Goal: Task Accomplishment & Management: Manage account settings

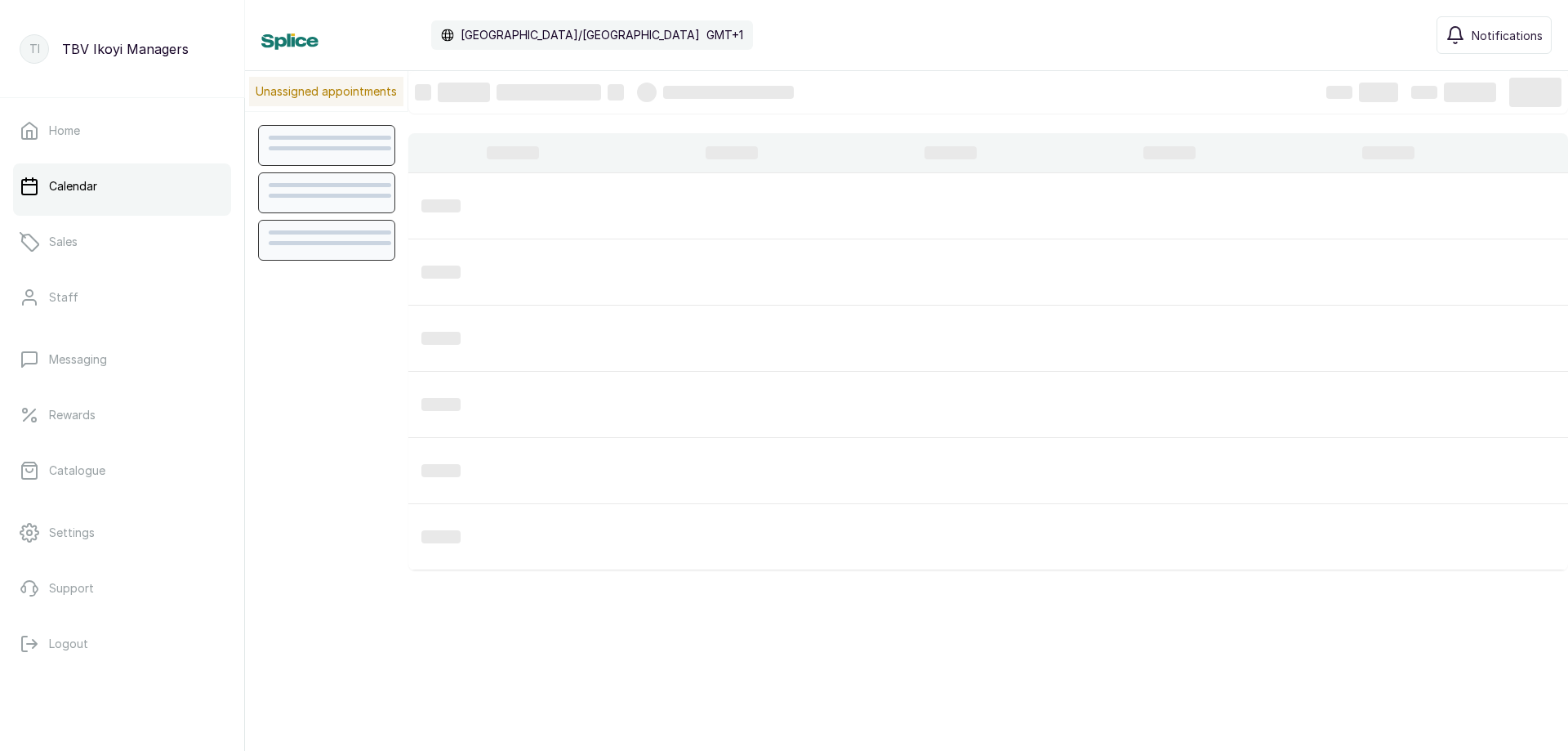
scroll to position [549, 0]
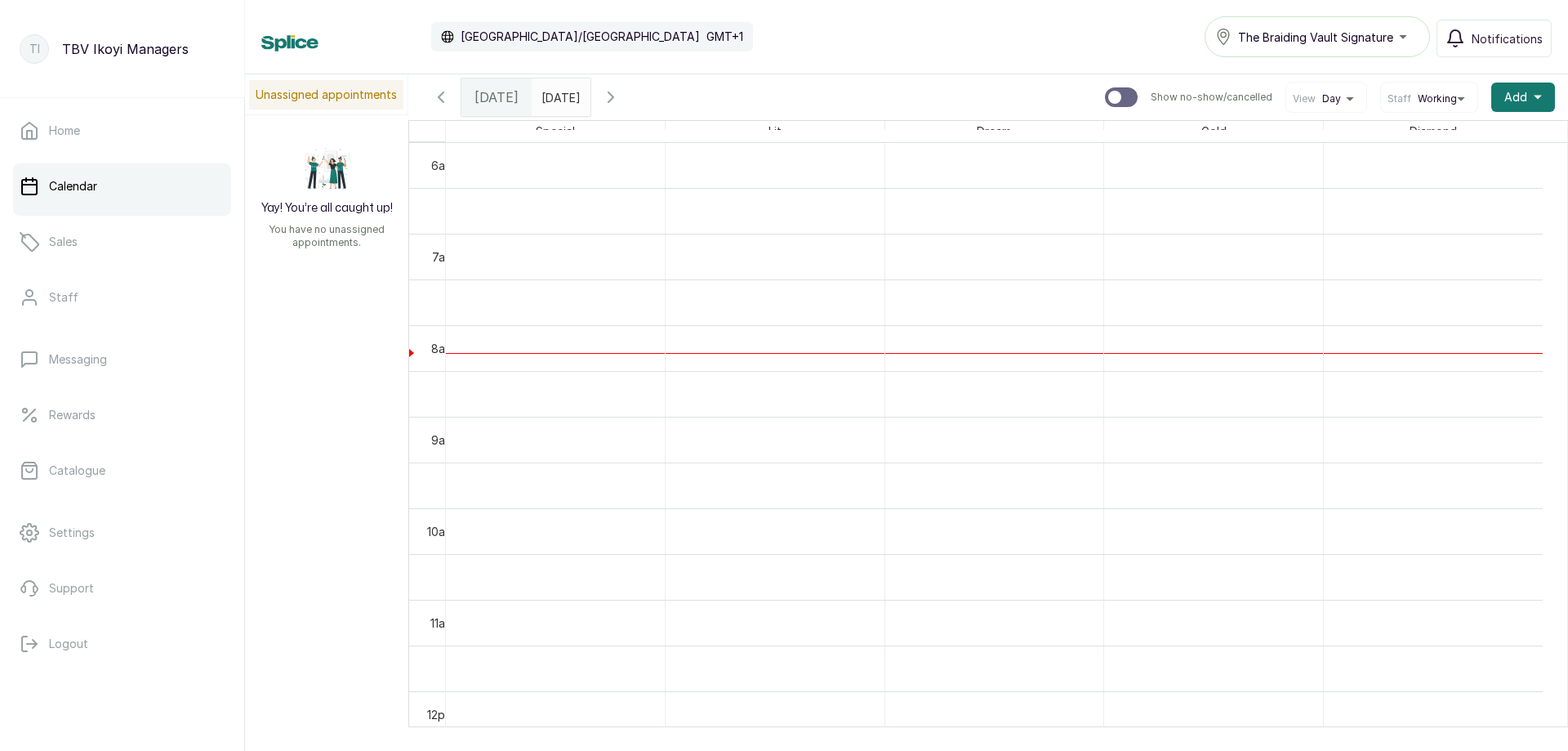
click at [505, 95] on span "[DATE]" at bounding box center [496, 97] width 44 height 19
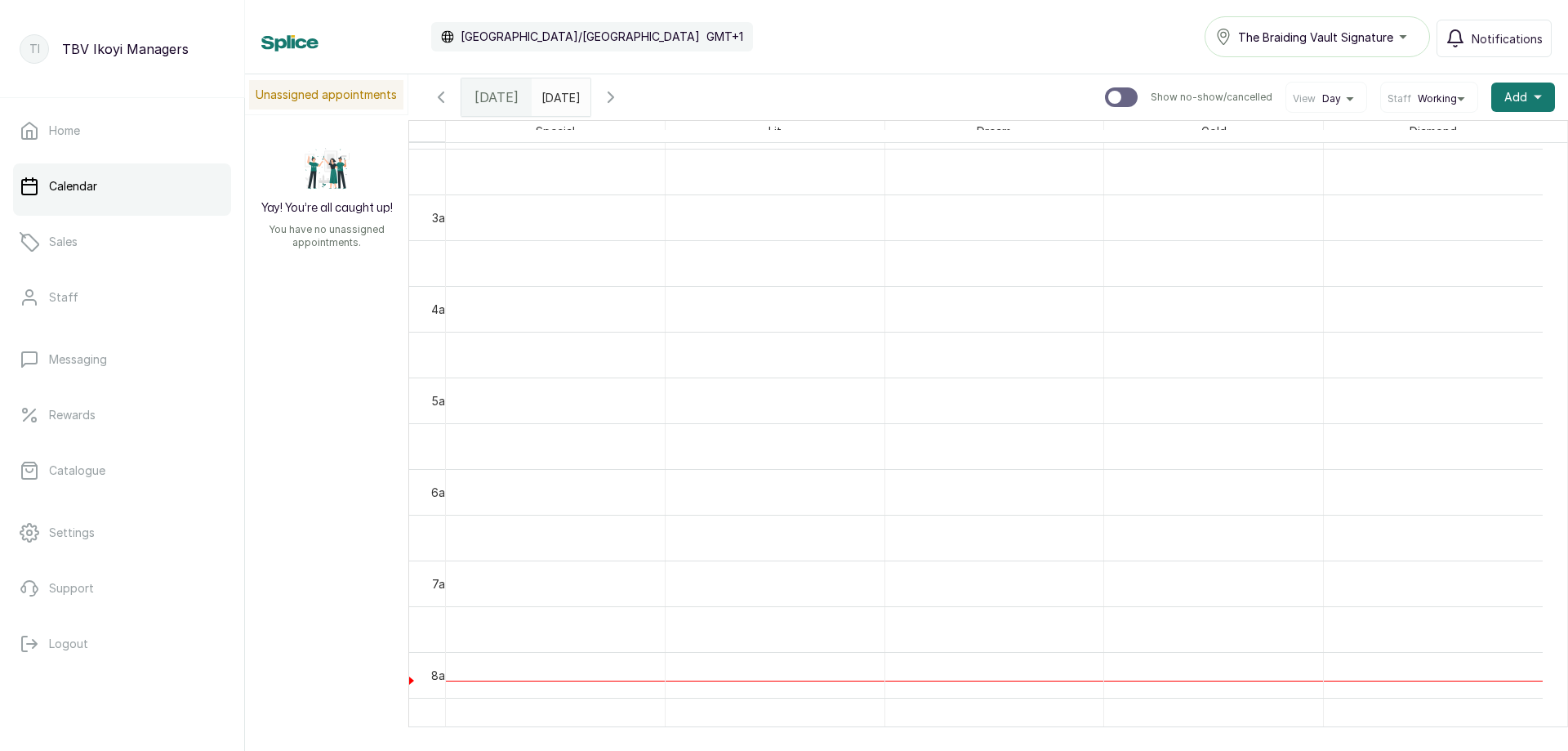
scroll to position [142, 0]
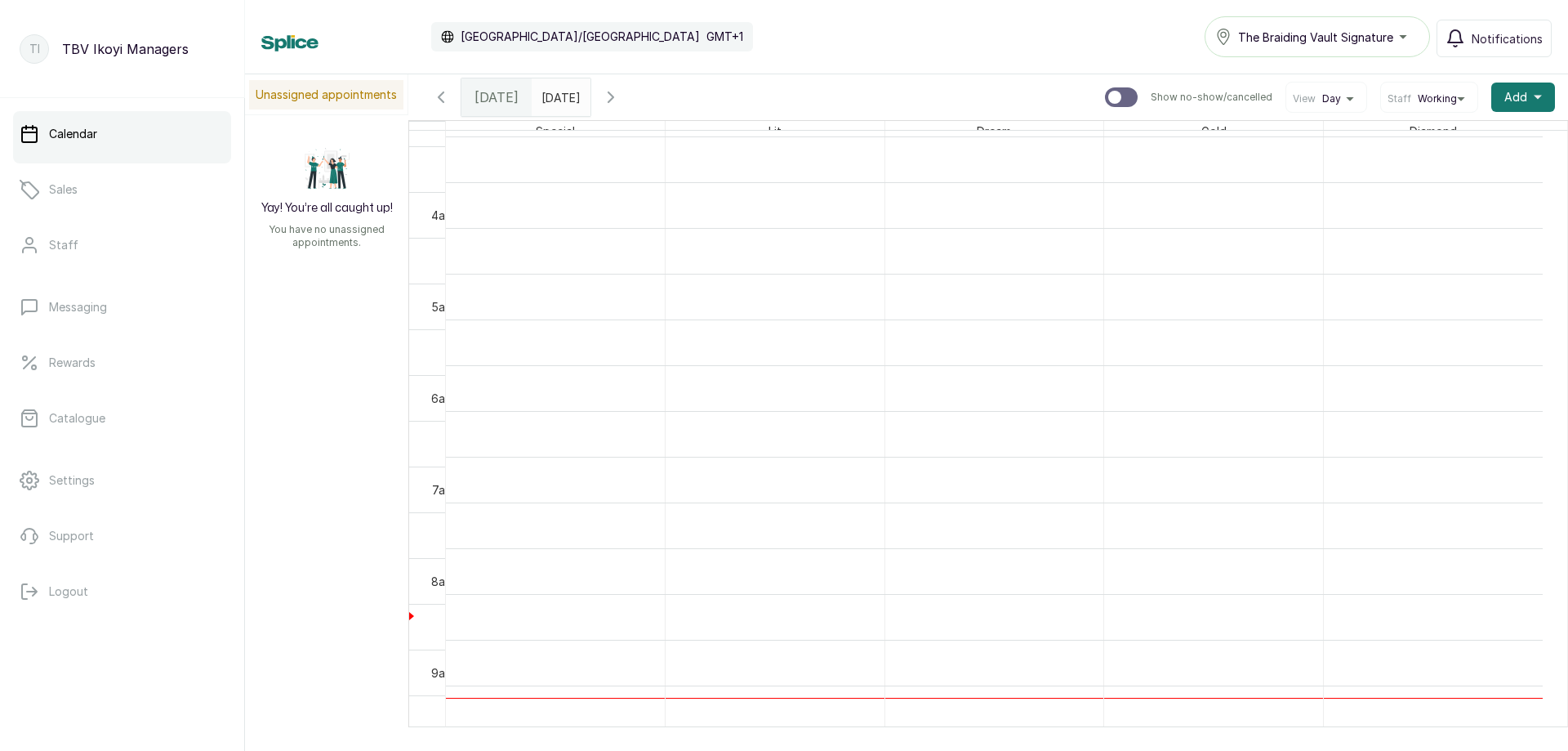
scroll to position [223, 0]
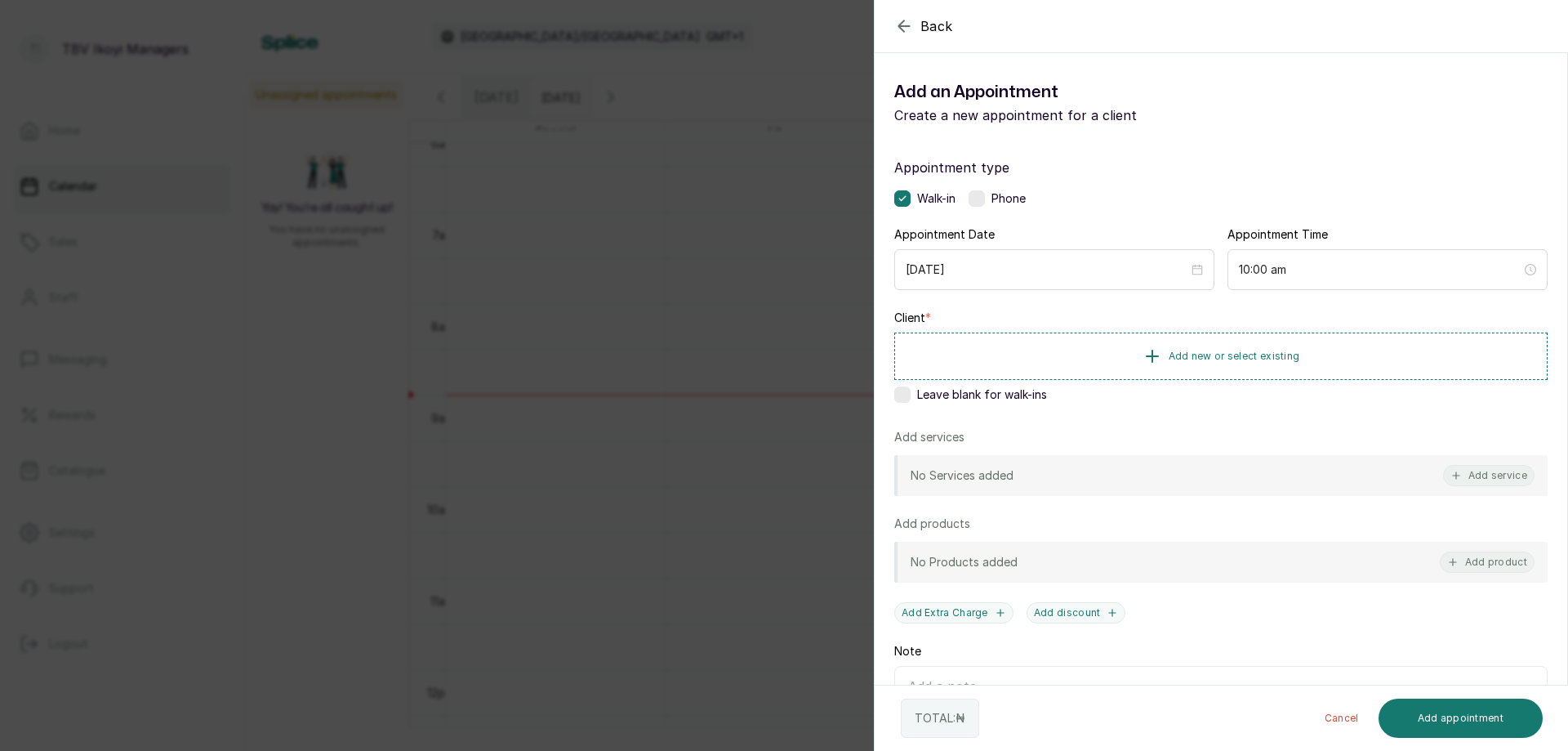
click at [911, 22] on icon "button" at bounding box center [904, 26] width 19 height 19
click at [1177, 352] on span "Add new or select existing" at bounding box center [1234, 355] width 132 height 13
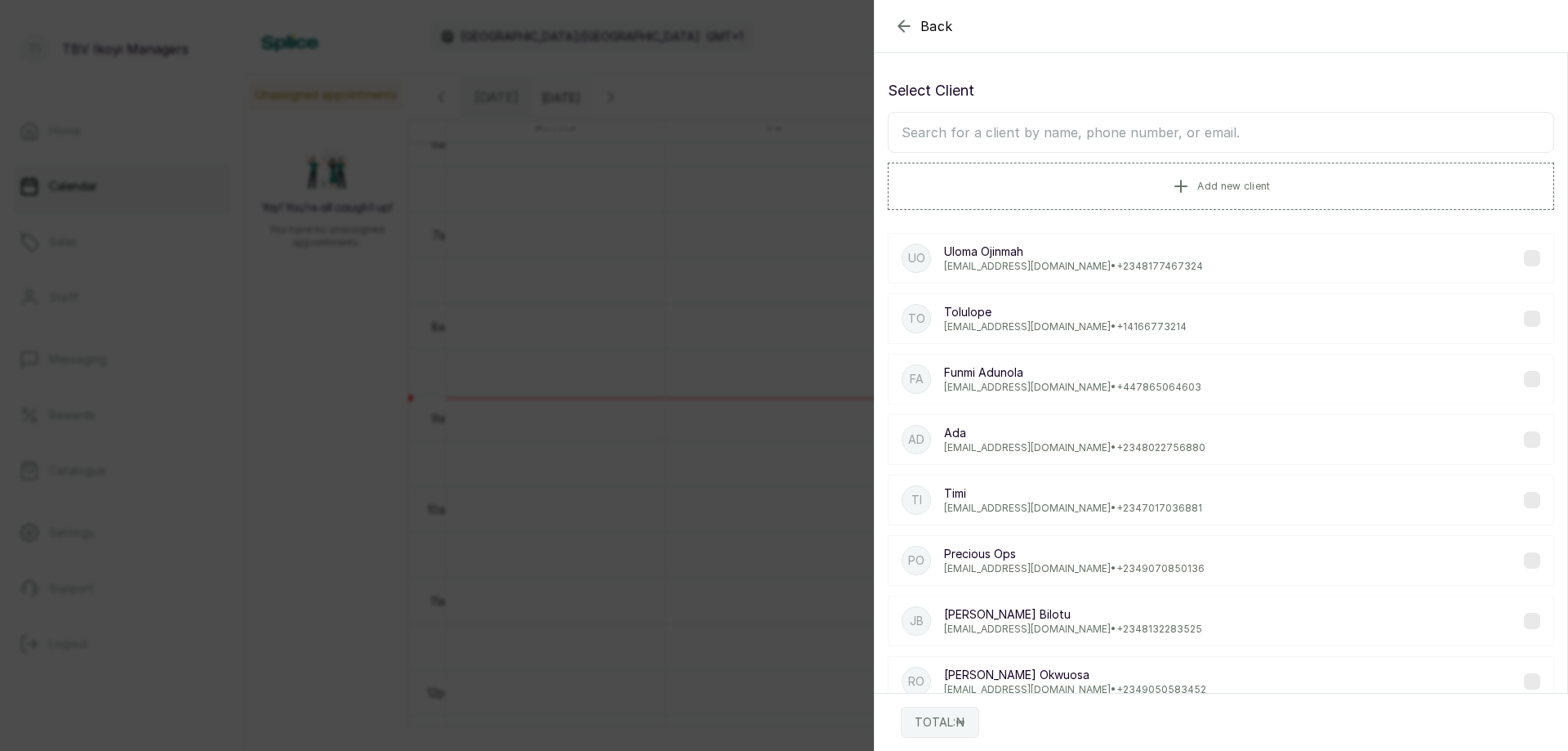
click at [902, 34] on icon "button" at bounding box center [904, 26] width 19 height 19
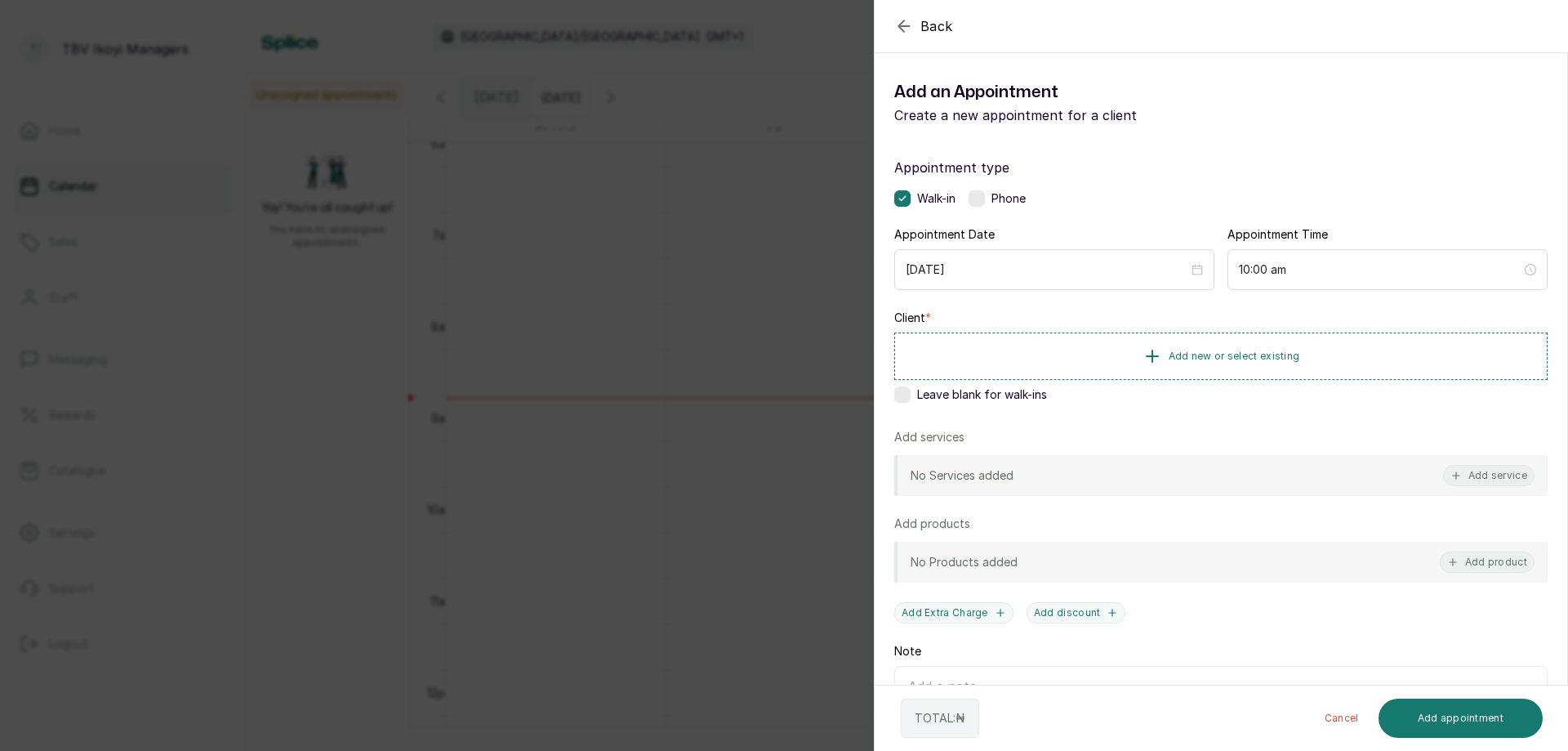
click at [902, 34] on icon "button" at bounding box center [904, 26] width 19 height 19
click at [1204, 370] on button "Add new or select existing" at bounding box center [1220, 356] width 654 height 46
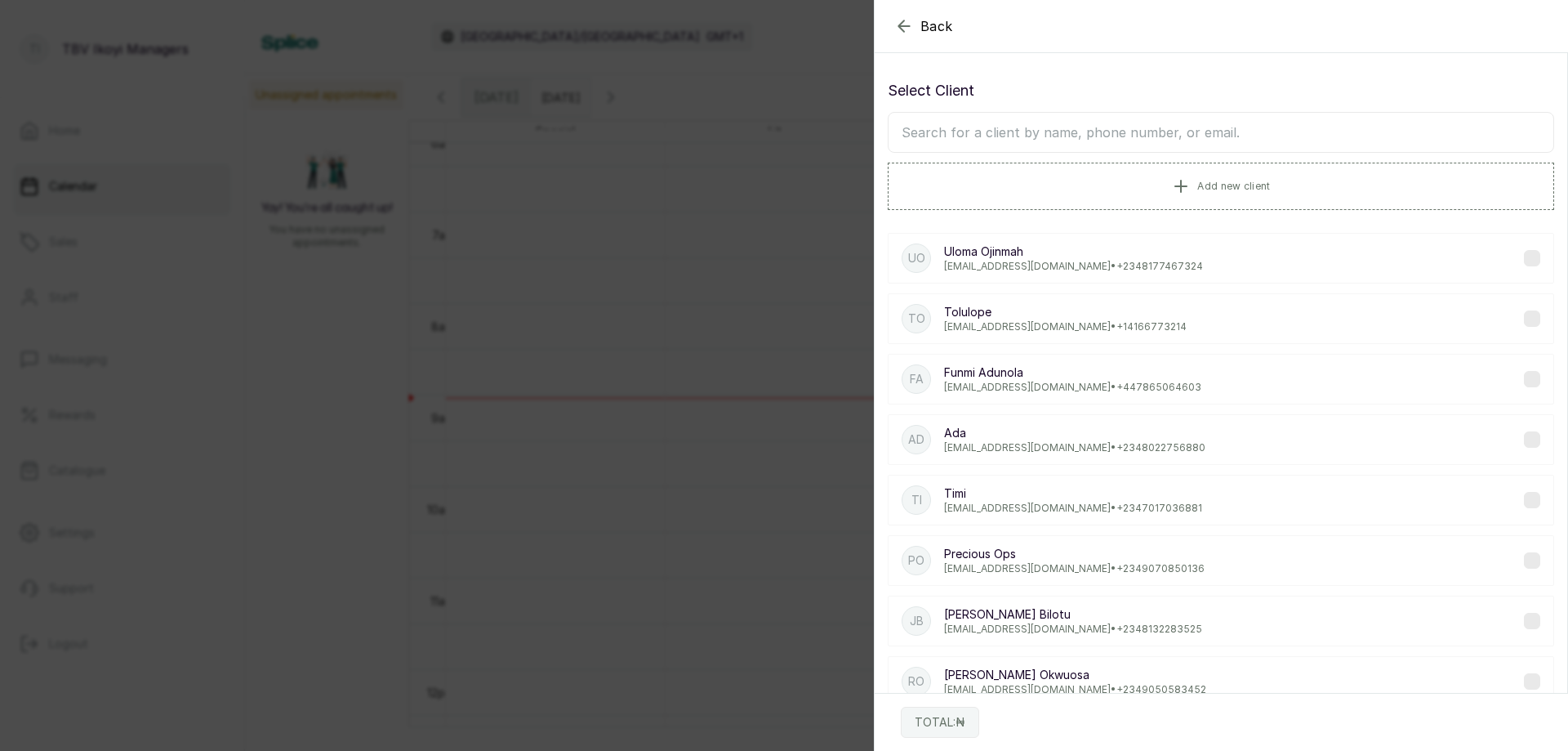
click at [1204, 137] on input "text" at bounding box center [1220, 133] width 666 height 41
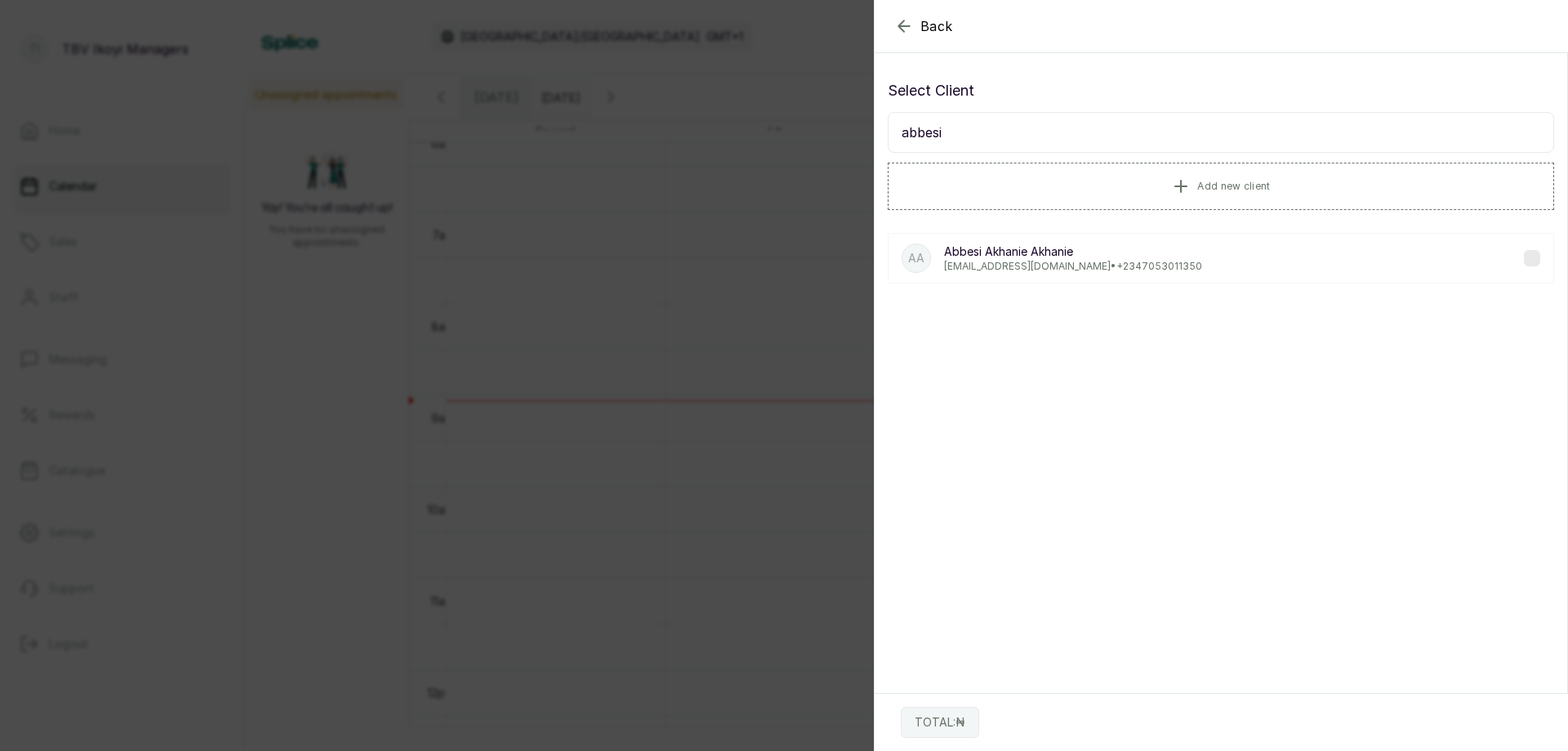
type input "abbesi"
click at [1134, 258] on p "Abbesi Akhanie Akhanie" at bounding box center [1073, 251] width 258 height 16
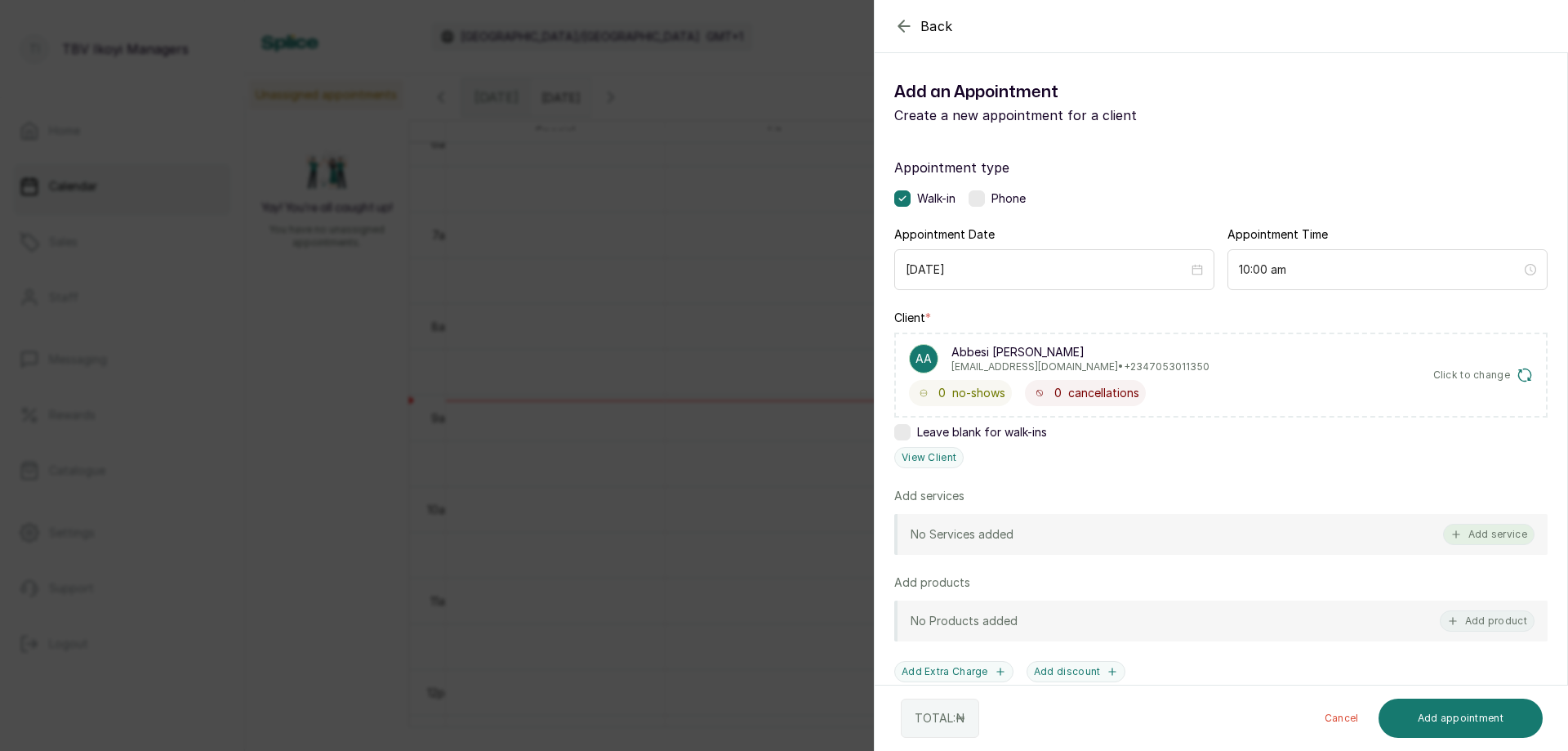
click at [1475, 537] on button "Add service" at bounding box center [1488, 534] width 91 height 21
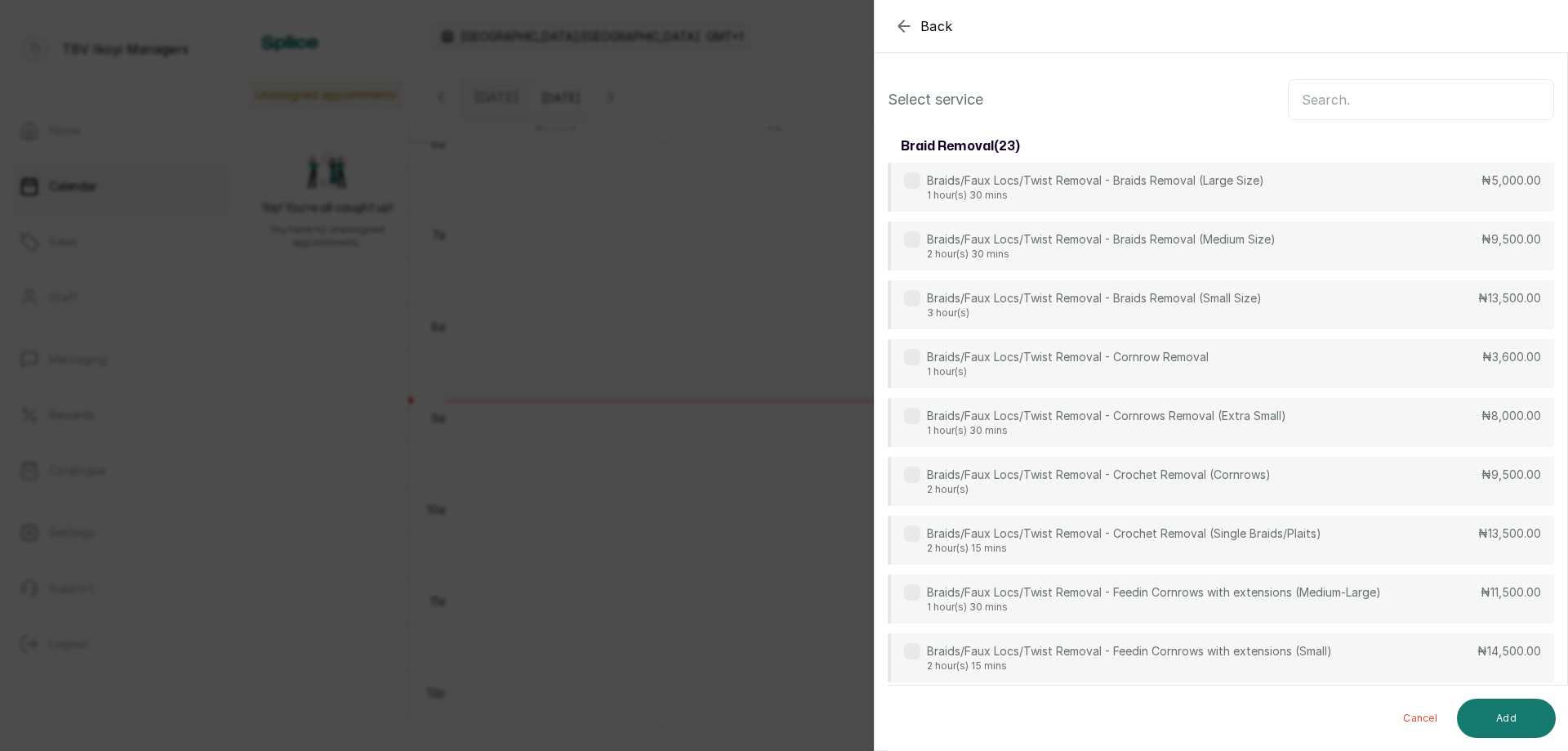
click at [1367, 96] on input "text" at bounding box center [1420, 100] width 266 height 41
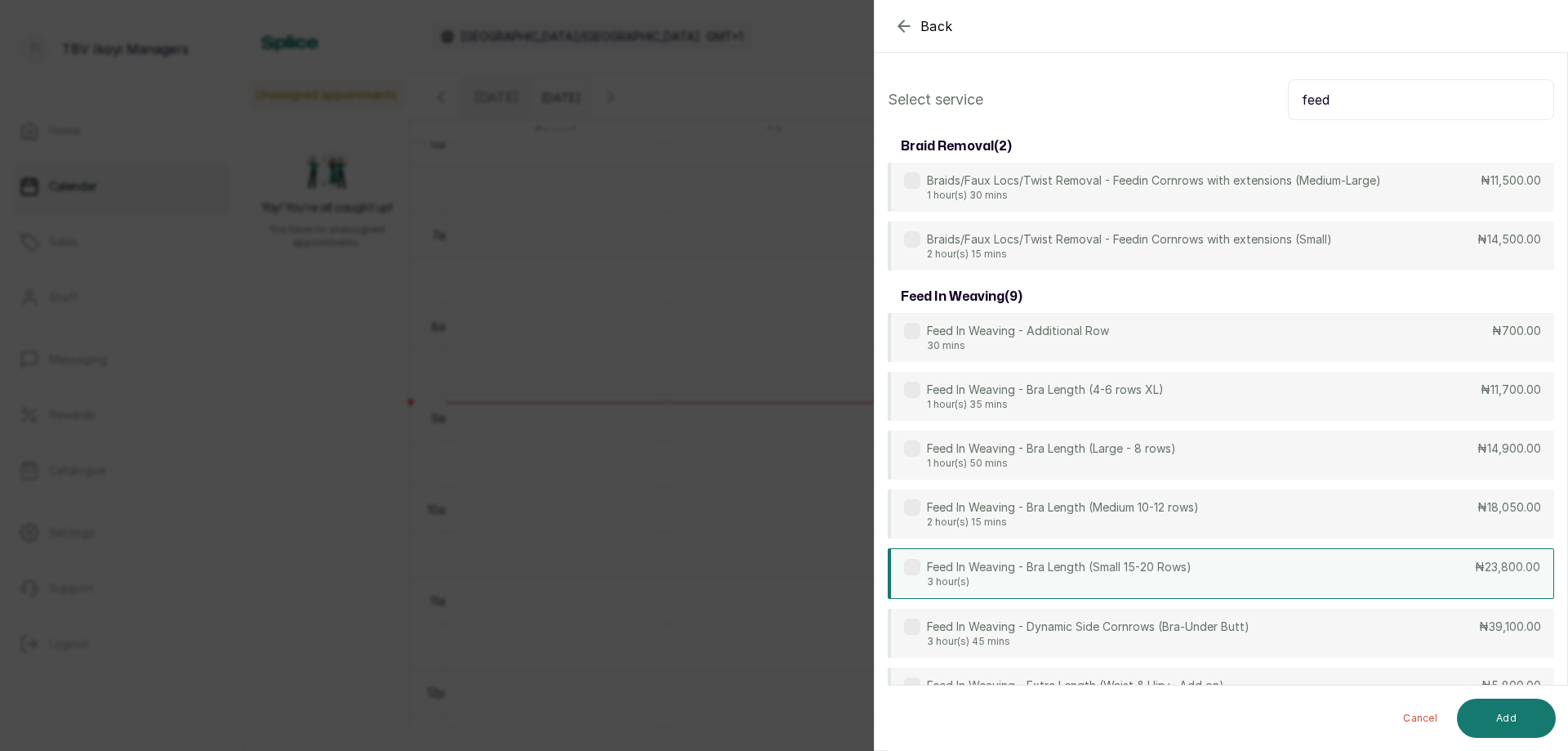
click at [1292, 561] on div "Feed In Weaving - Bra Length (Small 15-20 Rows) 3 hour(s) ₦23,800.00" at bounding box center [1220, 573] width 666 height 50
click at [1397, 113] on input "feed" at bounding box center [1420, 100] width 266 height 41
type input "f"
click at [1397, 102] on input "f" at bounding box center [1420, 100] width 266 height 41
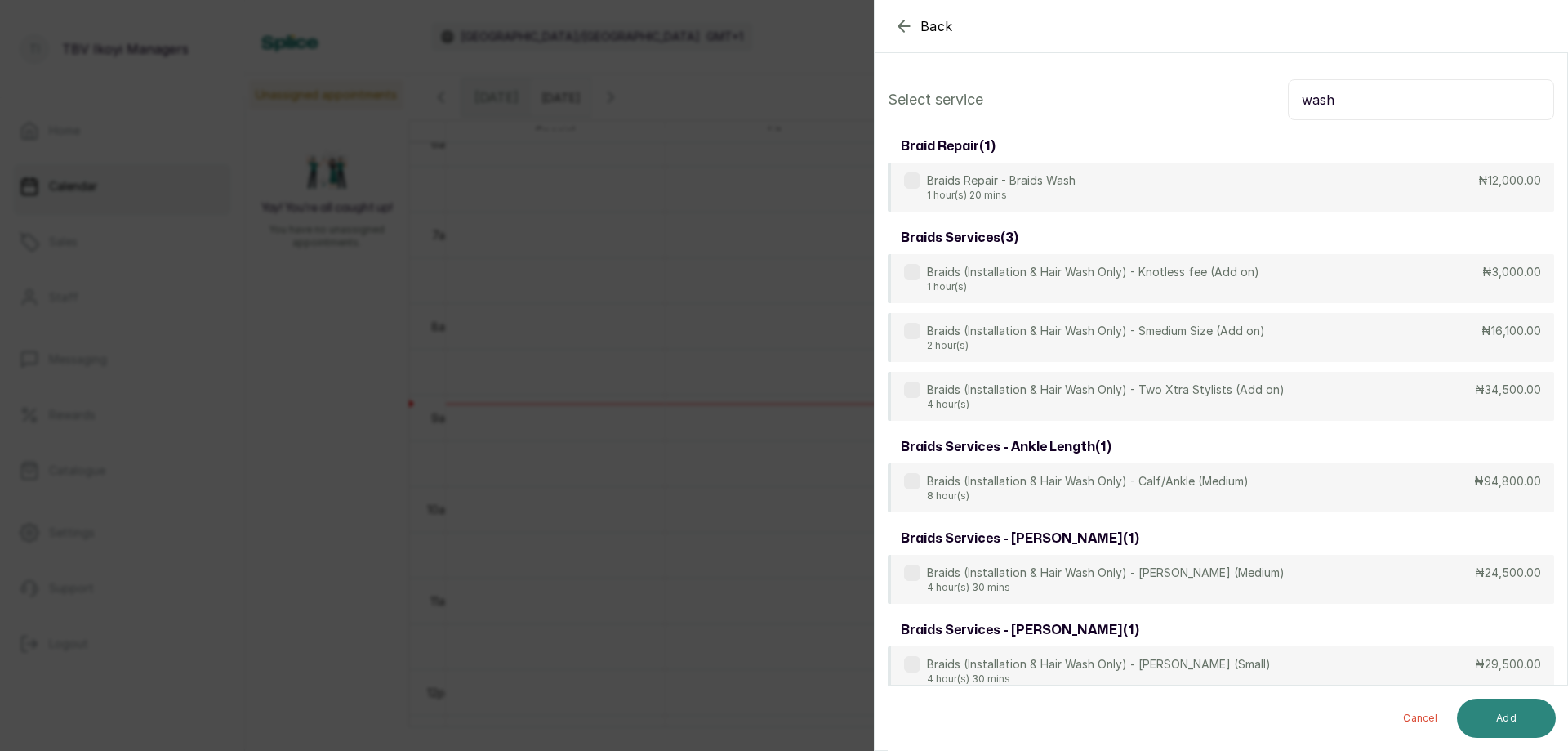
type input "wash"
click at [1478, 725] on button "Add" at bounding box center [1506, 718] width 99 height 39
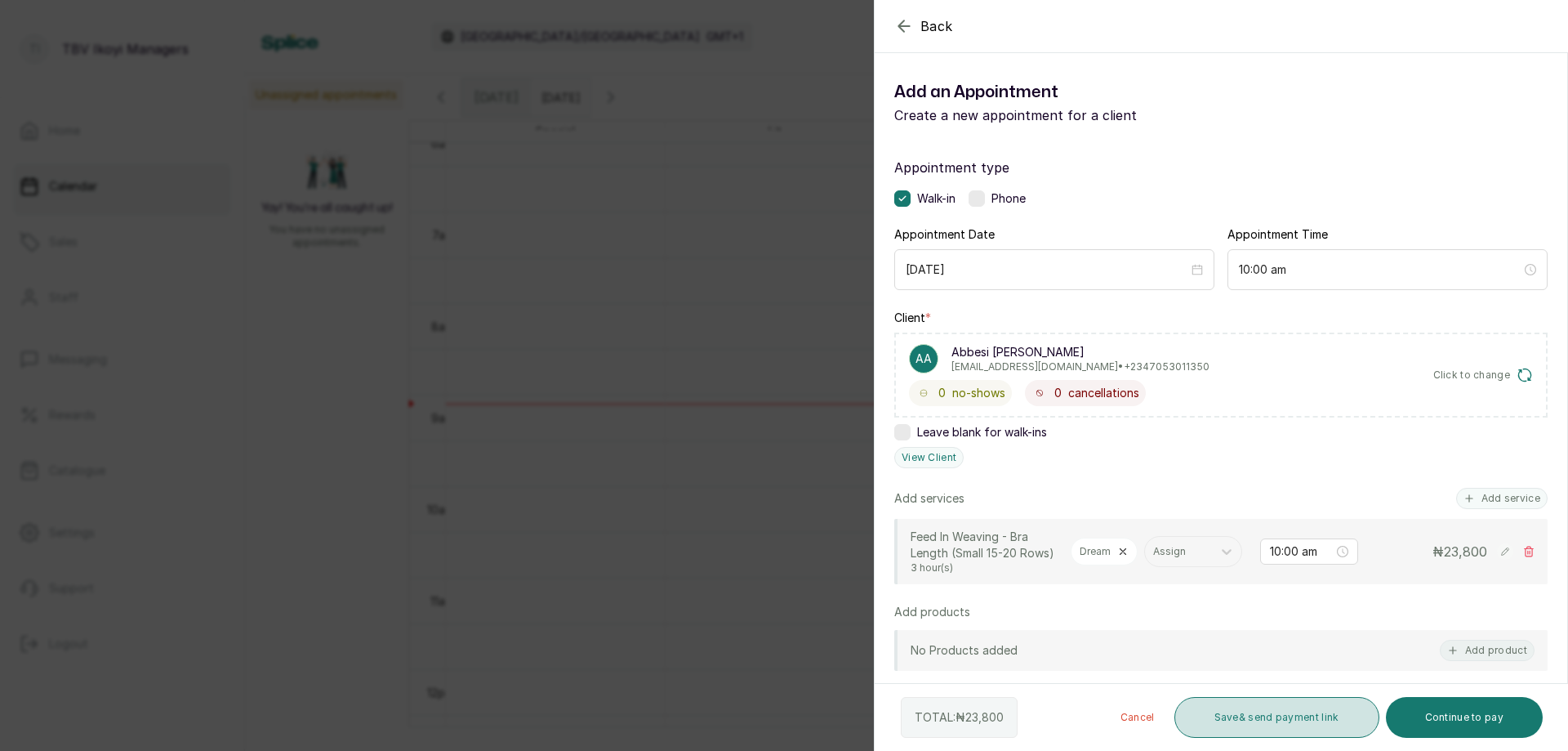
click at [1250, 717] on button "Save & send payment link" at bounding box center [1277, 717] width 205 height 41
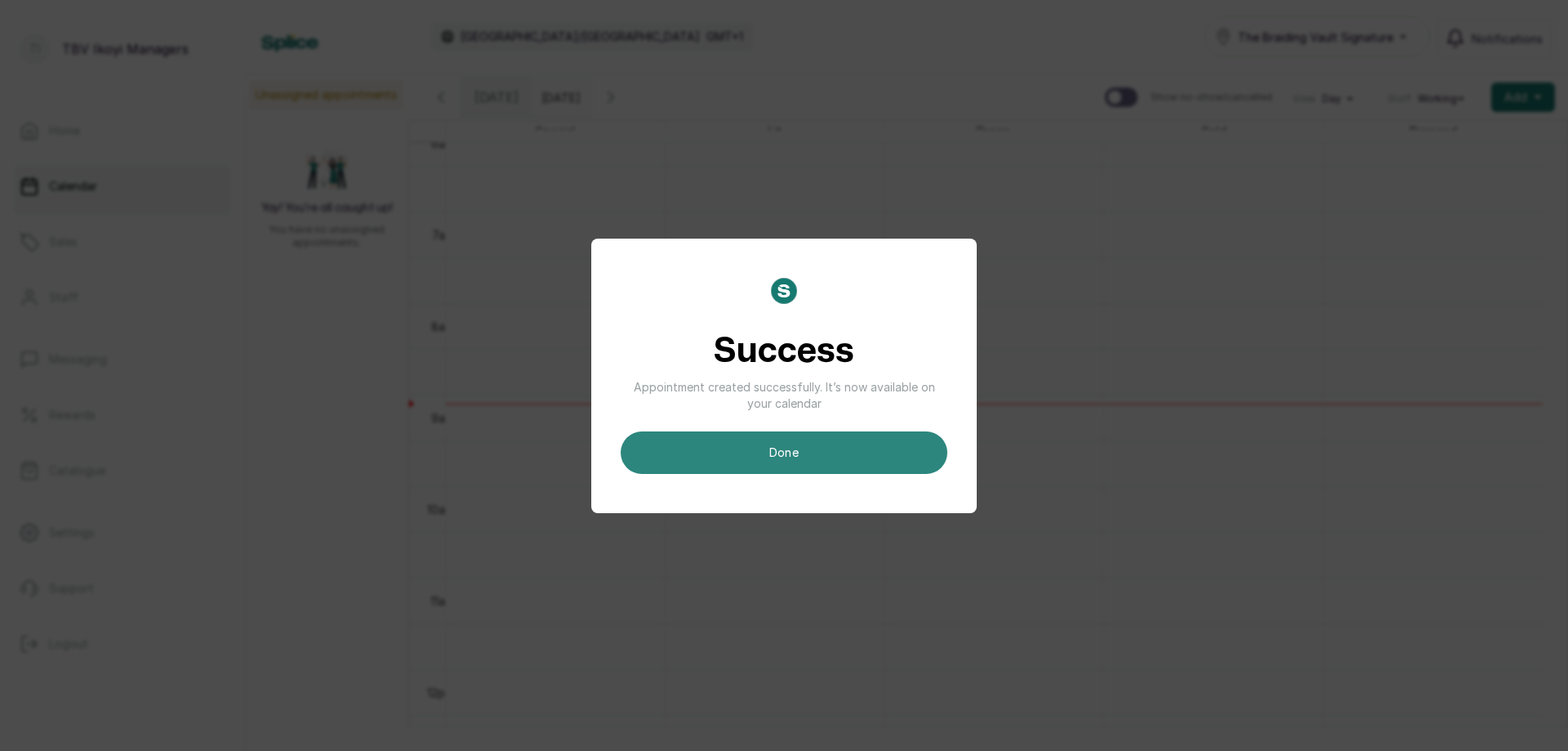
click at [800, 443] on button "done" at bounding box center [784, 453] width 326 height 42
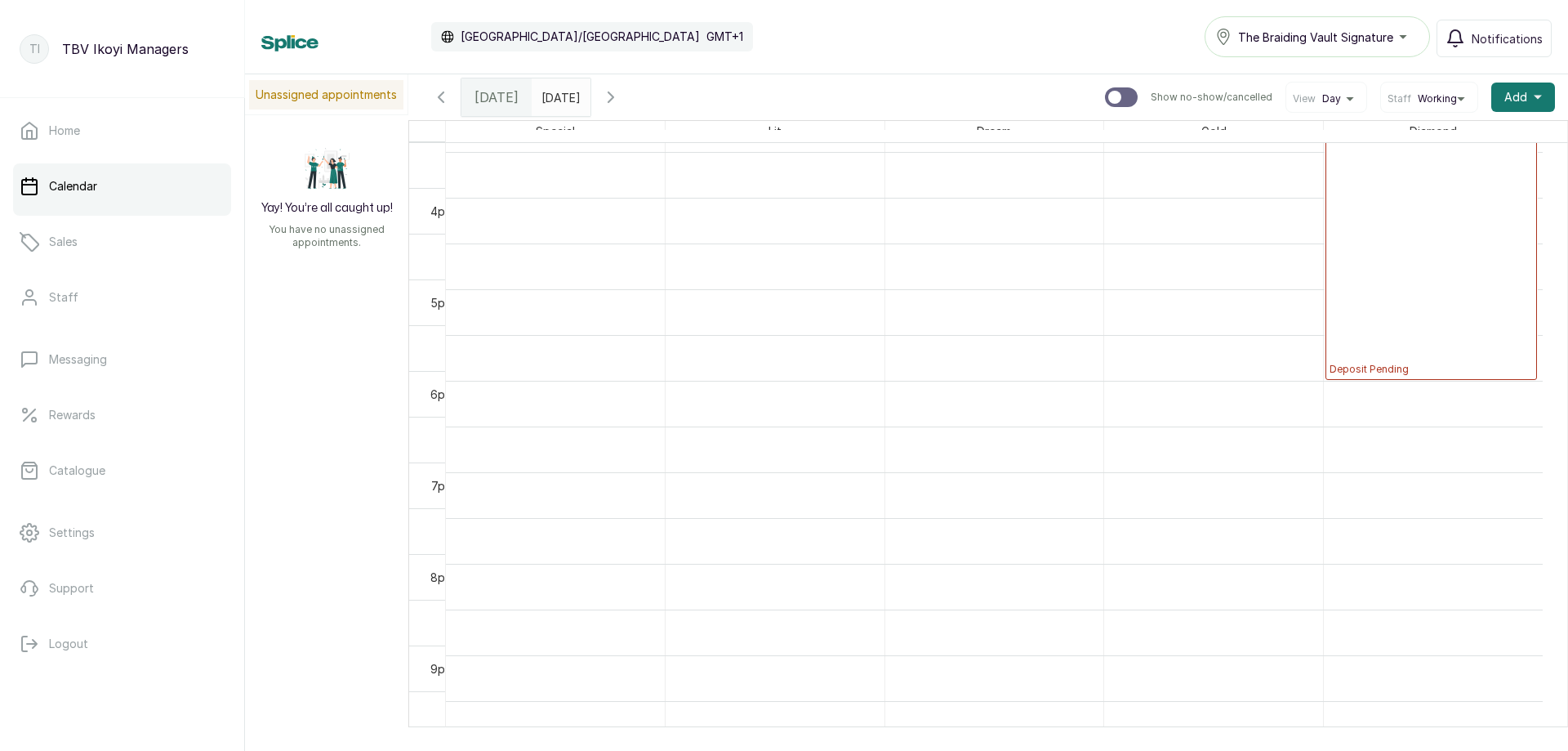
scroll to position [1500, 0]
type input "dd/MM/yyyy"
click at [559, 100] on input "dd/MM/yyyy" at bounding box center [546, 93] width 27 height 27
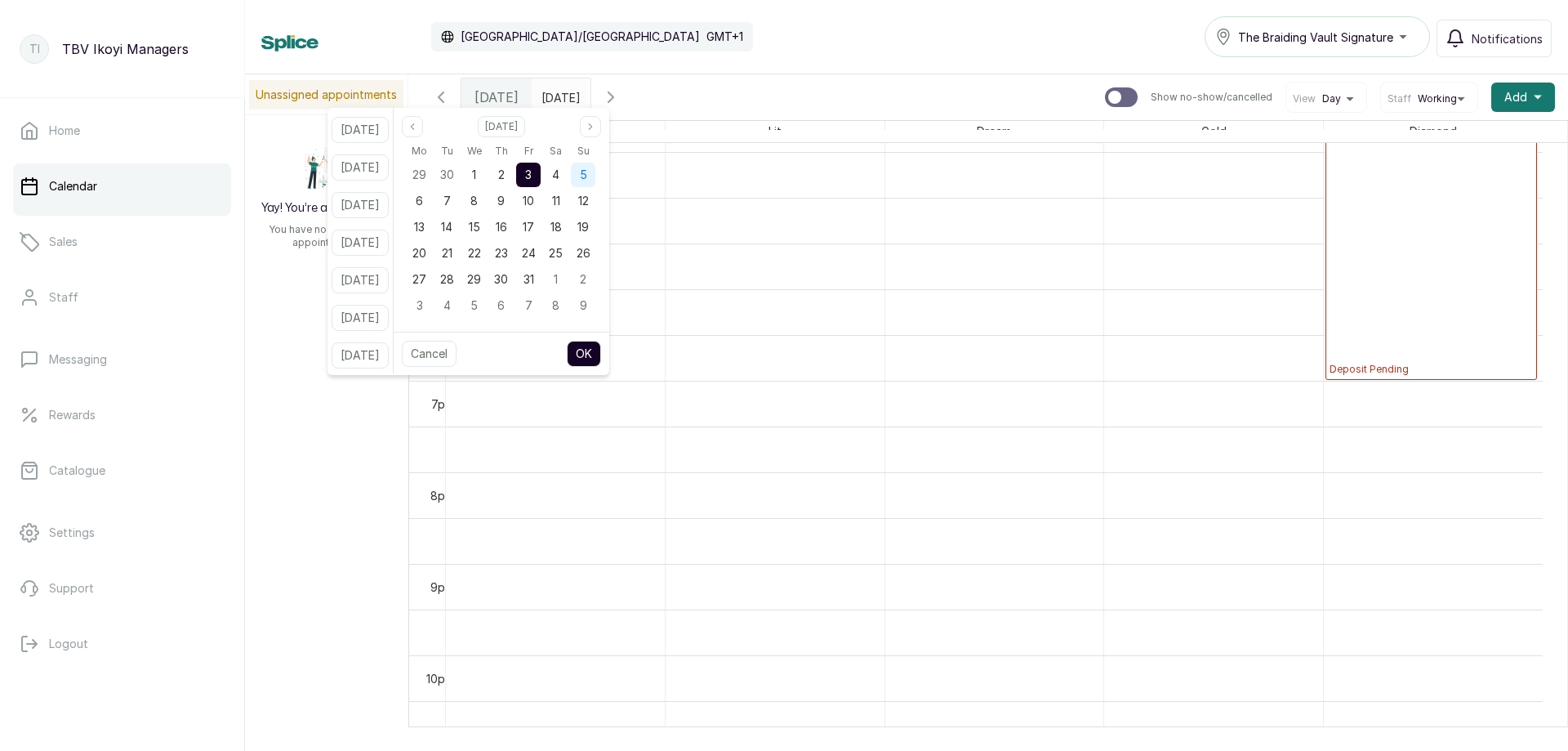
click at [595, 172] on div "5" at bounding box center [583, 175] width 25 height 25
click at [592, 356] on button "OK" at bounding box center [584, 354] width 34 height 27
type input "05/10/2025"
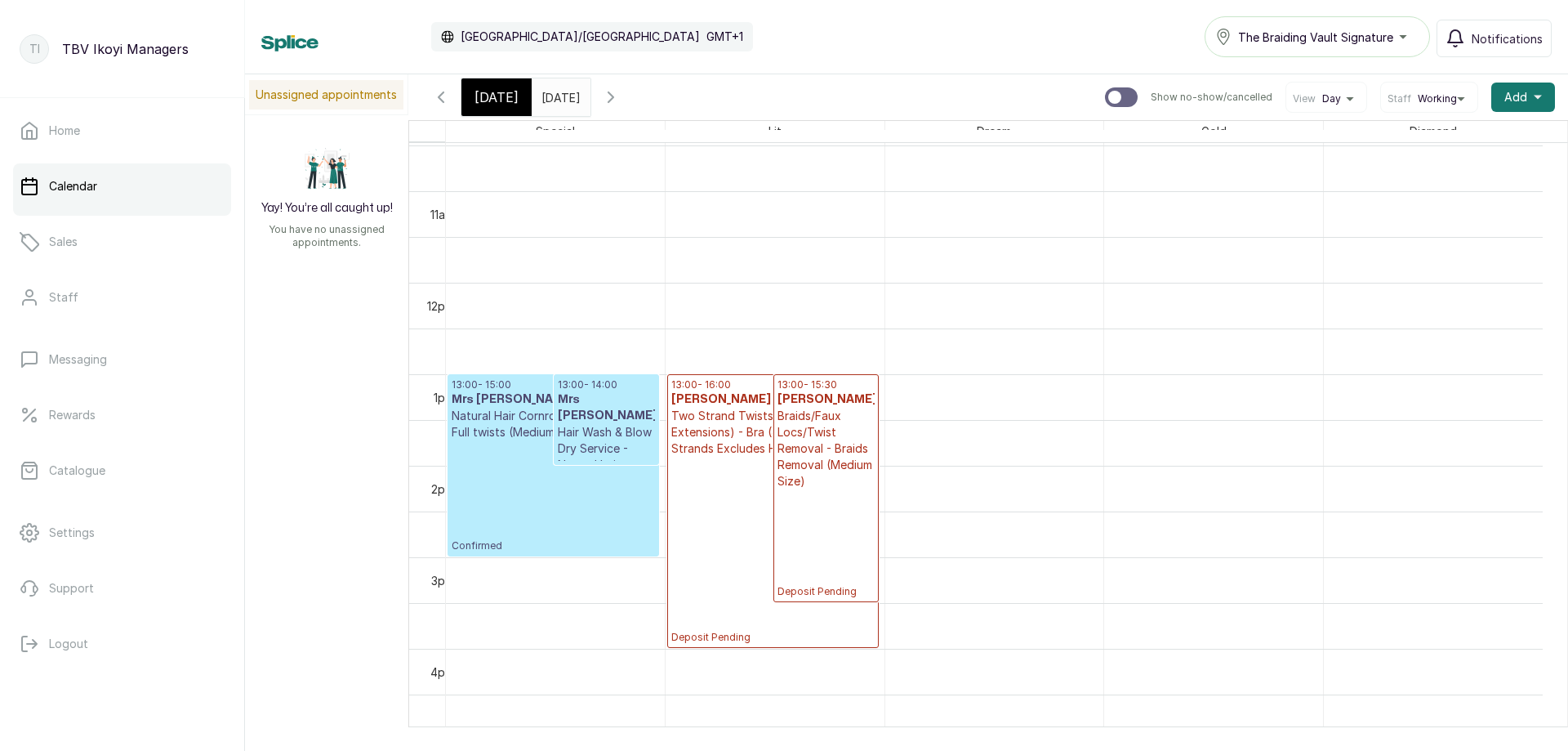
scroll to position [1039, 0]
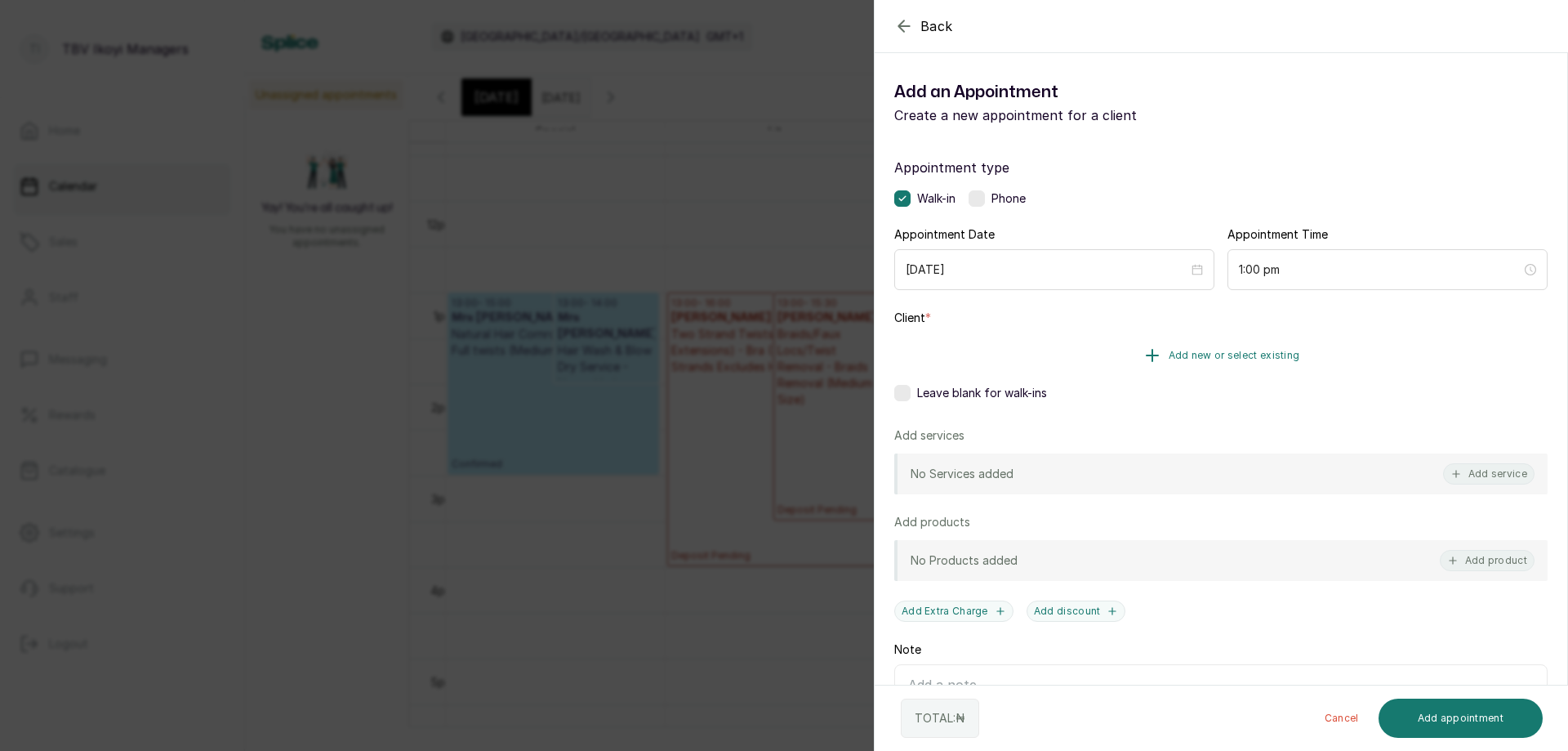
click at [1173, 356] on span "Add new or select existing" at bounding box center [1234, 355] width 132 height 13
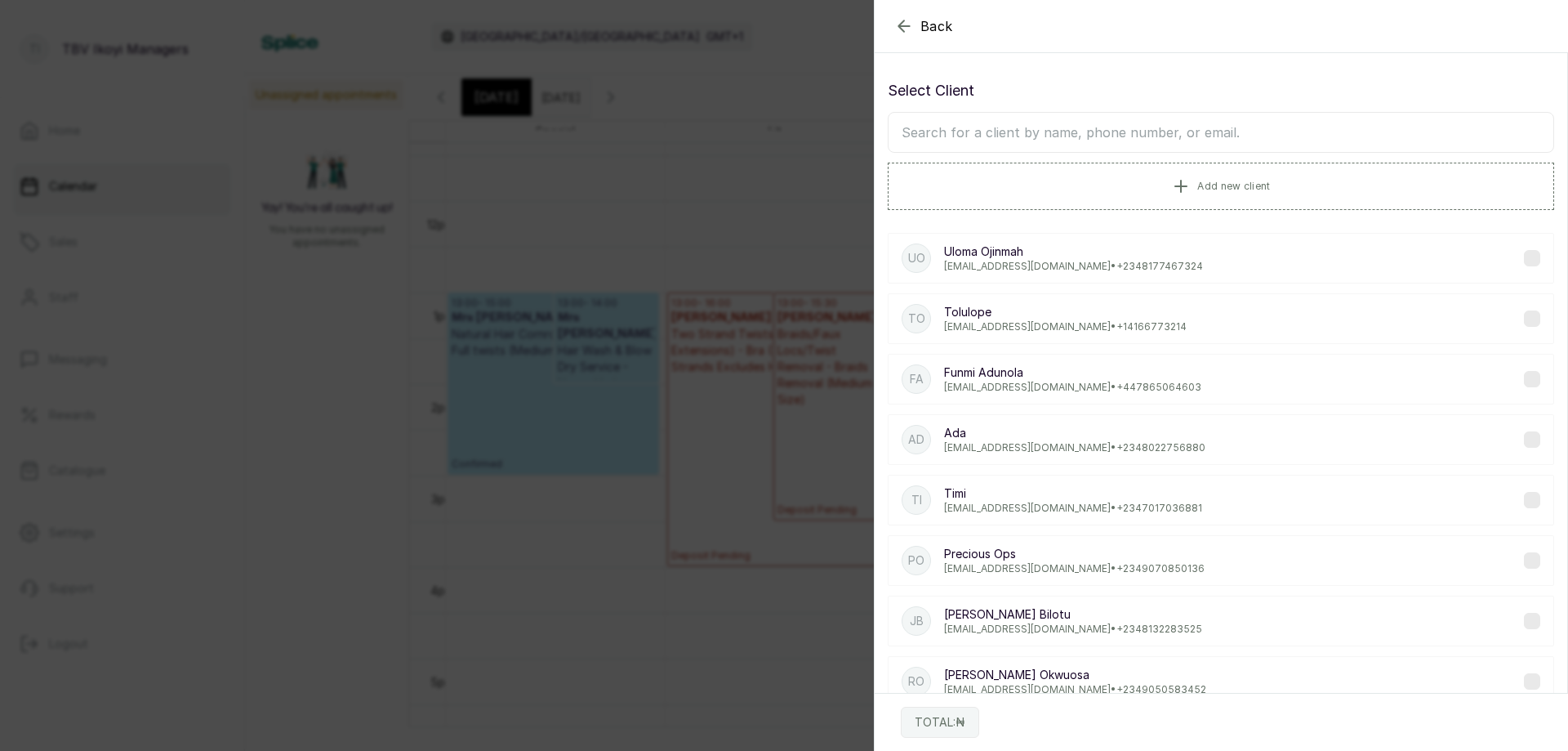
click at [1245, 139] on input "text" at bounding box center [1220, 133] width 666 height 41
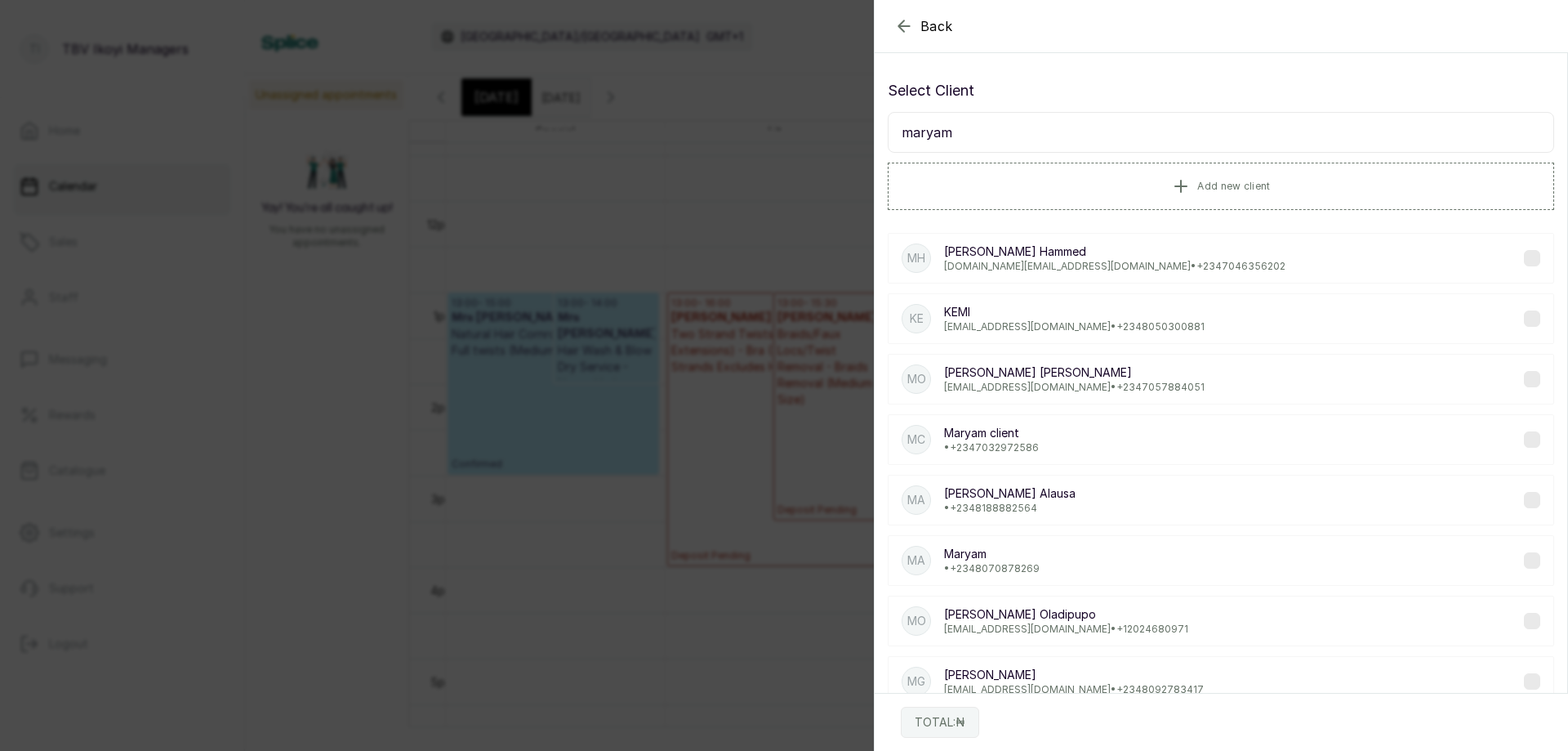
type input "maryam"
click at [1031, 425] on p "Maryam client" at bounding box center [991, 433] width 95 height 16
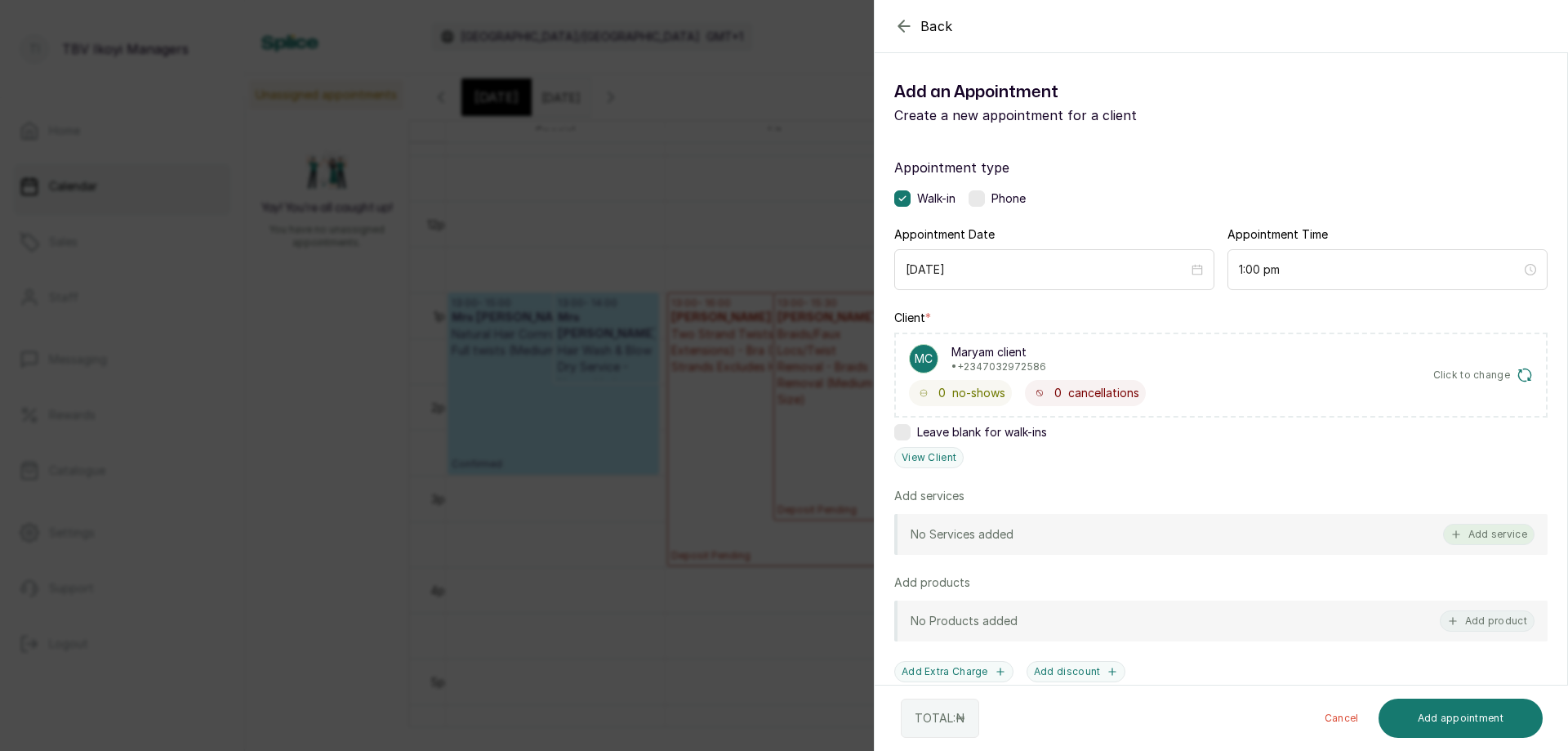
click at [1472, 533] on button "Add service" at bounding box center [1488, 534] width 91 height 21
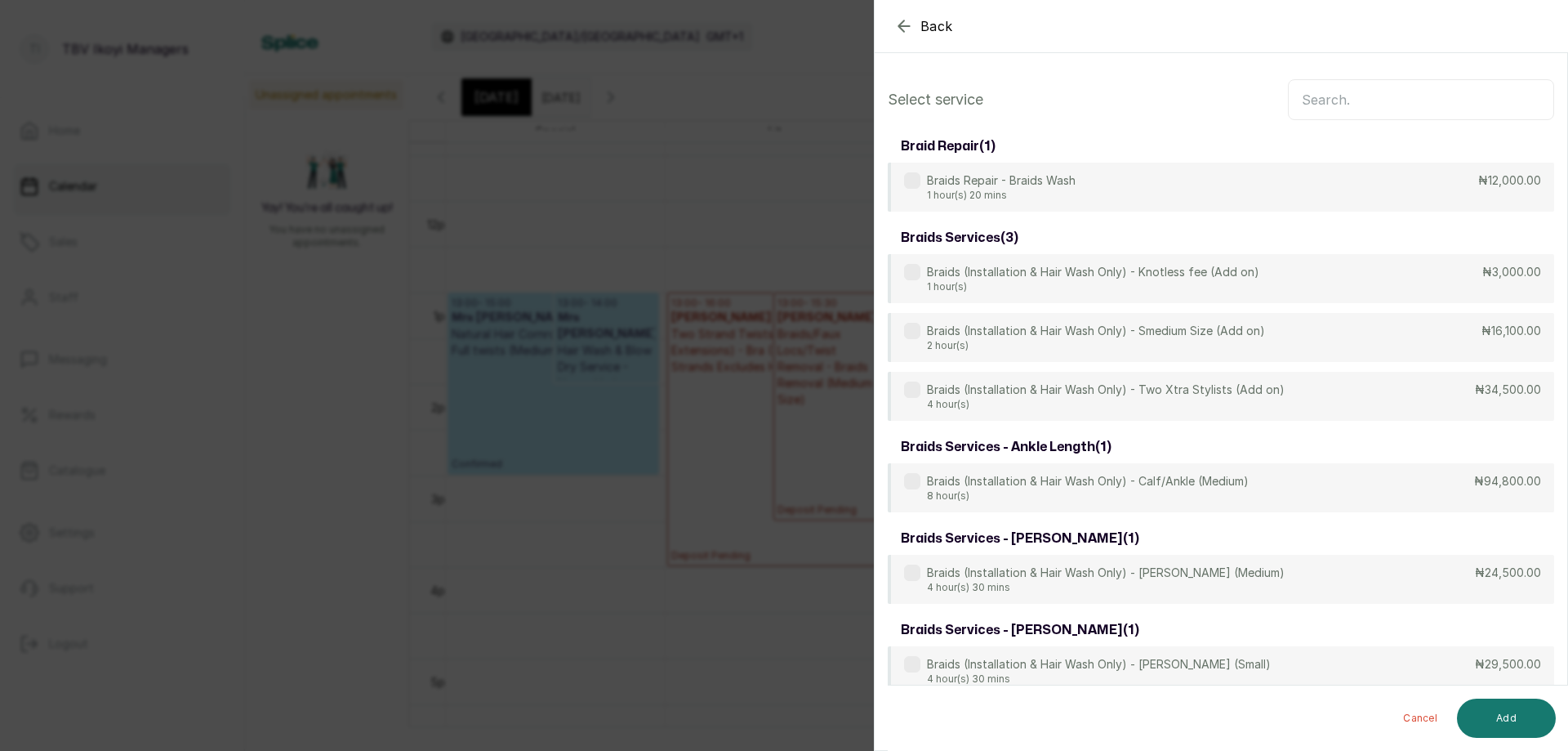
scroll to position [65, 0]
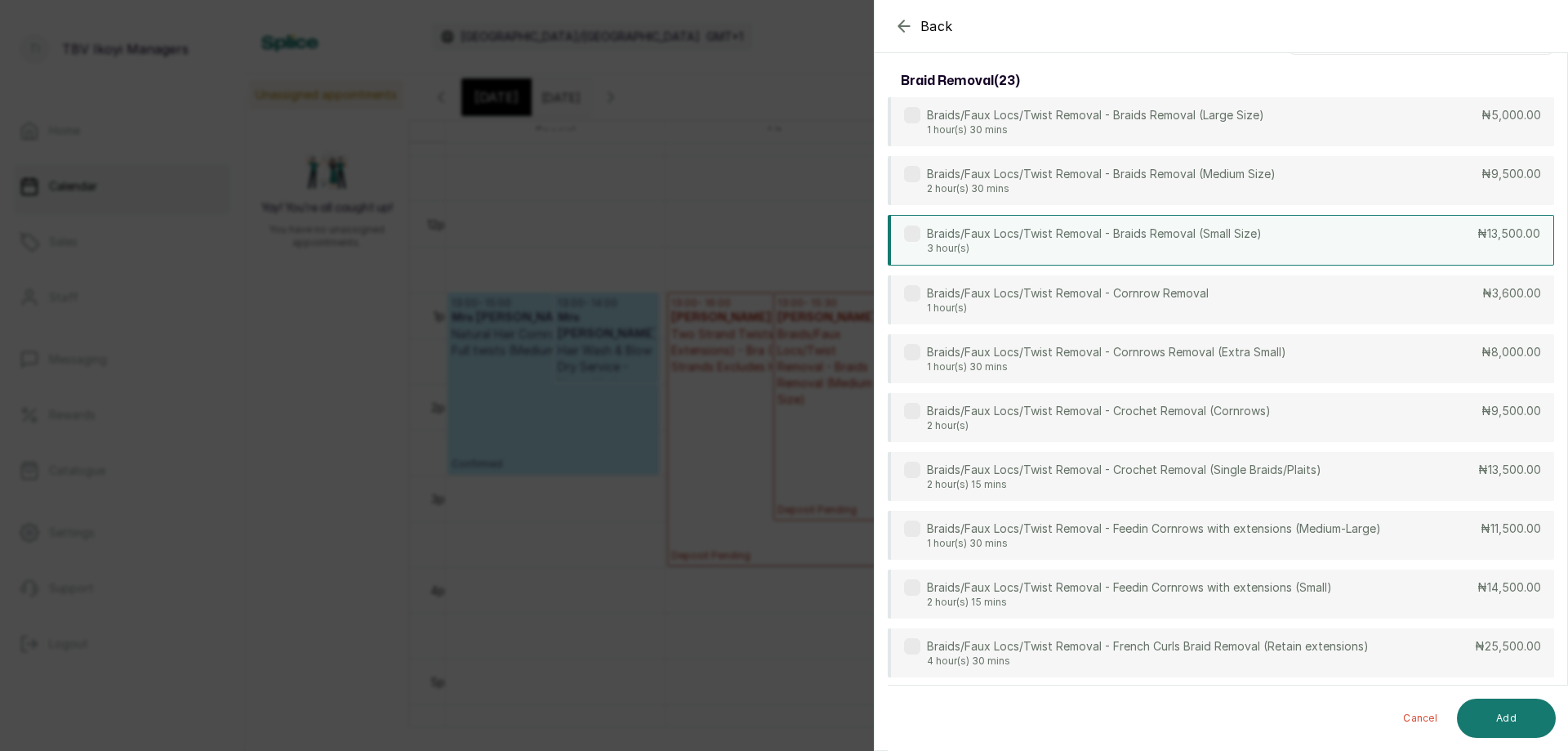
drag, startPoint x: 1278, startPoint y: 193, endPoint x: 1278, endPoint y: 218, distance: 25.0
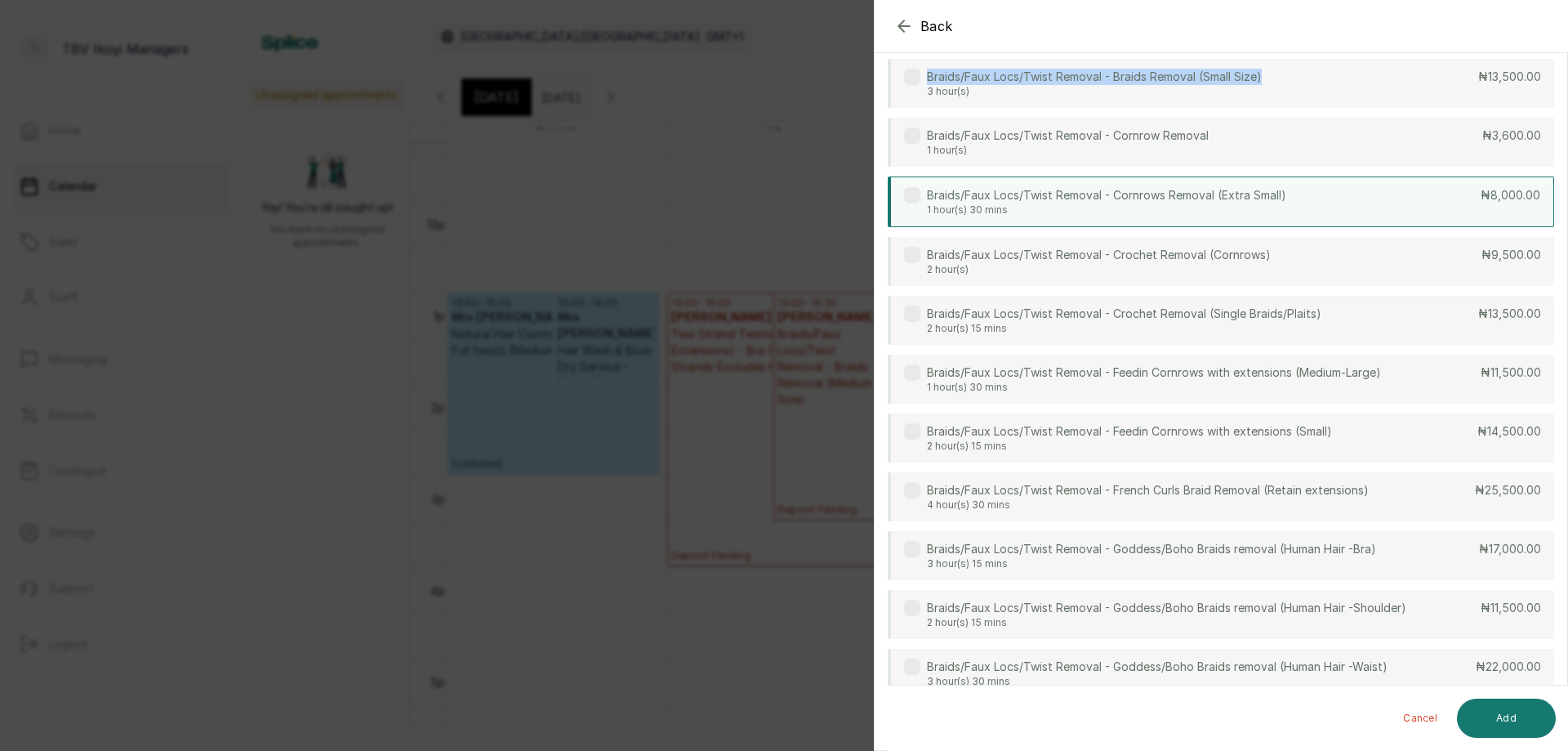
scroll to position [0, 0]
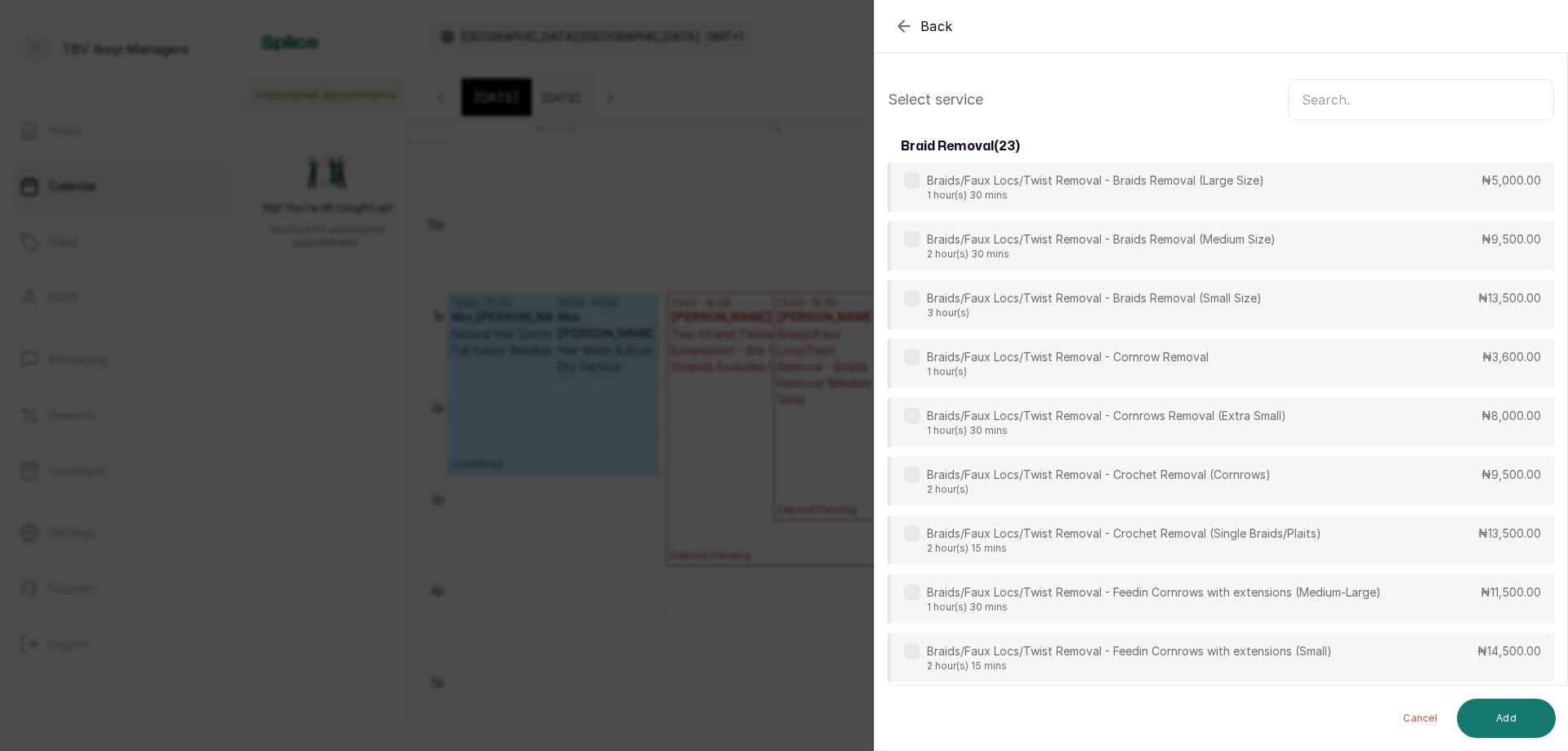
click at [1372, 80] on input "text" at bounding box center [1420, 100] width 266 height 41
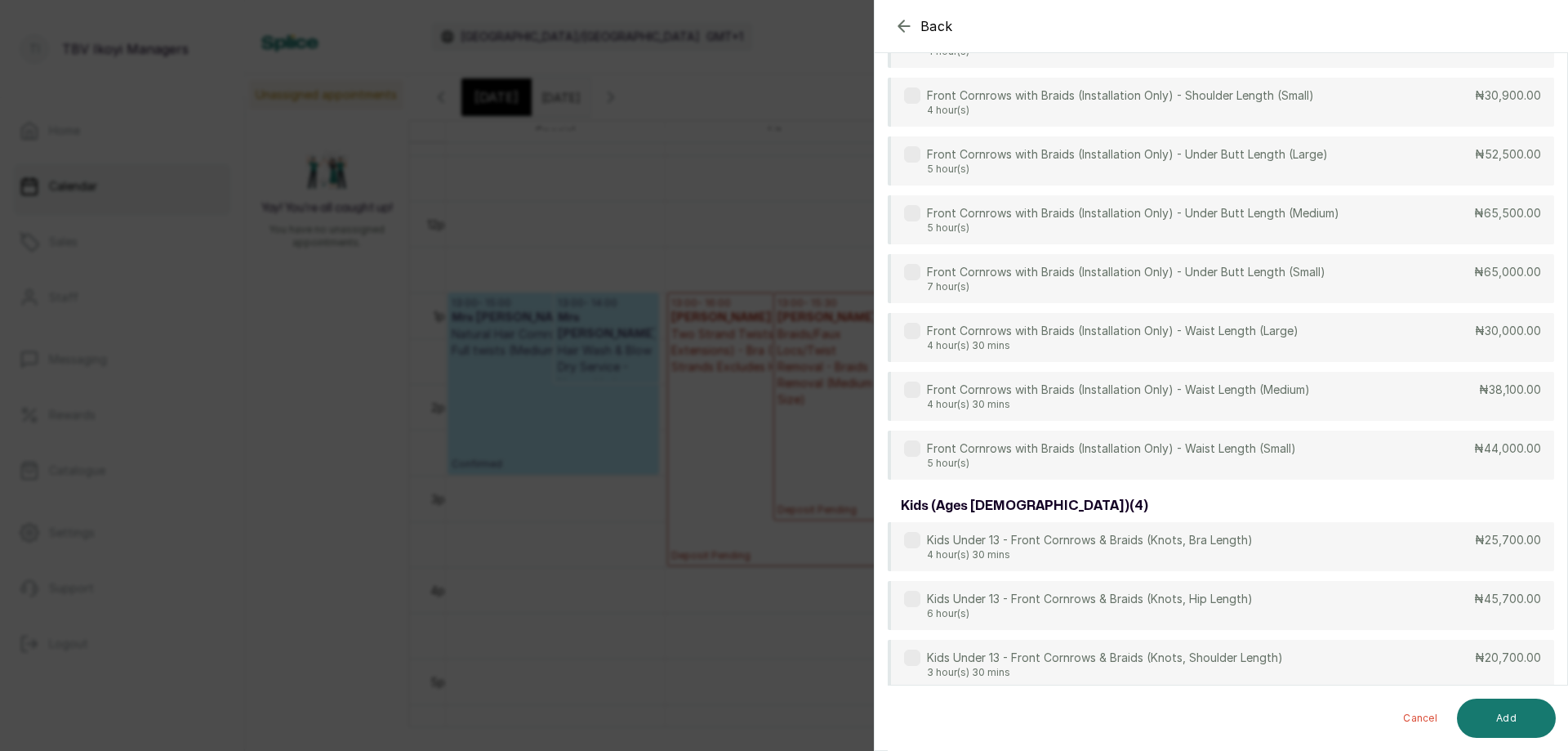
scroll to position [1059, 0]
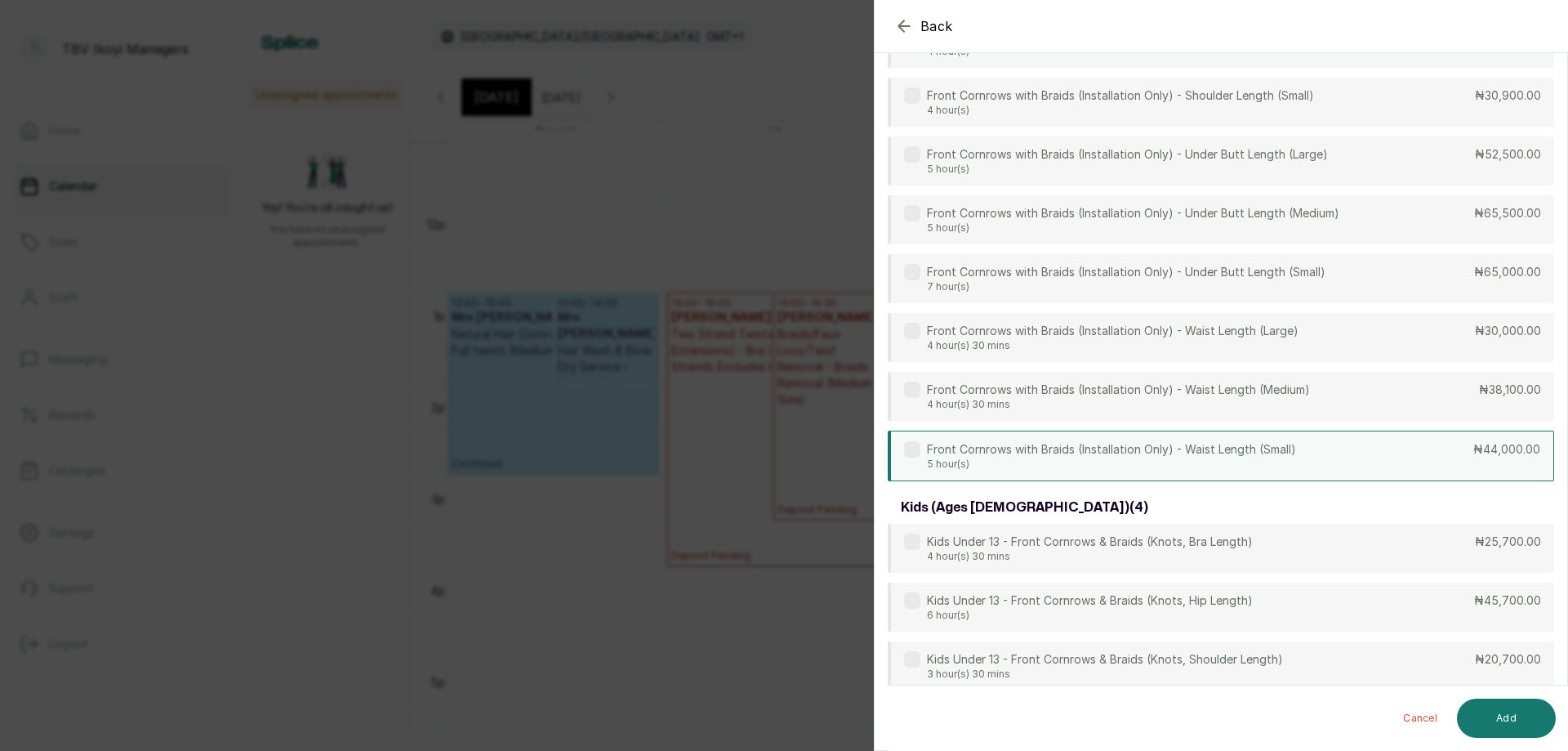
type input "front"
click at [1349, 446] on div "Front Cornrows with Braids (Installation Only) - Waist Length (Small) 5 hour(s)…" at bounding box center [1220, 456] width 666 height 50
click at [1507, 719] on button "Add" at bounding box center [1506, 718] width 99 height 39
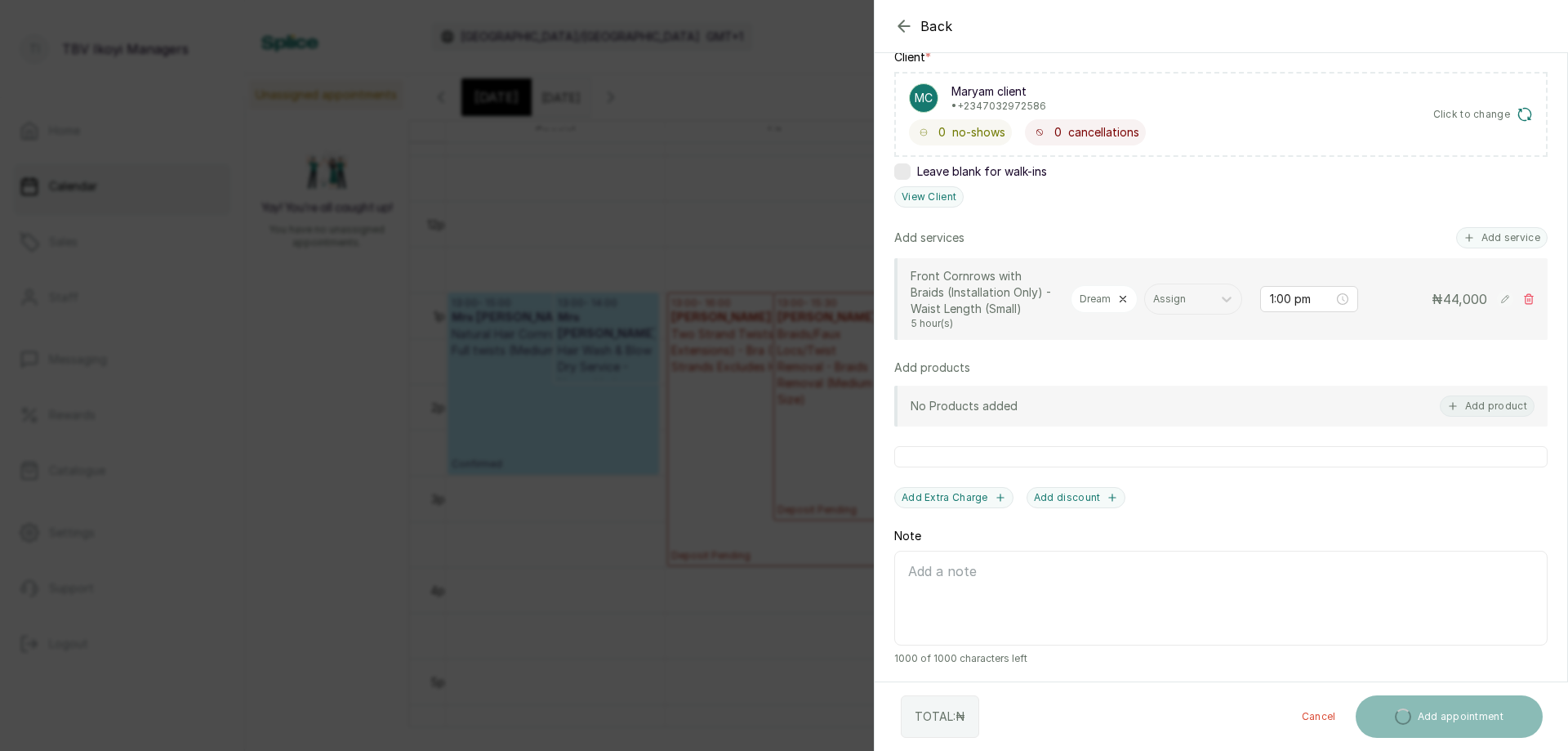
scroll to position [381, 0]
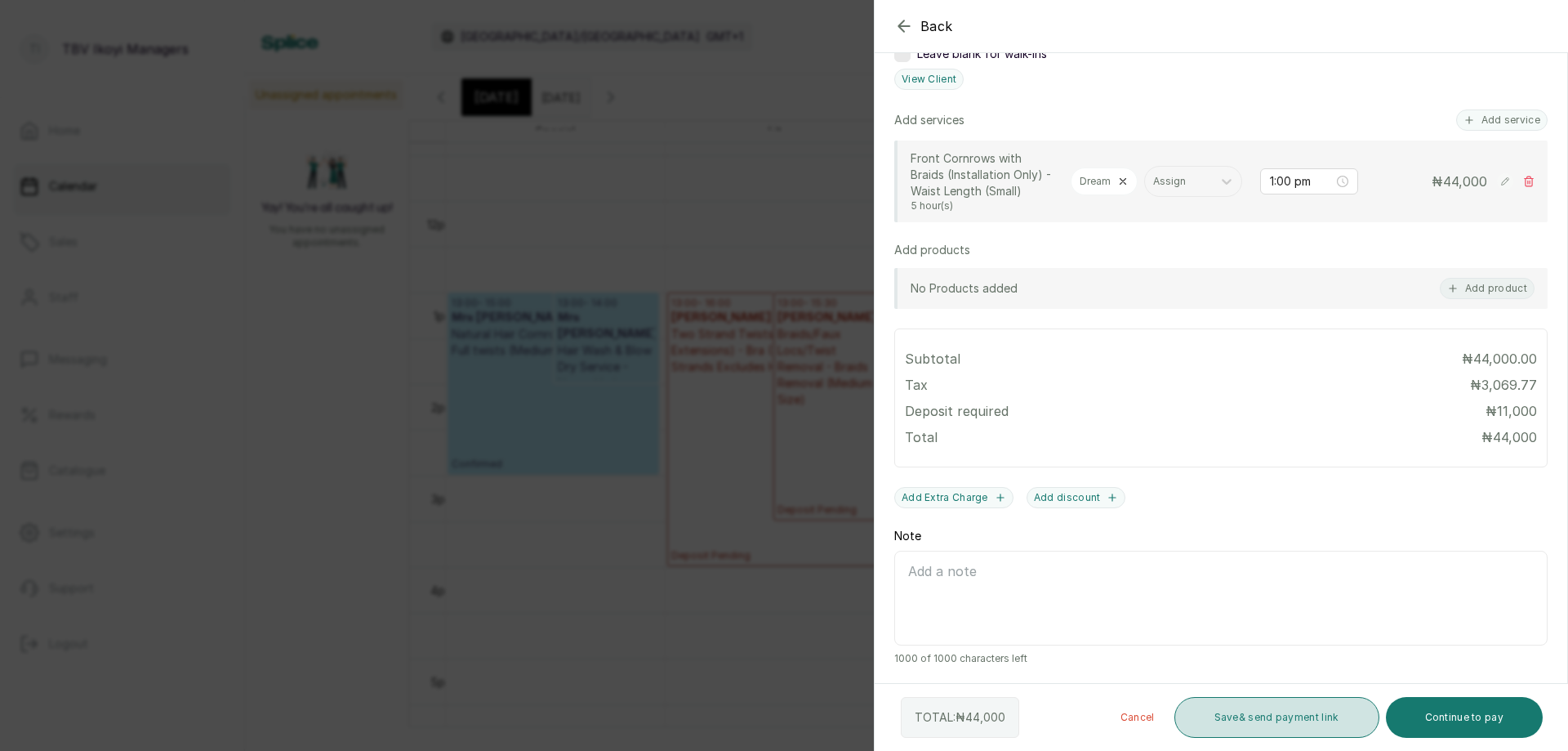
click at [1342, 721] on button "Save & send payment link" at bounding box center [1277, 717] width 205 height 41
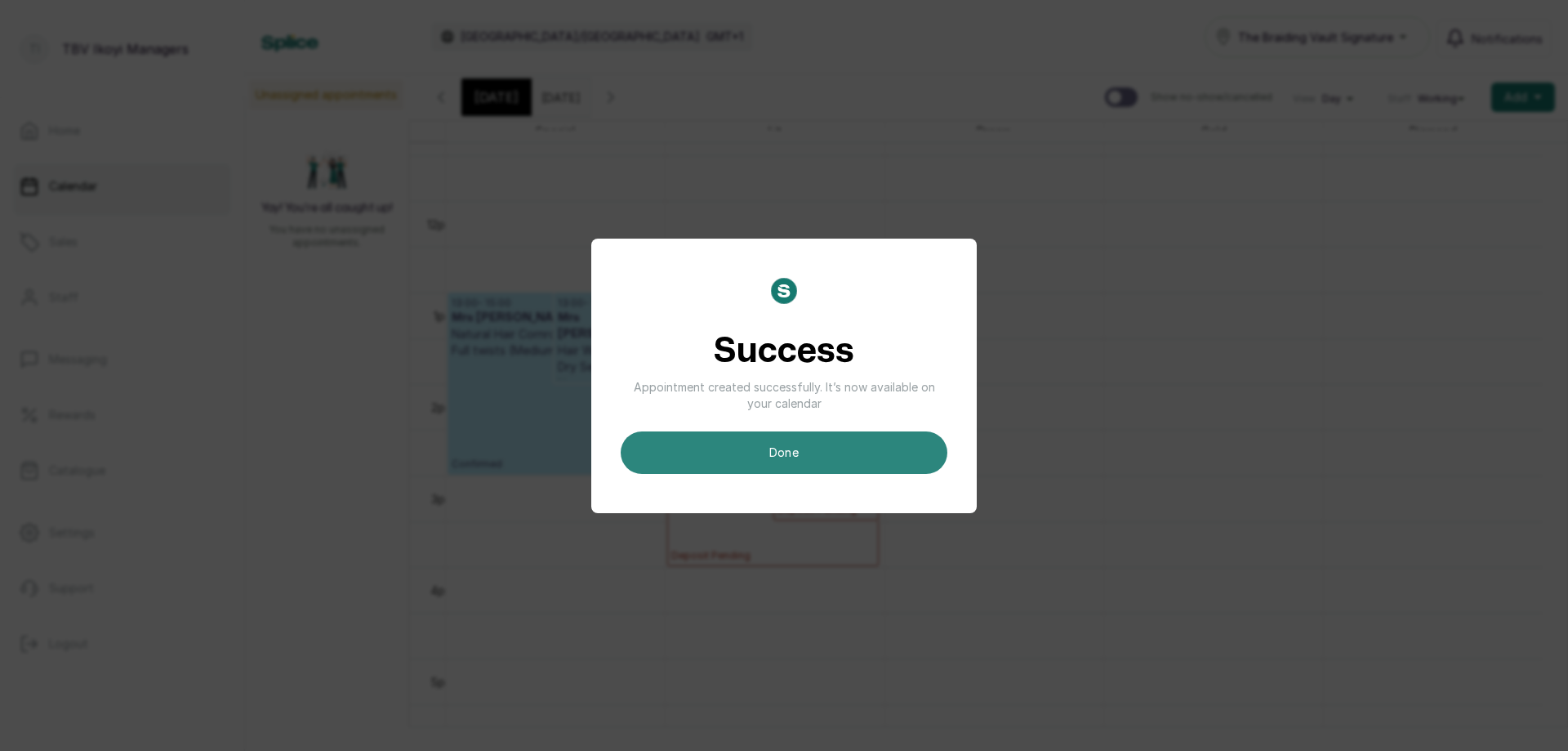
click at [773, 451] on button "done" at bounding box center [784, 453] width 326 height 42
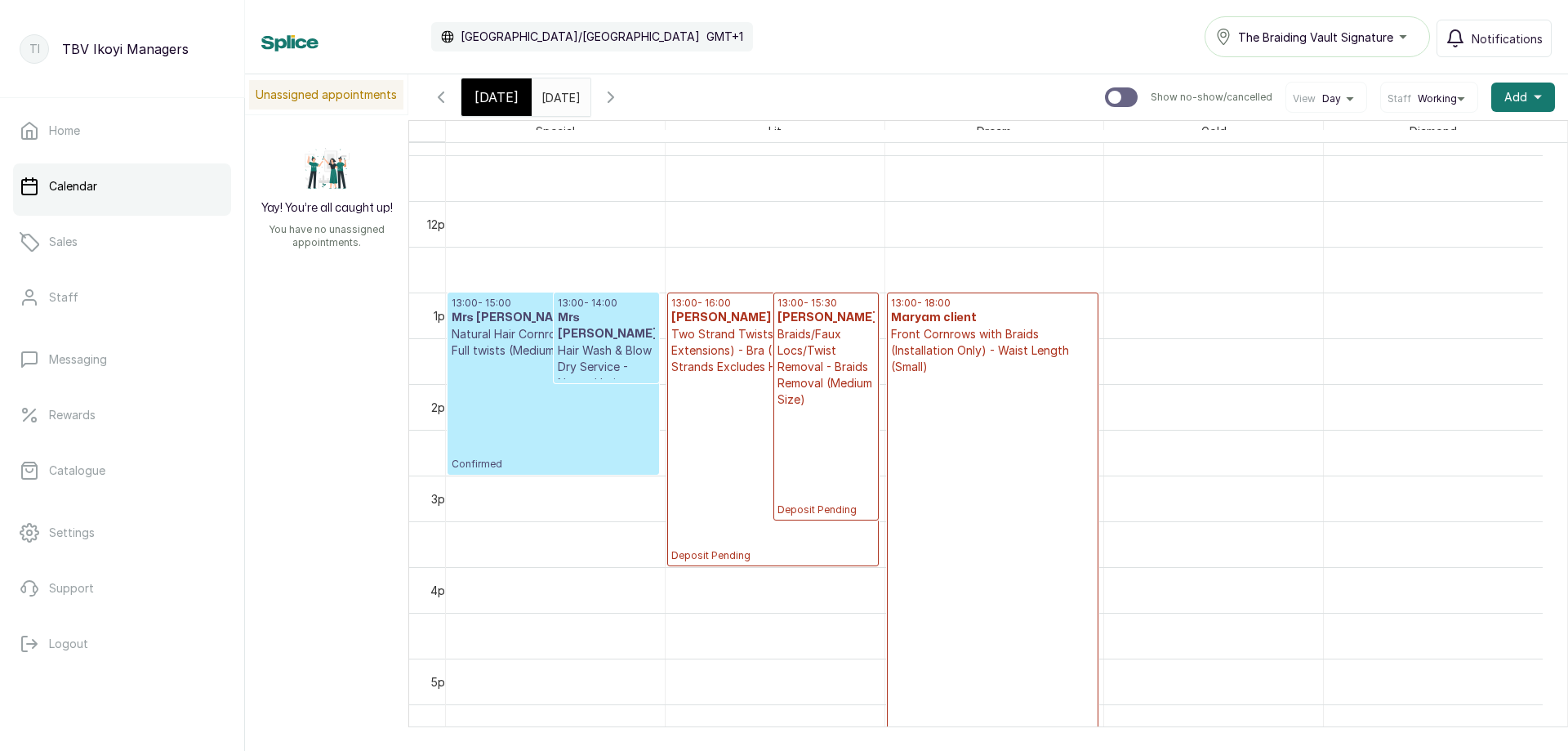
click at [559, 102] on input "05/10/2025" at bounding box center [546, 93] width 27 height 27
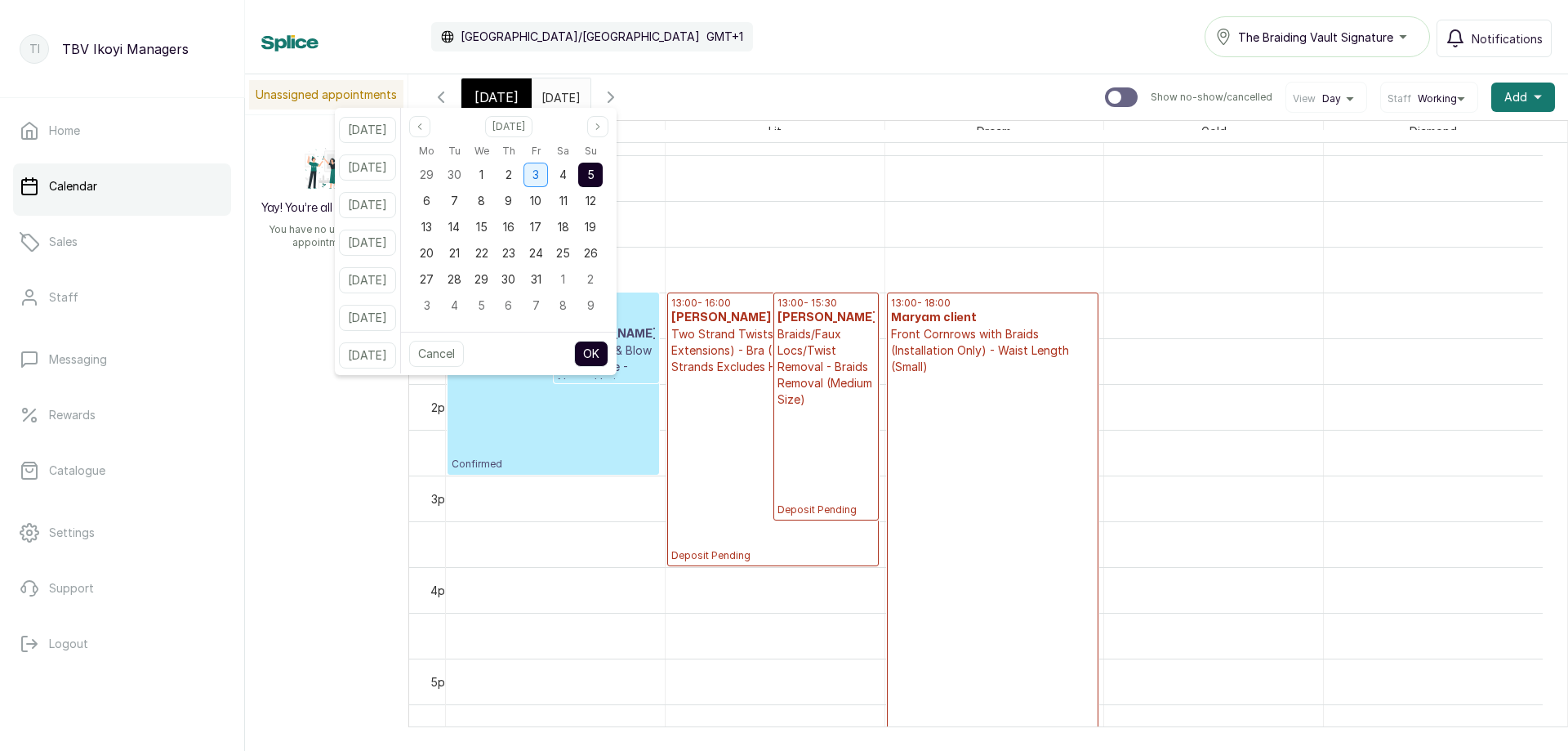
click at [539, 172] on span "3" at bounding box center [535, 174] width 6 height 14
click at [608, 355] on button "OK" at bounding box center [591, 354] width 34 height 27
type input "03/10/2025"
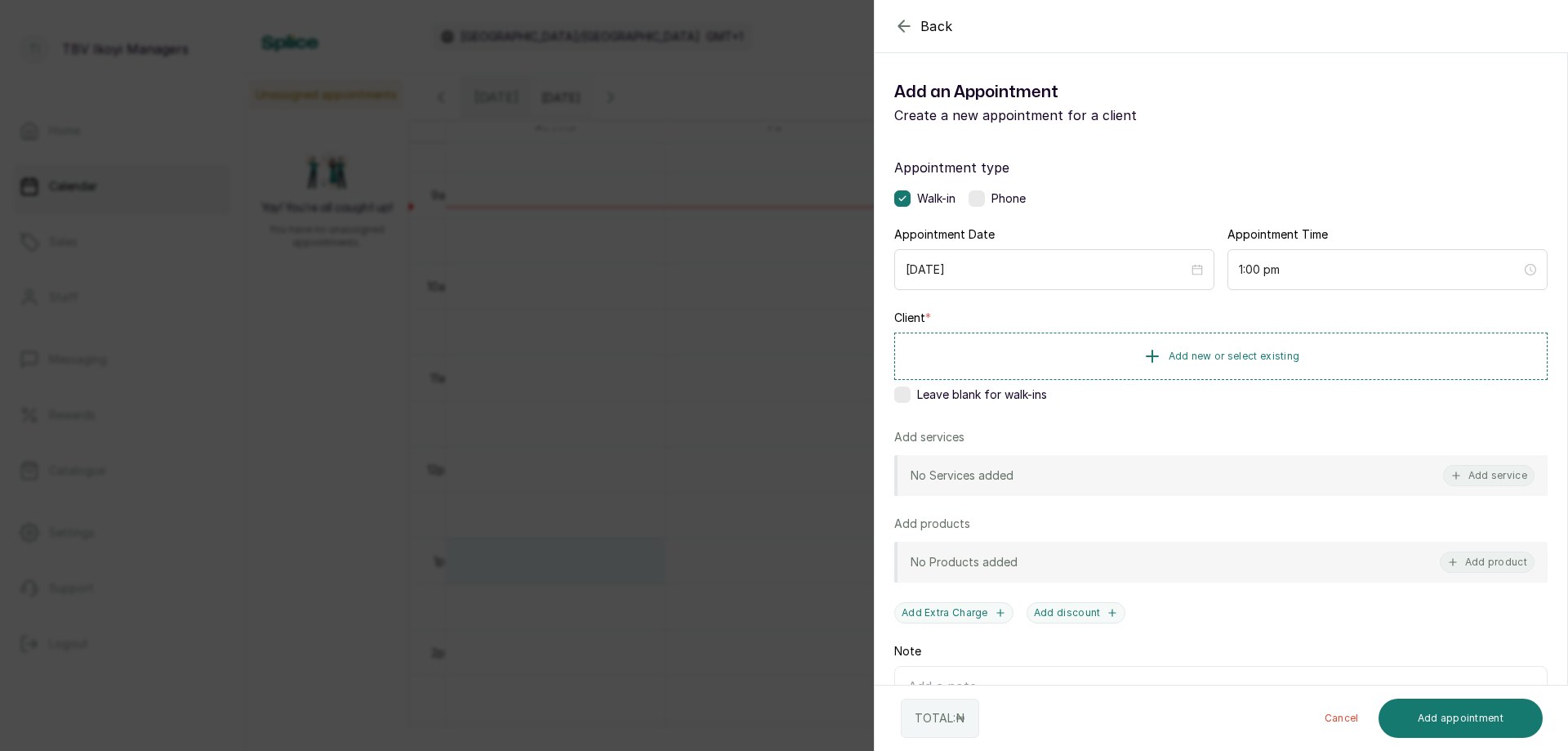
scroll to position [0, 0]
click at [910, 398] on label at bounding box center [902, 395] width 16 height 16
click at [906, 398] on icon at bounding box center [902, 394] width 8 height 8
click at [1146, 360] on icon "button" at bounding box center [1152, 356] width 19 height 19
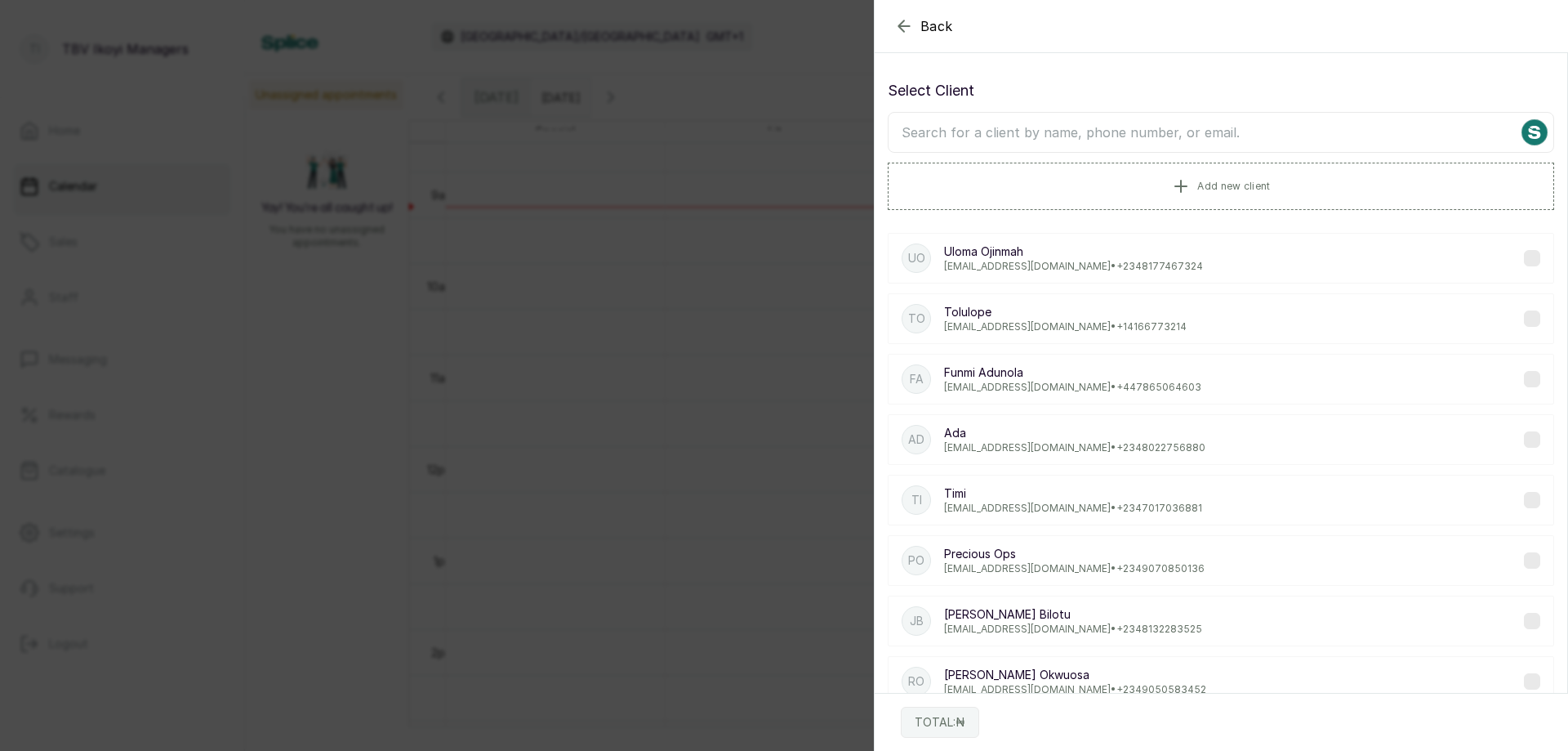
click at [1017, 130] on input "text" at bounding box center [1220, 133] width 666 height 41
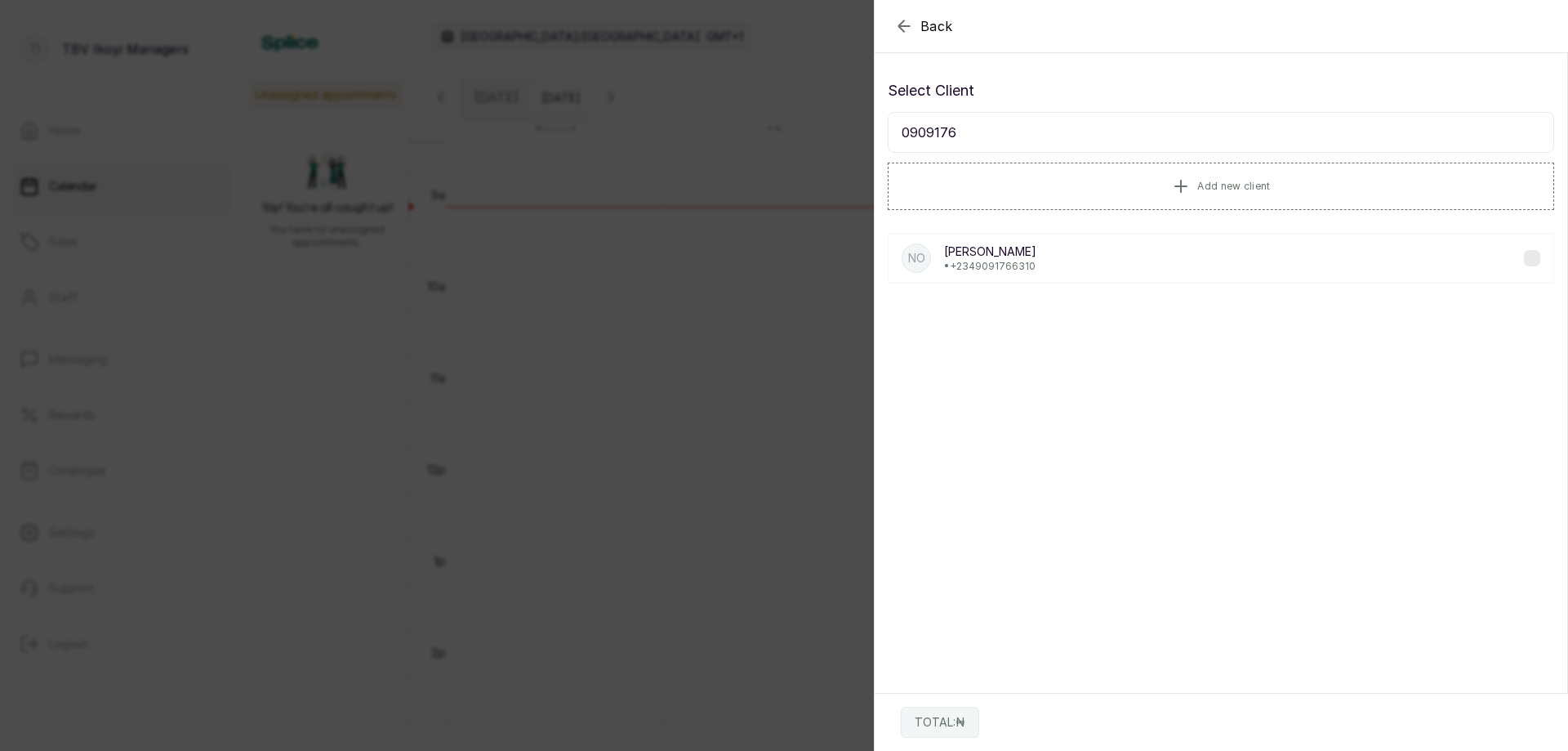
type input "0909176"
click at [976, 249] on p "[PERSON_NAME]" at bounding box center [990, 251] width 92 height 16
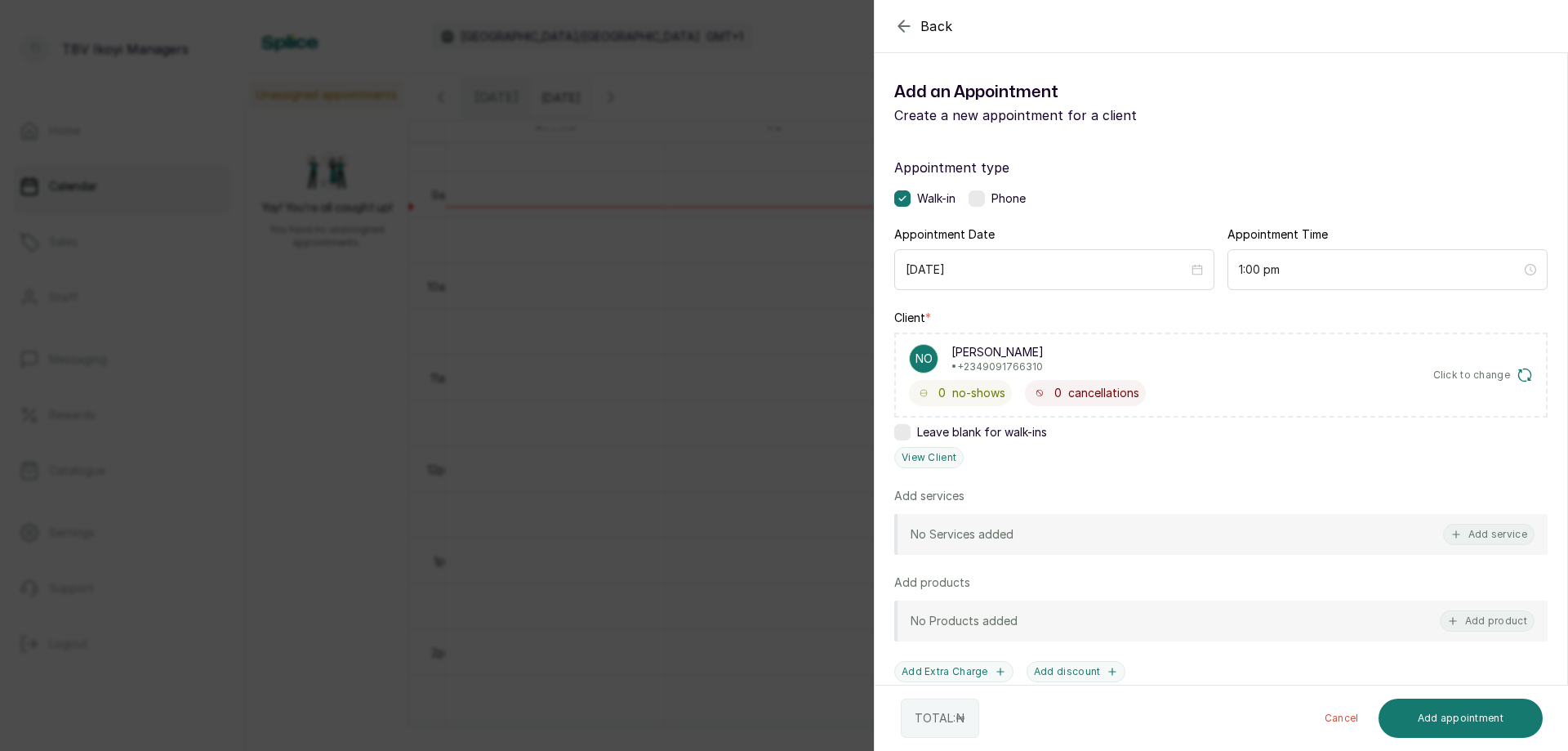
click at [906, 431] on label at bounding box center [902, 432] width 16 height 16
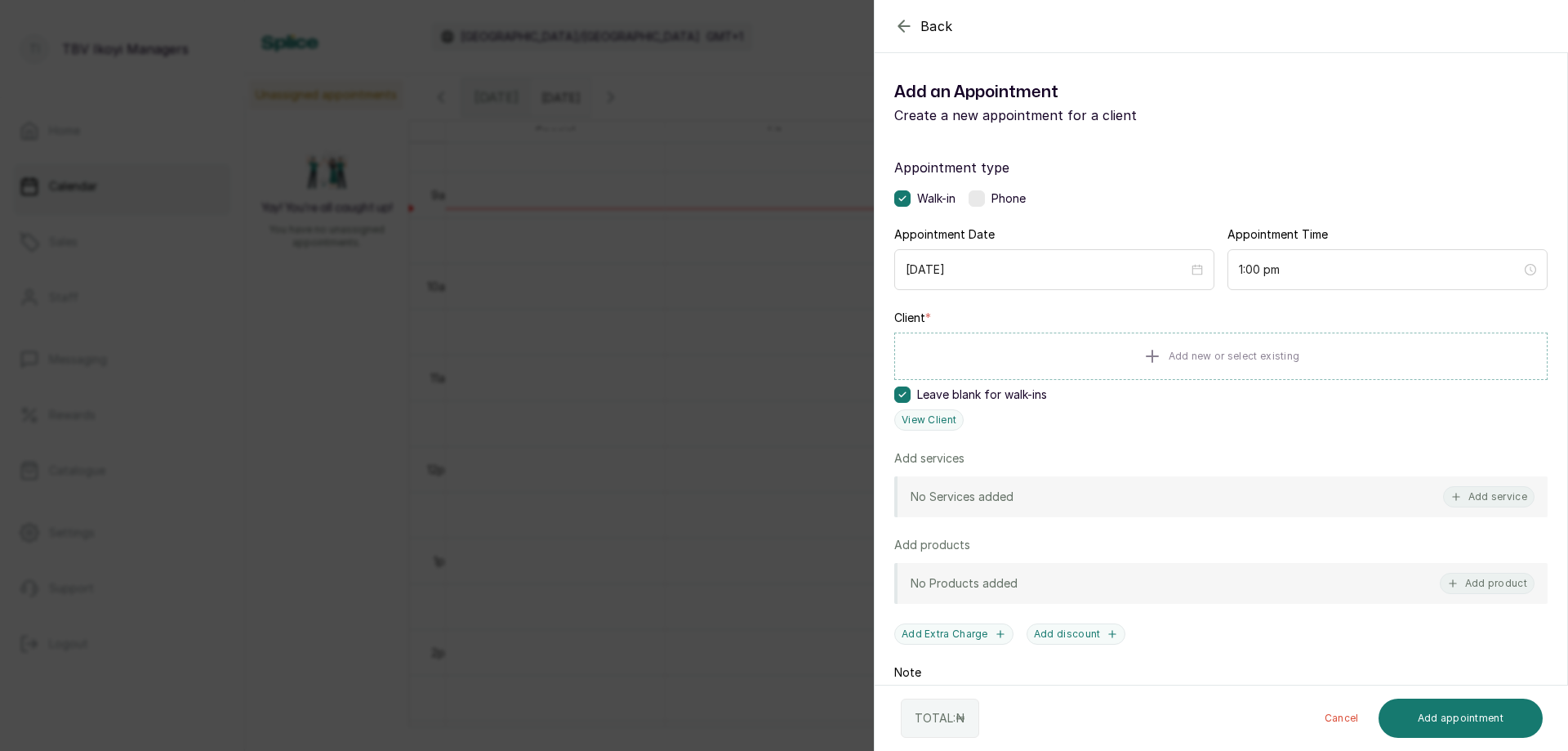
click at [910, 397] on label at bounding box center [902, 395] width 16 height 16
click at [1060, 347] on button "Add new or select existing" at bounding box center [1220, 356] width 654 height 46
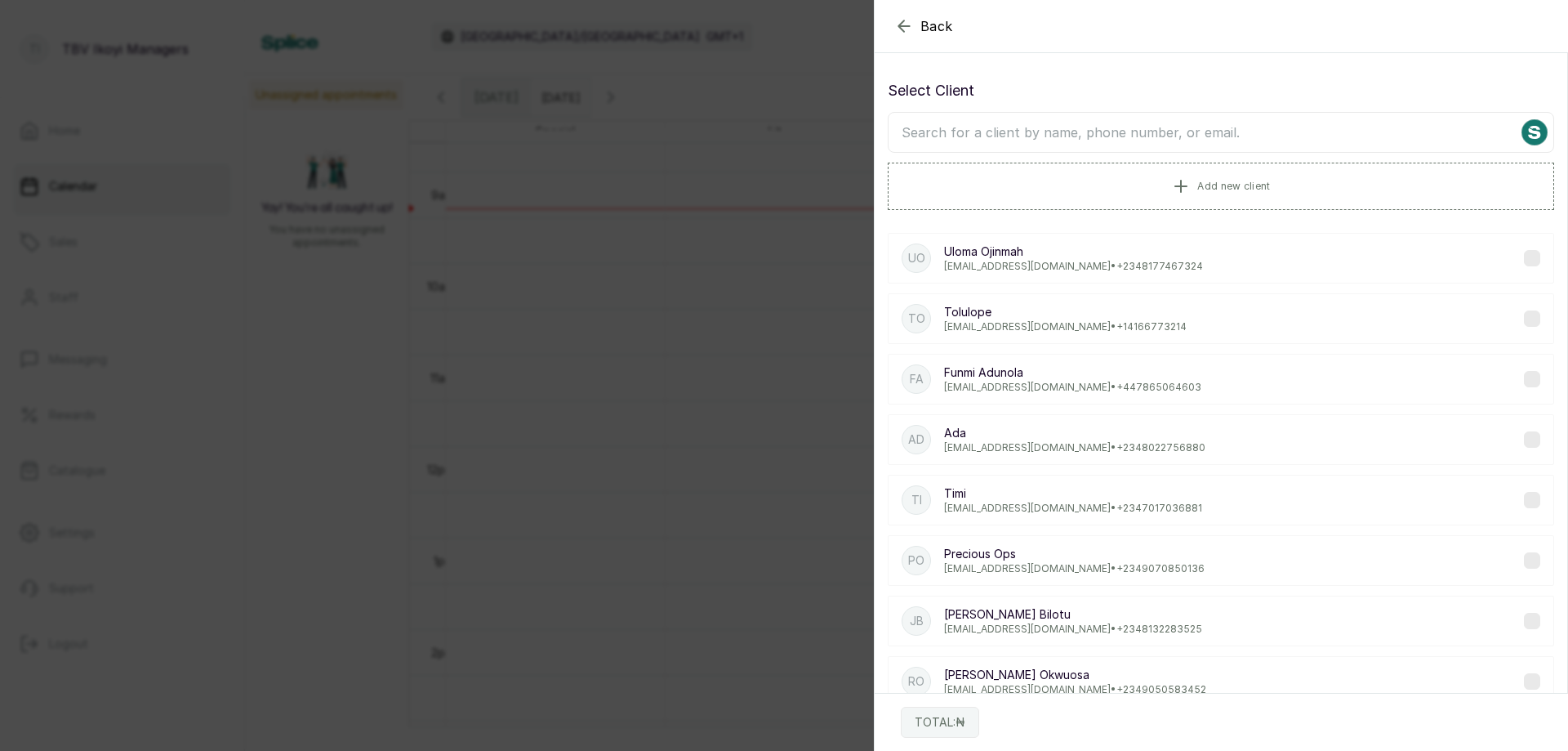
click at [996, 135] on input "text" at bounding box center [1220, 133] width 666 height 41
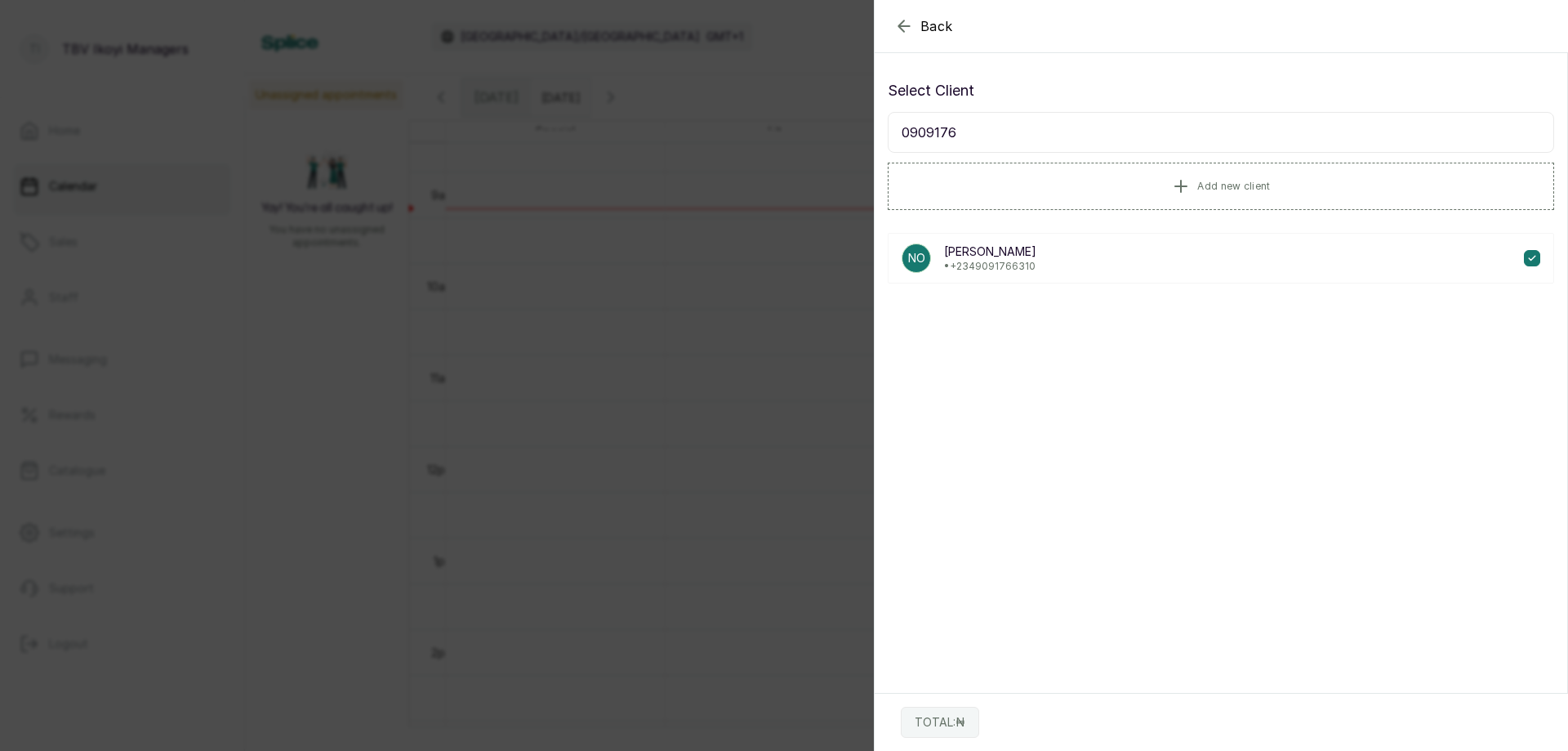
type input "0909176"
click at [995, 254] on p "[PERSON_NAME]" at bounding box center [990, 251] width 92 height 16
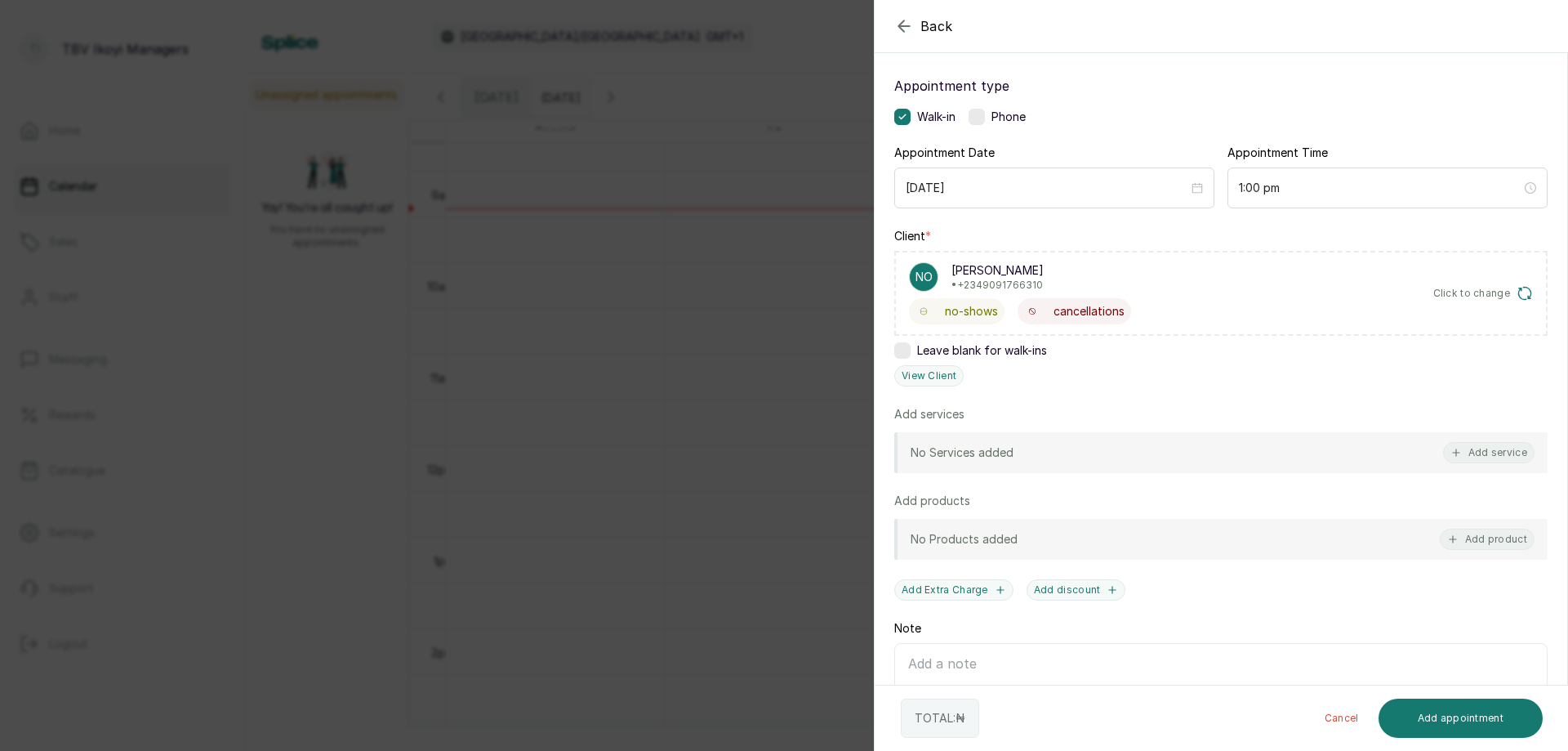
scroll to position [164, 0]
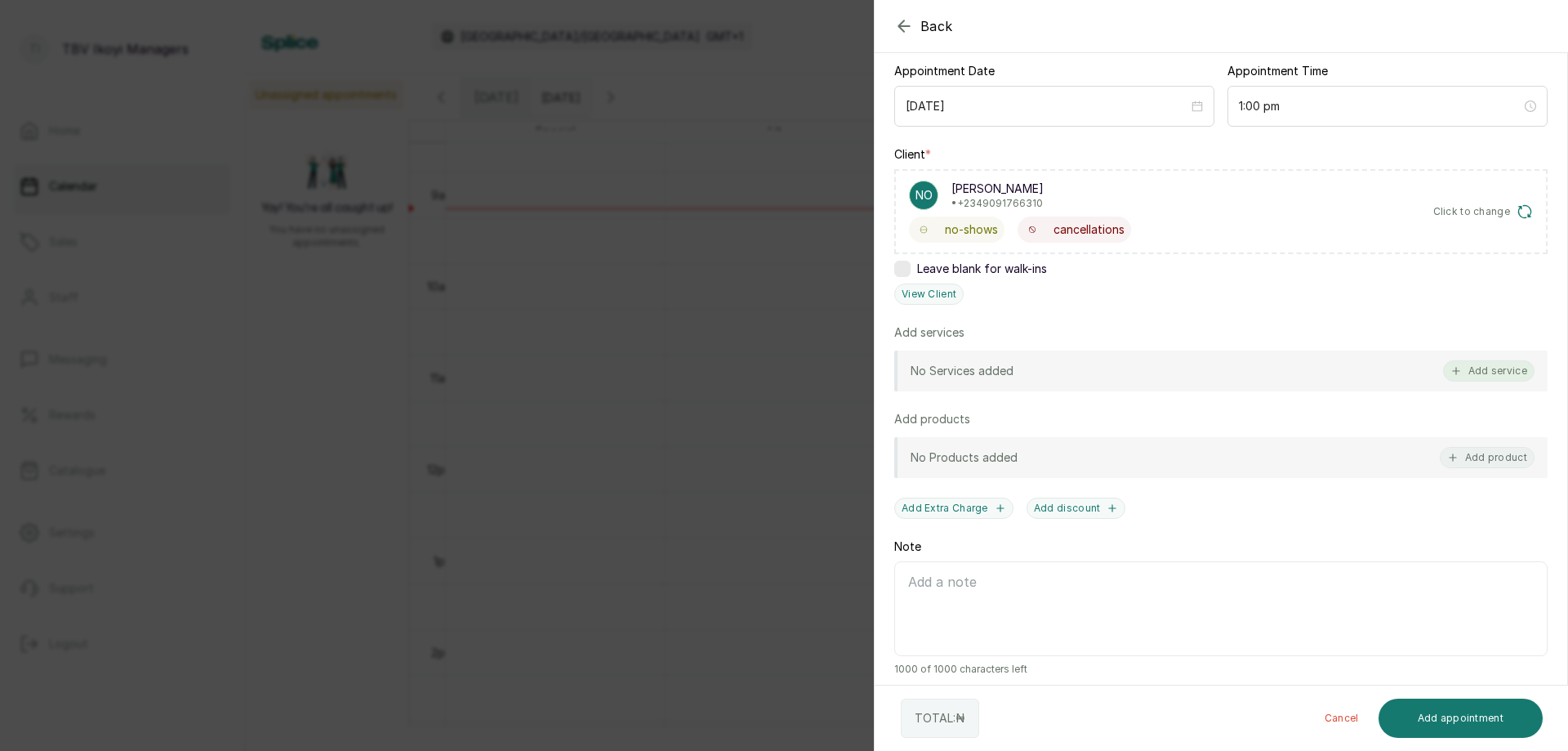
click at [1458, 379] on button "Add service" at bounding box center [1488, 371] width 91 height 21
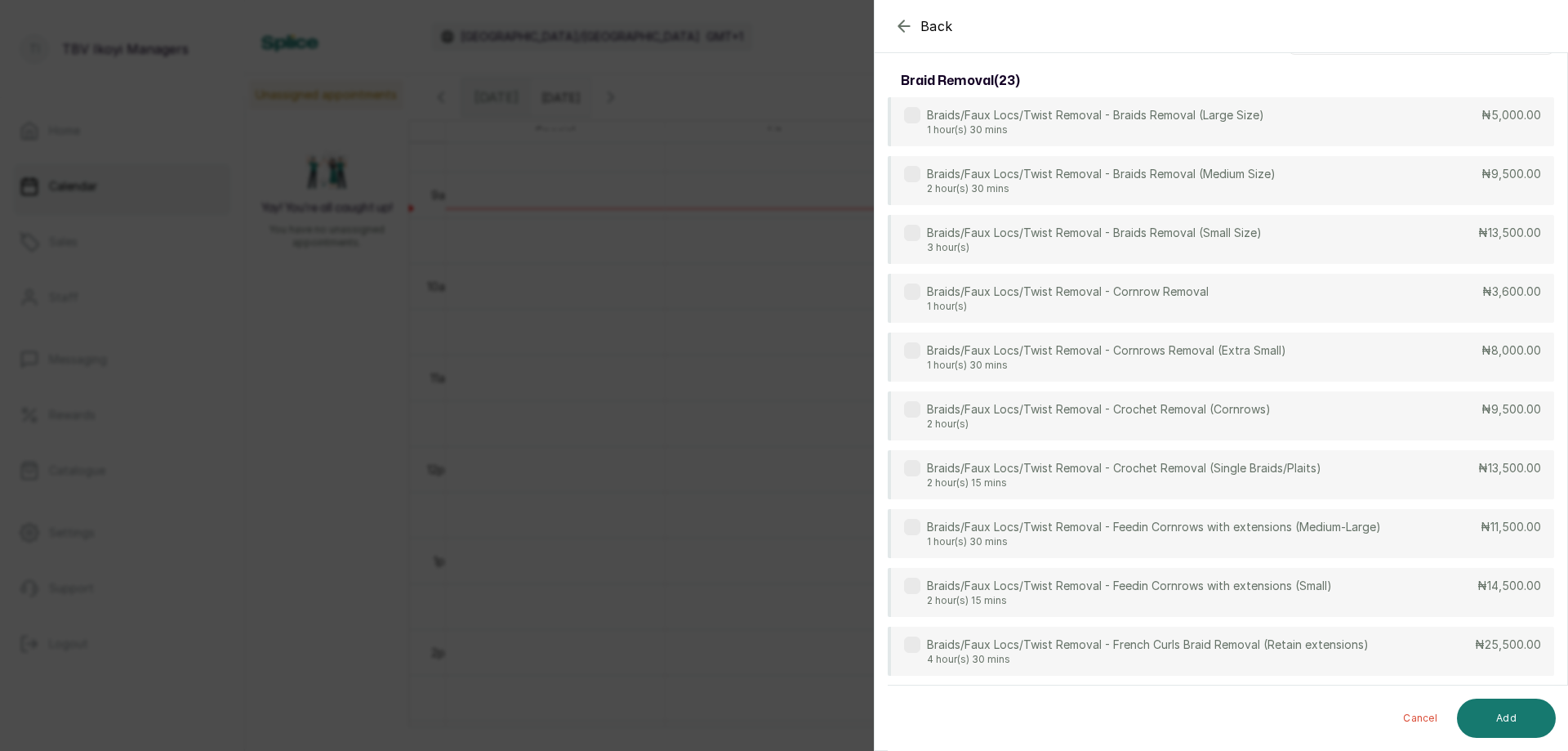
scroll to position [0, 0]
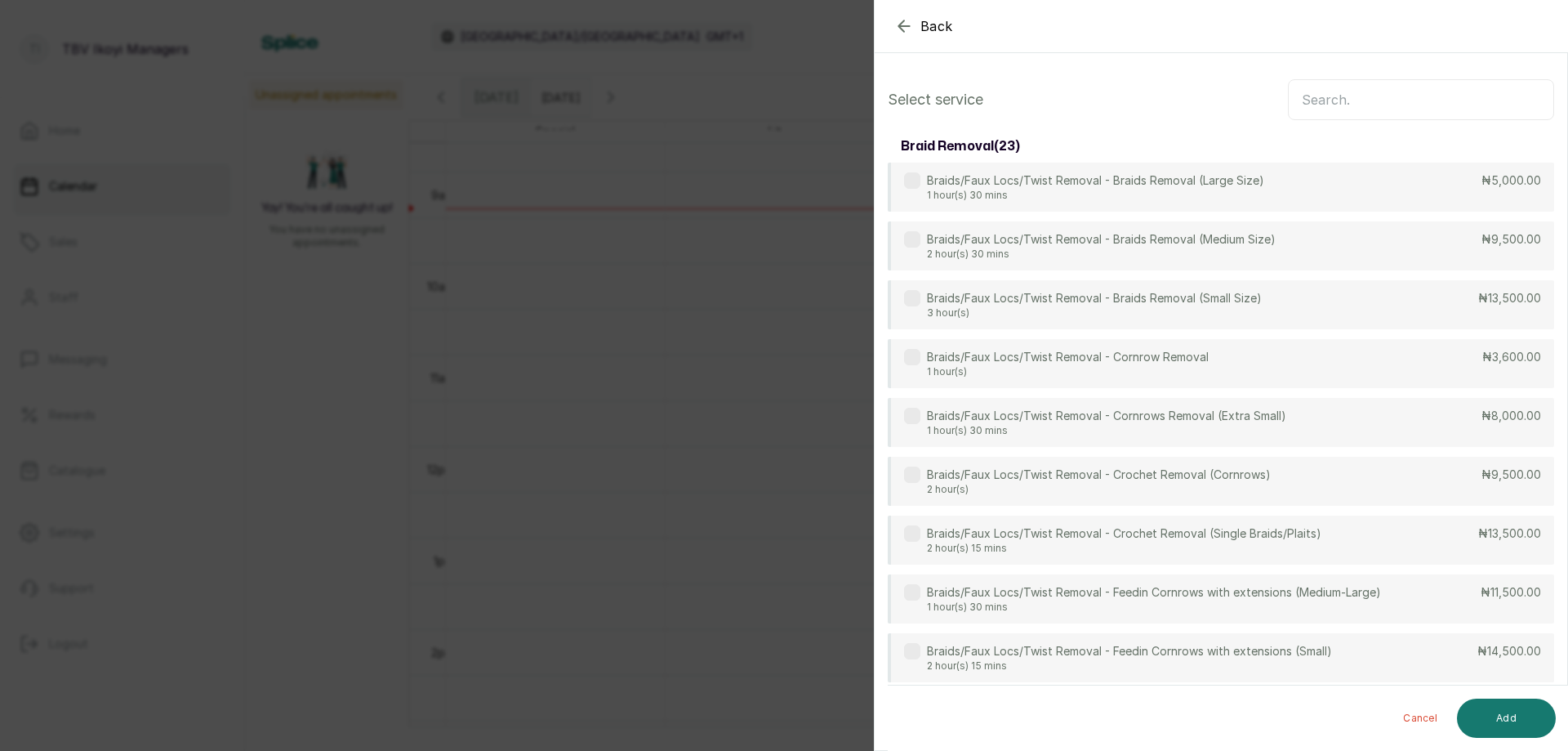
click at [1334, 103] on input "text" at bounding box center [1420, 100] width 266 height 41
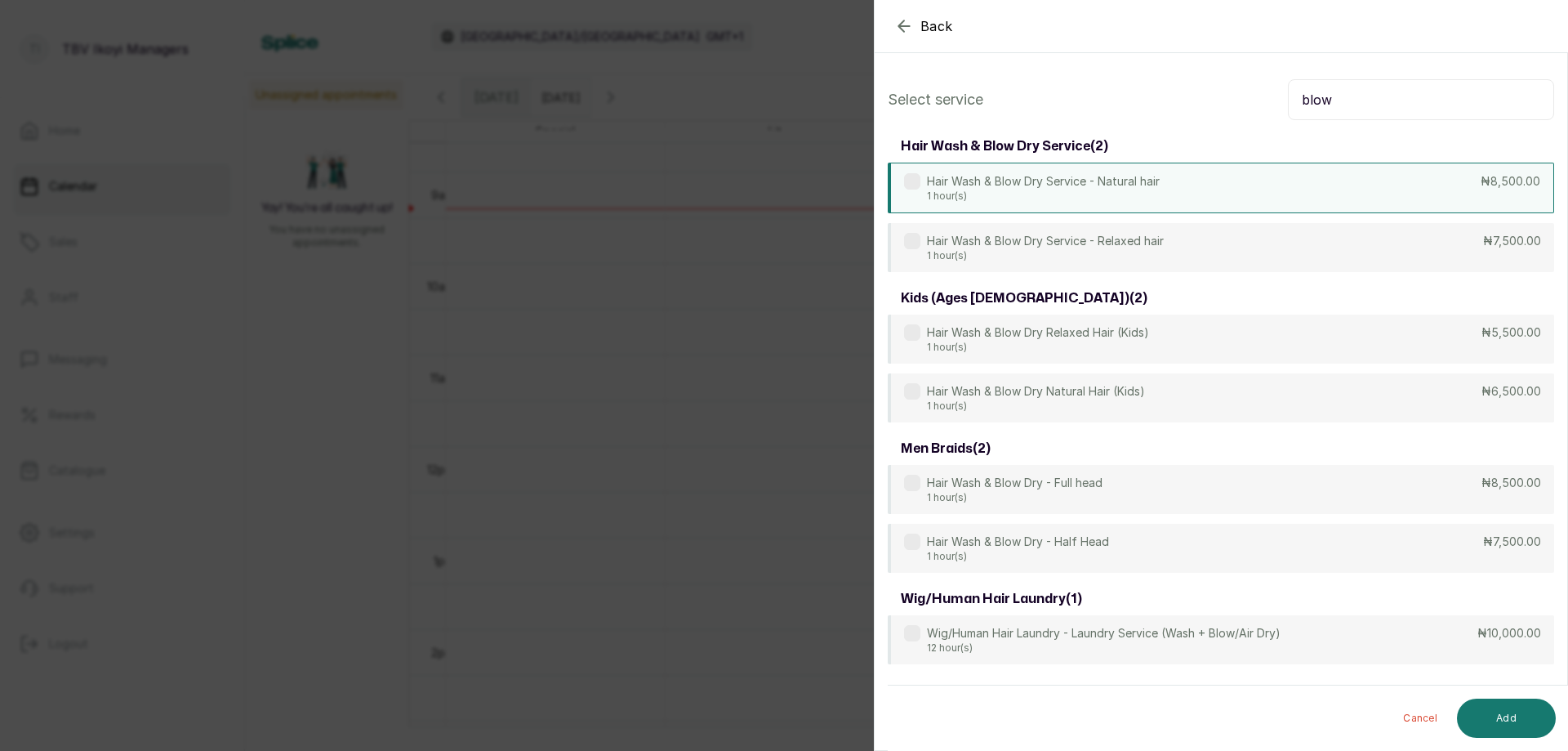
type input "blow"
click at [1172, 206] on div "Hair Wash & Blow Dry Service - Natural hair 1 hour(s) ₦8,500.00" at bounding box center [1220, 188] width 666 height 50
click at [1512, 722] on button "Add" at bounding box center [1506, 718] width 99 height 39
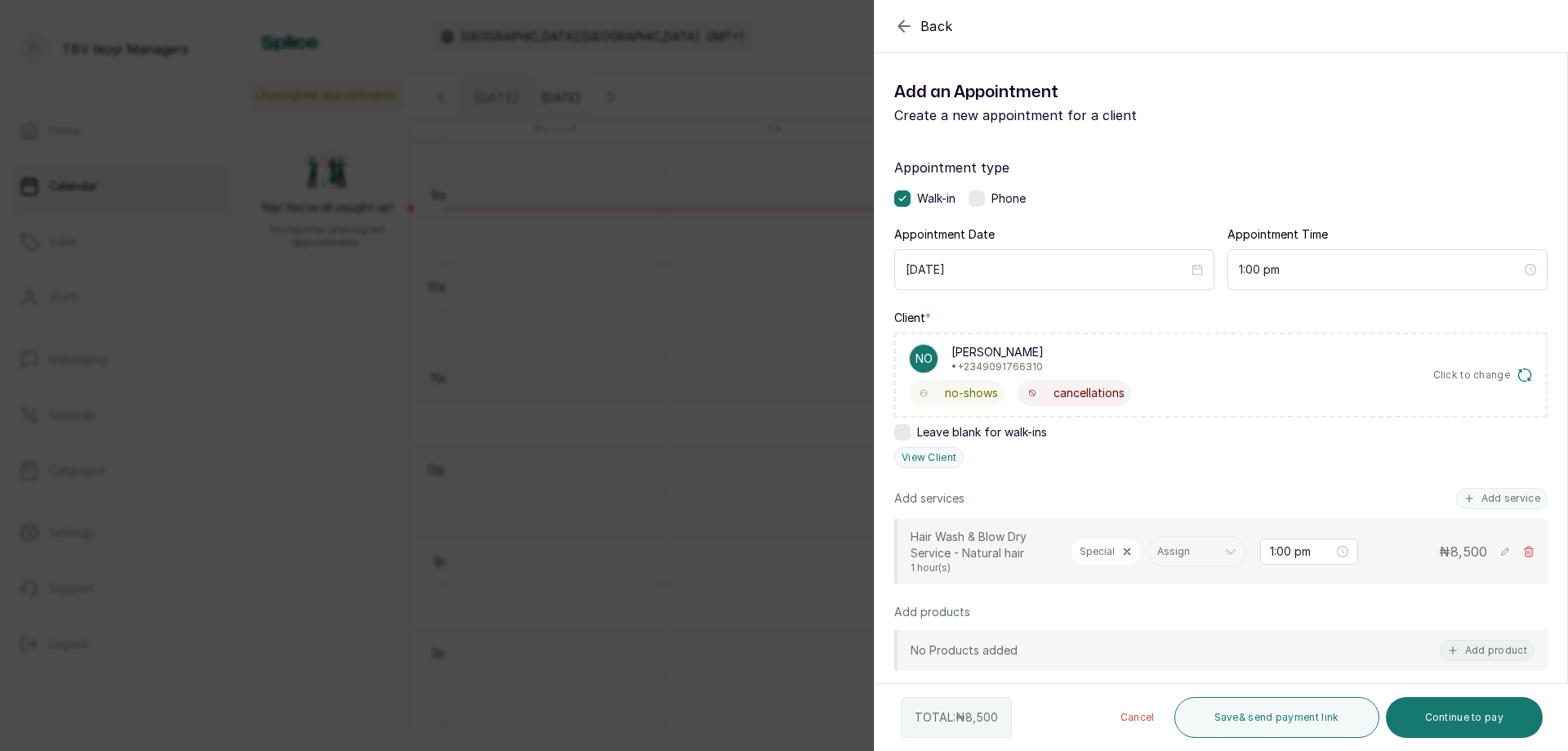
scroll to position [245, 0]
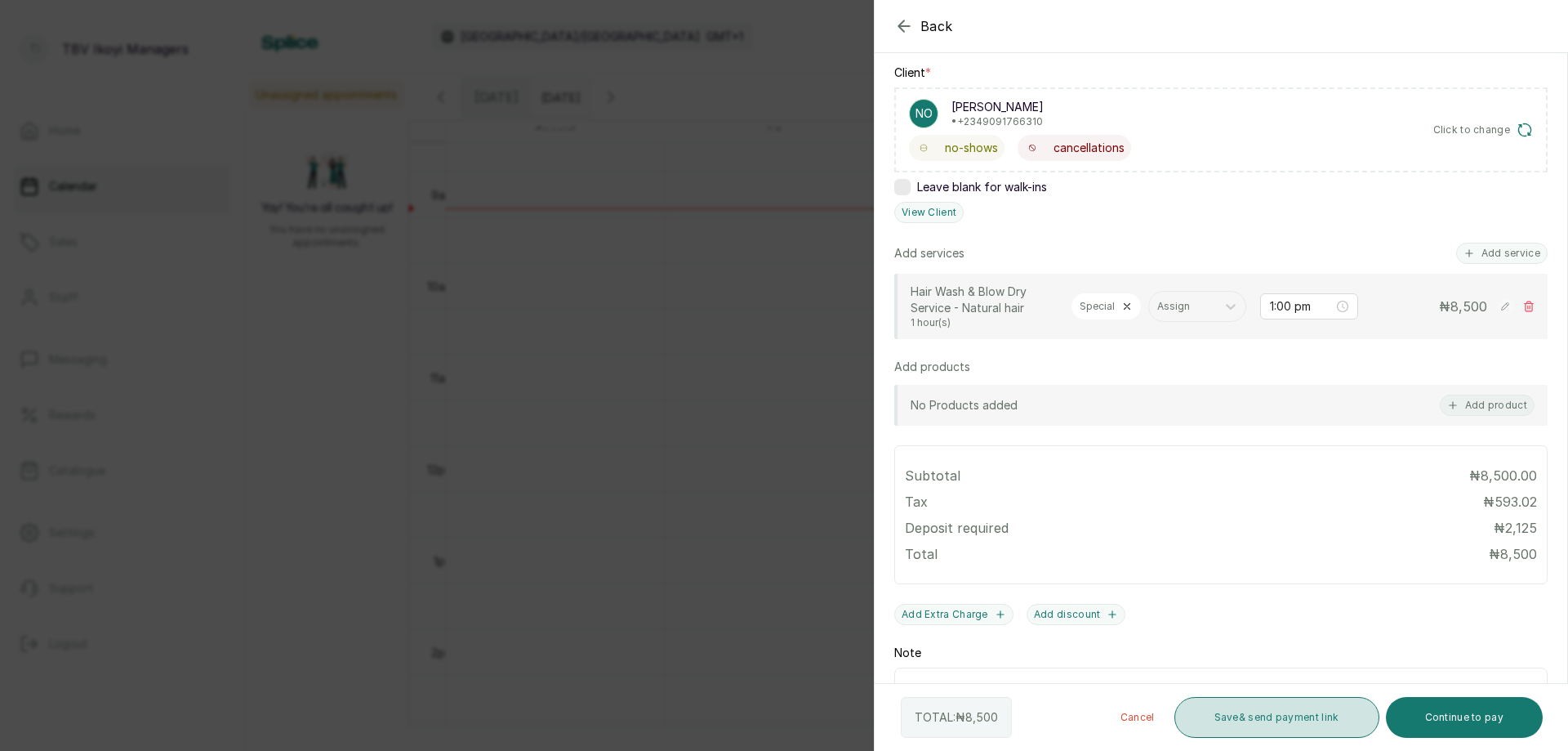
click at [1266, 722] on button "Save & send payment link" at bounding box center [1277, 717] width 205 height 41
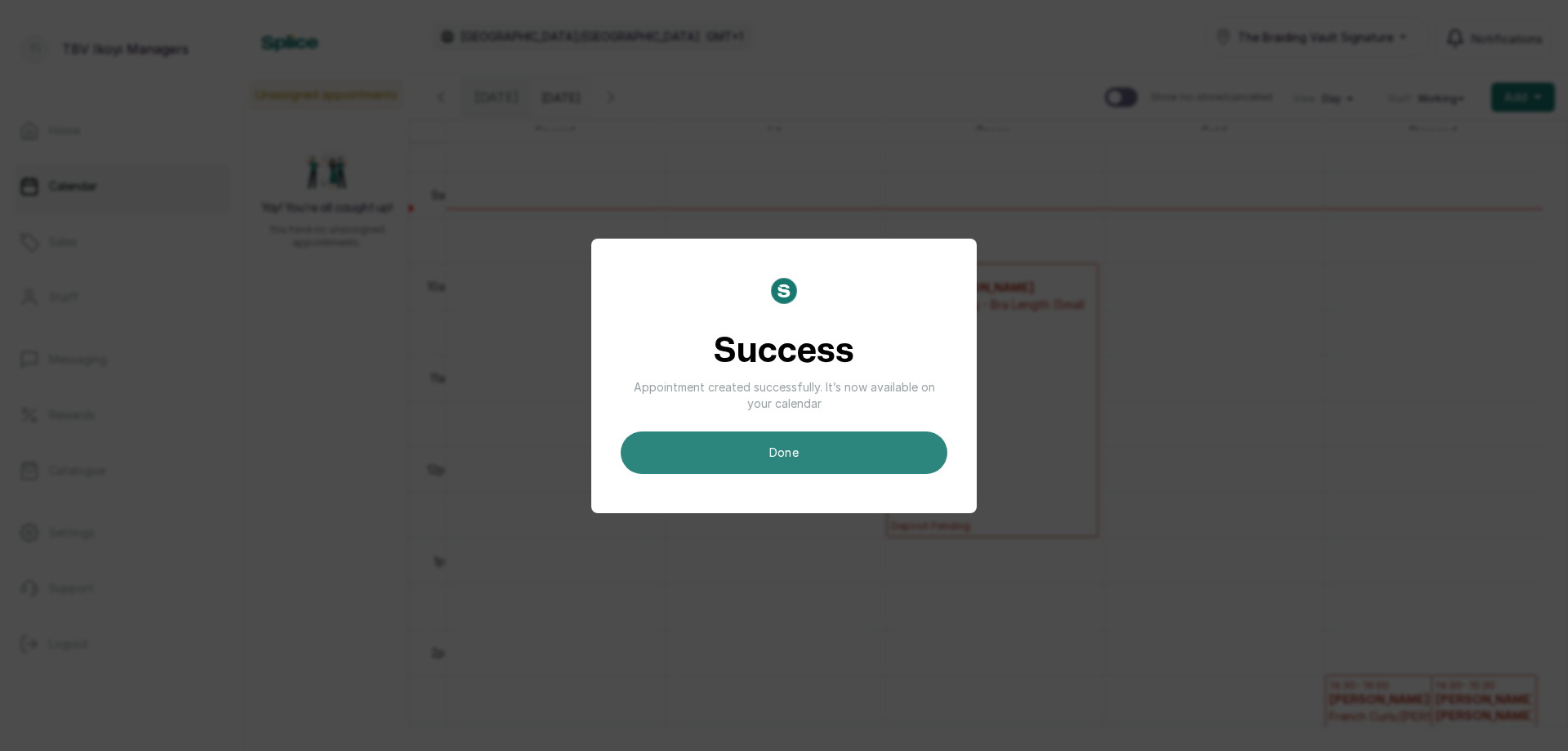
scroll to position [0, 0]
click at [779, 457] on button "done" at bounding box center [784, 453] width 326 height 42
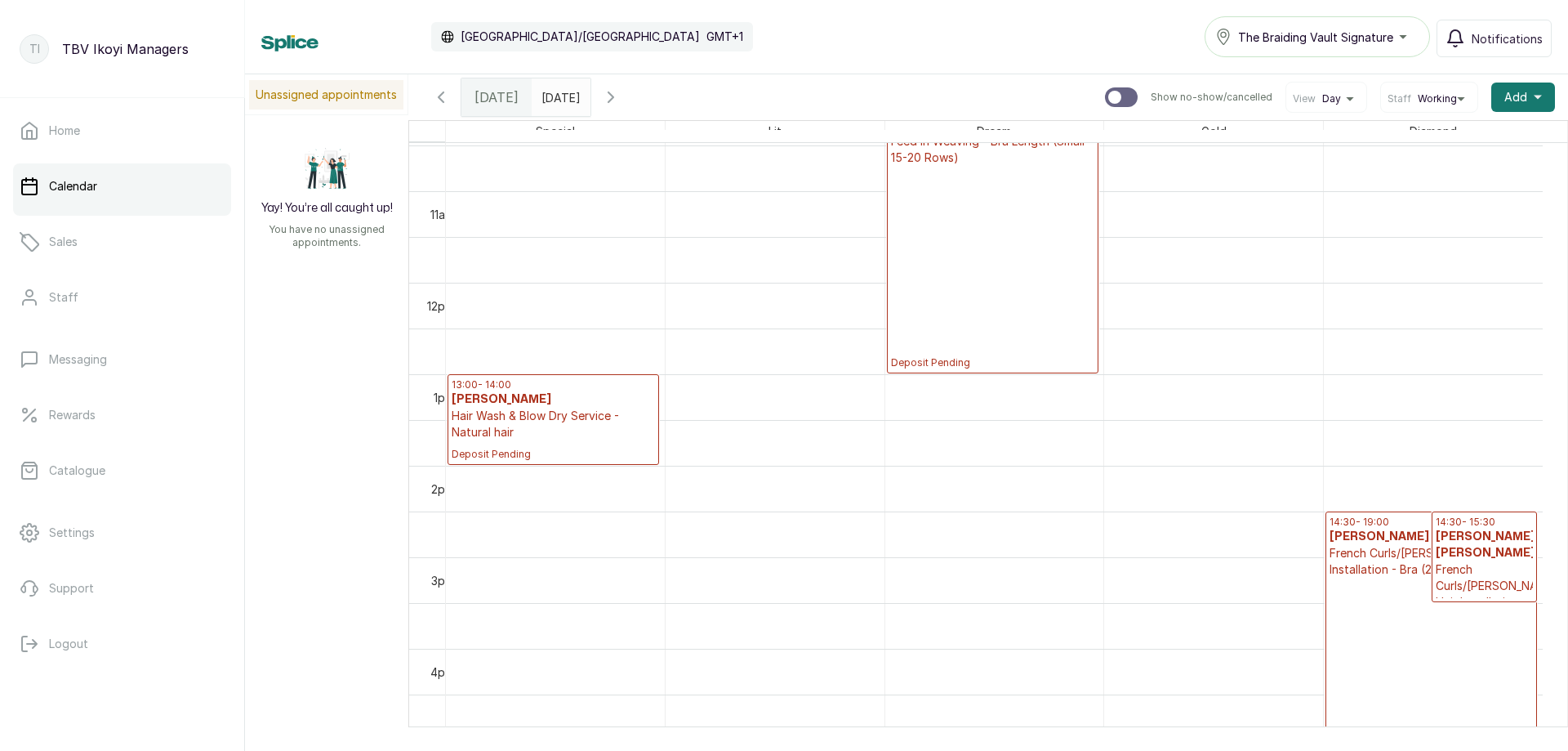
scroll to position [794, 0]
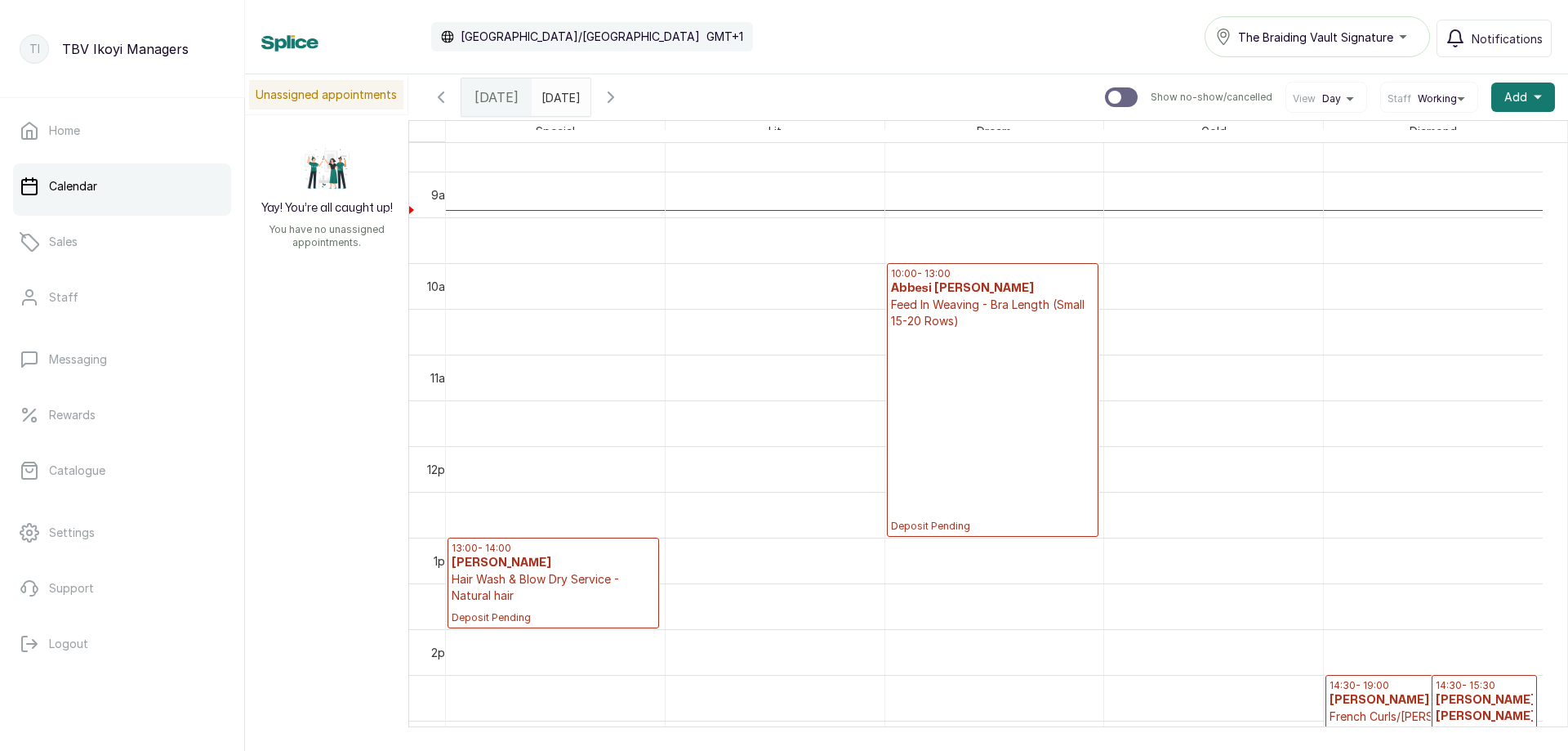
click at [447, 99] on icon "button" at bounding box center [441, 97] width 19 height 19
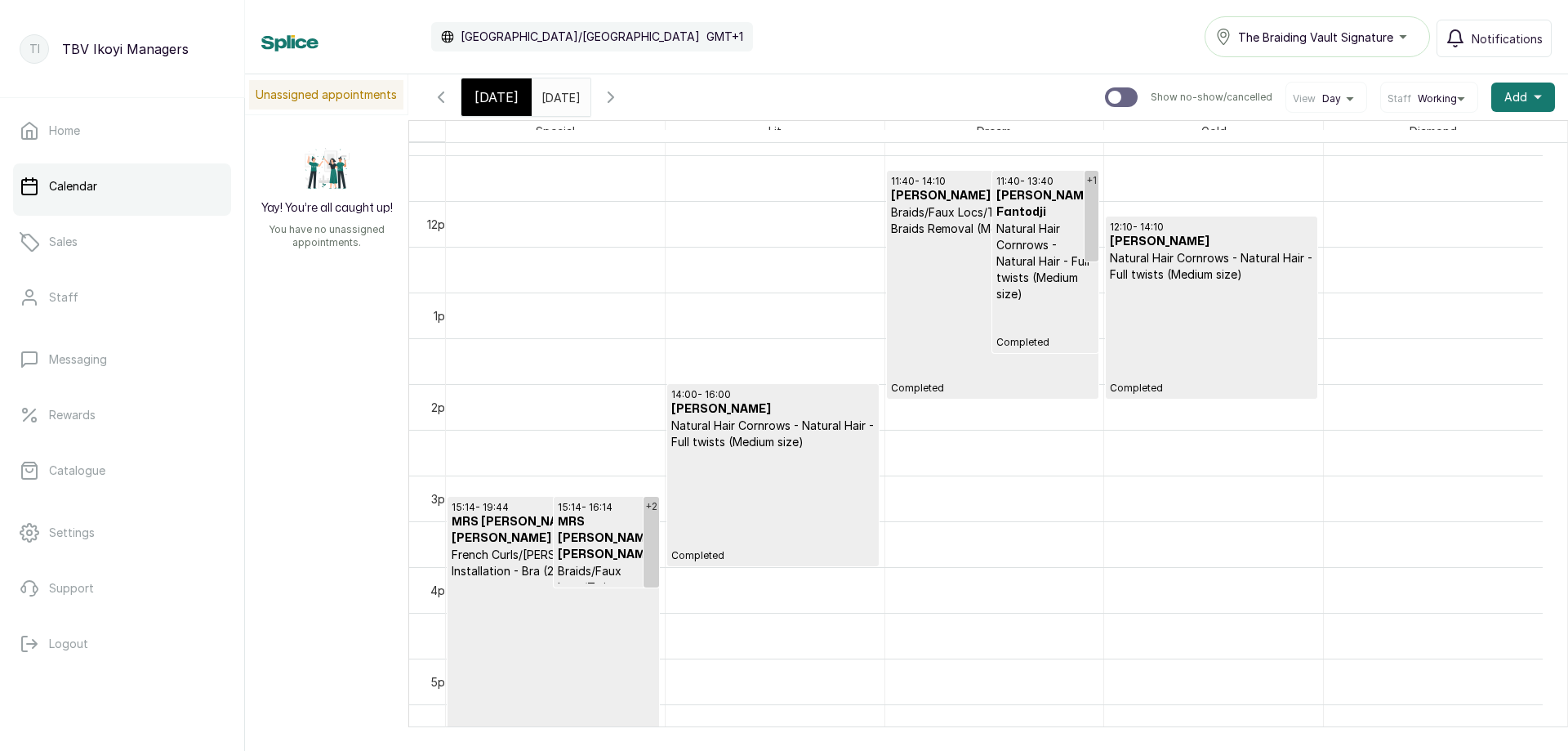
scroll to position [958, 0]
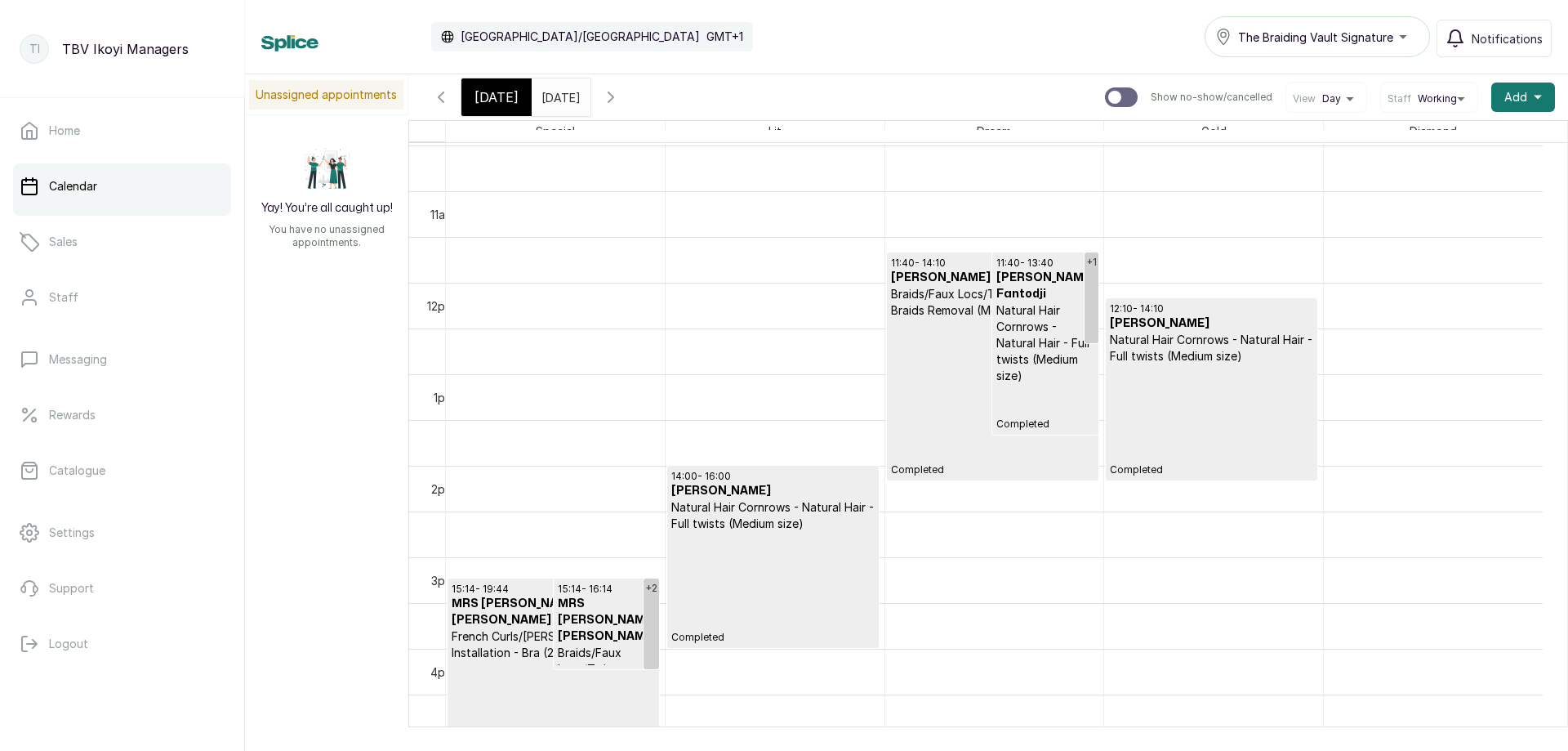
click at [486, 95] on span "[DATE]" at bounding box center [496, 97] width 44 height 19
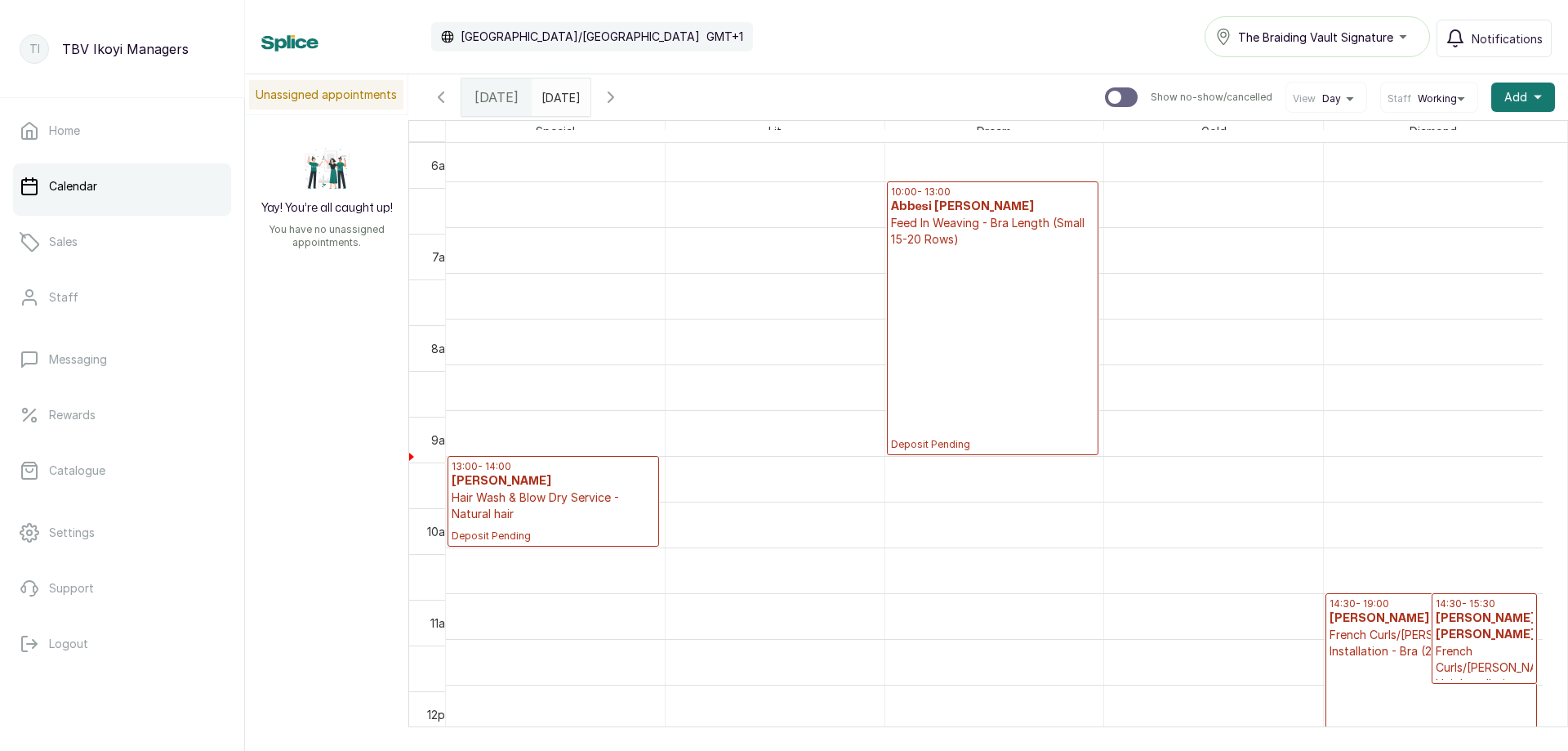
scroll to position [877, 0]
click at [1377, 625] on h3 "[PERSON_NAME] [PERSON_NAME]" at bounding box center [1431, 618] width 203 height 16
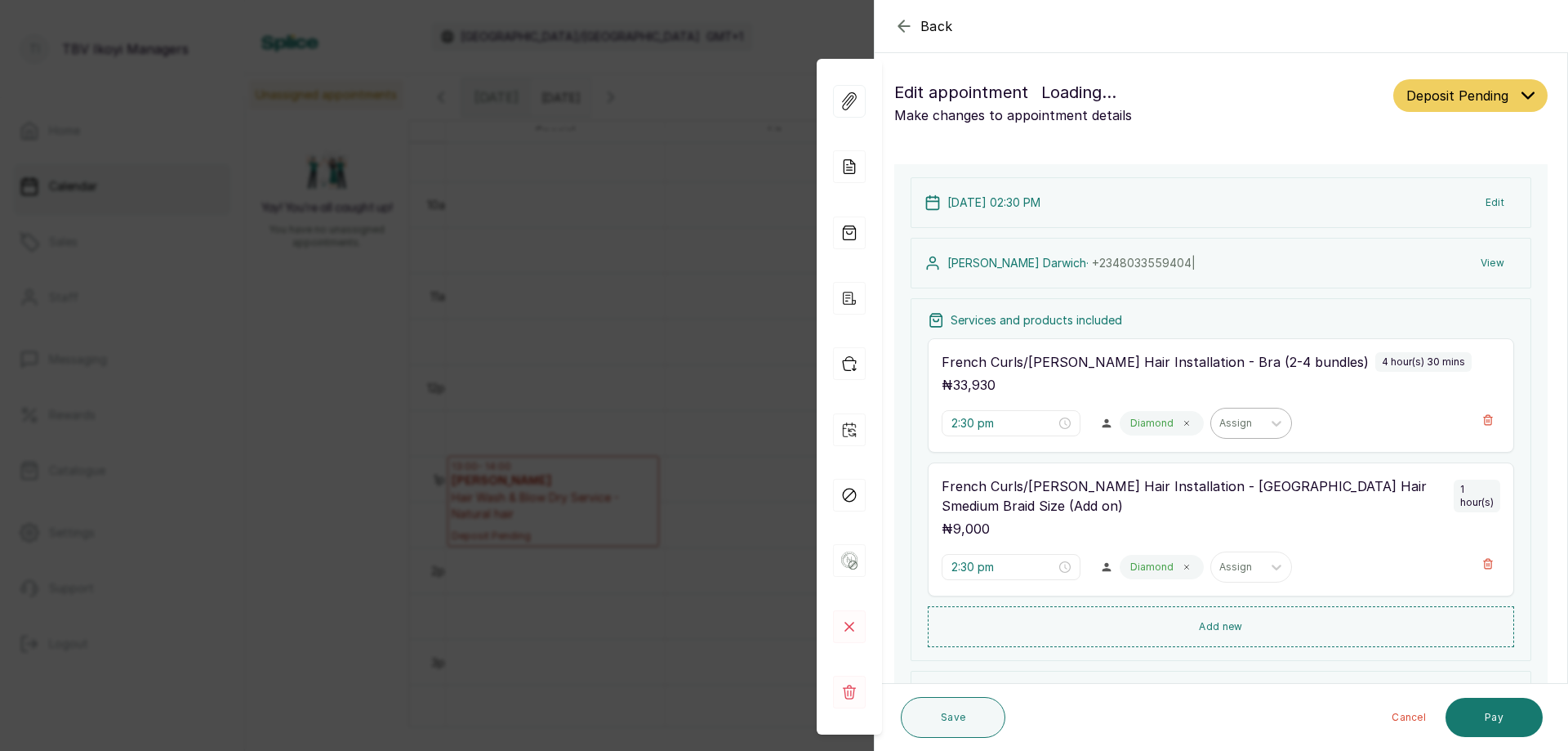
click at [1231, 431] on div "Assign" at bounding box center [1235, 423] width 50 height 21
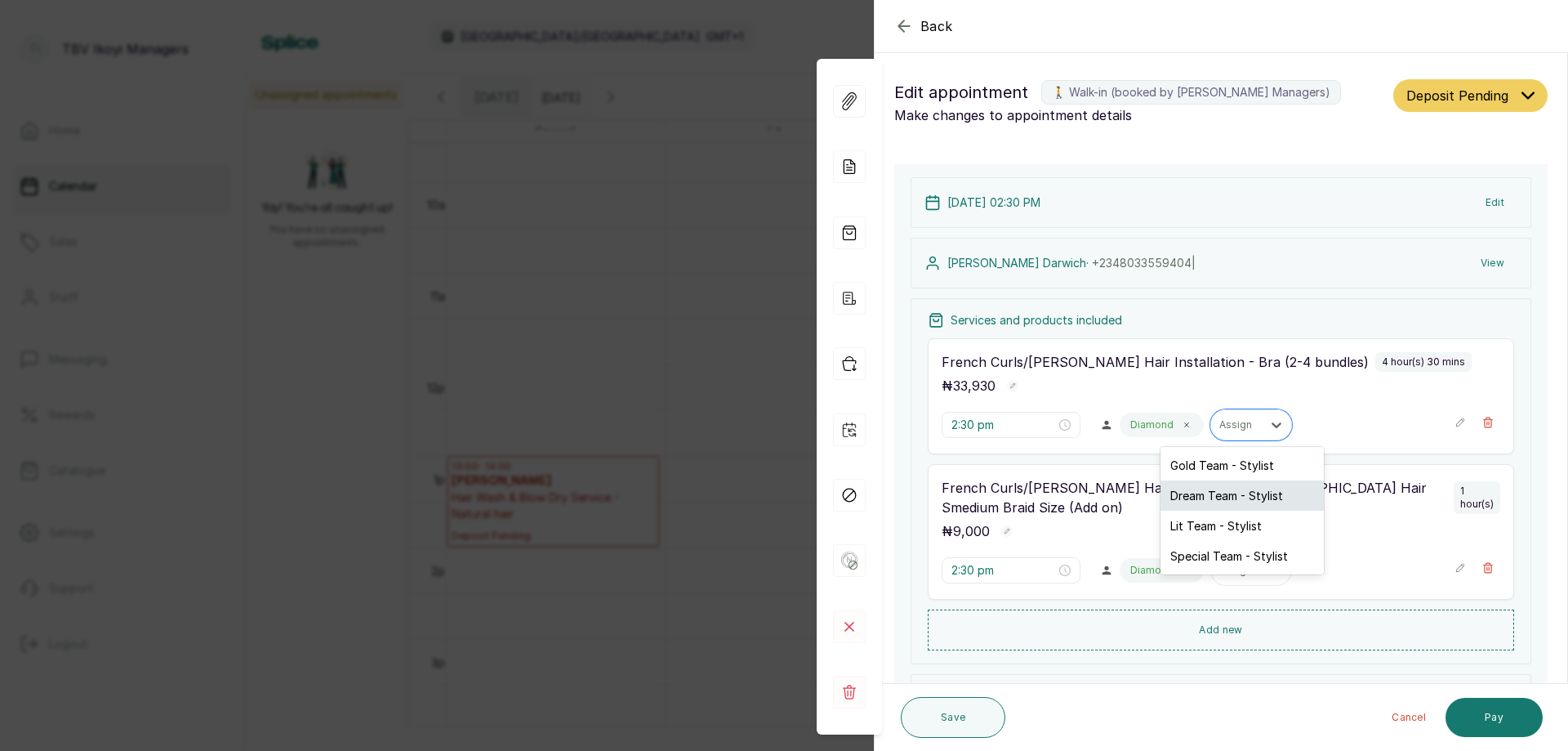
click at [1200, 503] on div "Dream Team - Stylist" at bounding box center [1242, 495] width 164 height 30
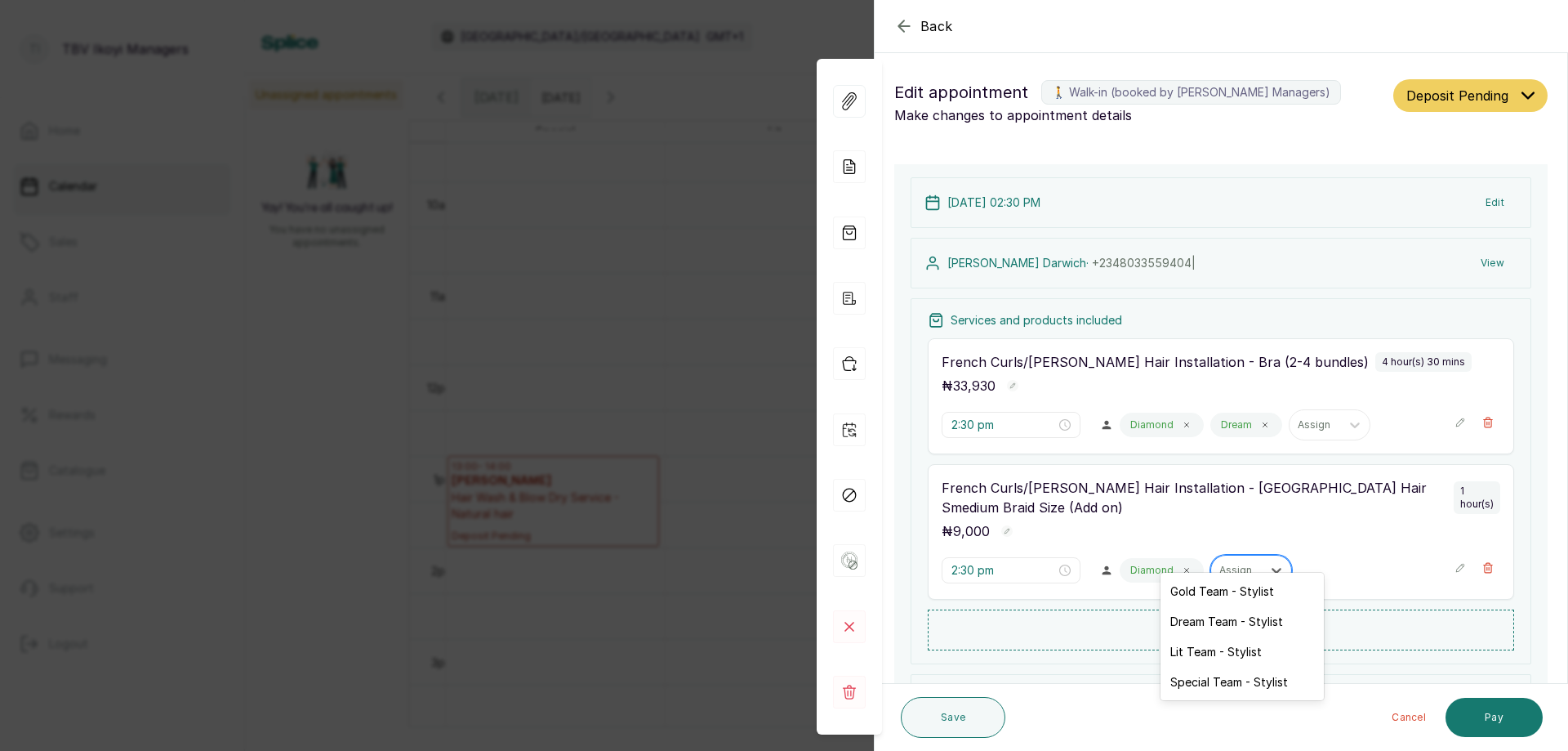
click at [1228, 560] on div "Assign" at bounding box center [1235, 571] width 50 height 21
click at [1206, 625] on div "Dream Team - Stylist" at bounding box center [1242, 621] width 164 height 30
click at [971, 734] on button "Save" at bounding box center [953, 717] width 104 height 41
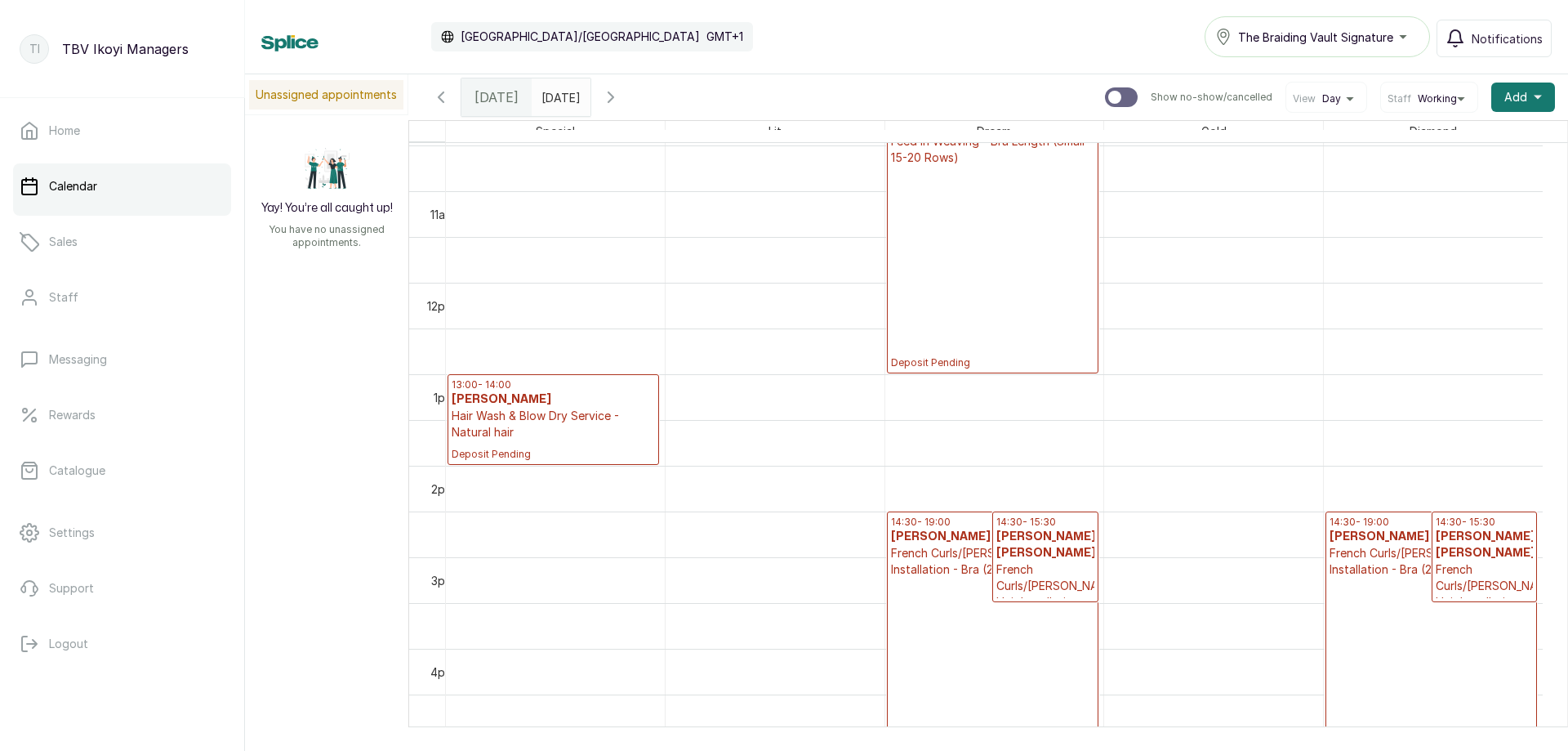
scroll to position [1039, 0]
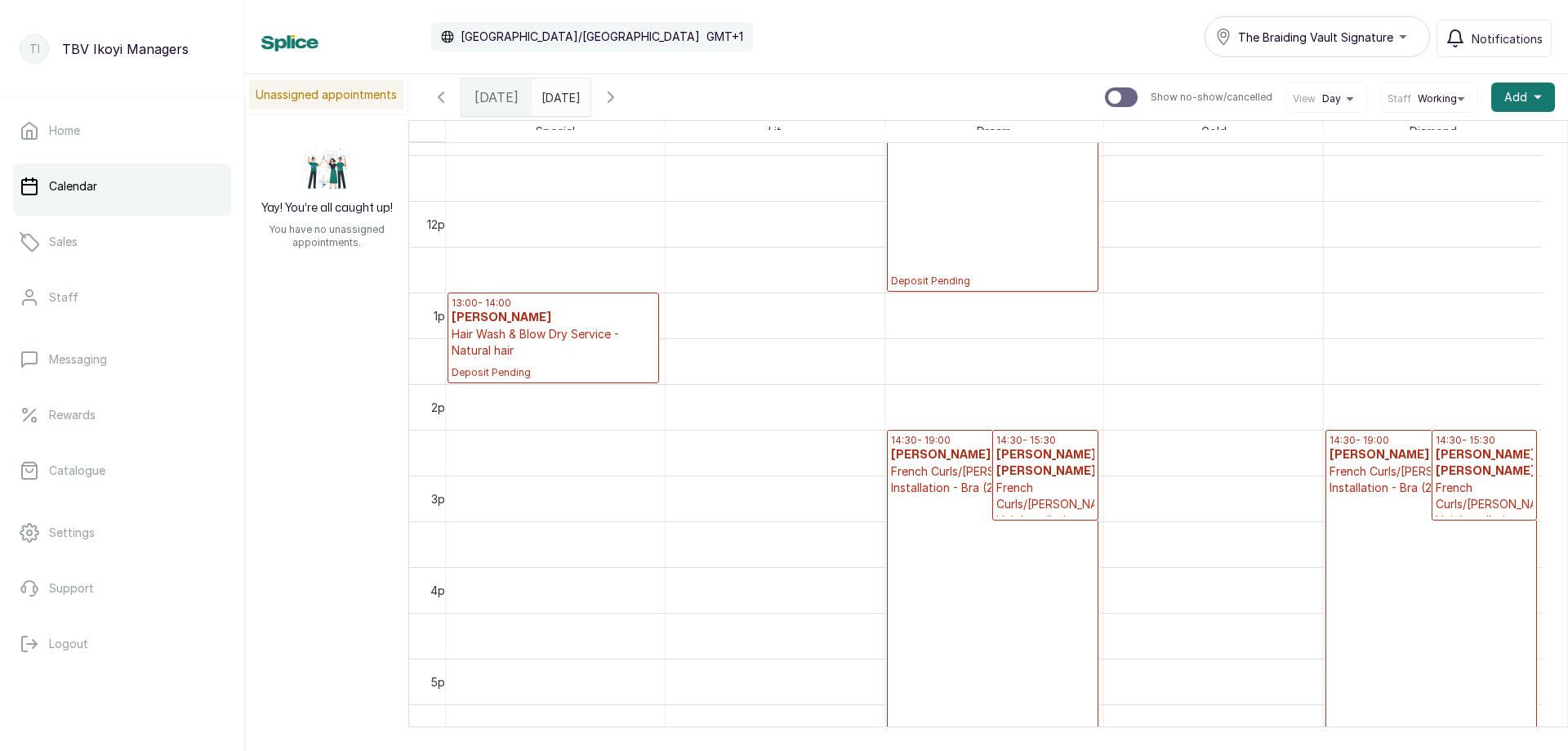
click at [984, 555] on p "Deposit Pending" at bounding box center [992, 666] width 203 height 341
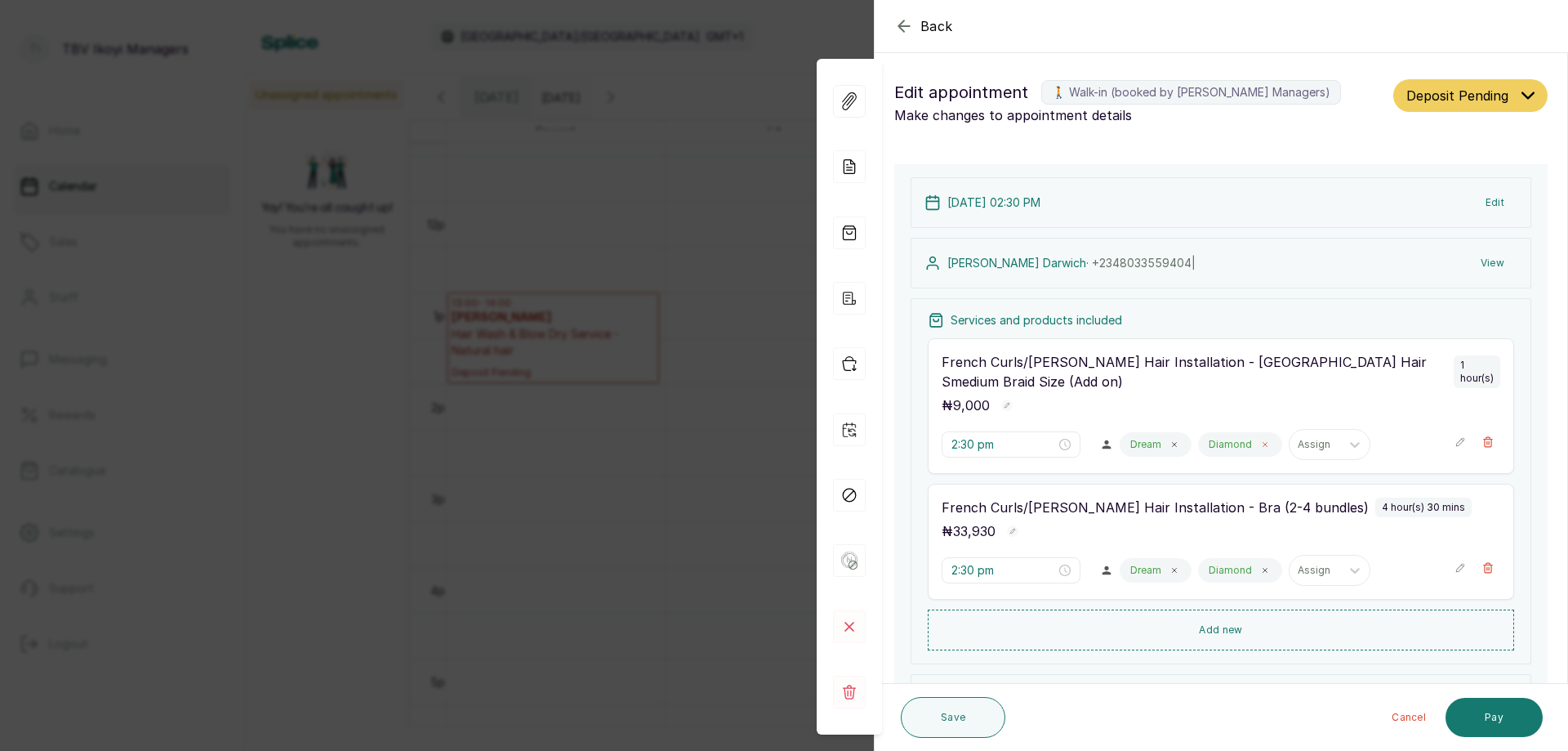
click at [1261, 441] on icon at bounding box center [1265, 444] width 8 height 8
click at [1261, 566] on icon at bounding box center [1265, 570] width 8 height 8
click at [971, 713] on button "Save" at bounding box center [953, 717] width 104 height 41
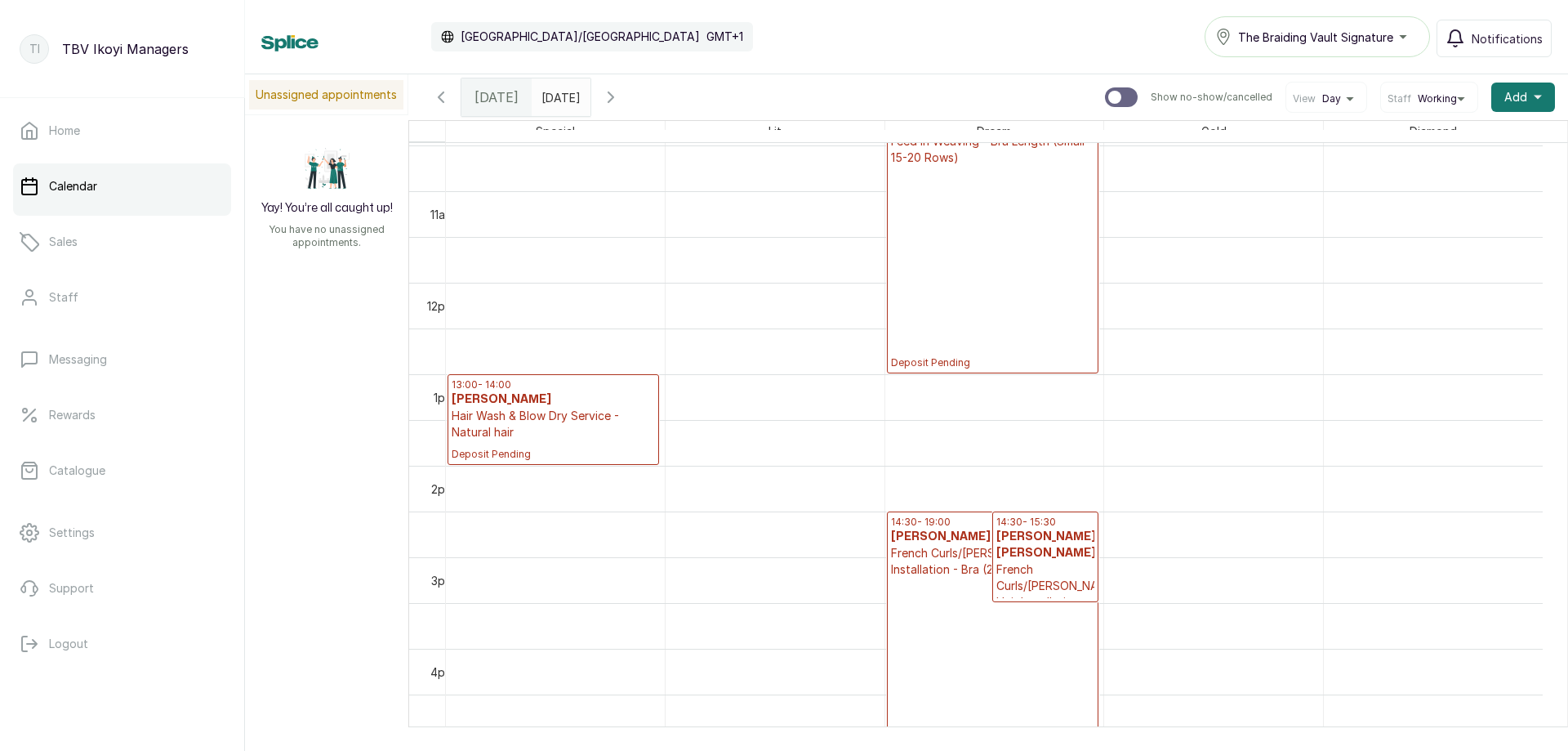
scroll to position [713, 0]
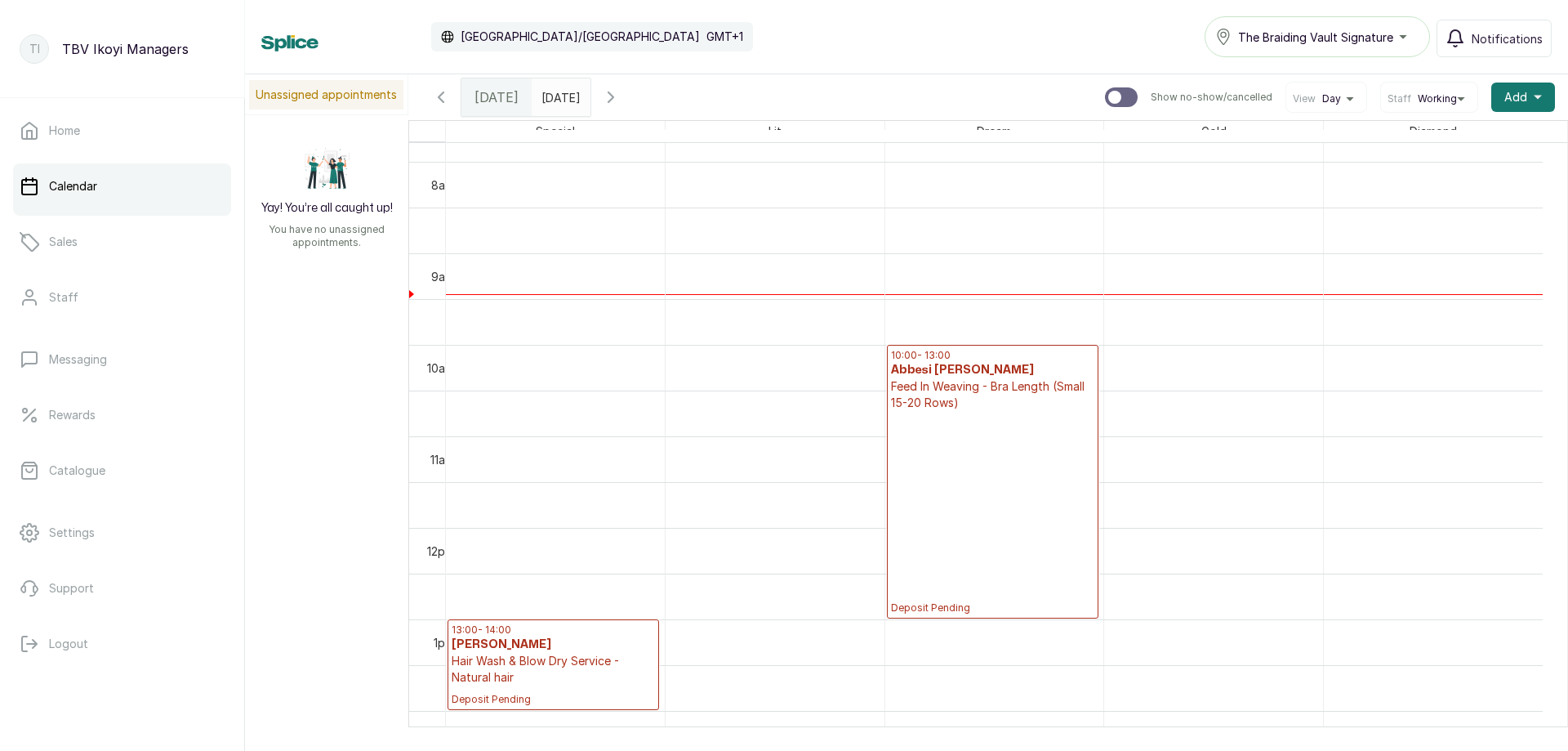
click at [971, 507] on p "Deposit Pending" at bounding box center [992, 512] width 203 height 203
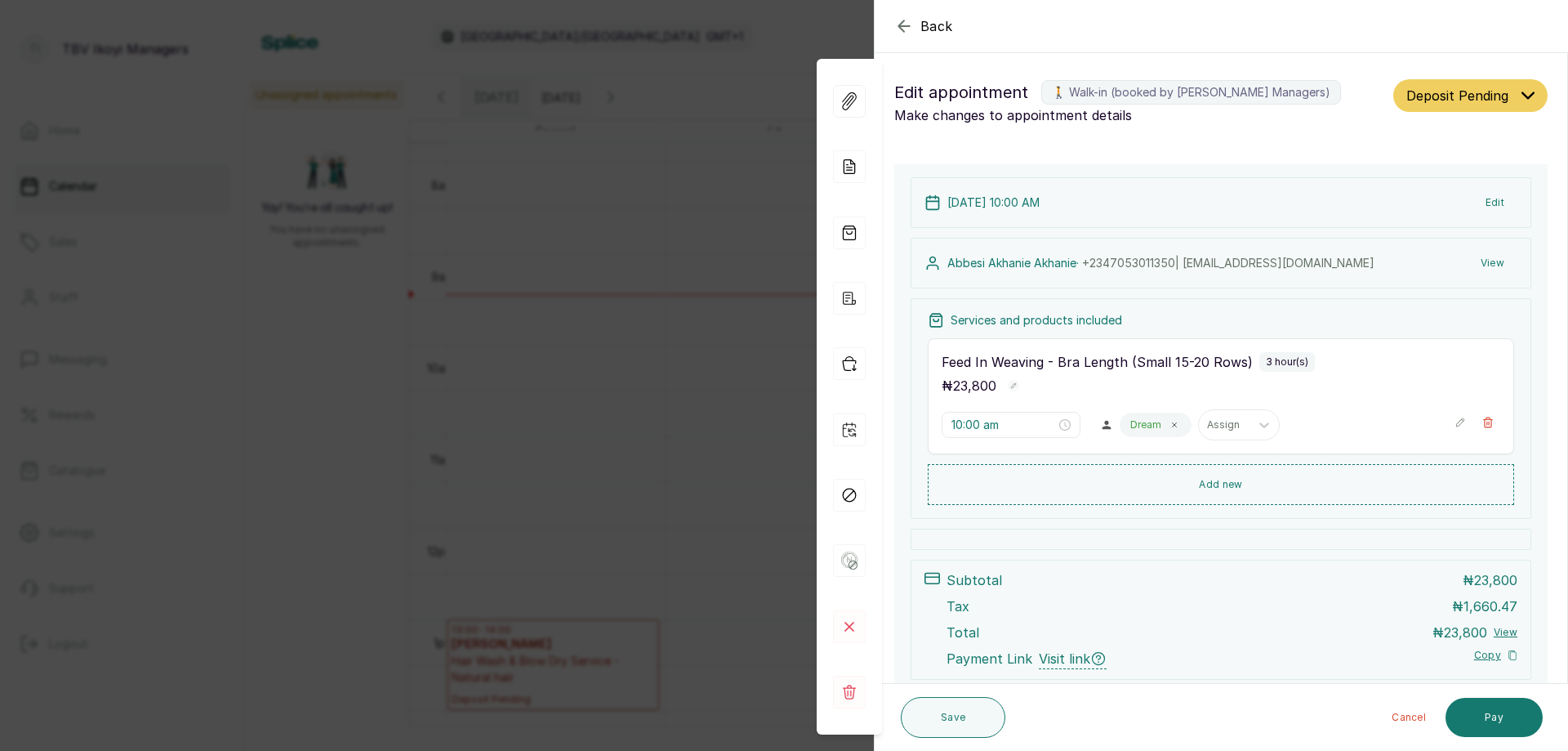
click at [907, 24] on icon "button" at bounding box center [904, 26] width 19 height 19
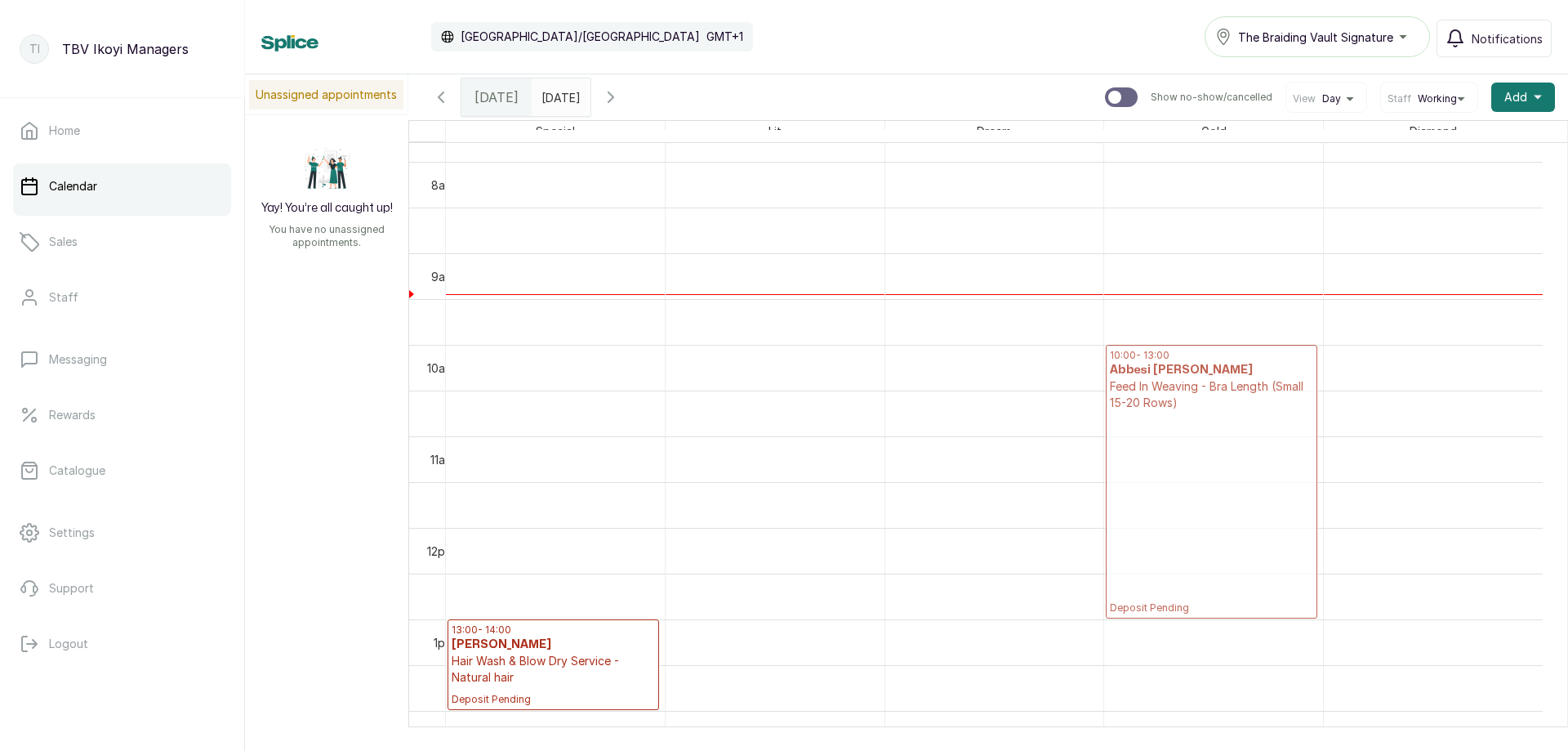
drag, startPoint x: 1013, startPoint y: 396, endPoint x: 1147, endPoint y: 397, distance: 134.0
click at [1147, 397] on tr "13:00 - 14:00 Ngozi otum Hair Wash & Blow Dry Service - Natural hair Deposit Pe…" at bounding box center [994, 527] width 1097 height 2196
click at [448, 91] on icon "button" at bounding box center [441, 97] width 19 height 19
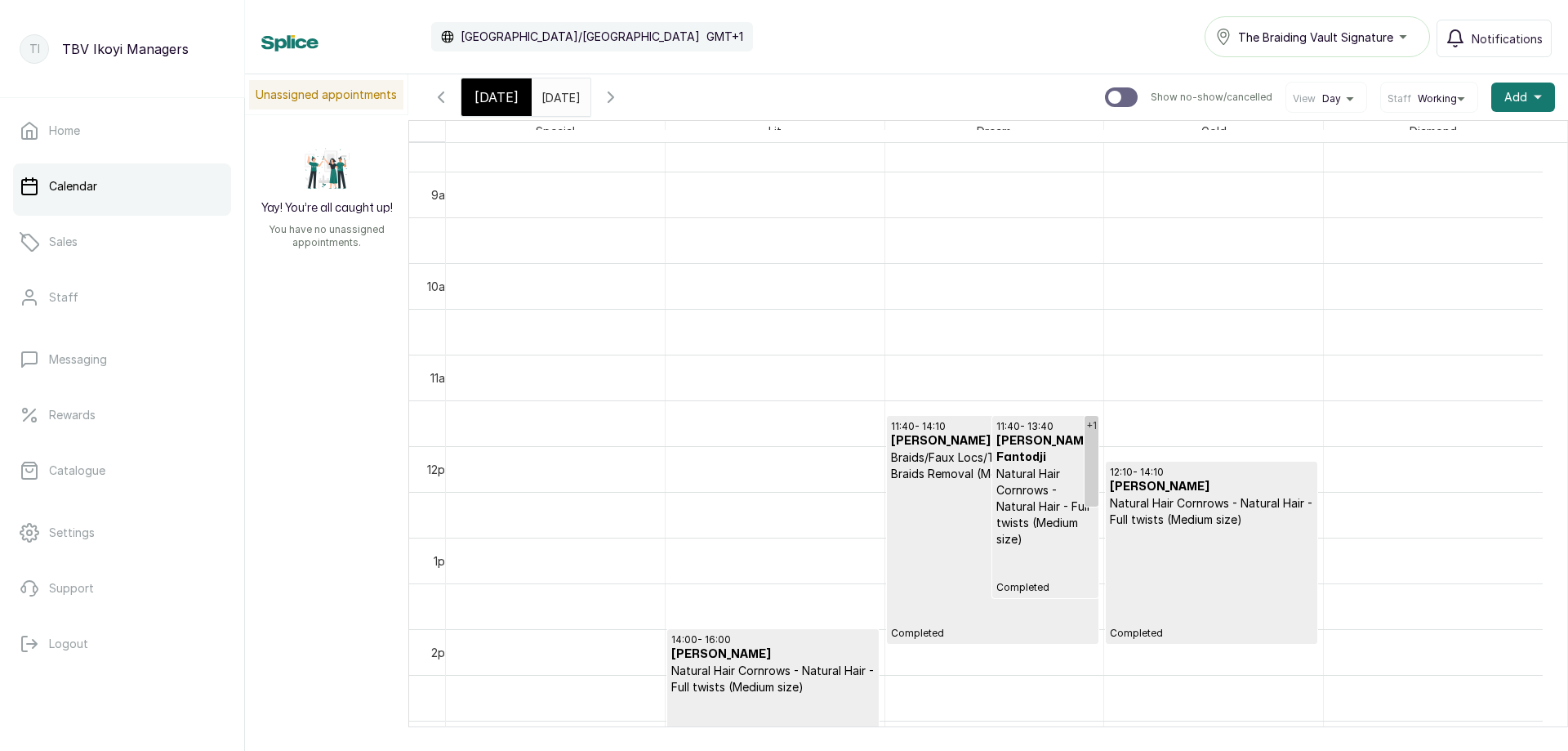
scroll to position [877, 0]
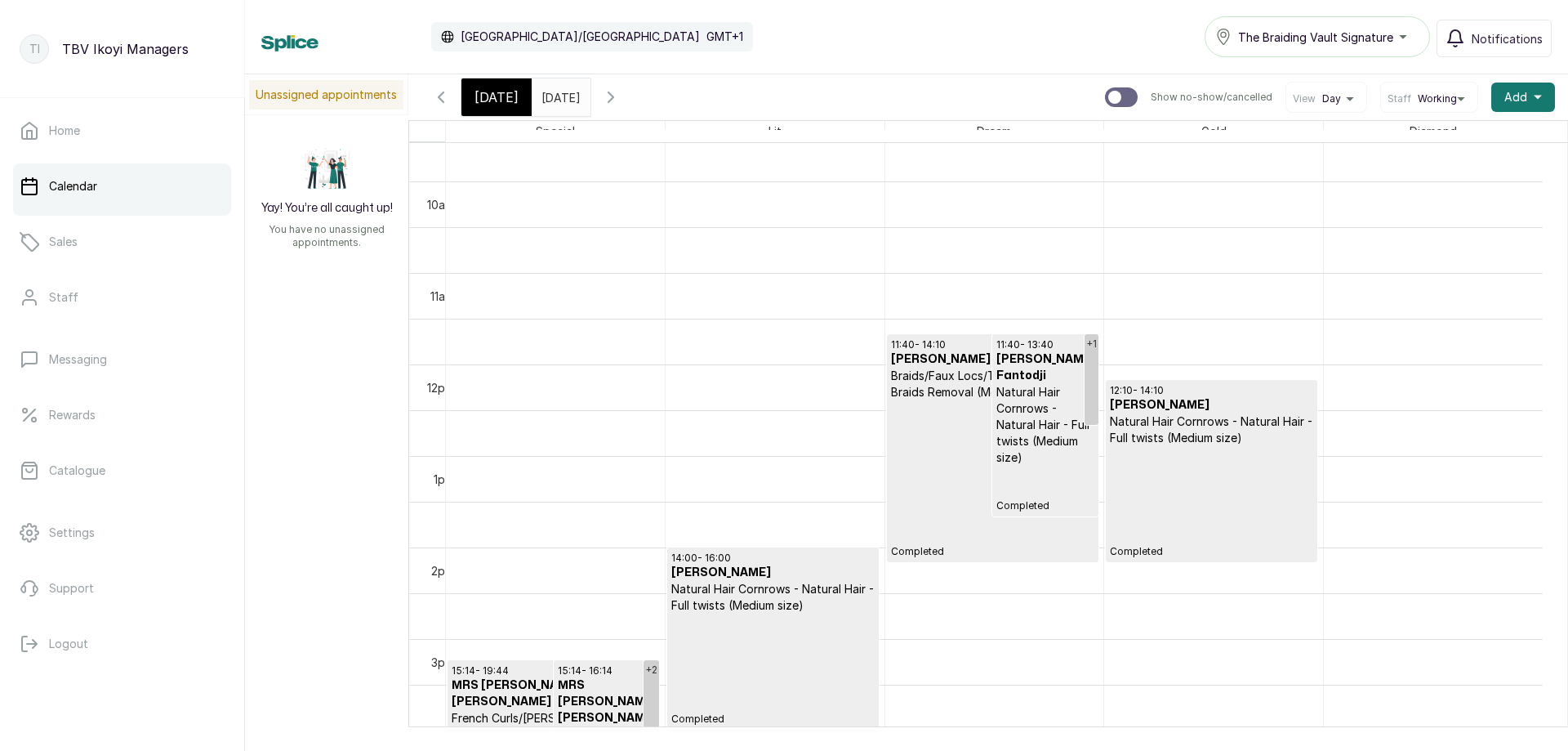
click at [496, 81] on div "[DATE]" at bounding box center [496, 97] width 70 height 37
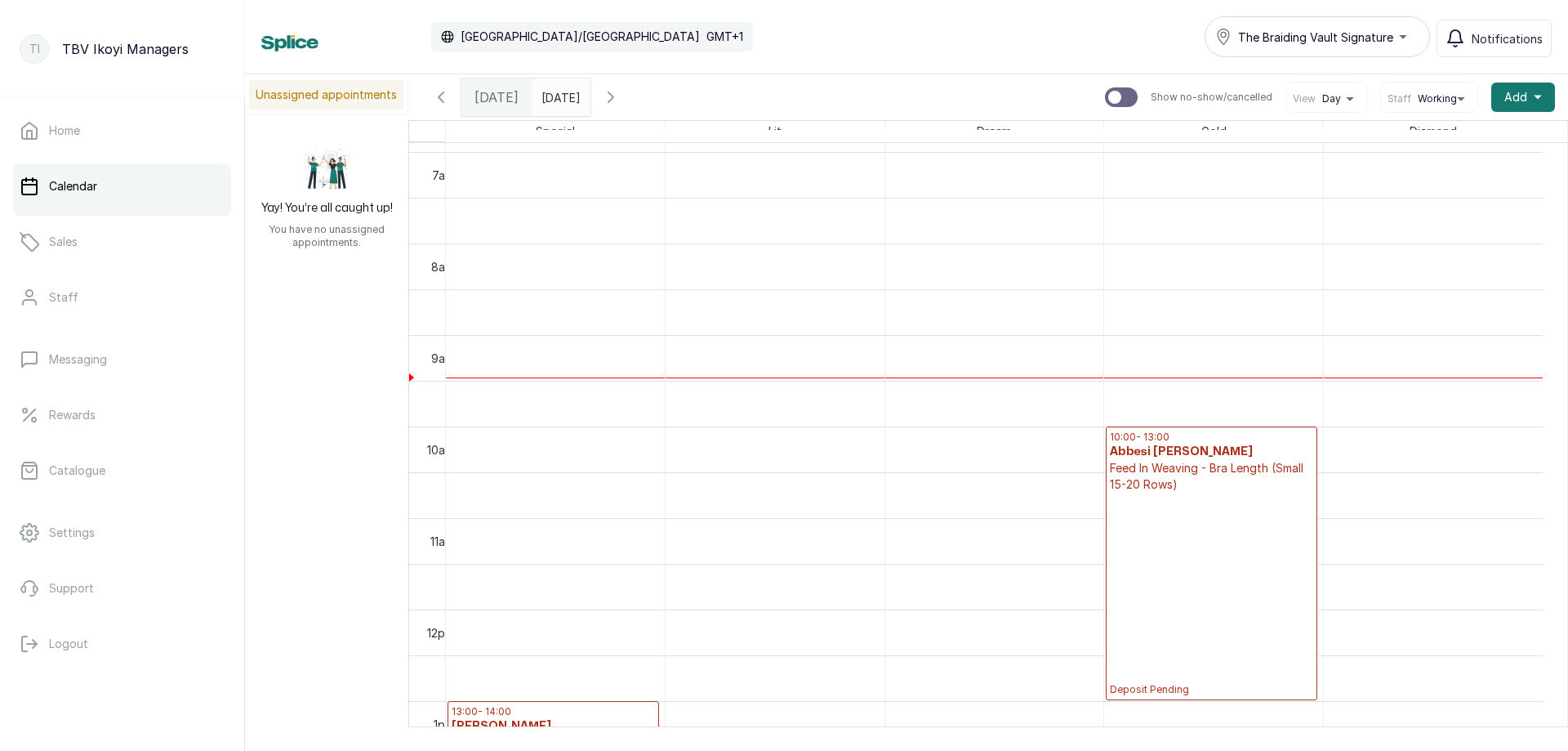
scroll to position [794, 0]
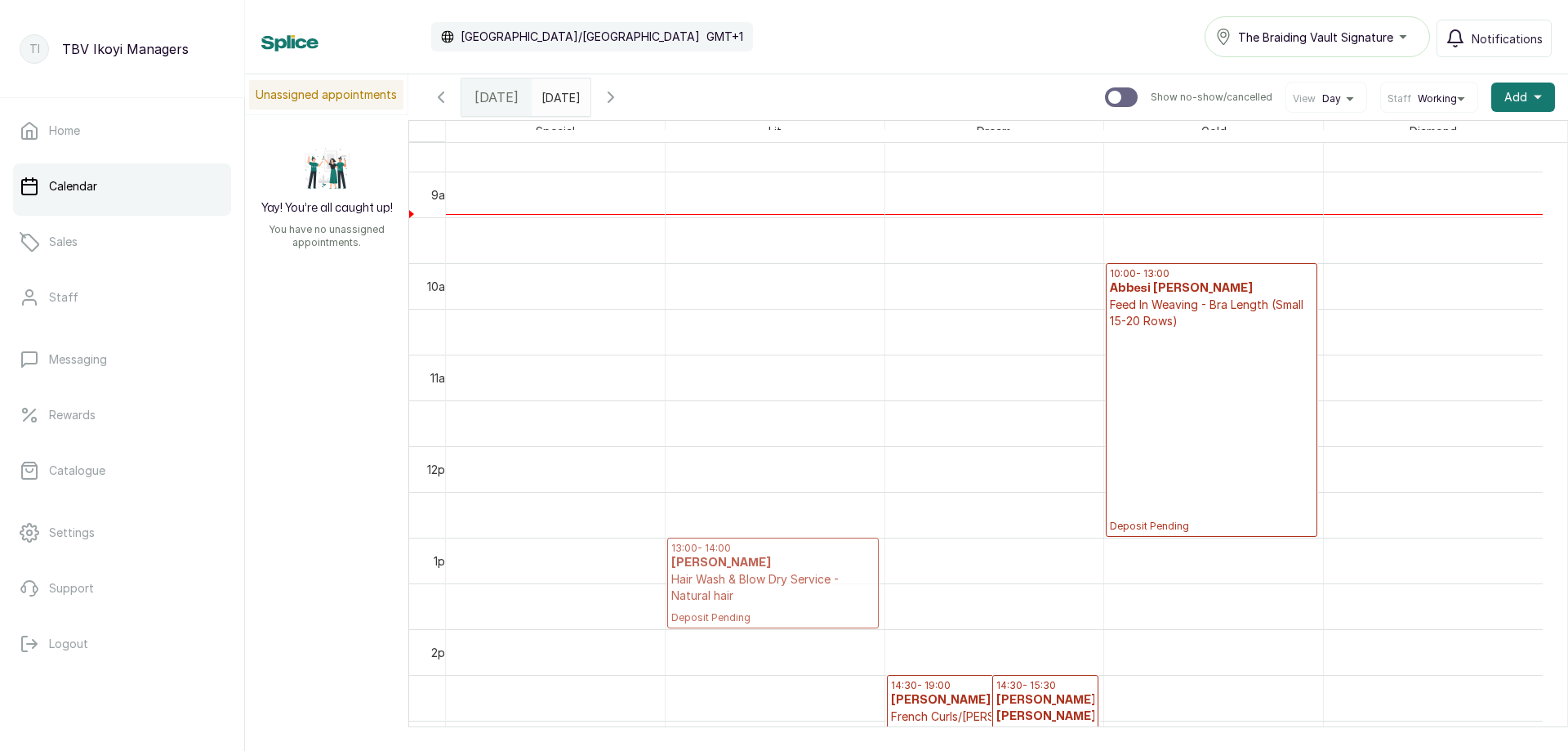
drag, startPoint x: 578, startPoint y: 575, endPoint x: 690, endPoint y: 581, distance: 112.2
click at [691, 581] on tr "13:00 - 14:00 Ngozi otum Hair Wash & Blow Dry Service - Natural hair Deposit Pe…" at bounding box center [994, 446] width 1097 height 2196
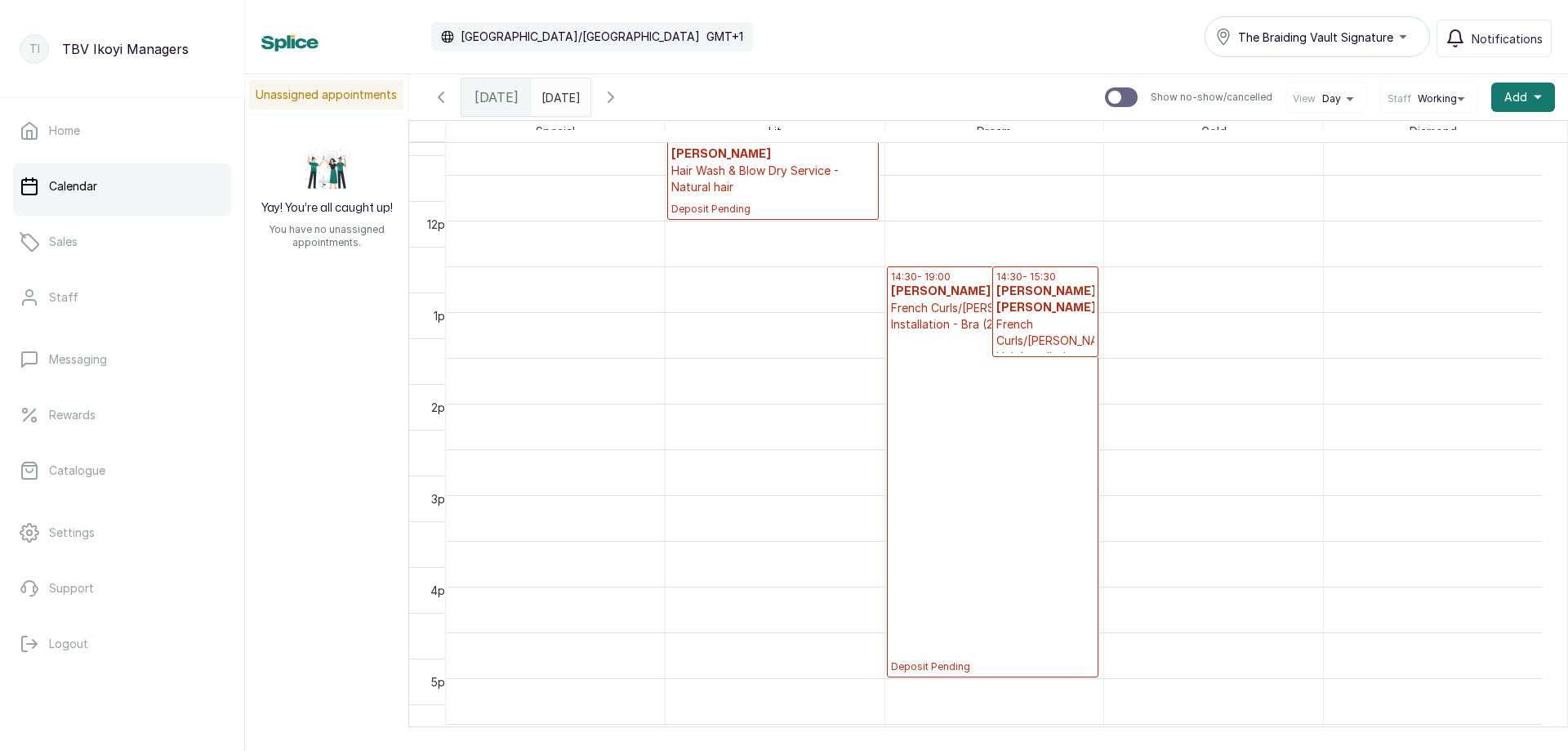
scroll to position [1203, 0]
click at [991, 464] on p "Deposit Pending" at bounding box center [992, 502] width 203 height 341
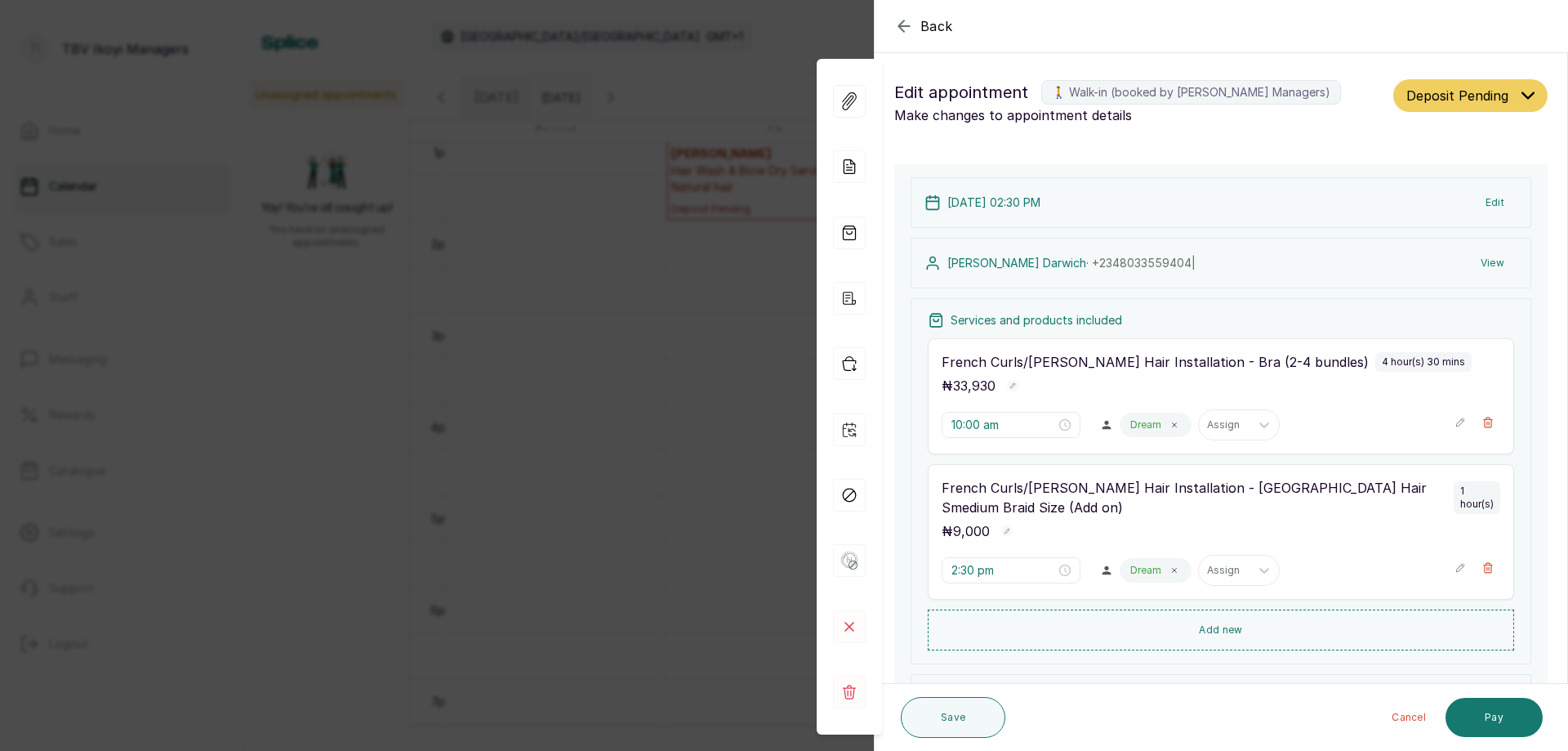
type input "2:30 pm"
click at [899, 27] on icon "button" at bounding box center [904, 26] width 11 height 11
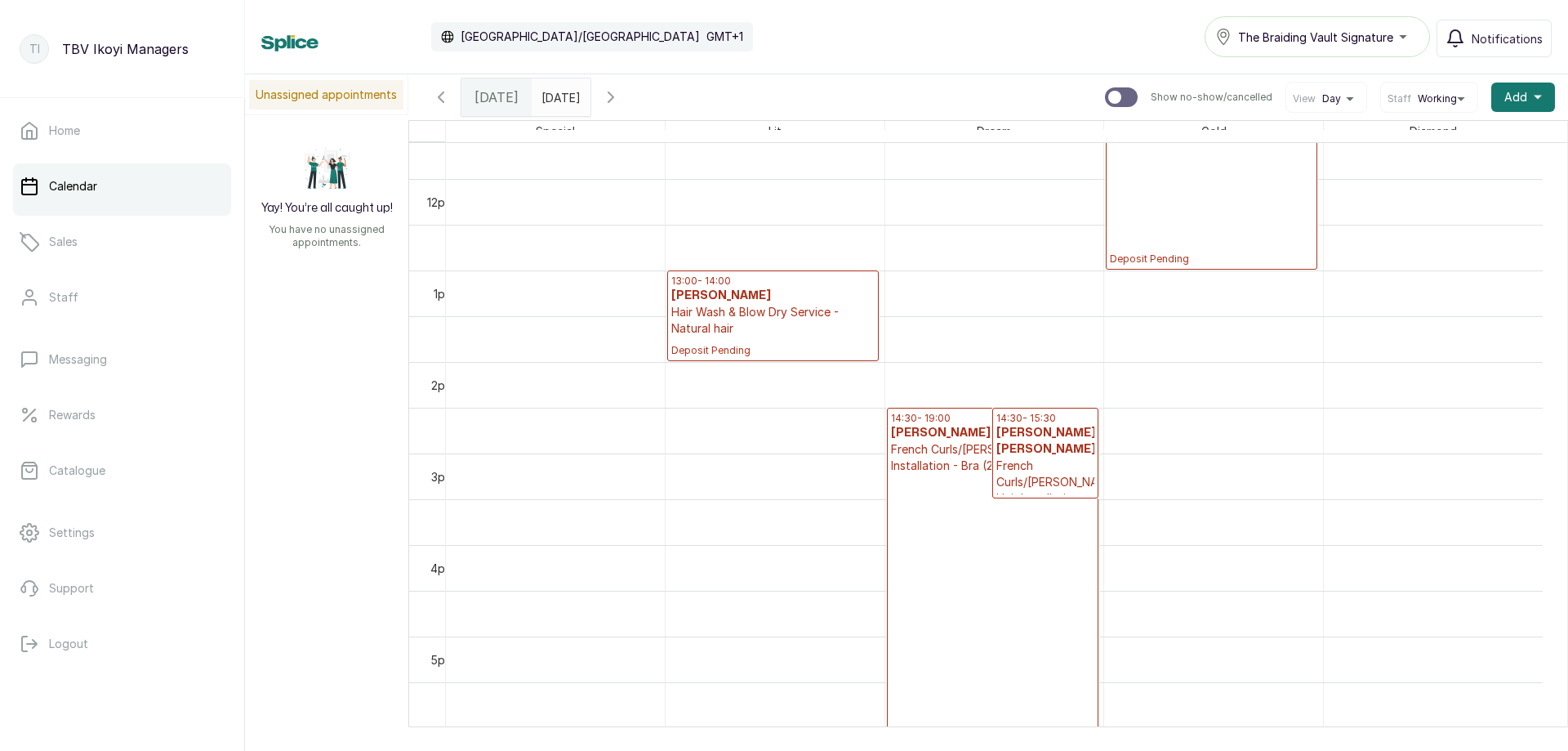
scroll to position [735, 0]
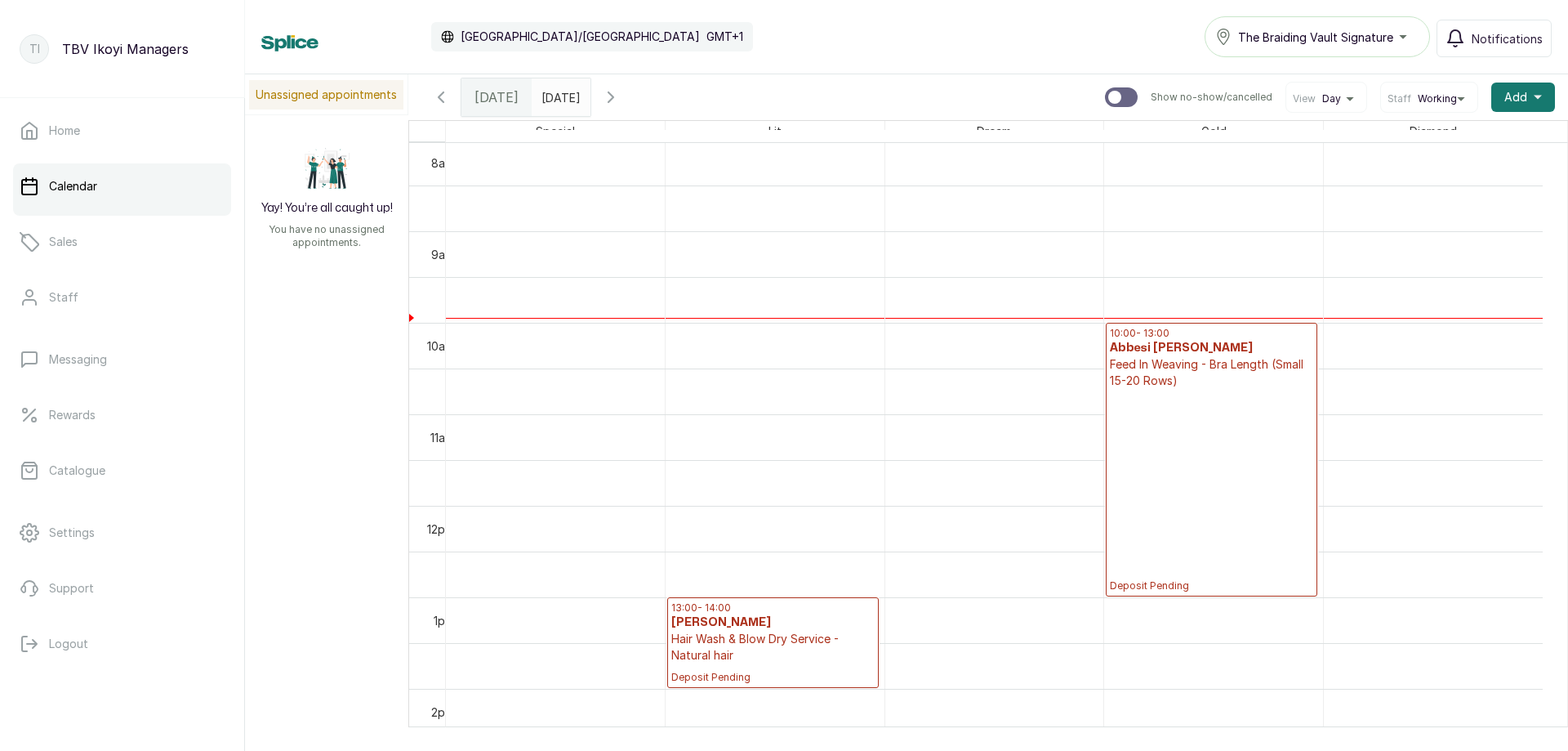
click at [1260, 518] on p "Deposit Pending" at bounding box center [1212, 491] width 203 height 203
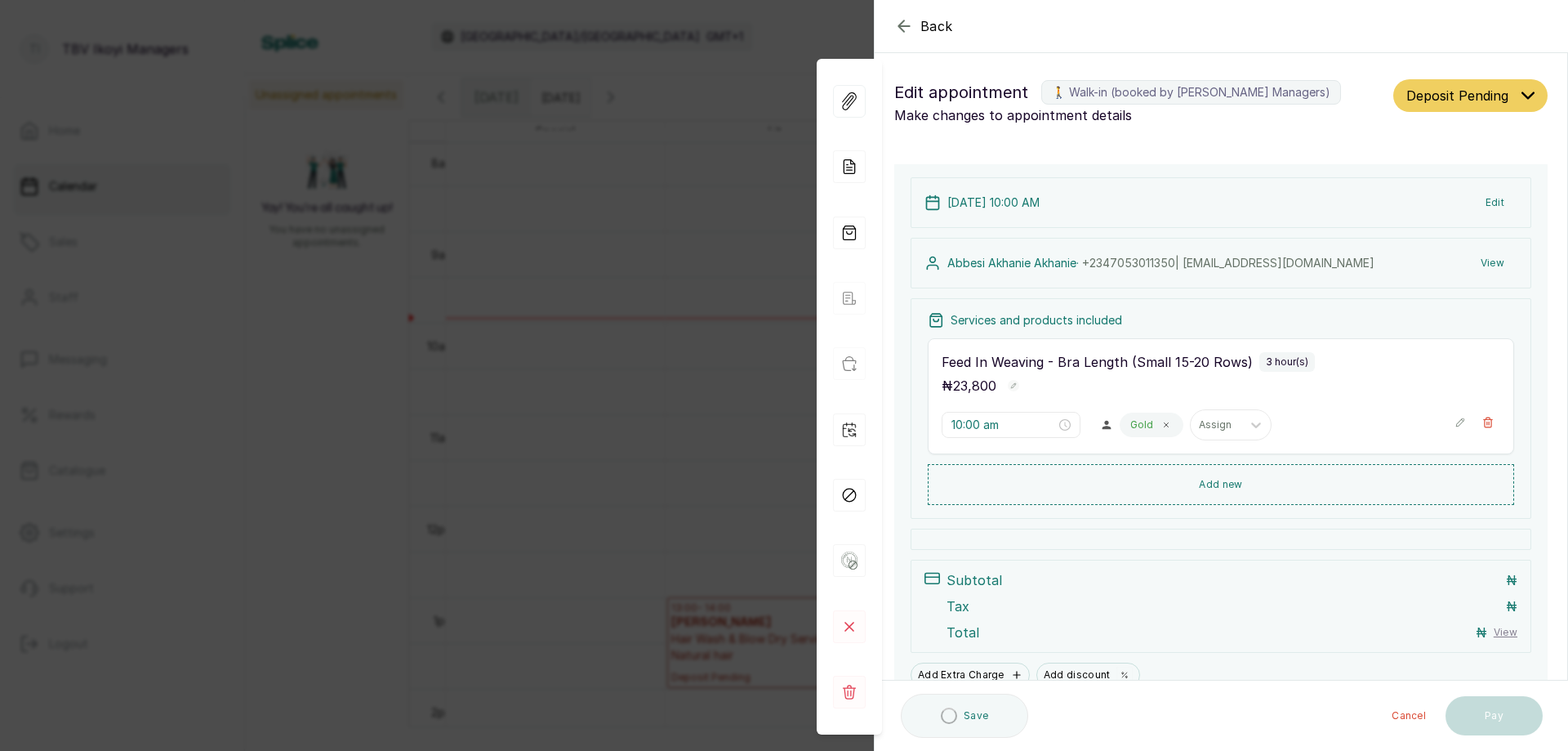
type input "10:00 am"
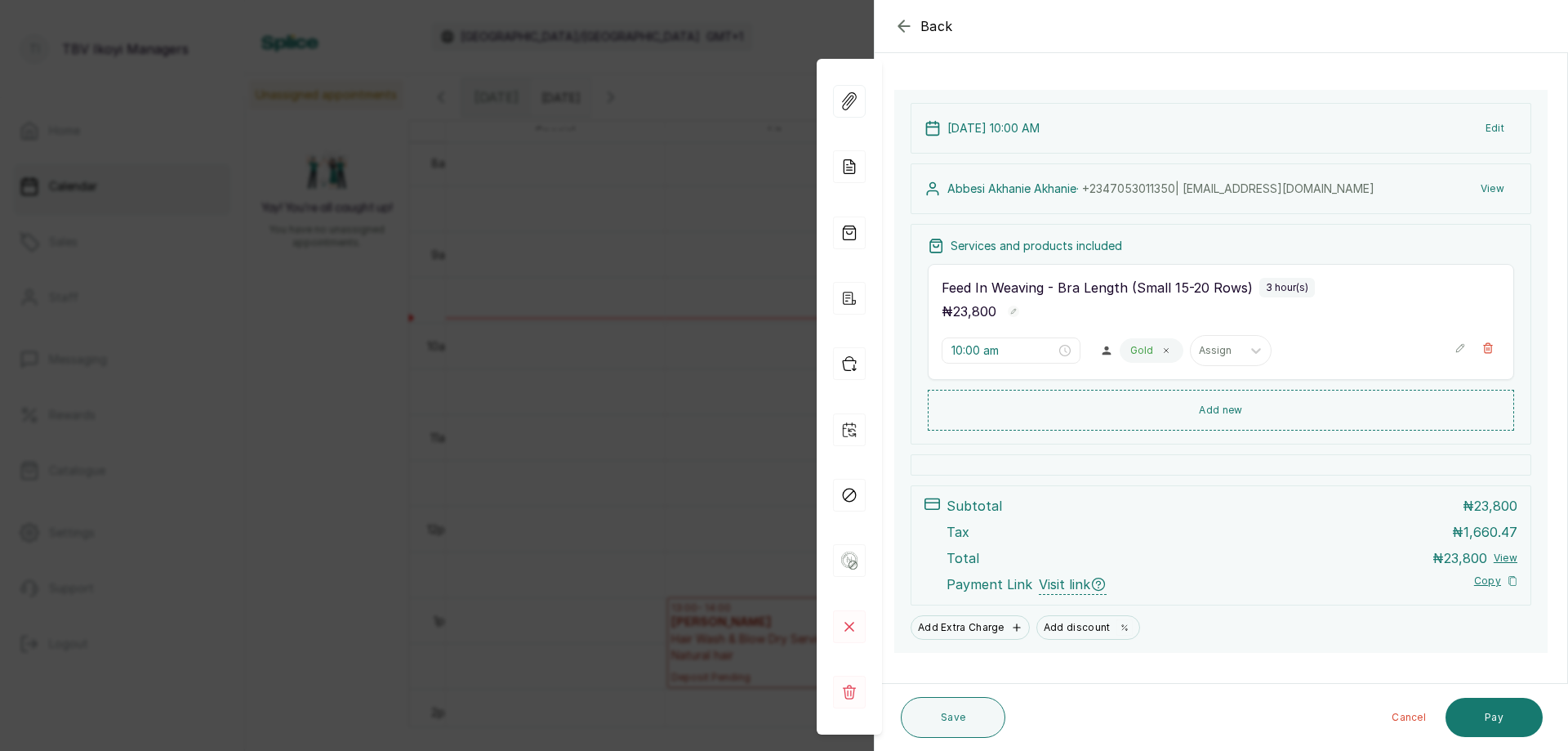
scroll to position [0, 0]
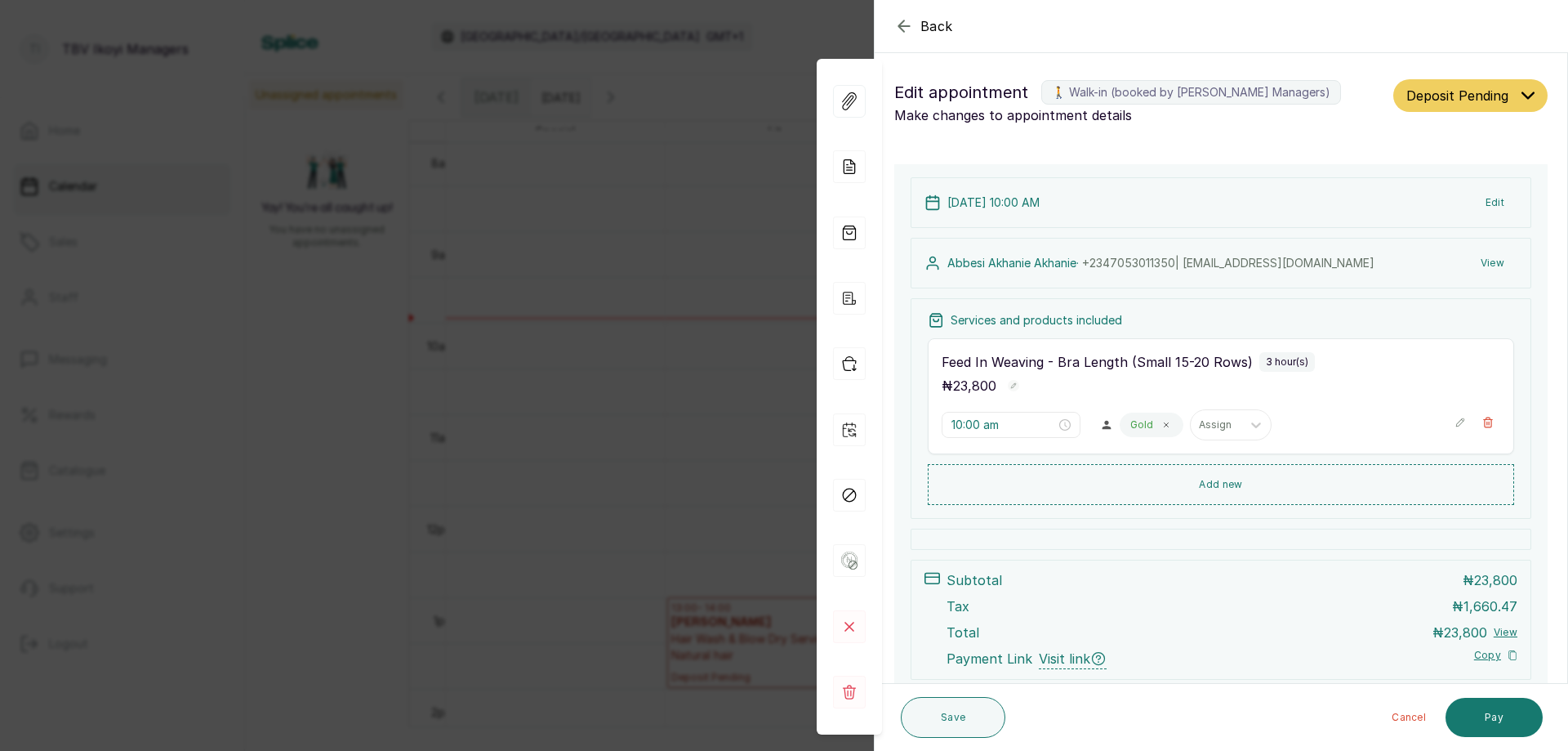
click at [901, 25] on icon "button" at bounding box center [904, 26] width 11 height 11
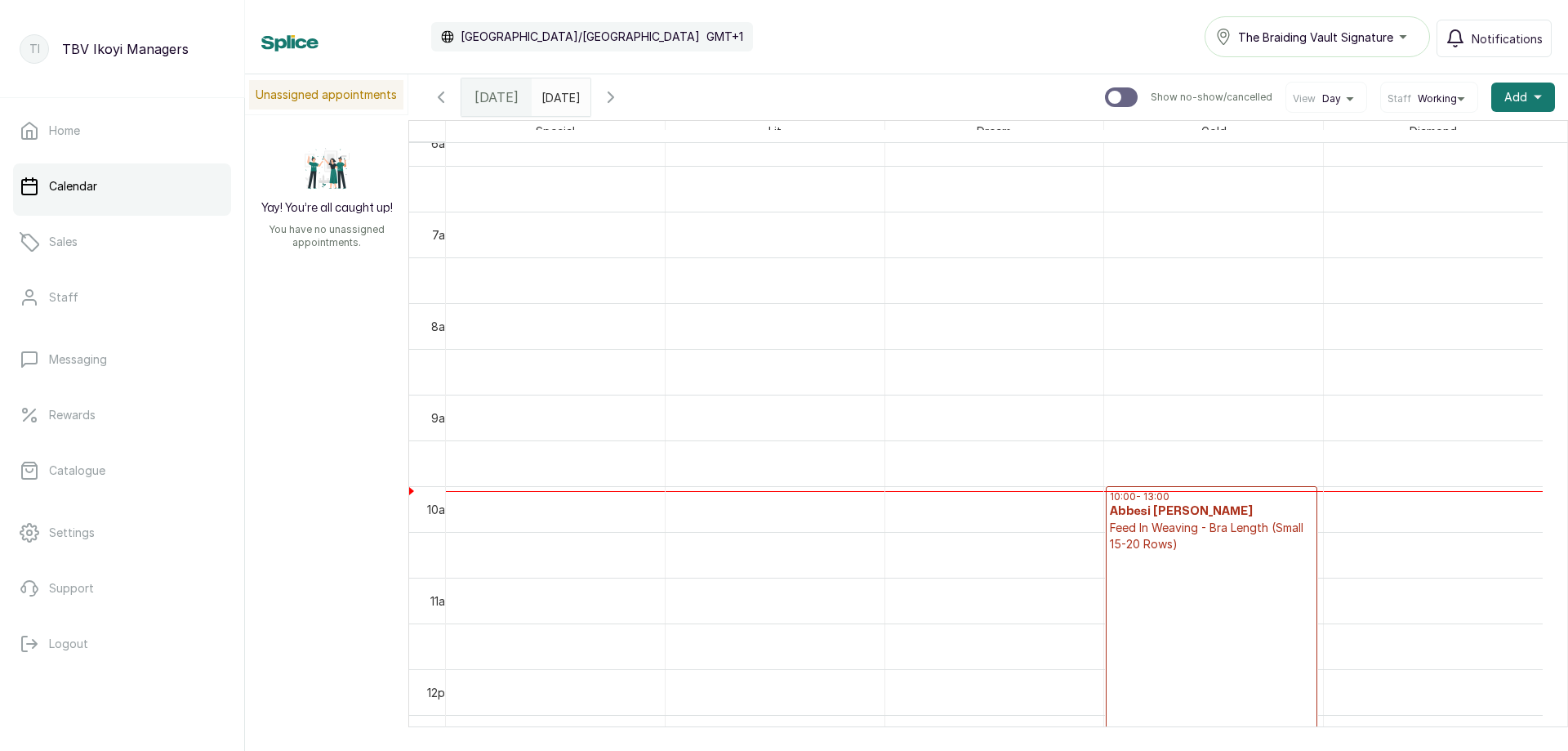
scroll to position [735, 0]
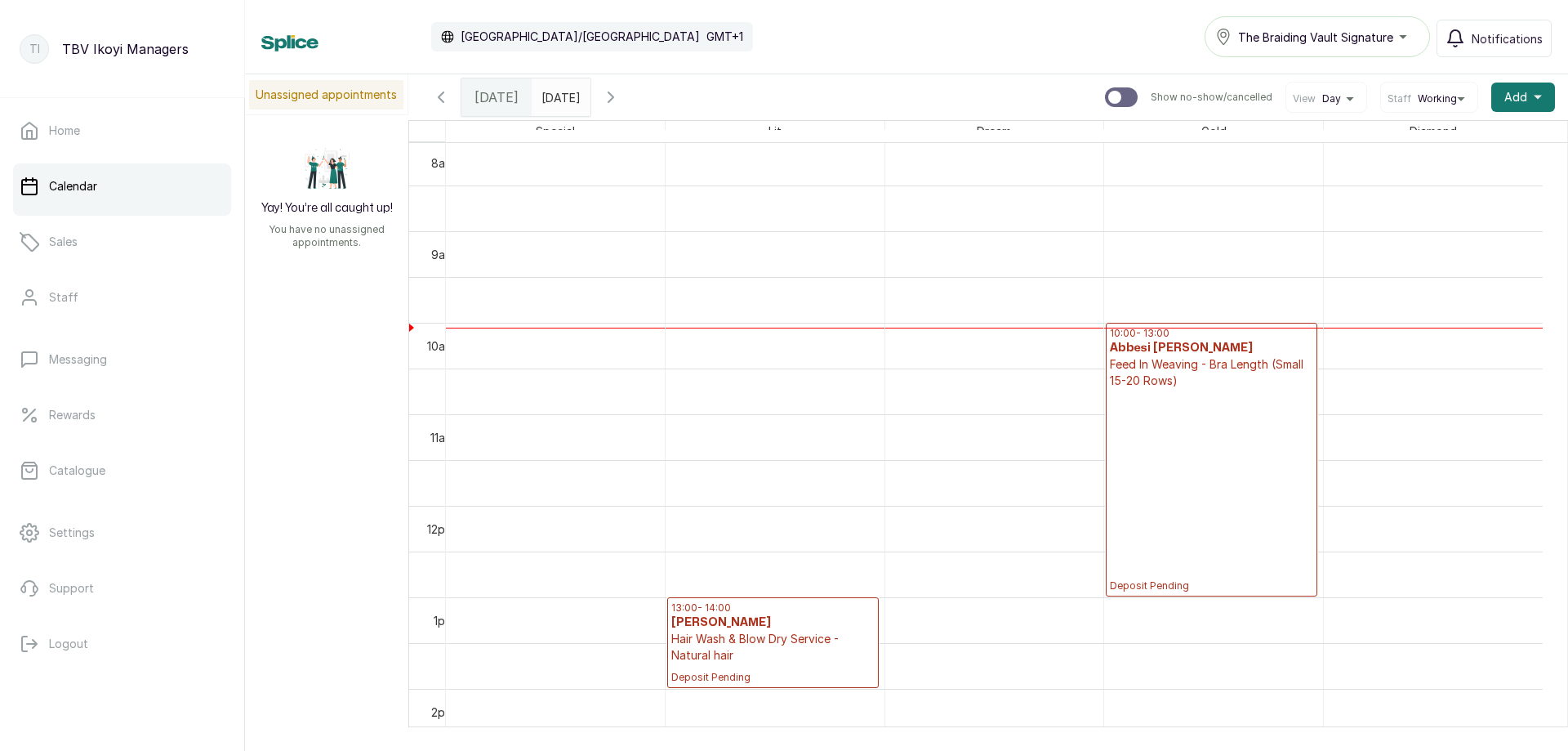
click at [1253, 424] on p "Deposit Pending" at bounding box center [1212, 491] width 203 height 203
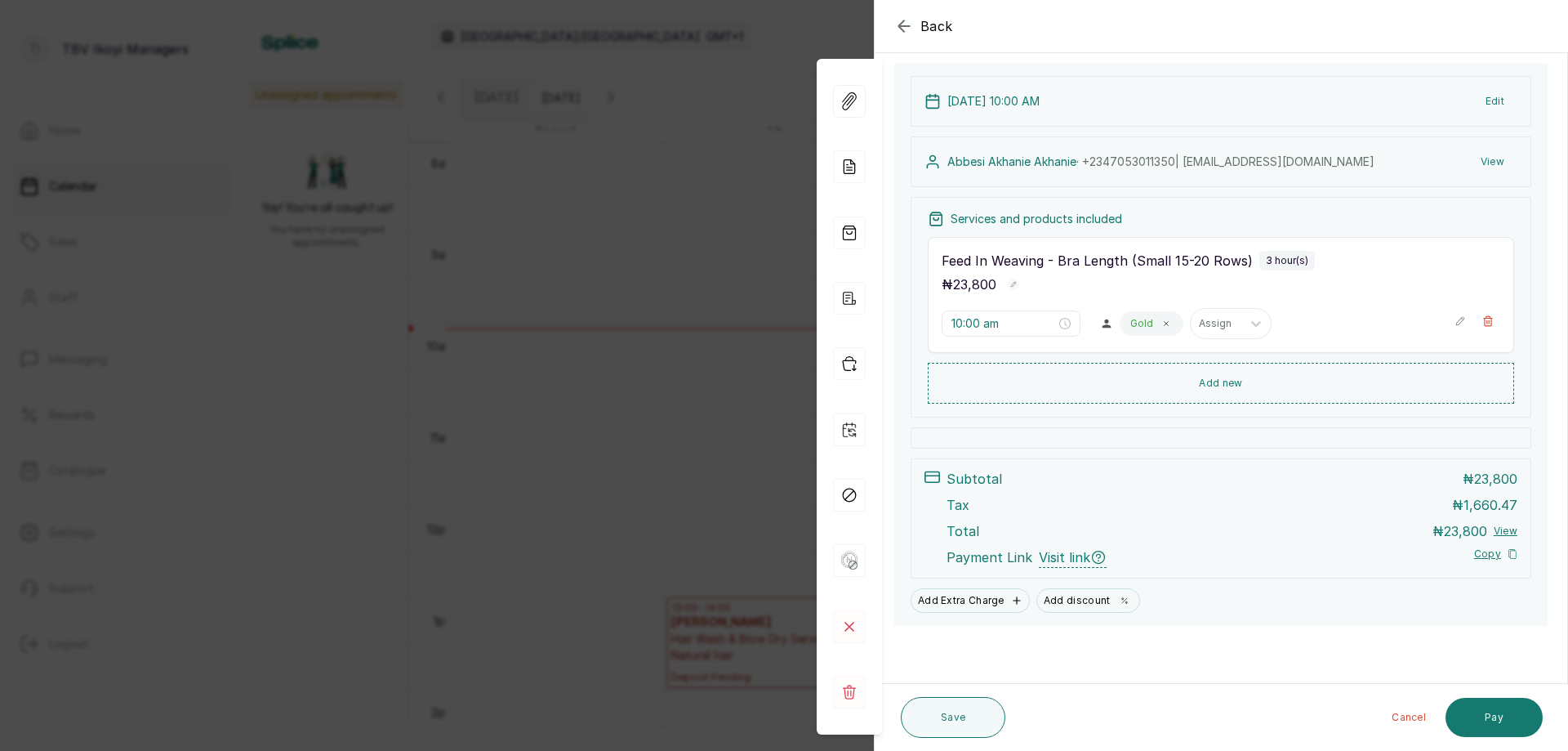
scroll to position [0, 0]
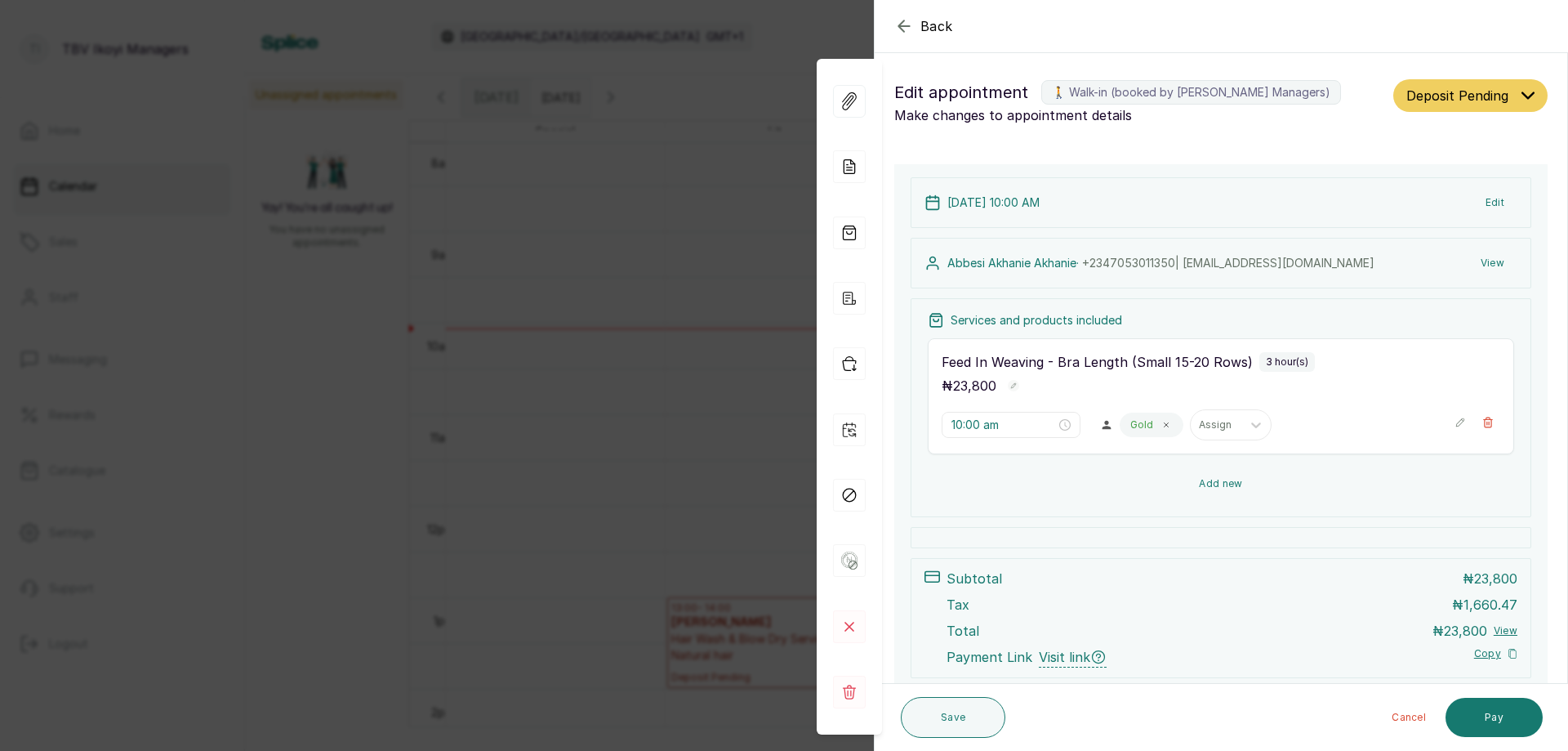
click at [1189, 486] on button "Add new" at bounding box center [1220, 483] width 586 height 39
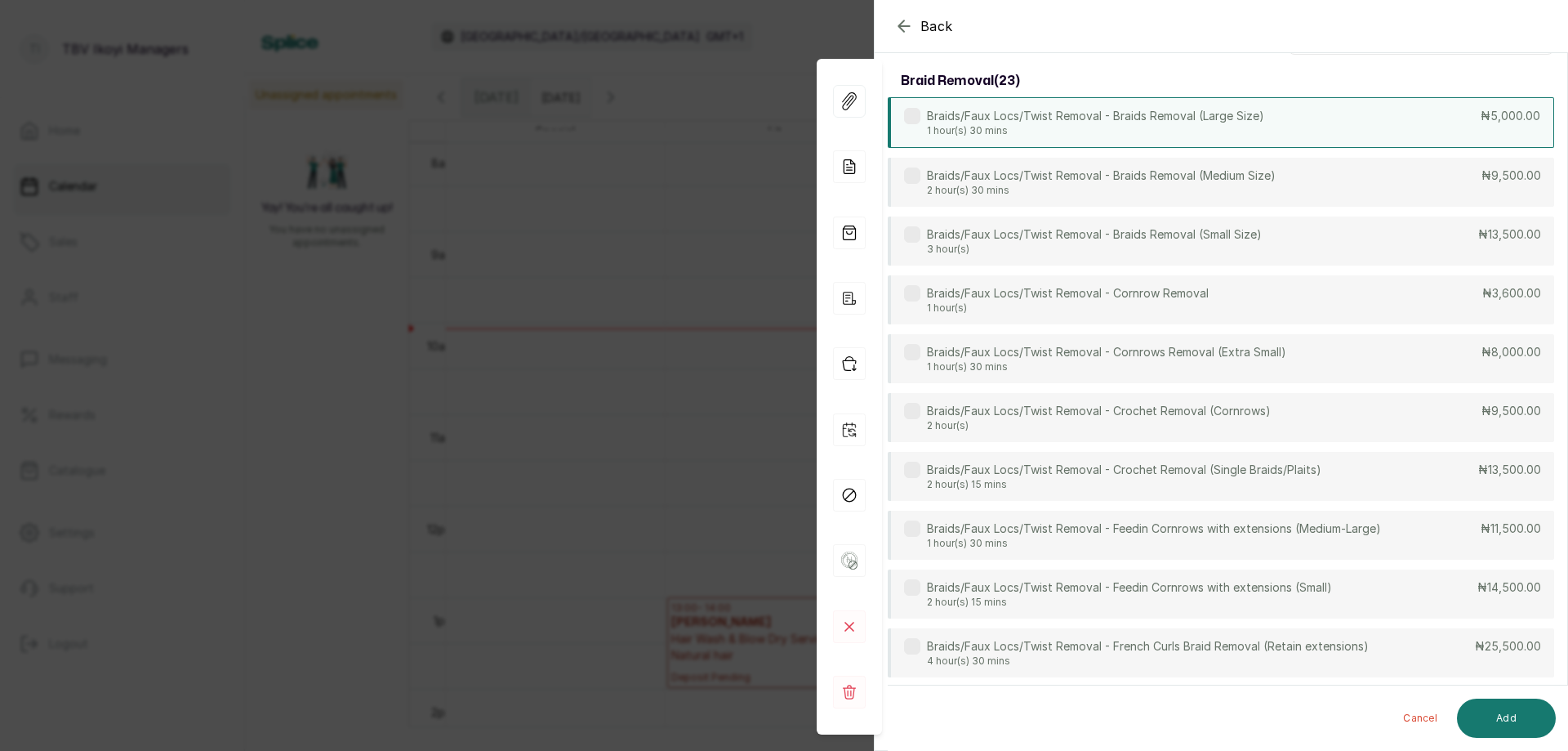
scroll to position [81, 0]
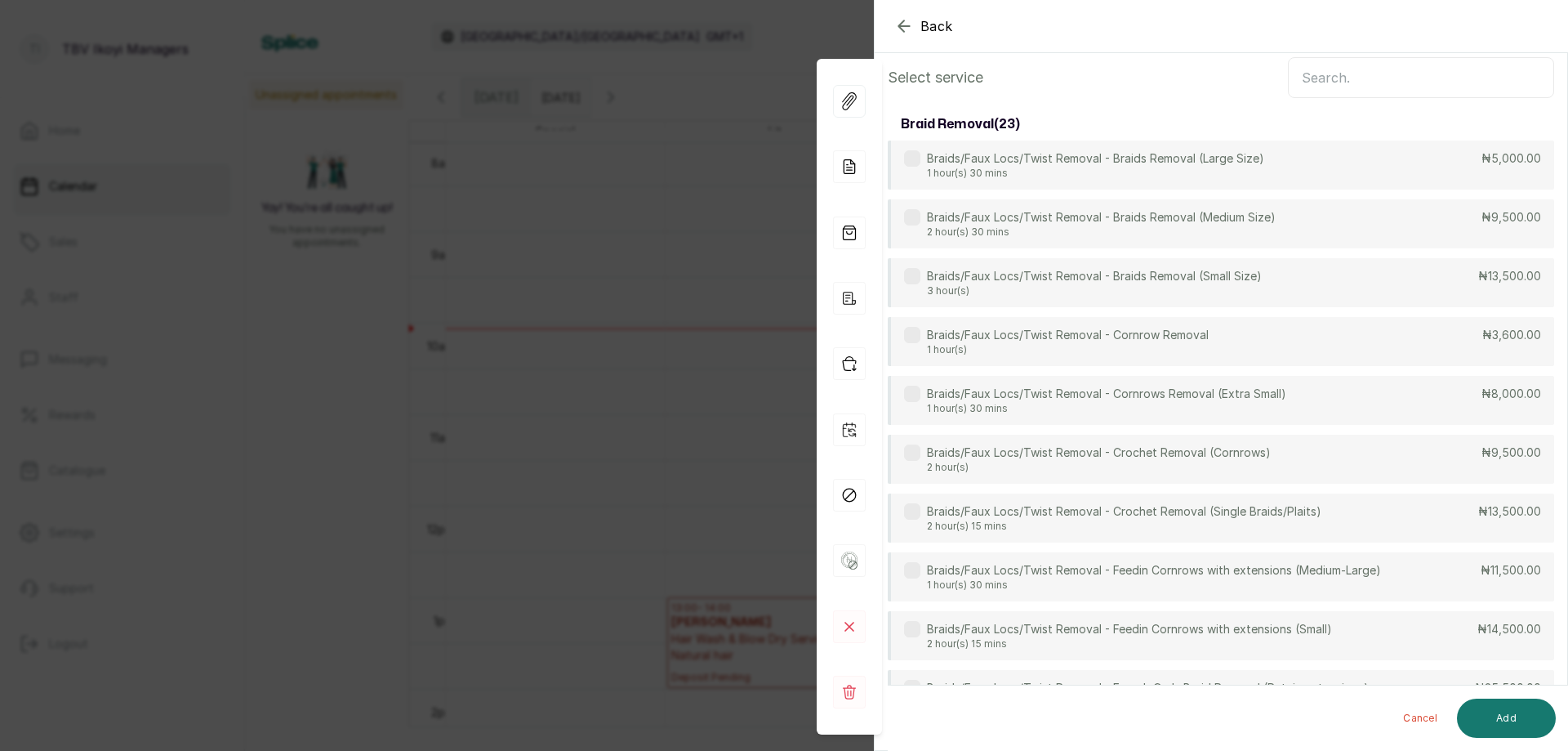
click at [1310, 80] on input "text" at bounding box center [1420, 78] width 266 height 41
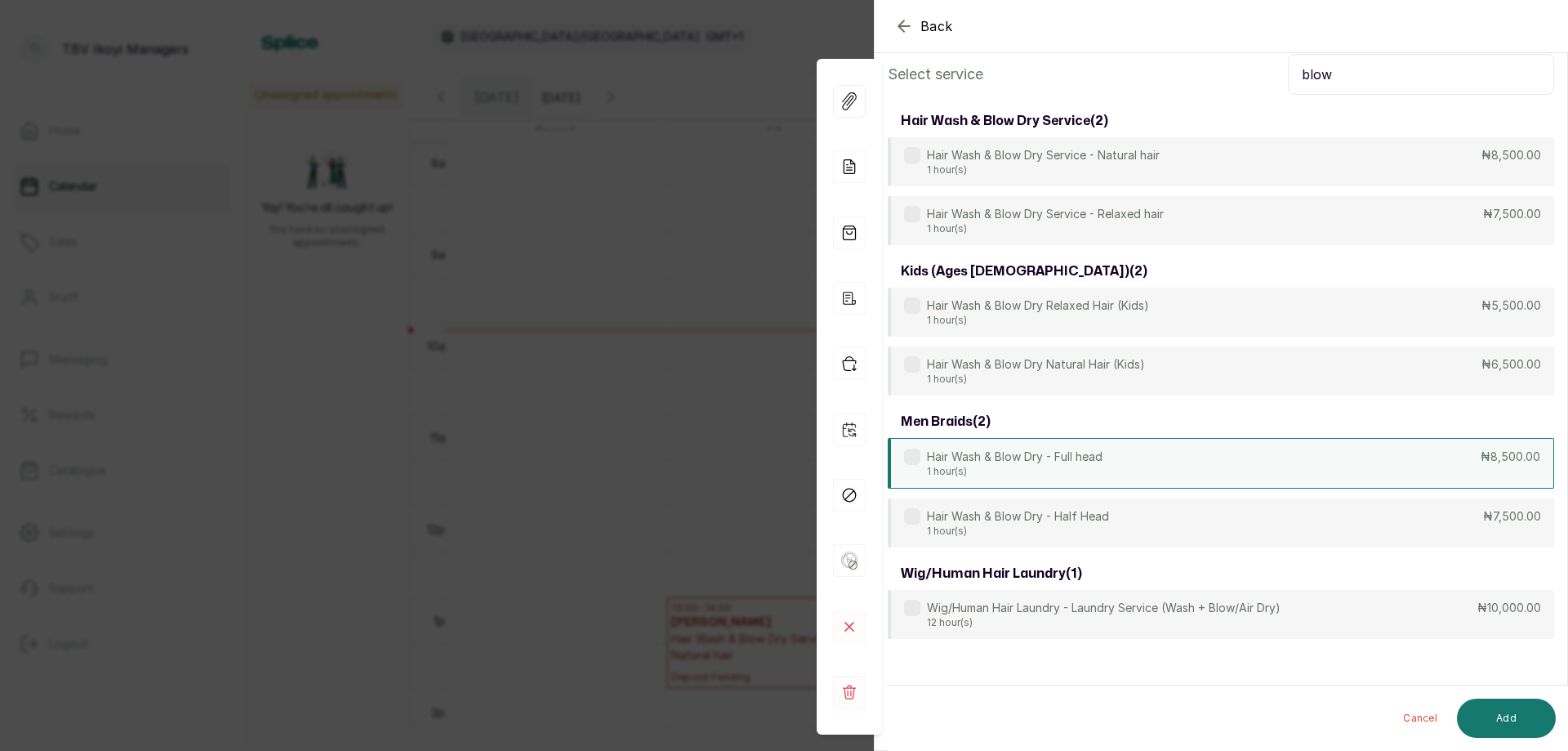
scroll to position [4, 0]
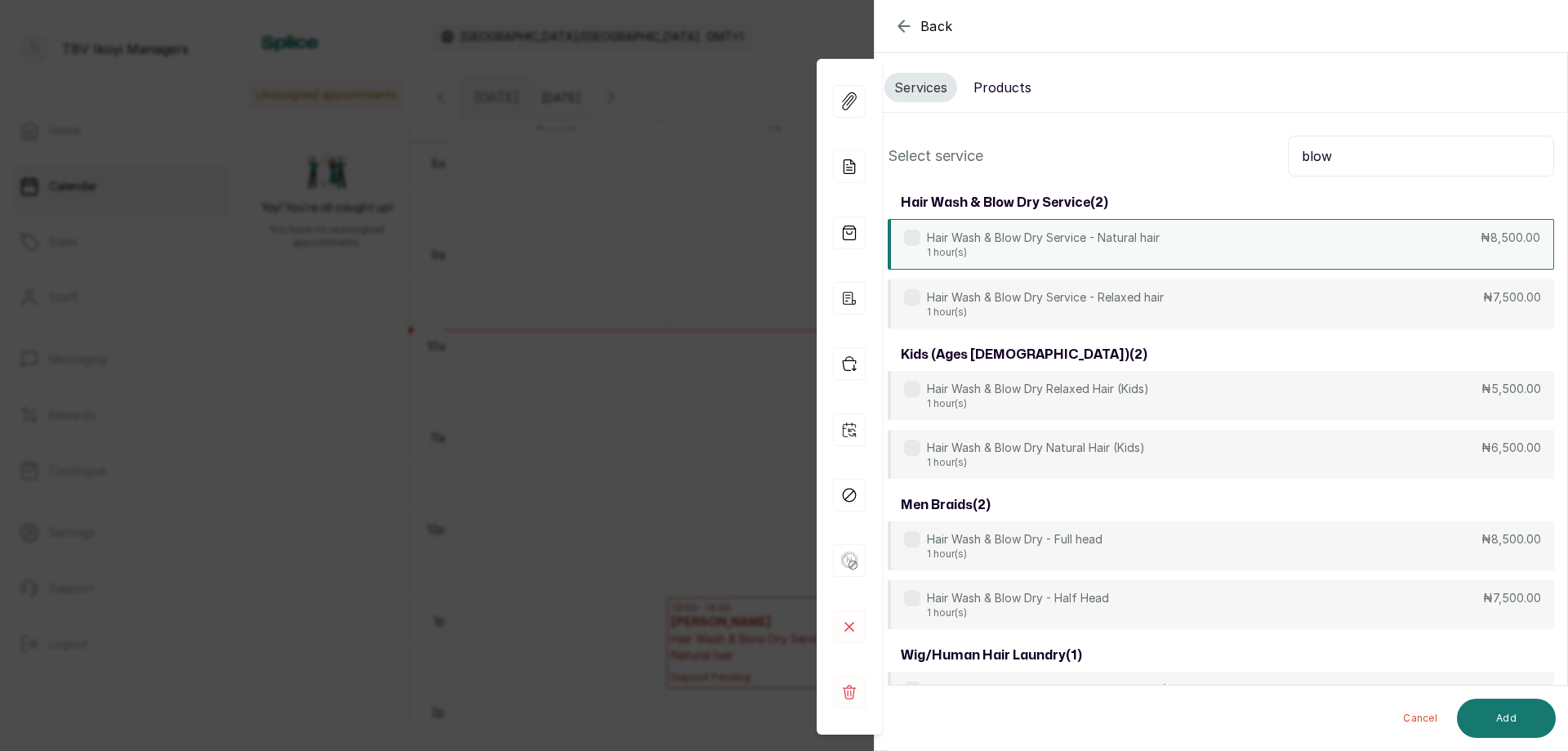
type input "blow"
click at [1190, 244] on div "Hair Wash & Blow Dry Service - Natural hair 1 hour(s) ₦8,500.00" at bounding box center [1220, 243] width 666 height 50
click at [1474, 706] on button "Add" at bounding box center [1506, 718] width 99 height 39
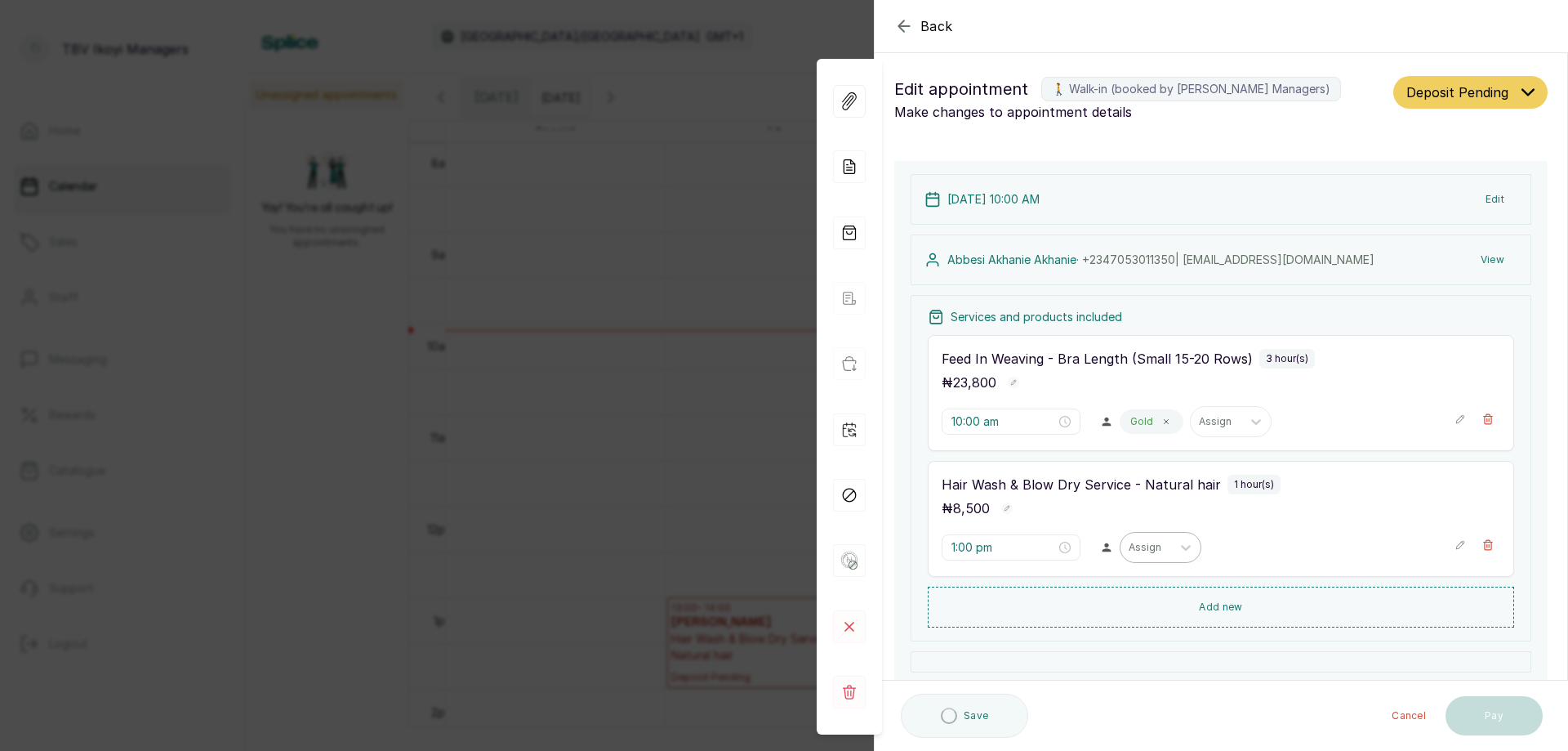
click at [1148, 556] on div "Assign" at bounding box center [1145, 548] width 50 height 21
click at [1136, 624] on div "Gold Team - Stylist" at bounding box center [1152, 617] width 164 height 30
click at [977, 722] on button "Save" at bounding box center [953, 717] width 104 height 41
click at [979, 561] on div "1:00 pm Gold Assign" at bounding box center [1191, 547] width 500 height 31
click at [993, 537] on div "1:00 pm" at bounding box center [1011, 548] width 139 height 27
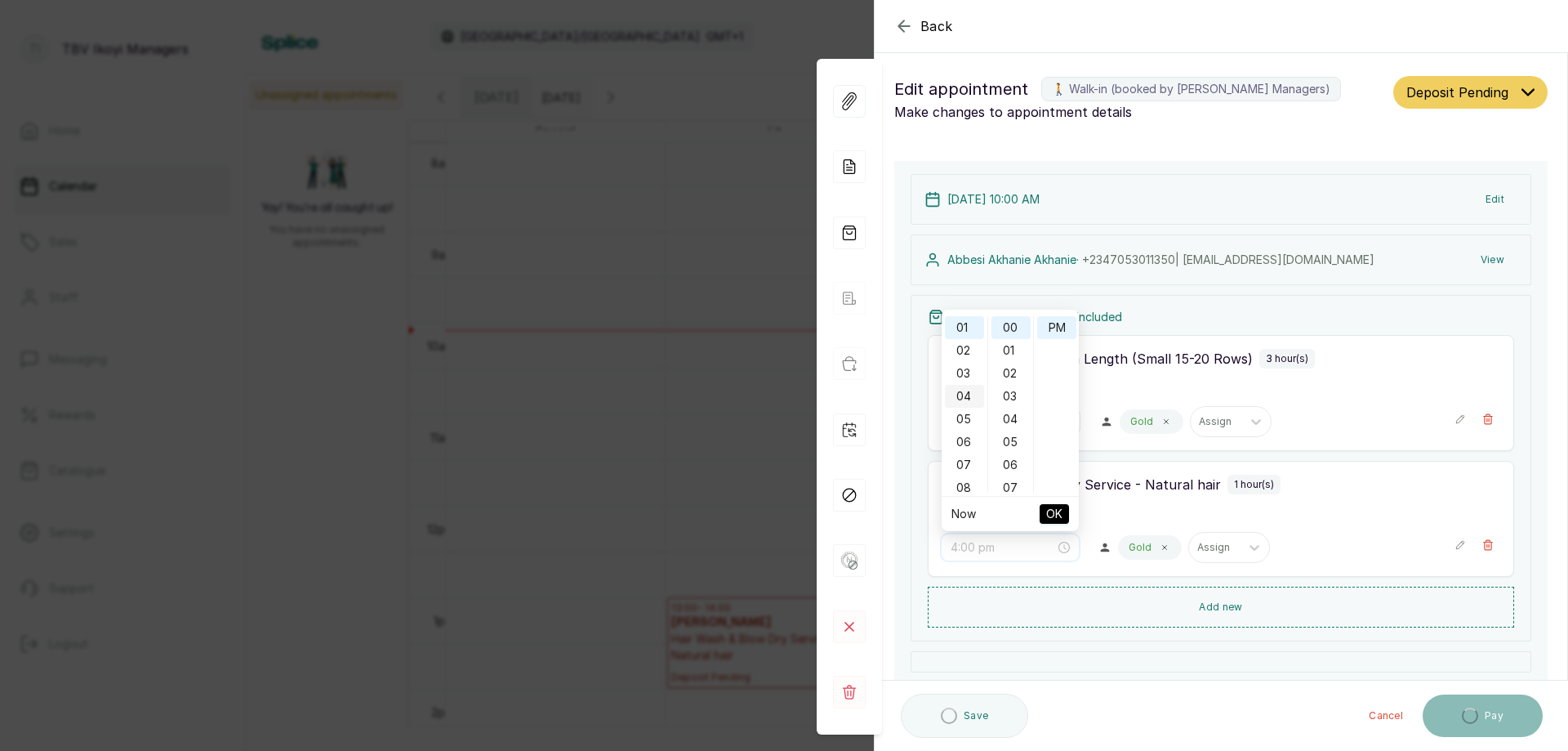
scroll to position [0, 0]
type input "2:00 pm"
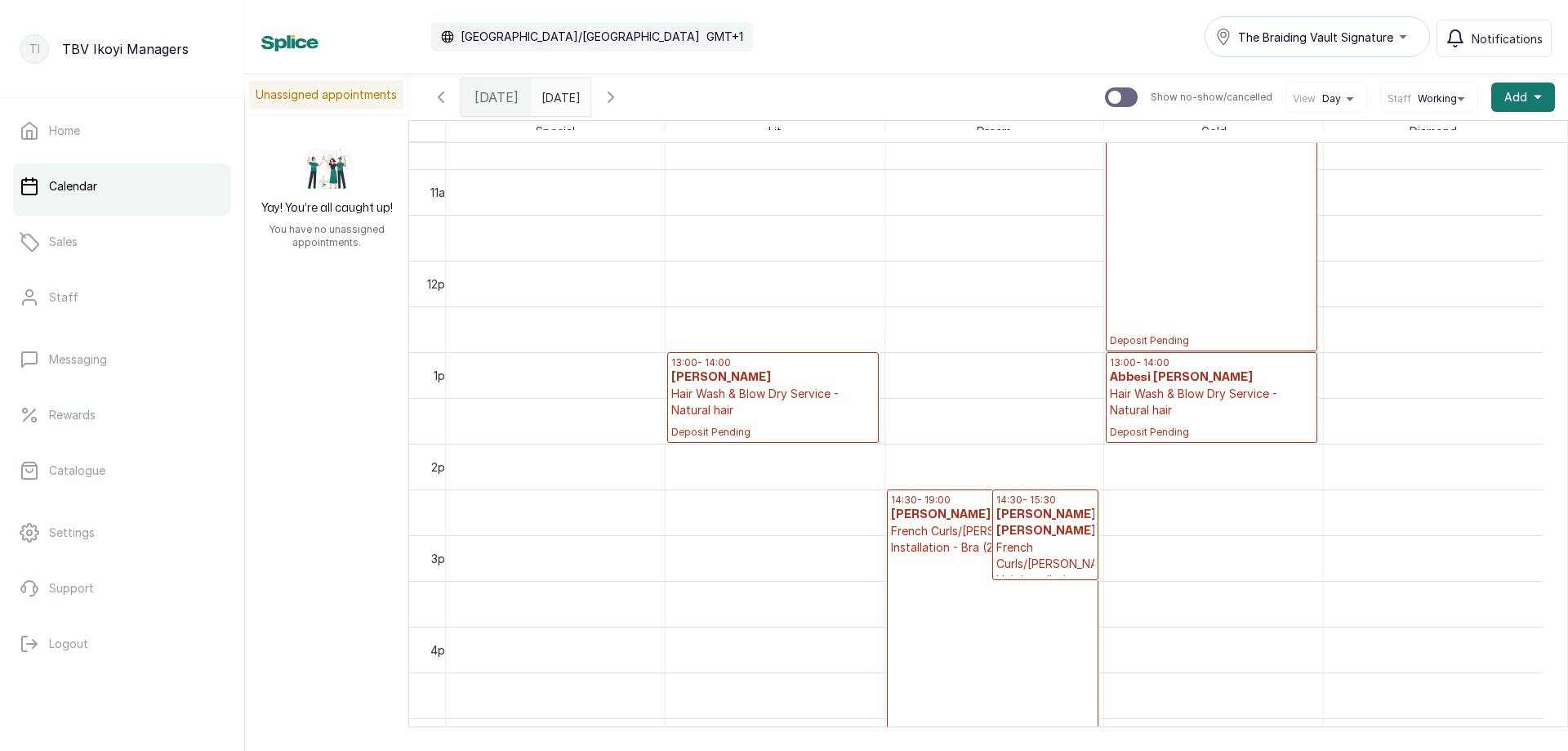
scroll to position [735, 0]
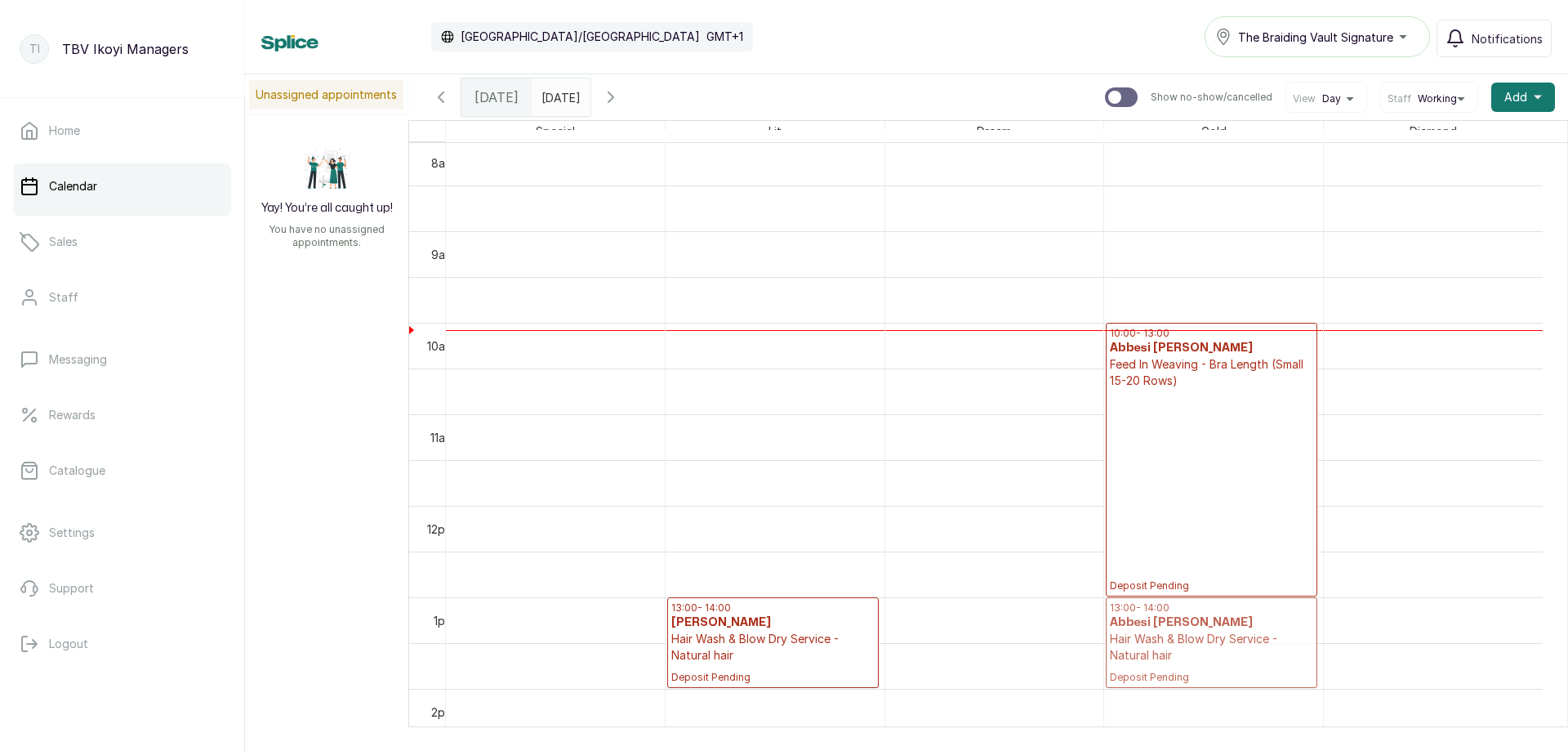
click at [1133, 659] on div "10:00 - 13:00 Abbesi Akhanie Akhanie Feed In Weaving - Bra Length (Small 15-20 …" at bounding box center [1212, 506] width 218 height 2196
drag, startPoint x: 1144, startPoint y: 637, endPoint x: 1201, endPoint y: 357, distance: 285.7
click at [1201, 357] on div "10:00 - 13:00 Abbesi Akhanie Akhanie Feed In Weaving - Bra Length (Small 15-20 …" at bounding box center [1212, 506] width 218 height 2196
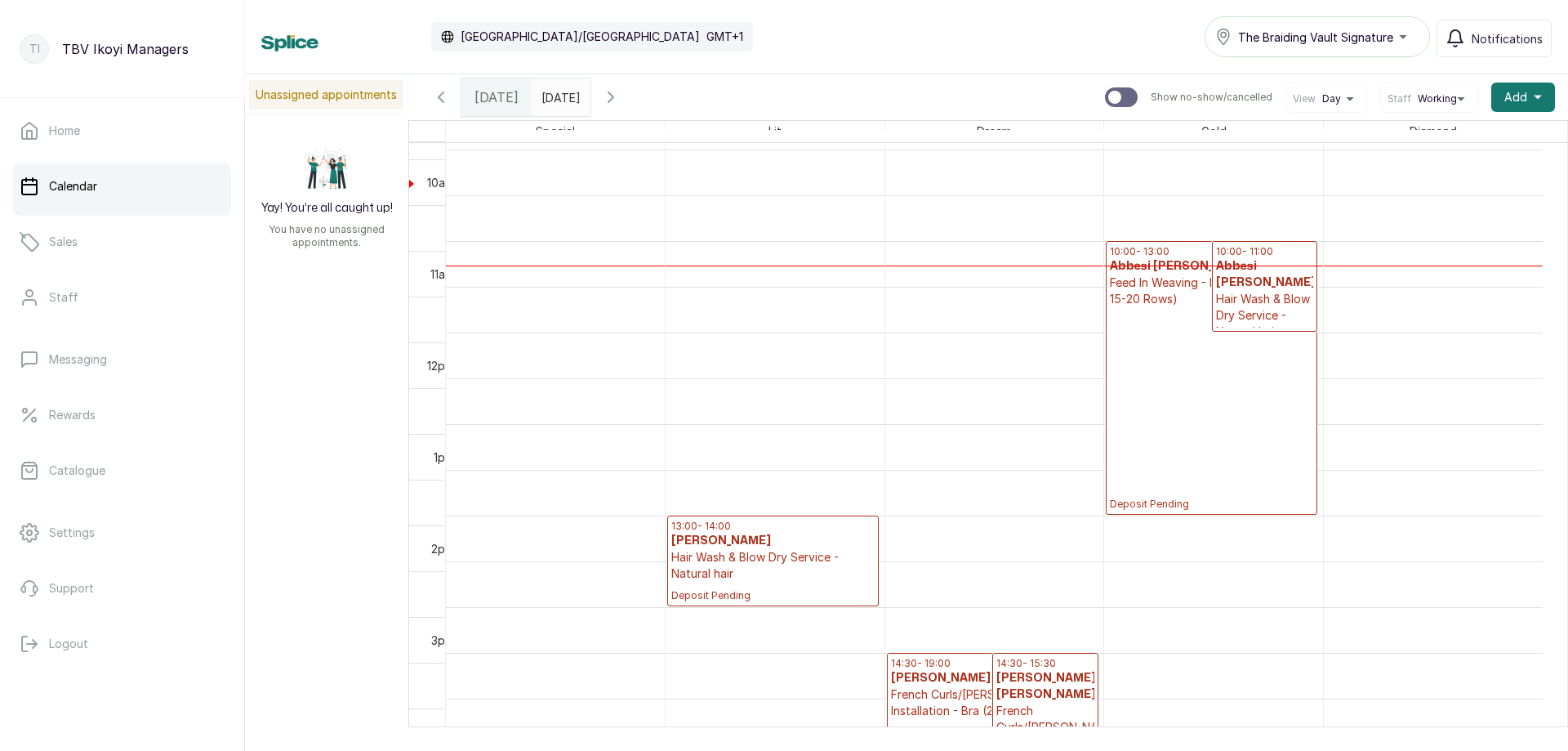
scroll to position [816, 0]
click at [1293, 29] on span "The Braiding Vault Signature" at bounding box center [1315, 36] width 155 height 17
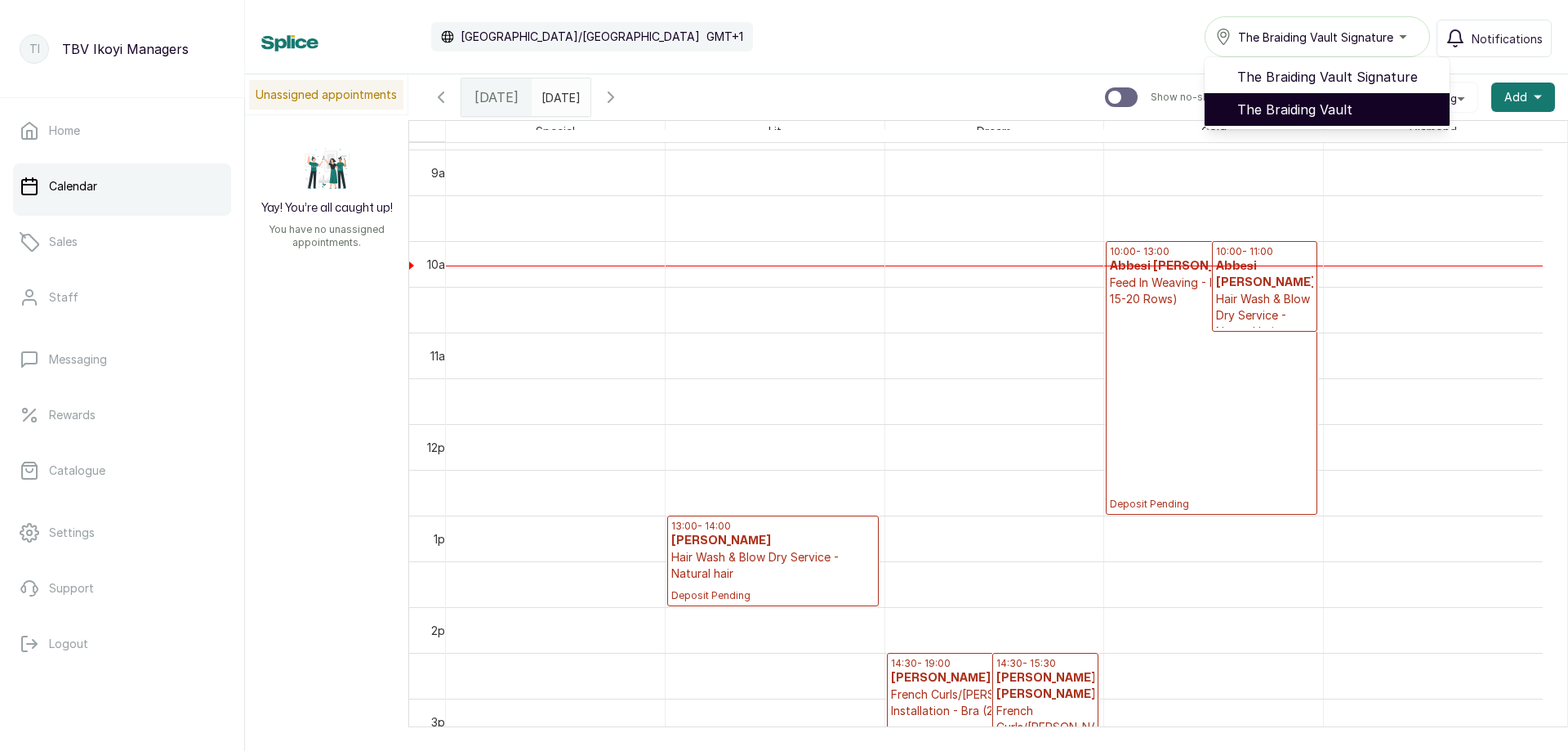
click at [1318, 102] on span "The Braiding Vault" at bounding box center [1336, 110] width 199 height 19
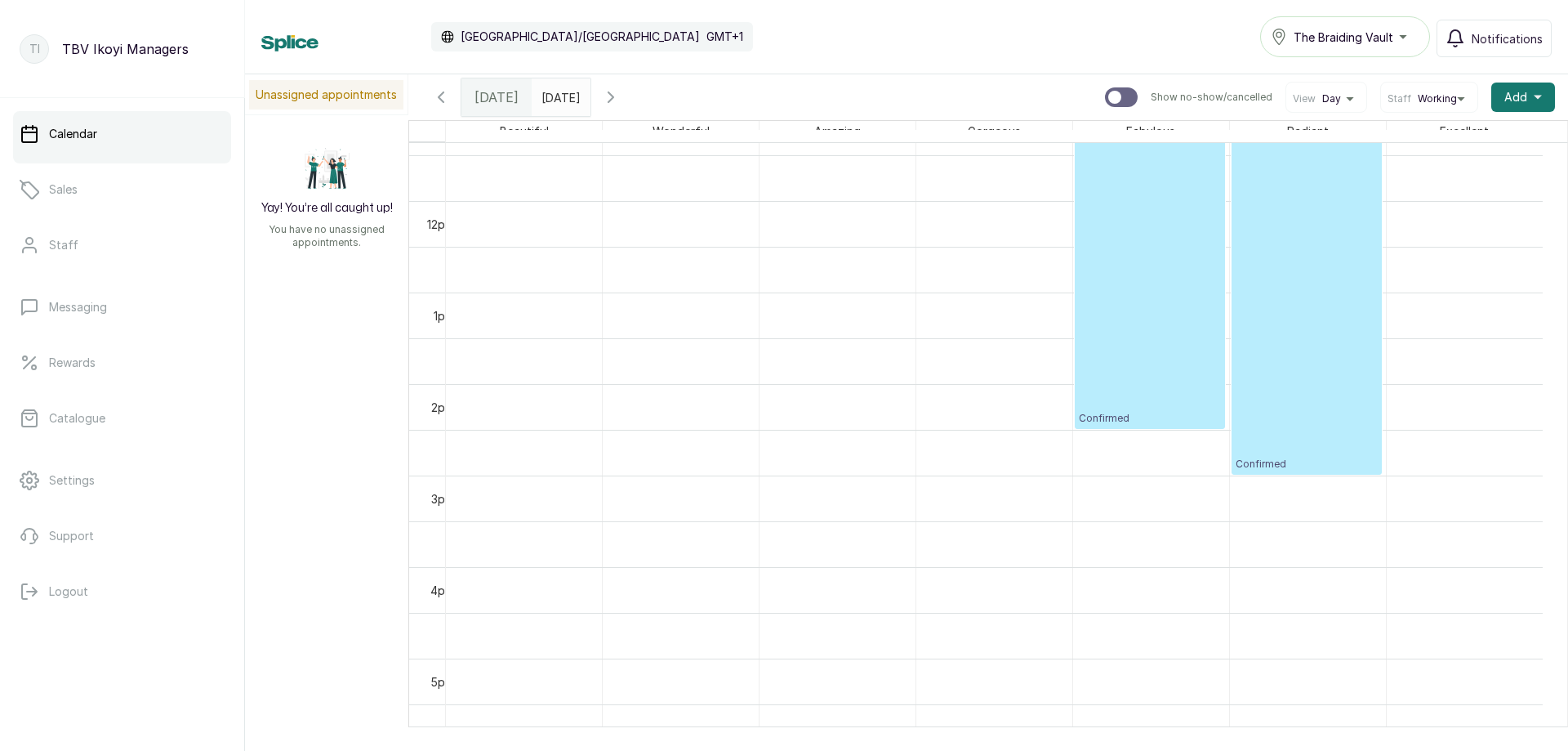
scroll to position [794, 0]
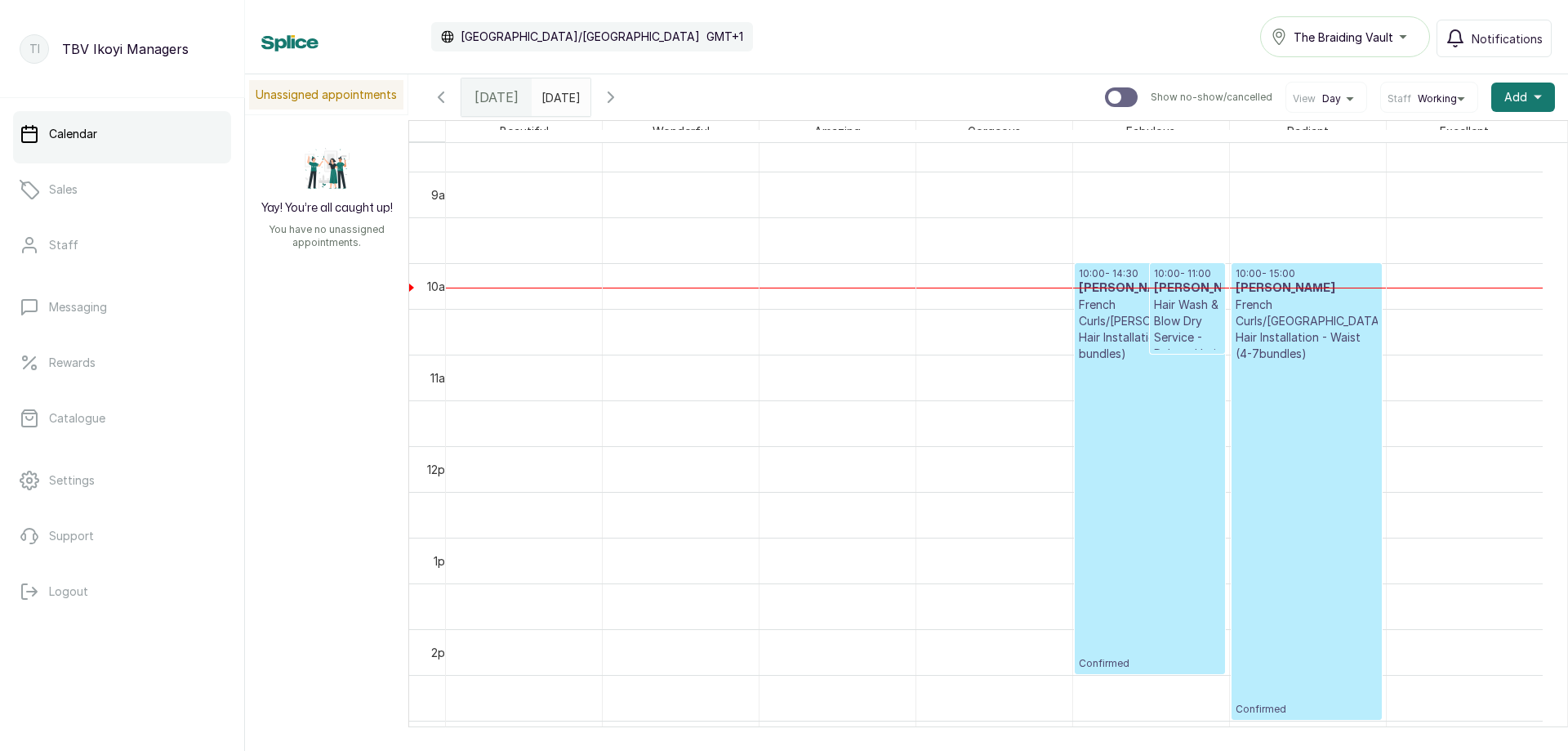
click at [505, 112] on div "[DATE]" at bounding box center [496, 97] width 70 height 37
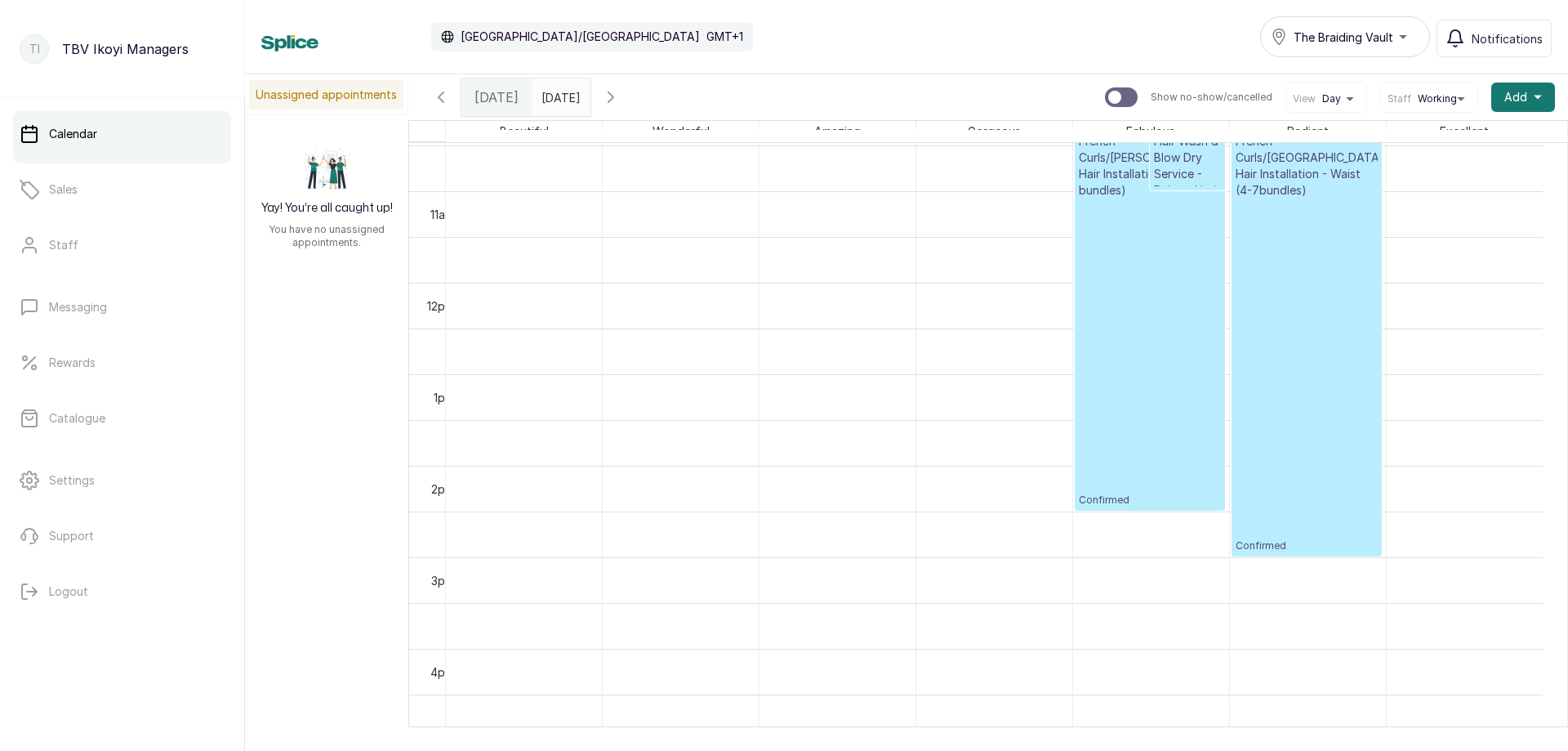
scroll to position [713, 0]
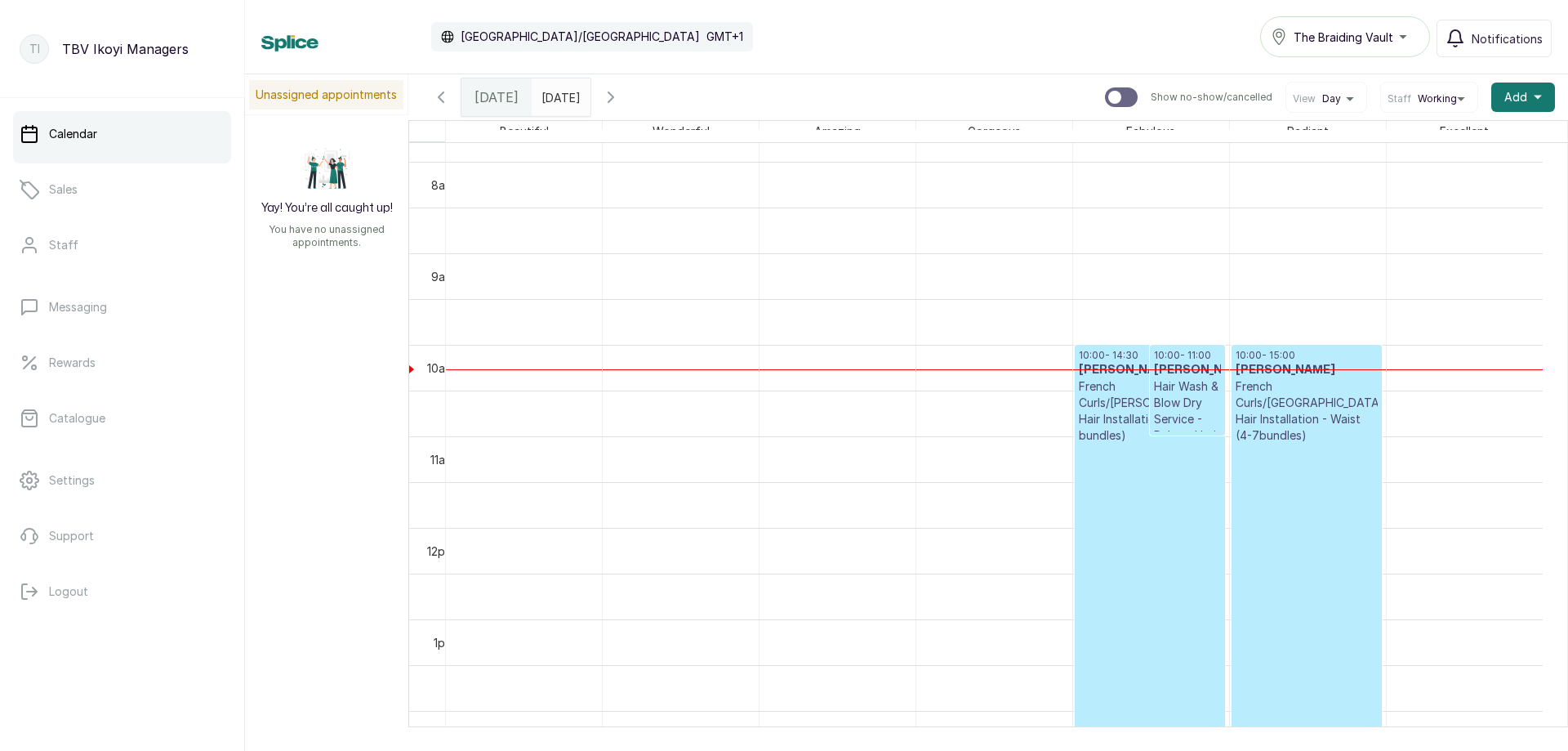
click at [1353, 28] on span "The Braiding Vault" at bounding box center [1343, 36] width 100 height 17
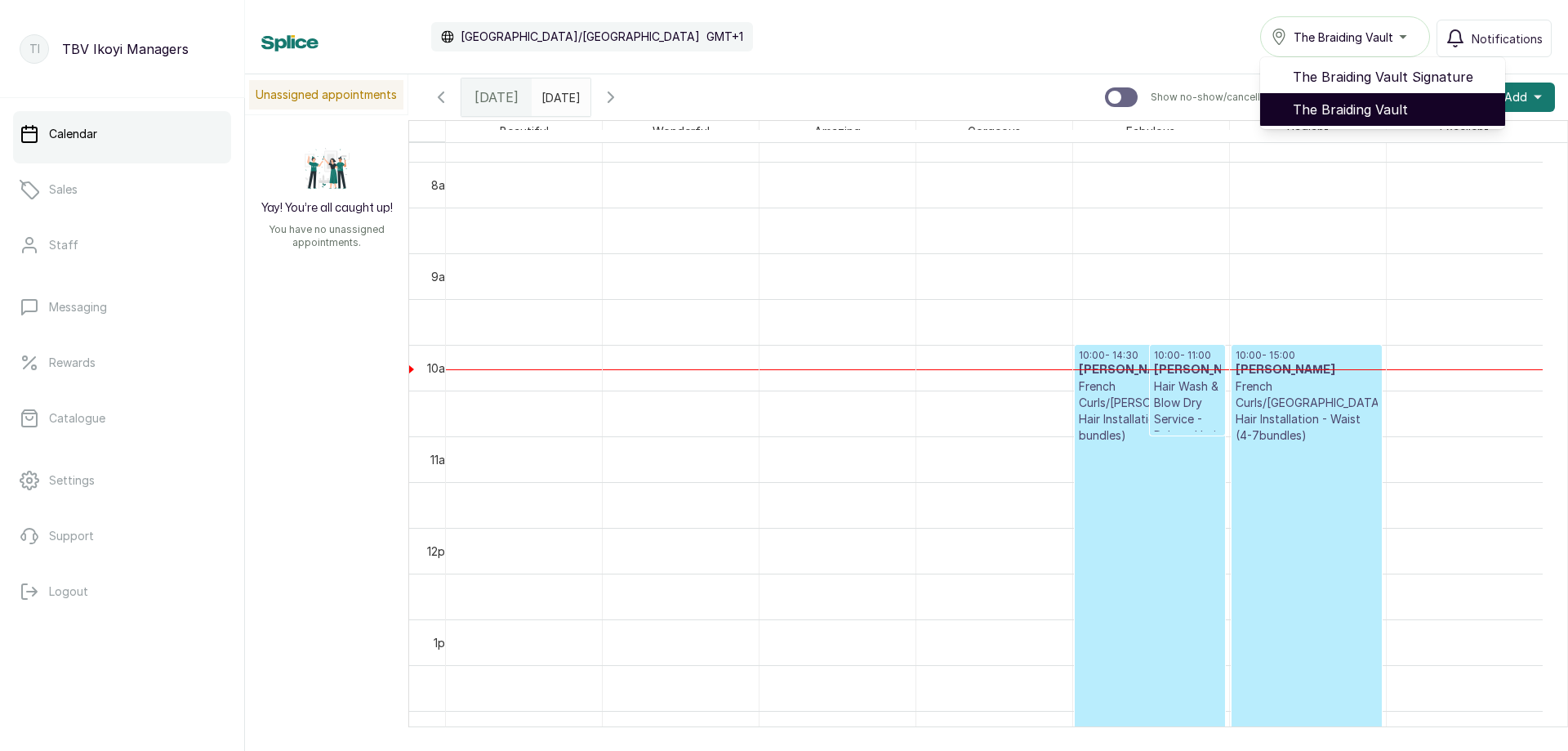
click at [1354, 105] on span "The Braiding Vault" at bounding box center [1392, 110] width 199 height 19
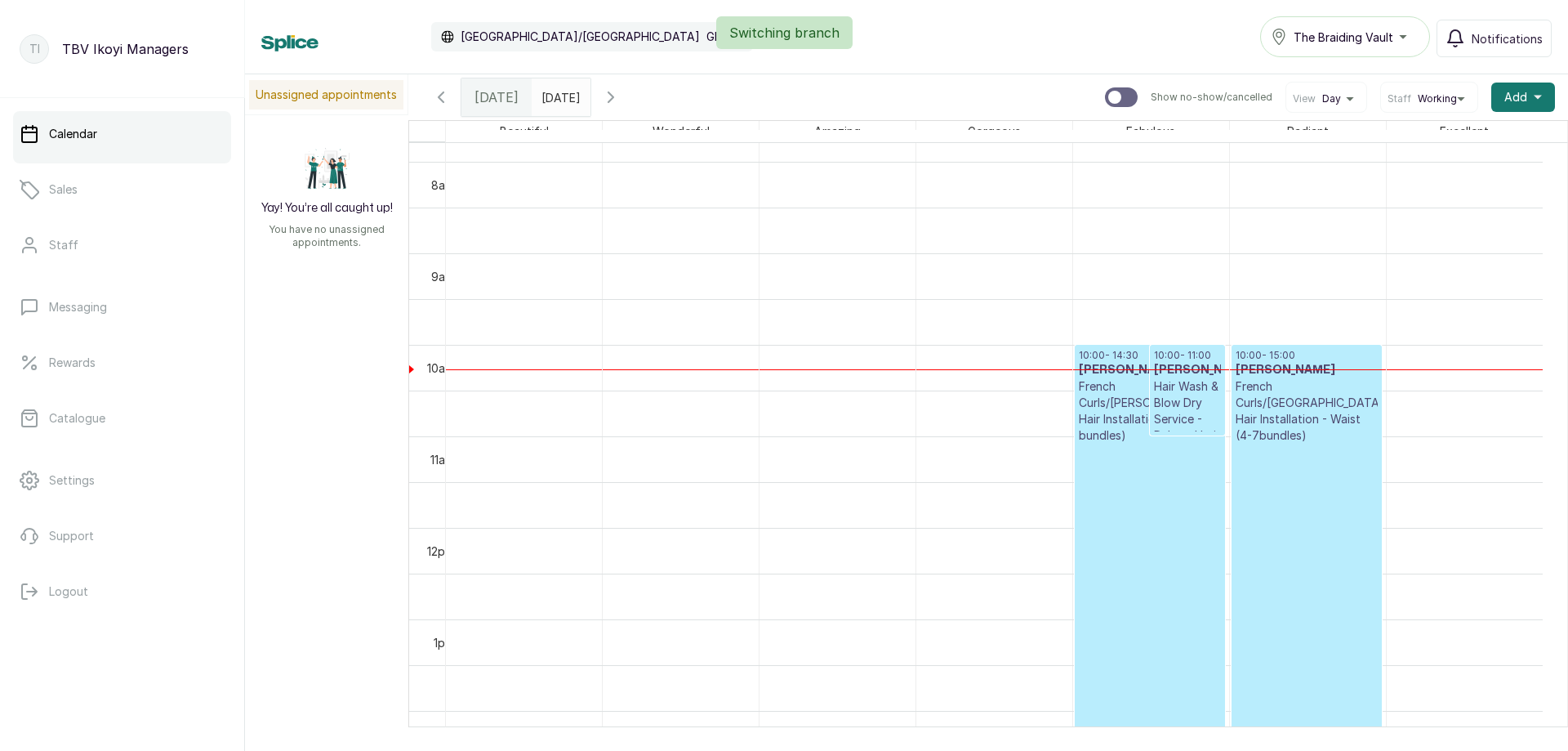
click at [1336, 41] on div "Switching branch" at bounding box center [784, 32] width 1568 height 33
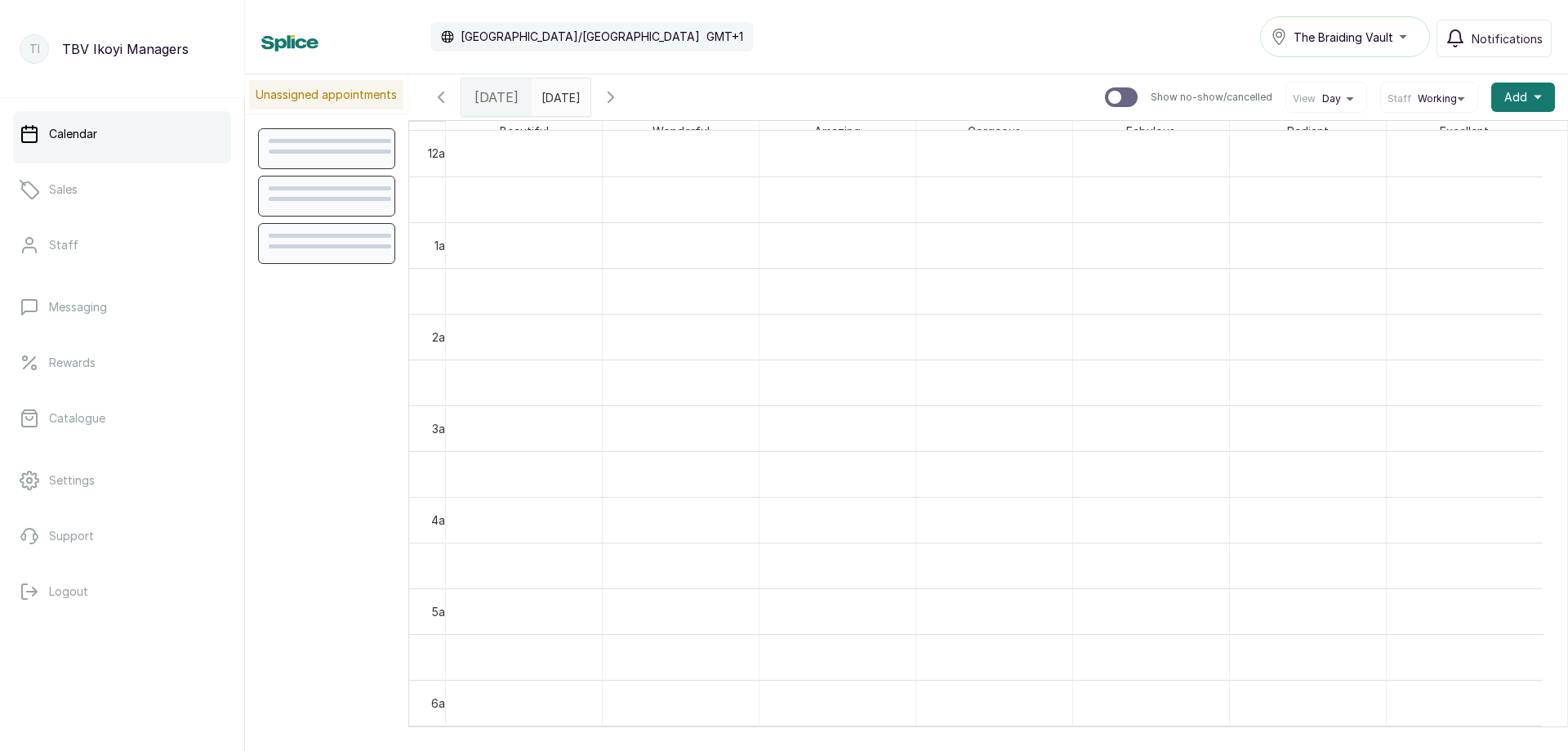
scroll to position [549, 0]
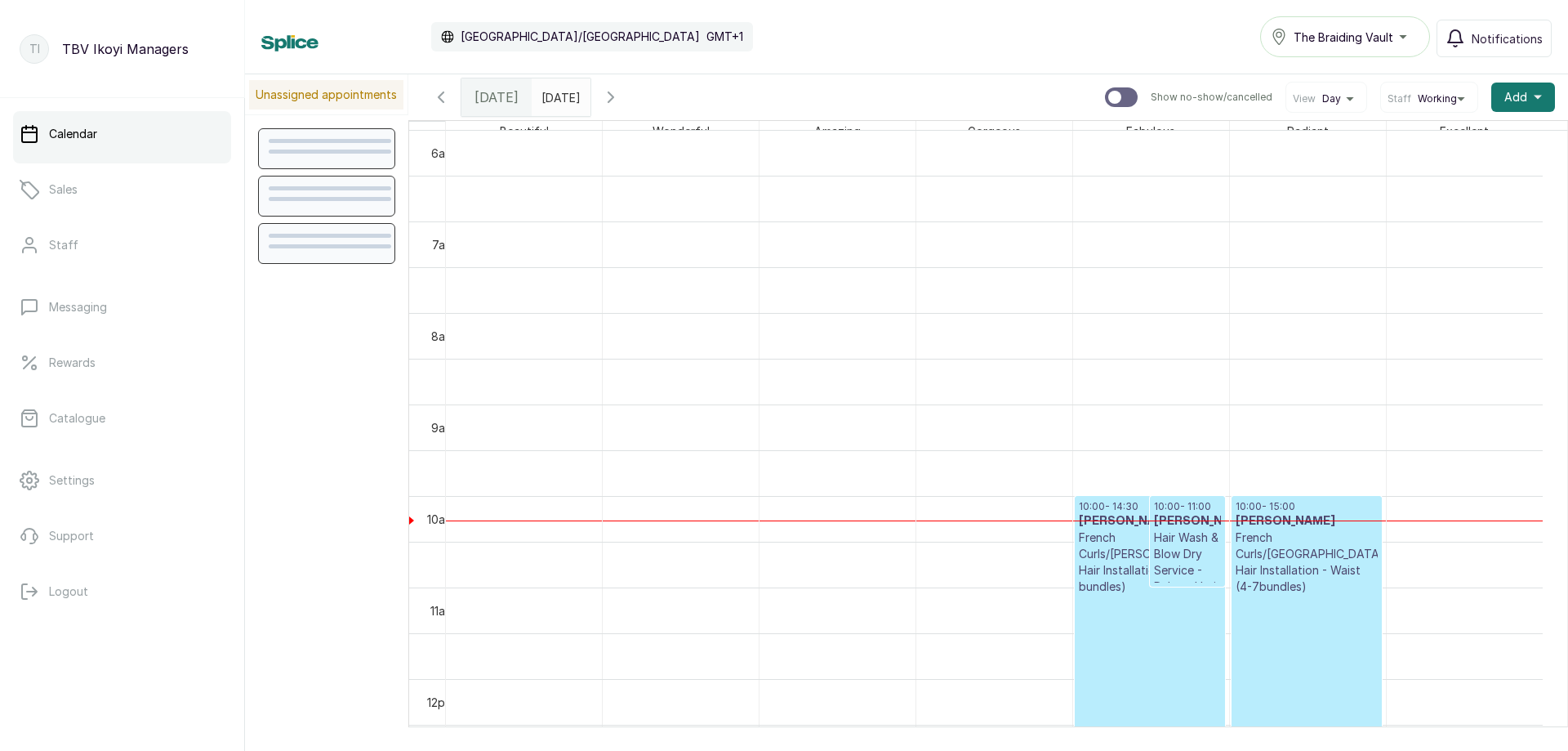
click at [1337, 22] on button "The Braiding Vault" at bounding box center [1345, 36] width 170 height 41
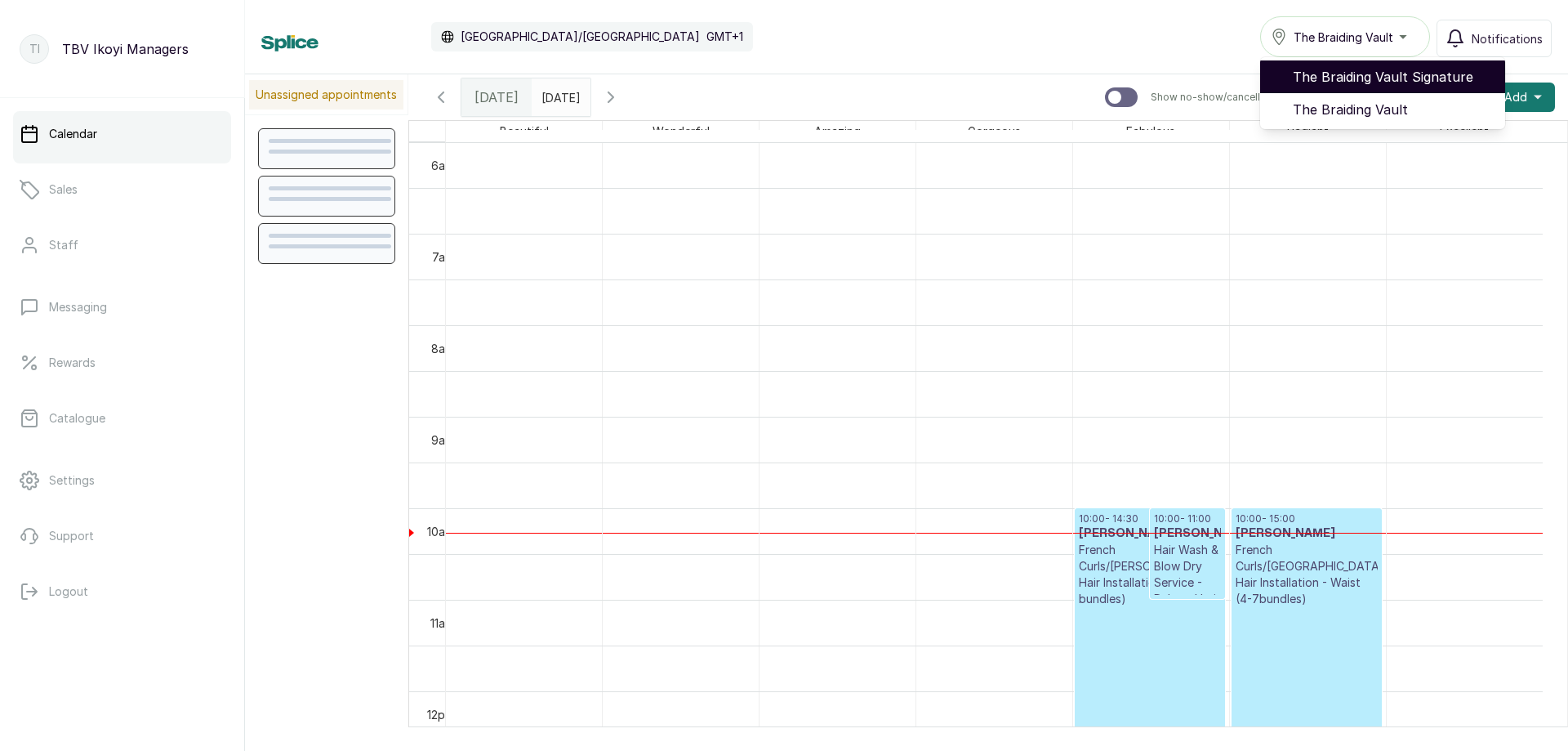
click at [1366, 69] on span "The Braiding Vault Signature" at bounding box center [1392, 77] width 199 height 19
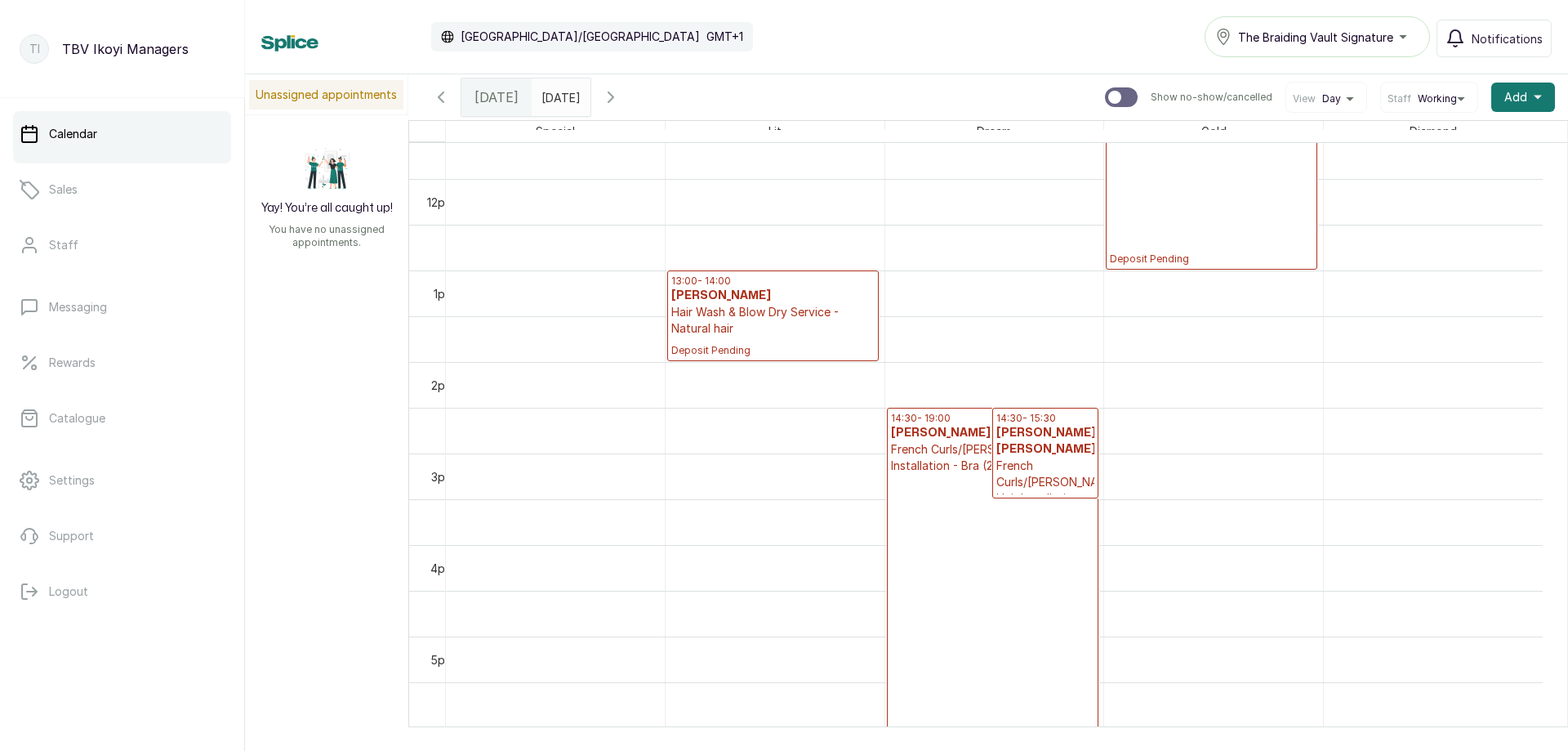
scroll to position [816, 0]
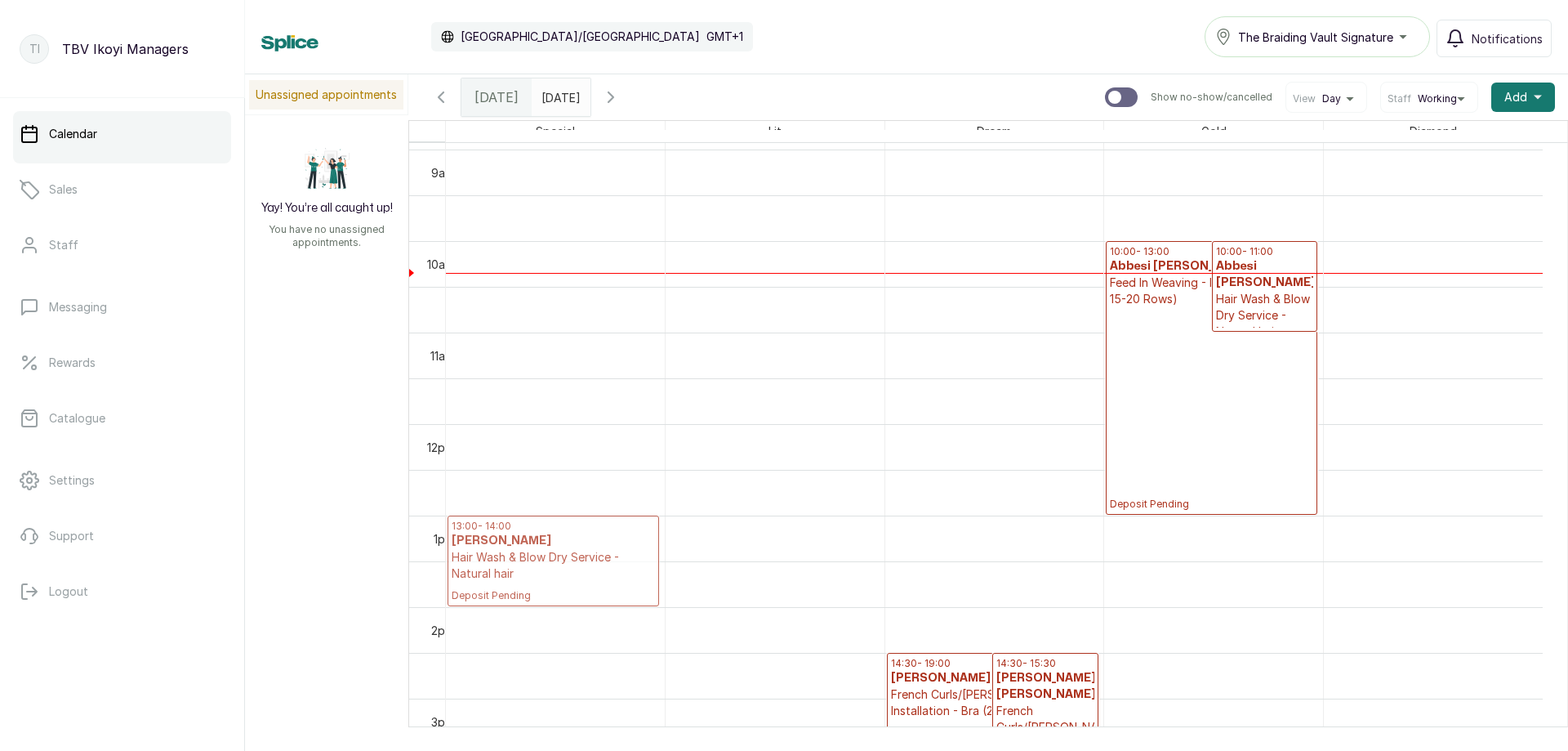
drag, startPoint x: 728, startPoint y: 540, endPoint x: 616, endPoint y: 557, distance: 113.3
click at [598, 559] on tr "13:00 - 14:00 [PERSON_NAME] Hair Wash & Blow Dry Service - Natural hair Deposit…" at bounding box center [994, 424] width 1097 height 2196
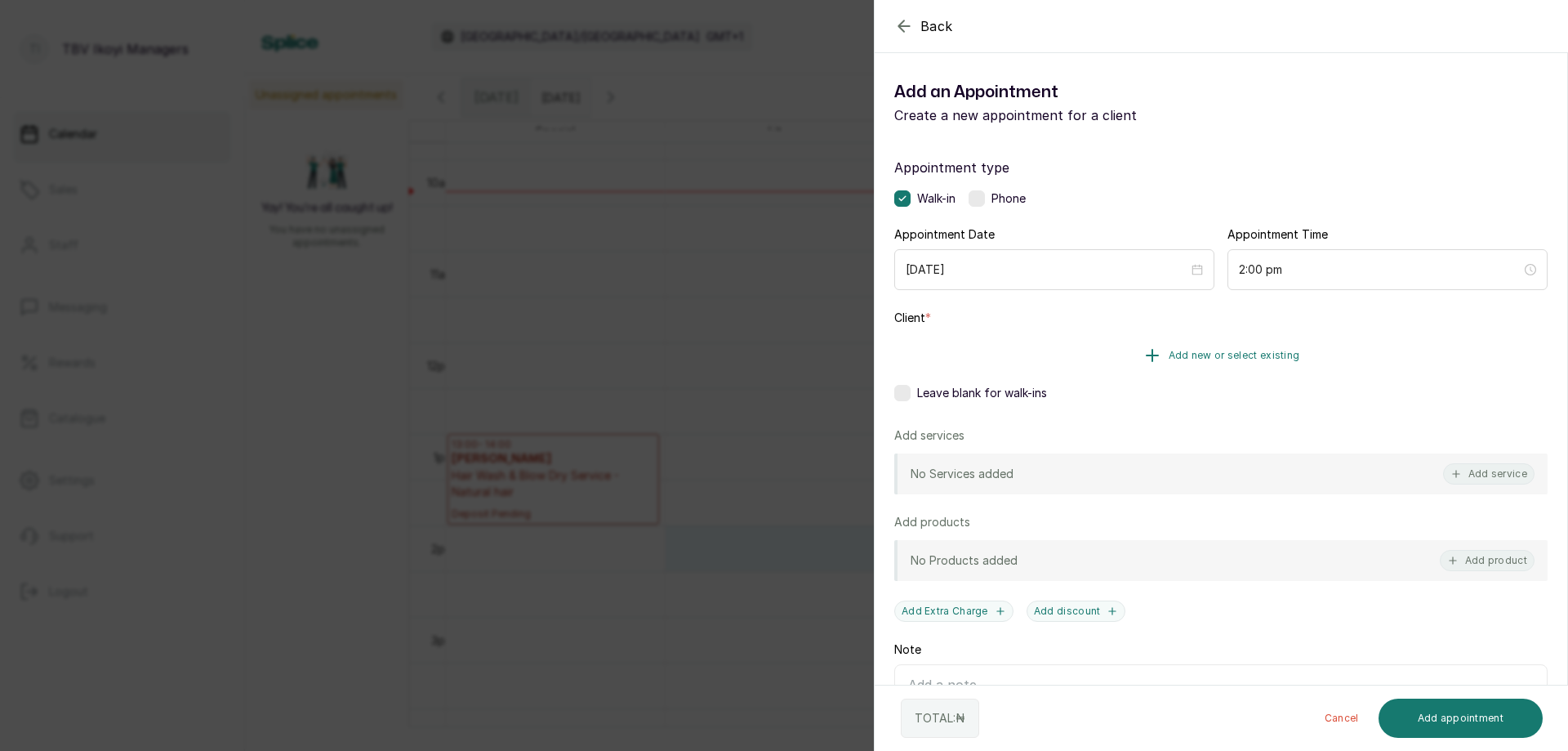
click at [1147, 364] on icon "button" at bounding box center [1152, 356] width 19 height 19
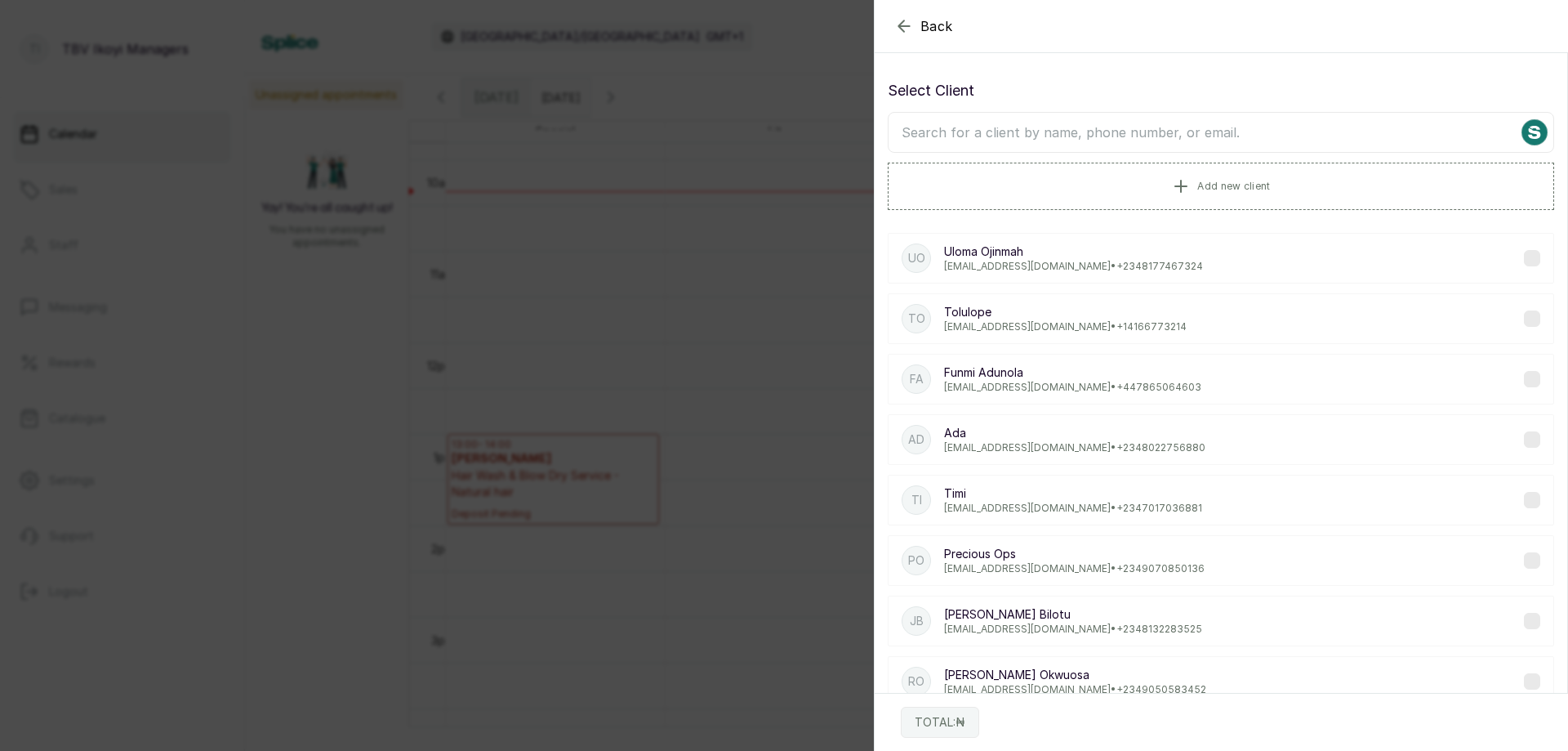
click at [1156, 148] on input "text" at bounding box center [1220, 133] width 666 height 41
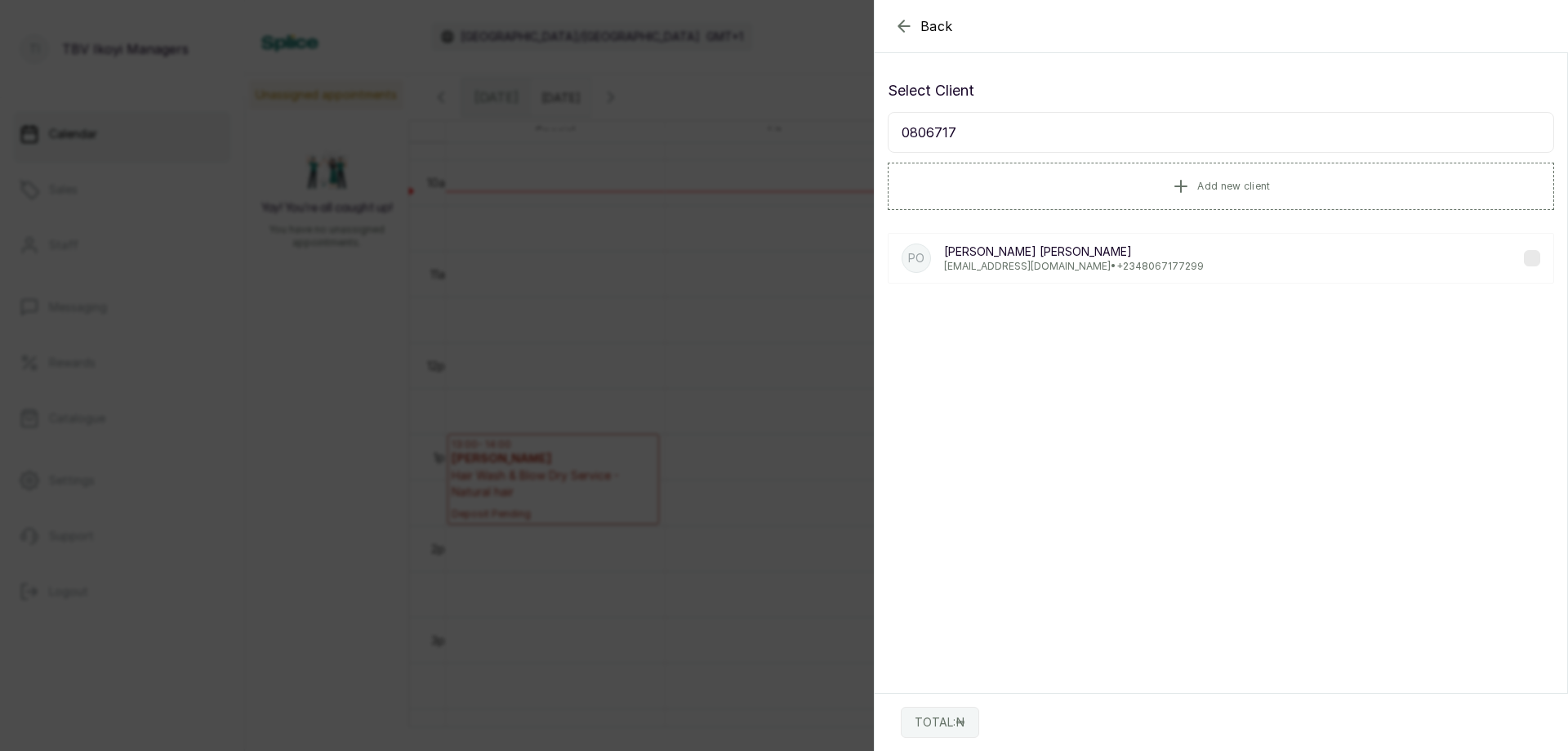
type input "0806717"
click at [1051, 262] on p "[EMAIL_ADDRESS][DOMAIN_NAME] • [PHONE_NUMBER]" at bounding box center [1074, 266] width 260 height 13
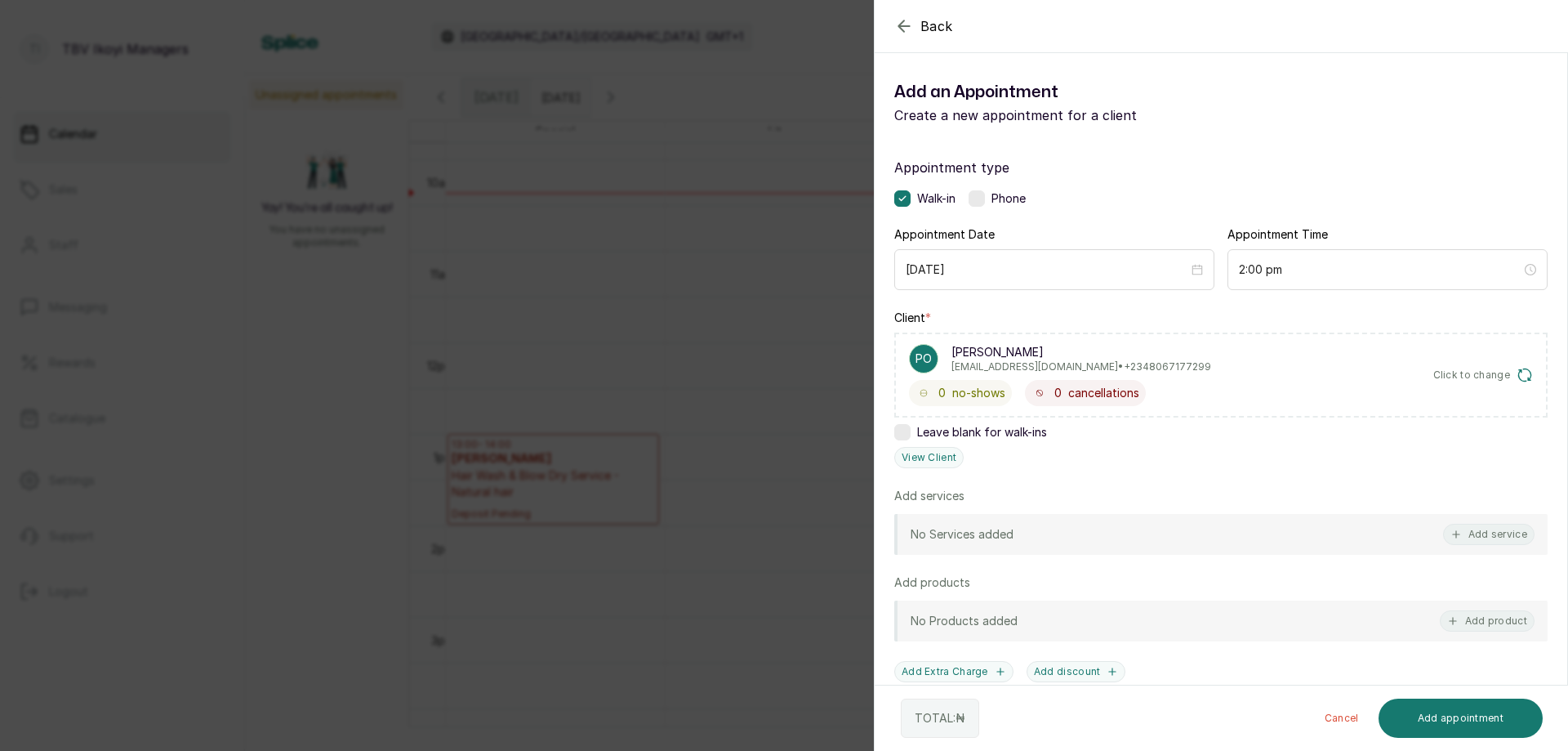
click at [1130, 538] on div "No Services added Add service" at bounding box center [1220, 534] width 654 height 41
click at [1467, 536] on button "Add service" at bounding box center [1488, 534] width 91 height 21
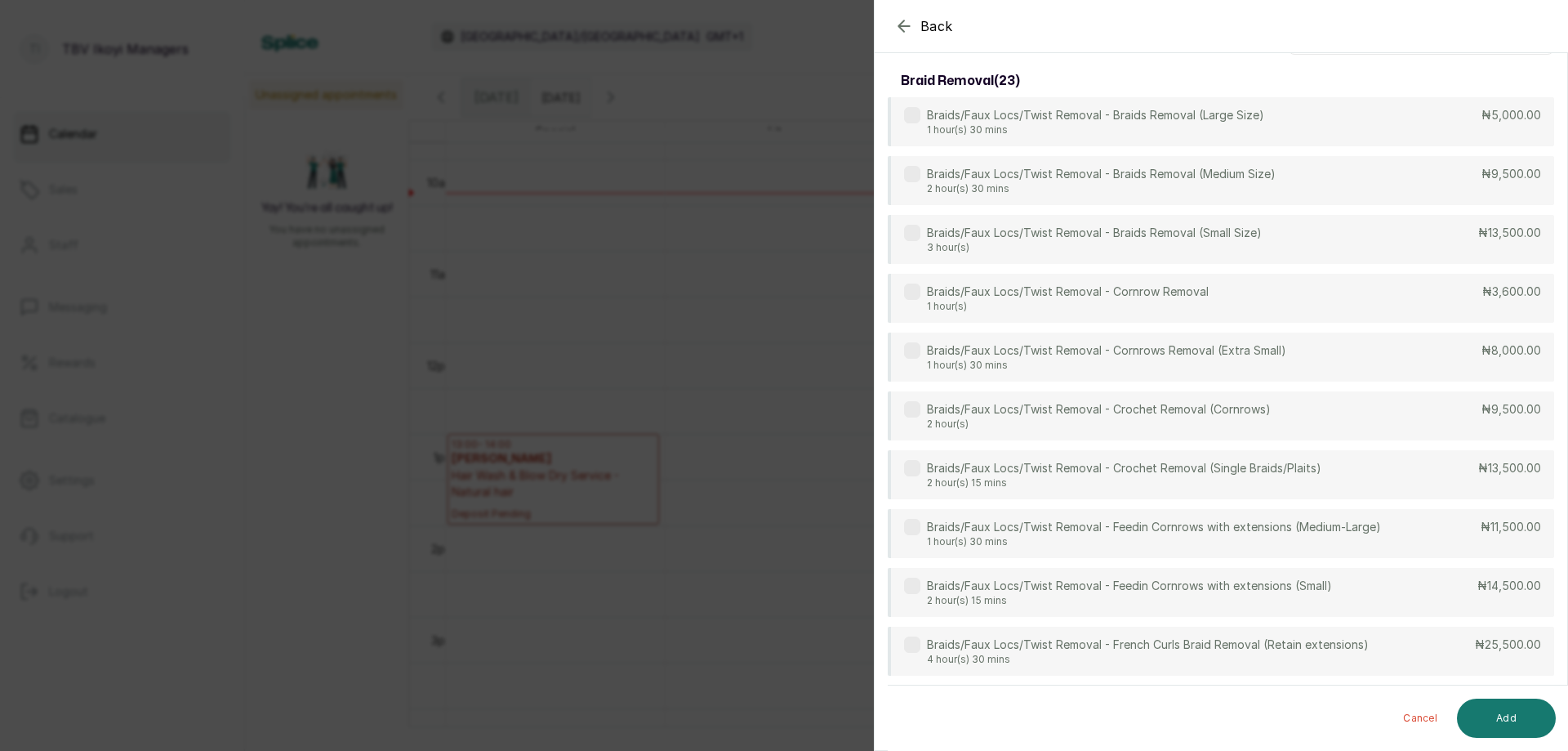
scroll to position [0, 0]
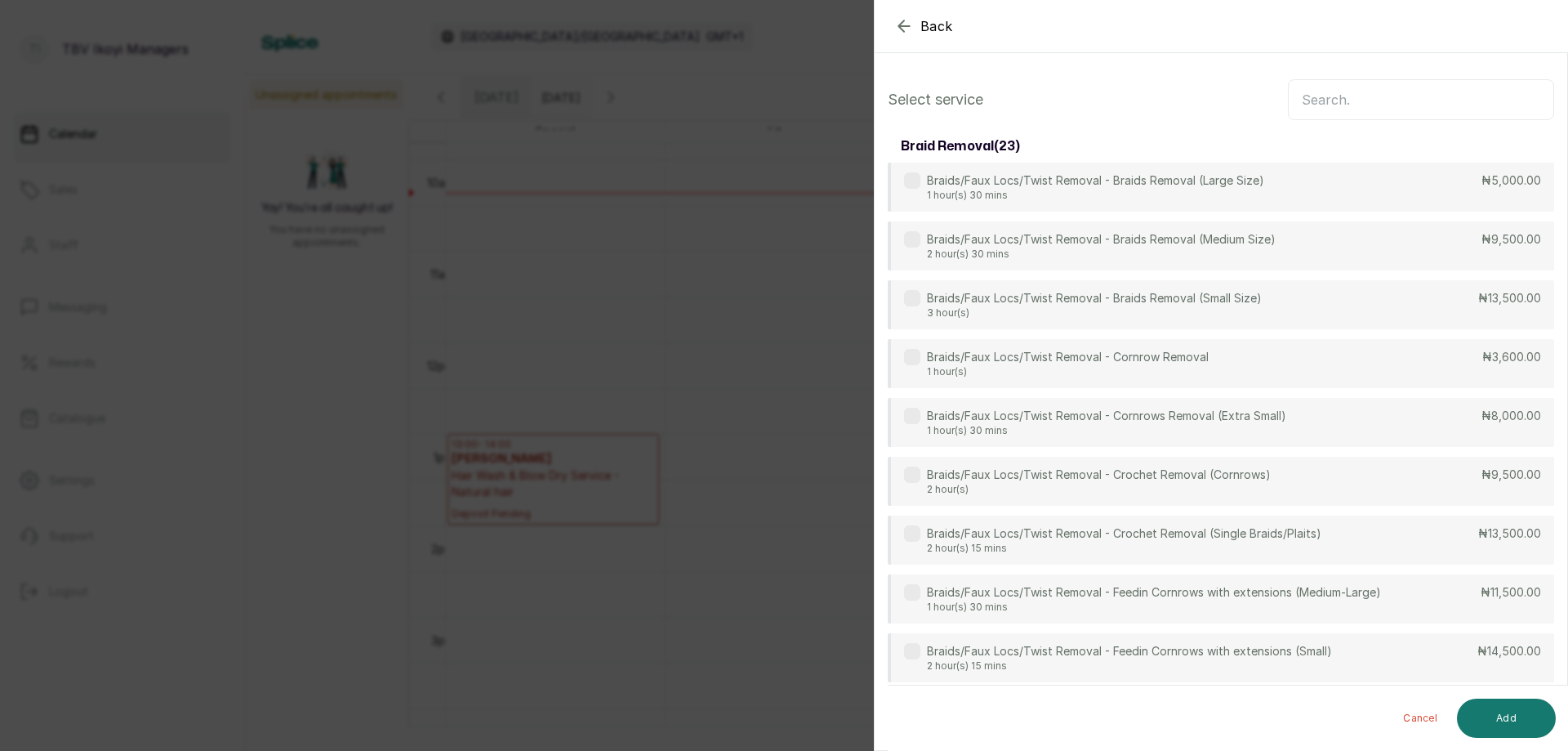
click at [1367, 93] on input "text" at bounding box center [1420, 100] width 266 height 41
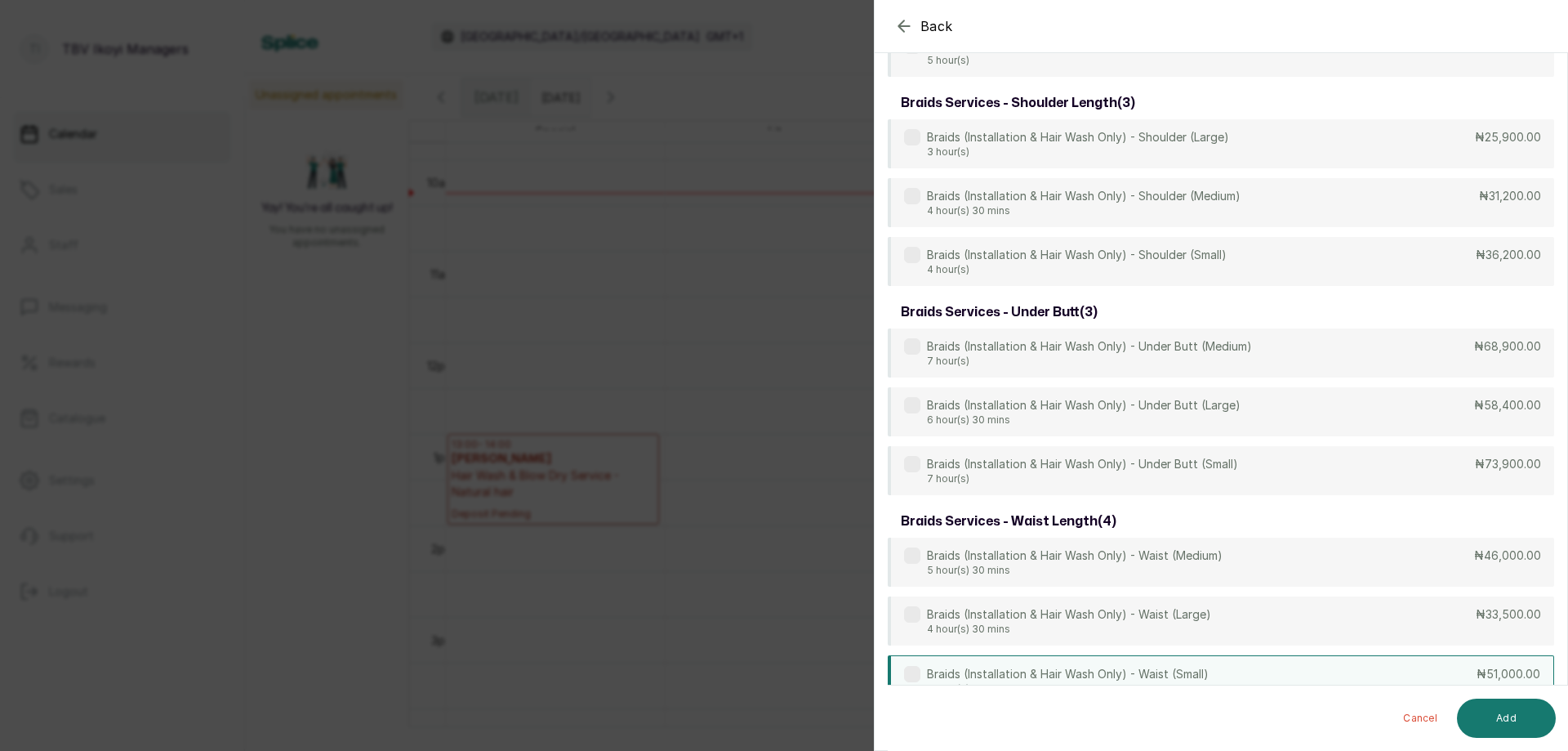
scroll to position [4571, 0]
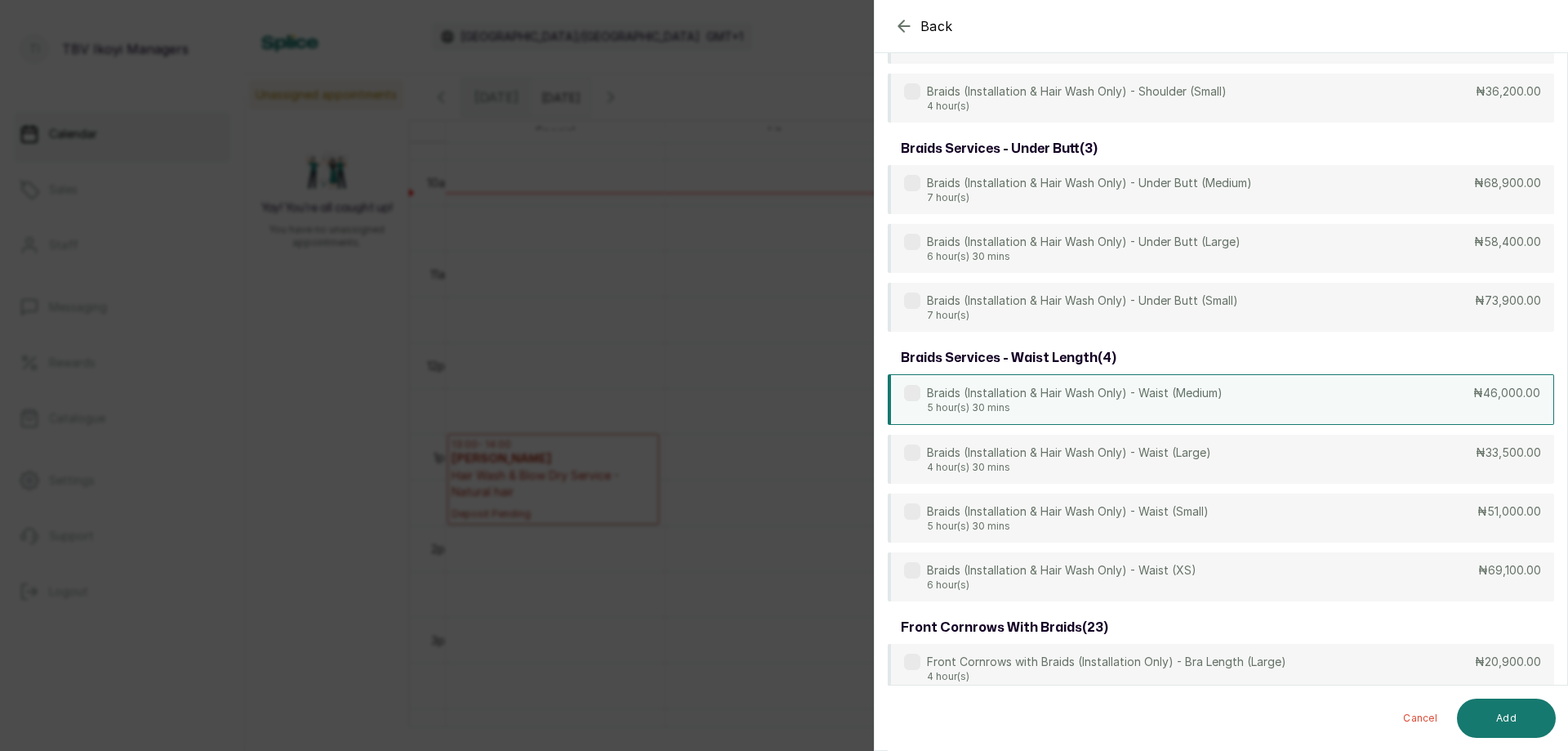
type input "braids"
click at [1056, 392] on p "Braids (Installation & Hair Wash Only) - Waist (Medium)" at bounding box center [1075, 393] width 295 height 16
click at [1529, 718] on button "Add" at bounding box center [1506, 718] width 99 height 39
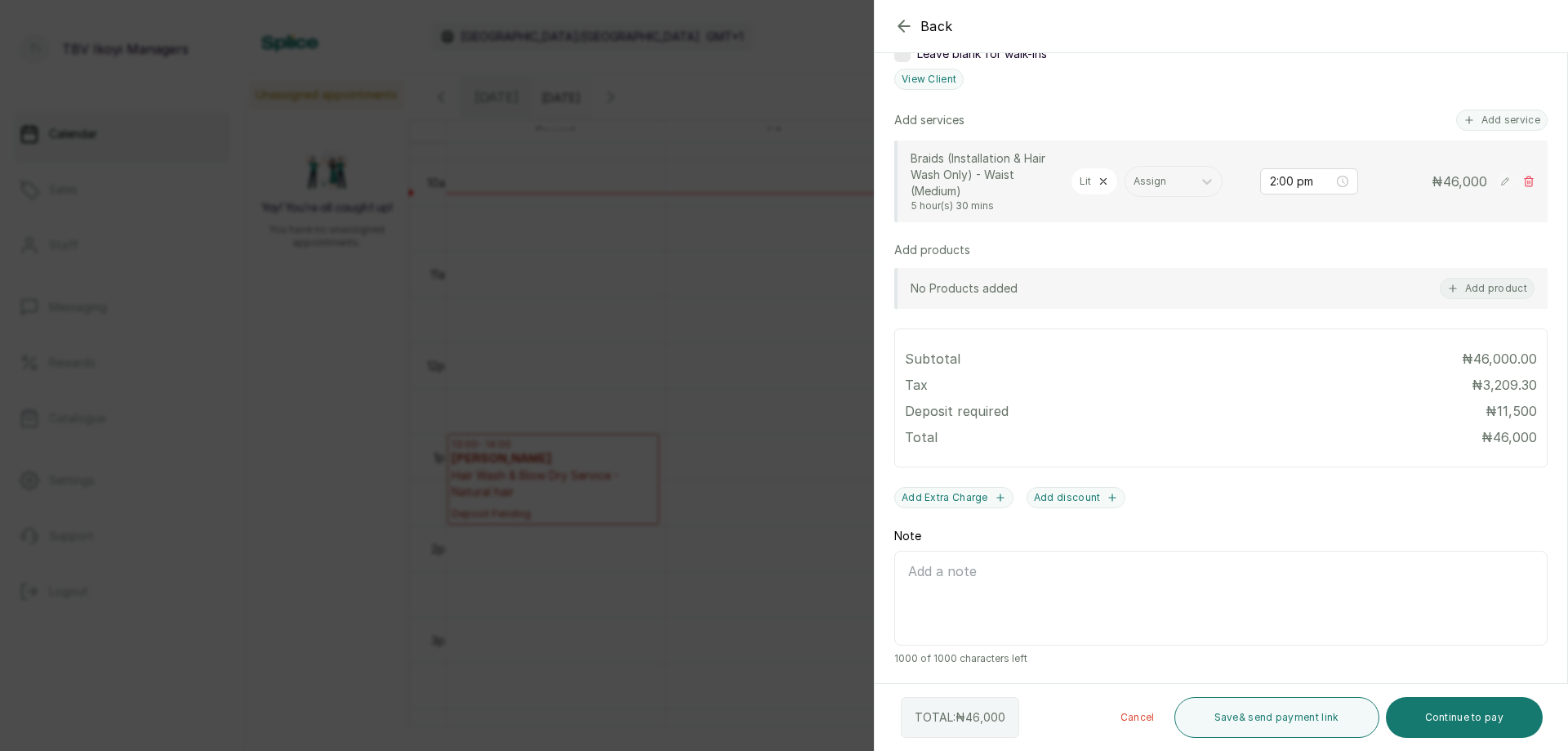
scroll to position [0, 0]
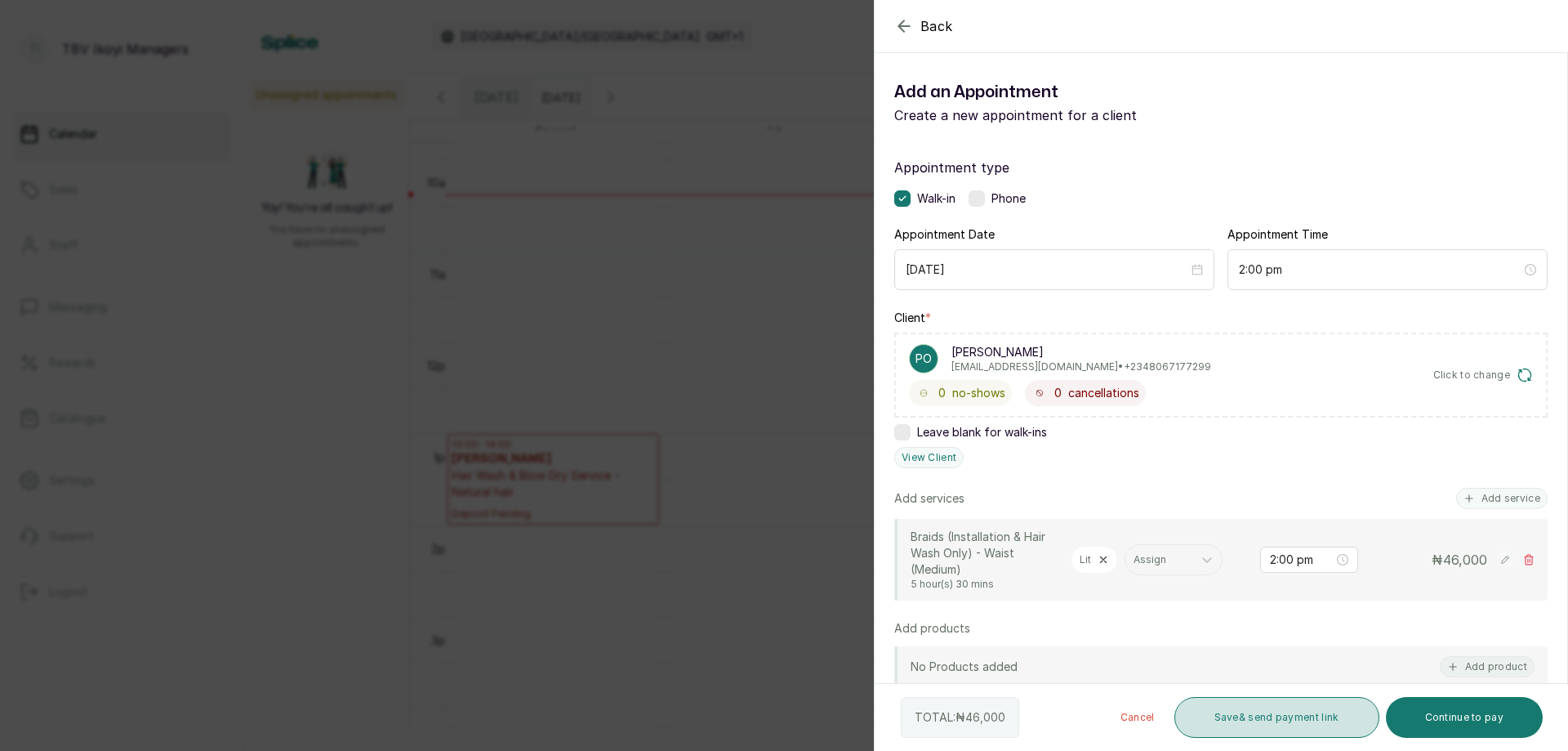
click at [1265, 718] on button "Save & send payment link" at bounding box center [1277, 717] width 205 height 41
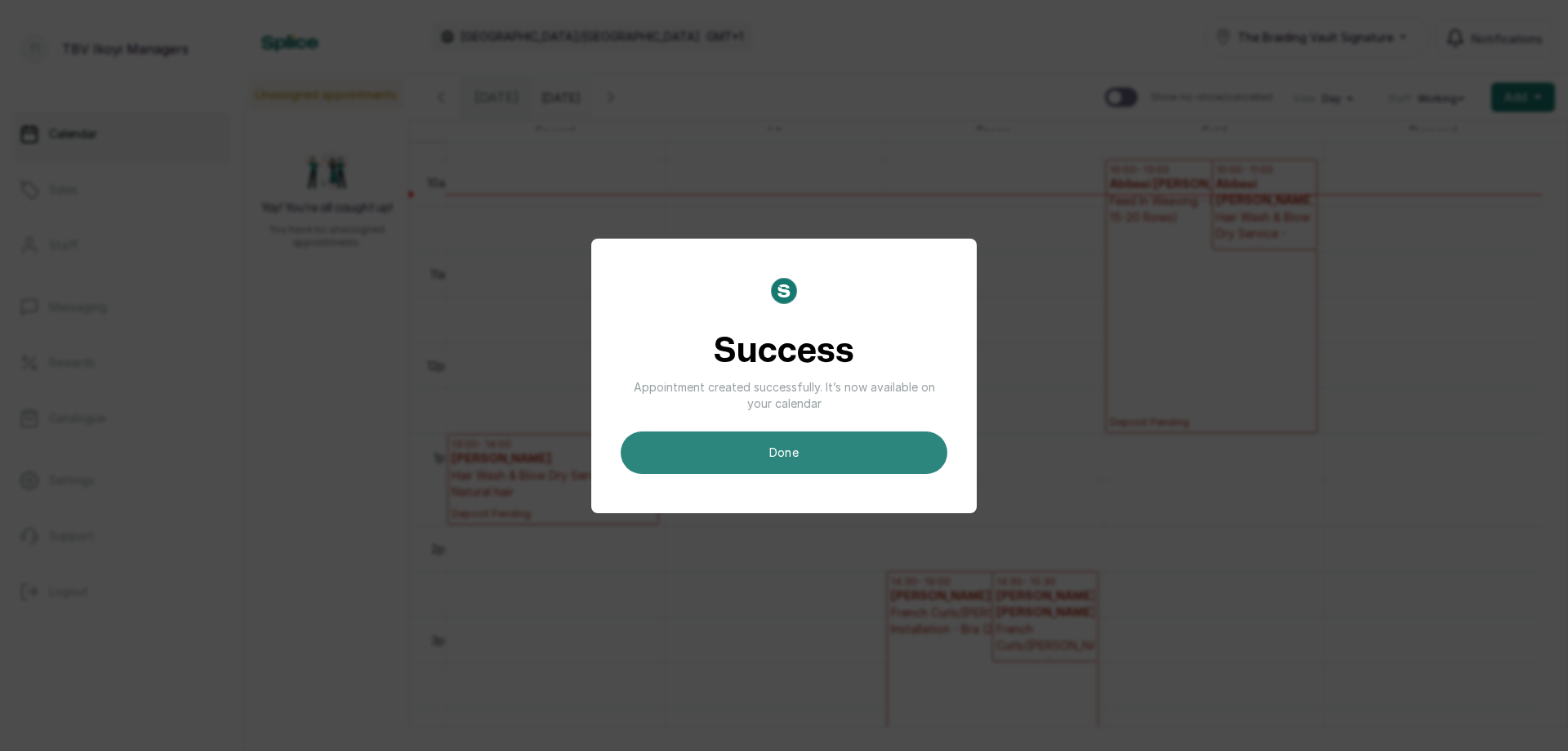
click at [805, 447] on button "done" at bounding box center [784, 453] width 326 height 42
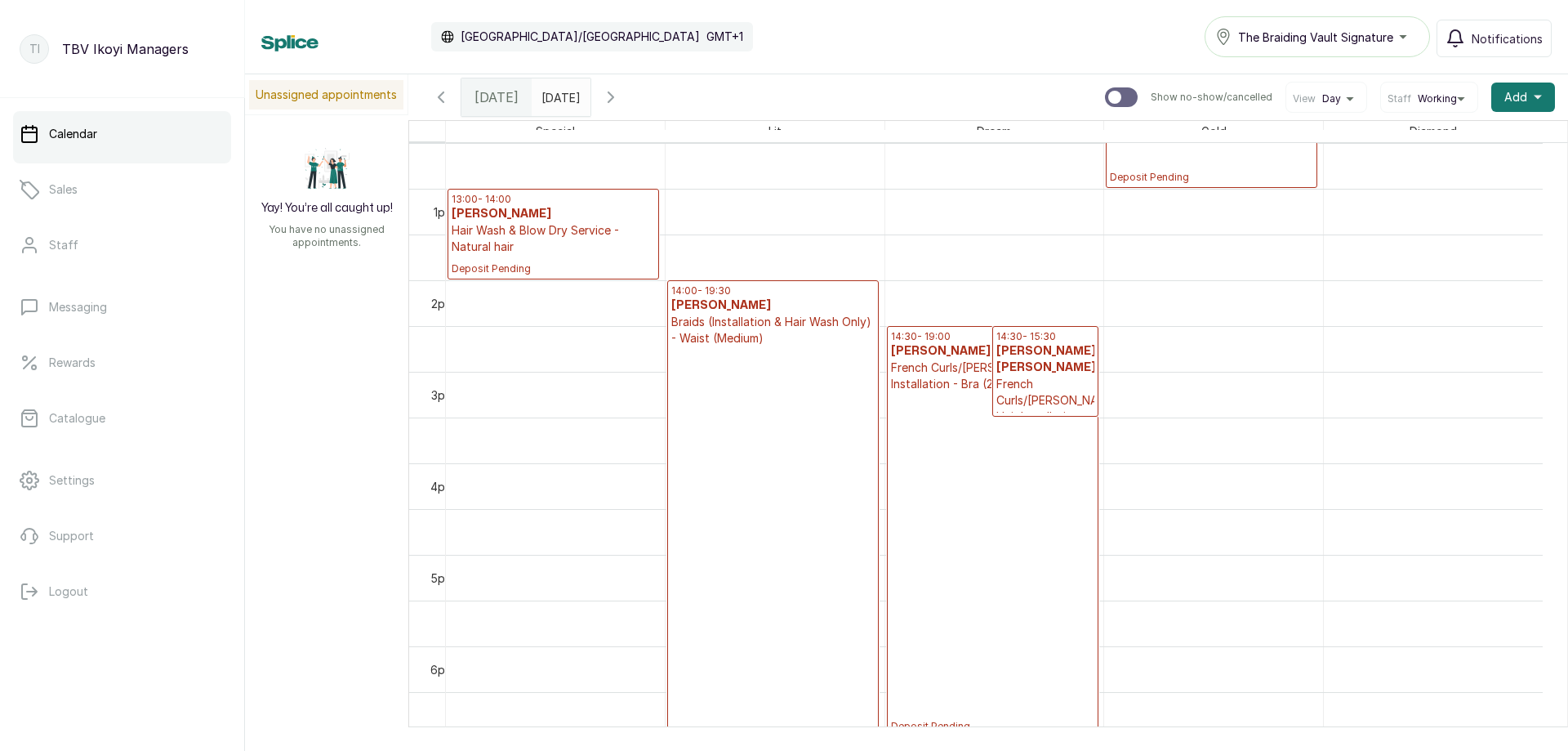
scroll to position [1061, 0]
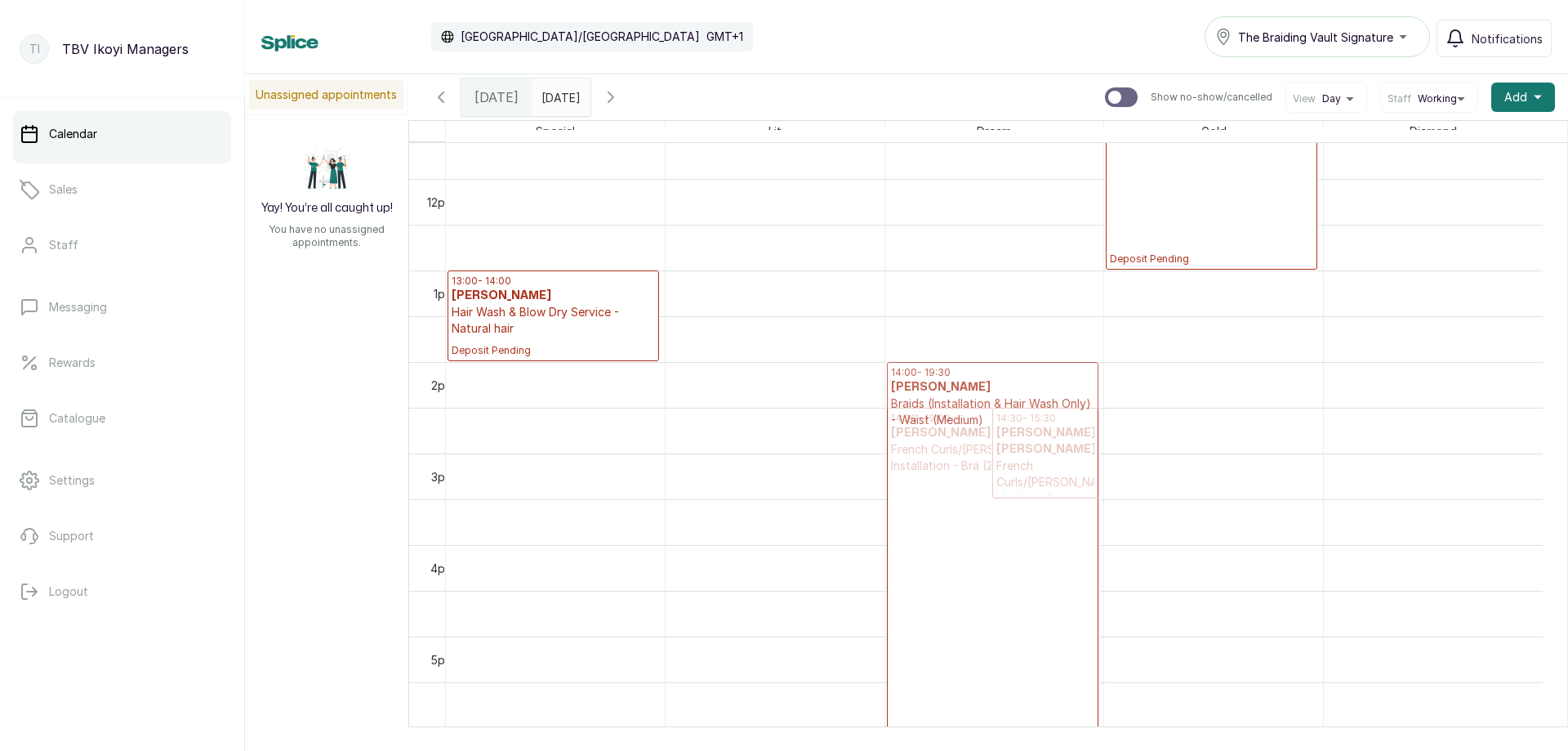
drag, startPoint x: 791, startPoint y: 391, endPoint x: 970, endPoint y: 412, distance: 180.2
click at [970, 412] on tr "13:00 - 14:00 [PERSON_NAME] Hair Wash & Blow Dry Service - Natural hair Deposit…" at bounding box center [994, 179] width 1097 height 2196
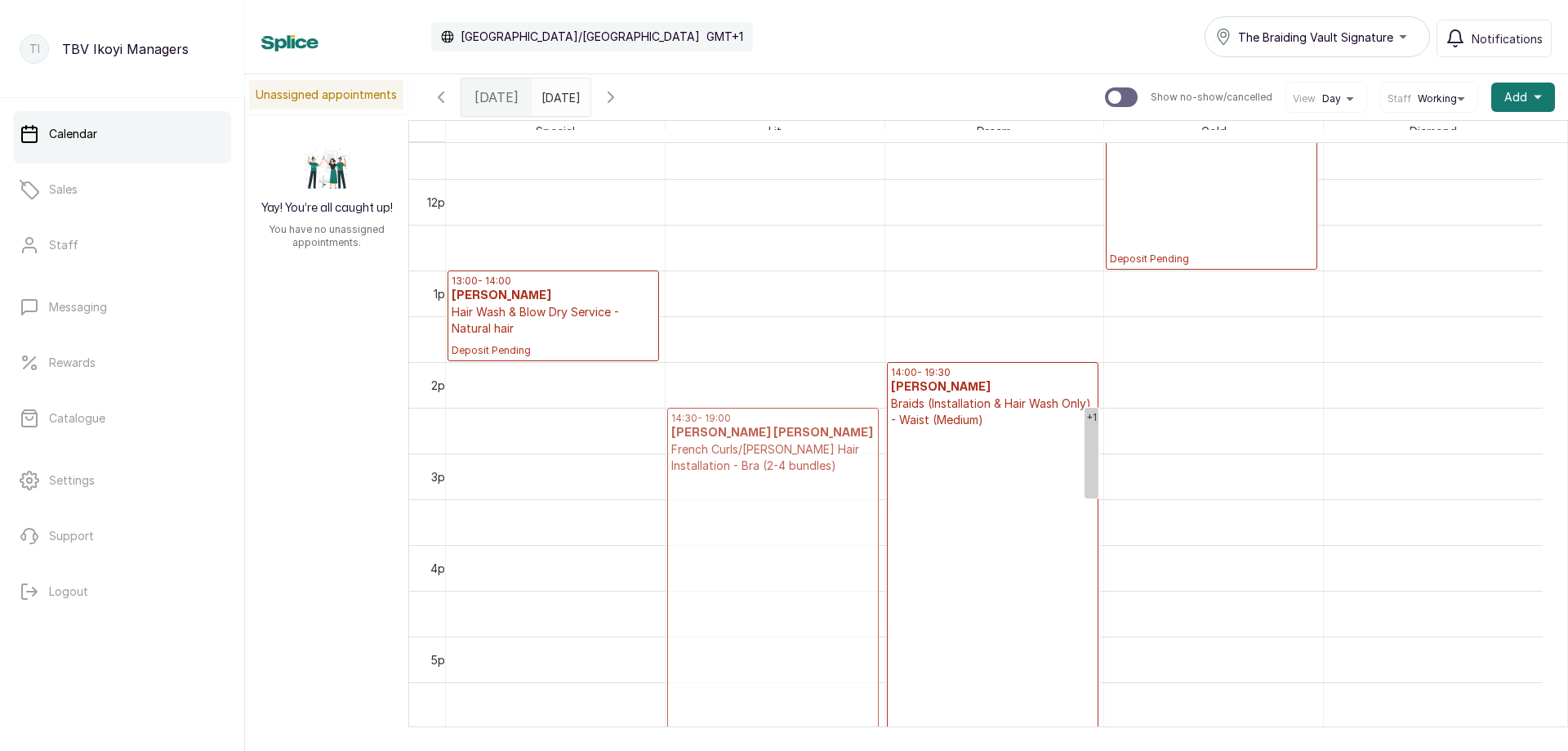
drag, startPoint x: 1032, startPoint y: 449, endPoint x: 773, endPoint y: 467, distance: 259.6
click at [773, 467] on tr "13:00 - 14:00 [PERSON_NAME] Hair Wash & Blow Dry Service - Natural hair Deposit…" at bounding box center [994, 179] width 1097 height 2196
click at [1054, 442] on h3 "[PERSON_NAME] [PERSON_NAME]" at bounding box center [1045, 441] width 97 height 33
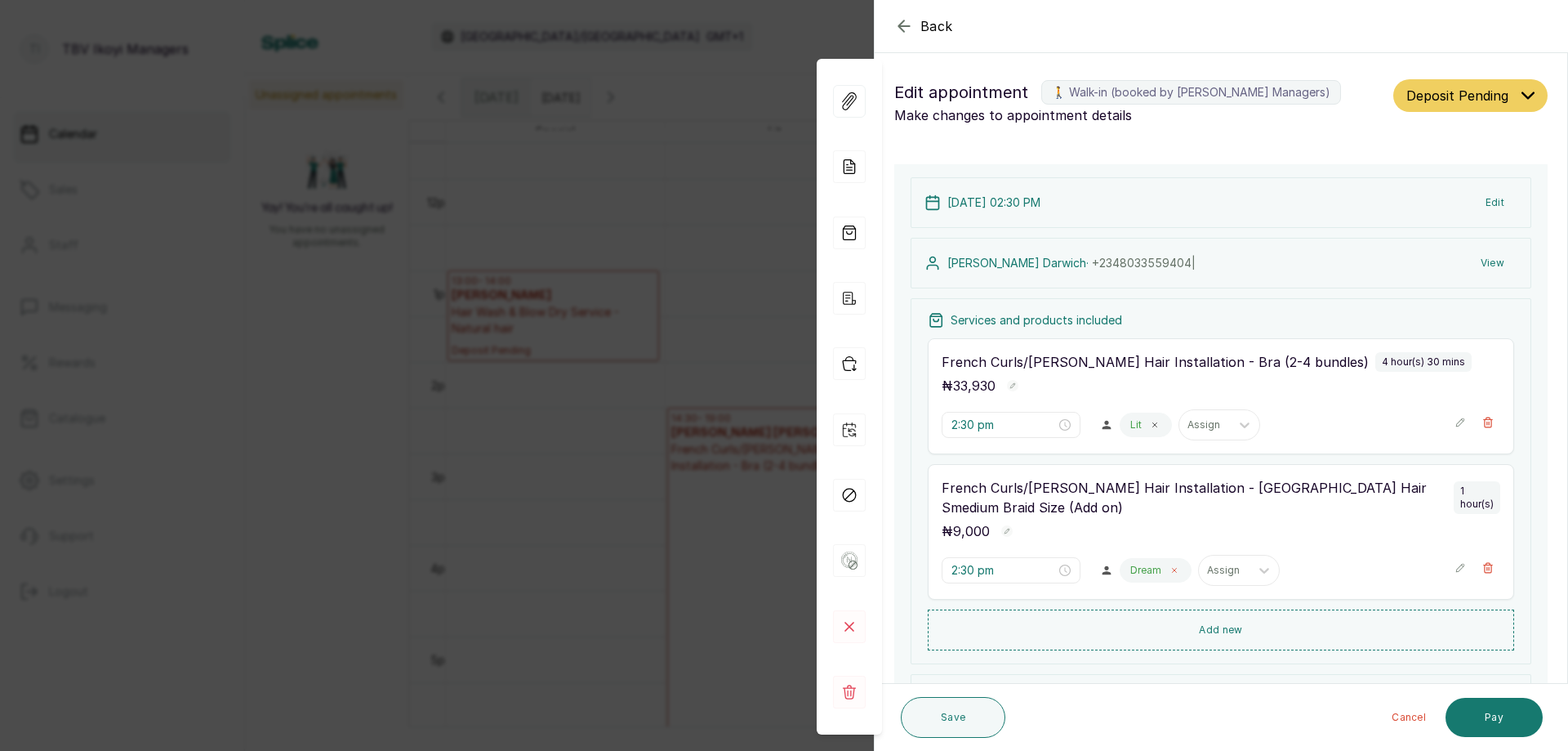
click at [1173, 569] on icon at bounding box center [1174, 571] width 4 height 4
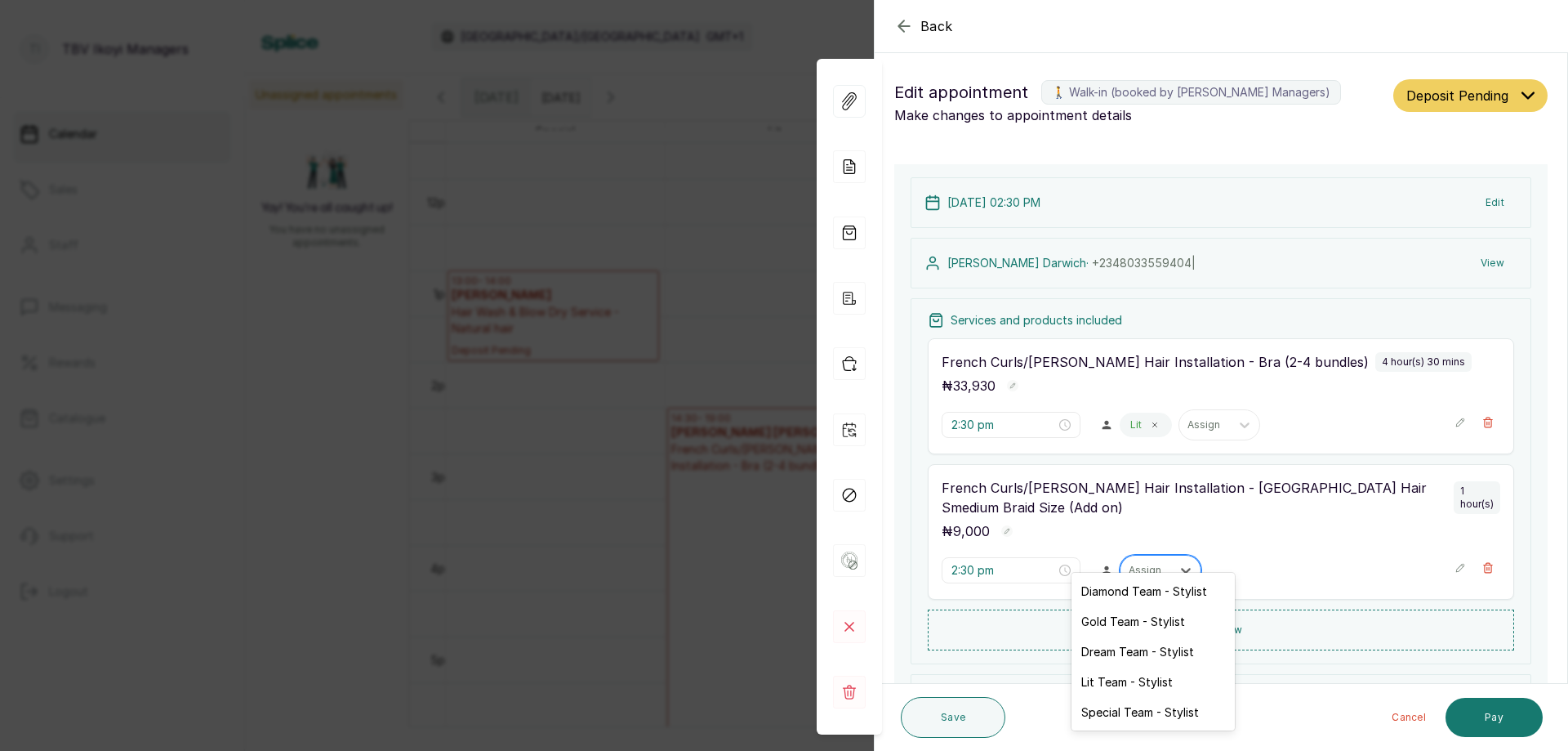
click at [1150, 560] on div "Assign" at bounding box center [1145, 571] width 50 height 21
click at [1129, 678] on div "Lit Team - Stylist" at bounding box center [1152, 681] width 164 height 30
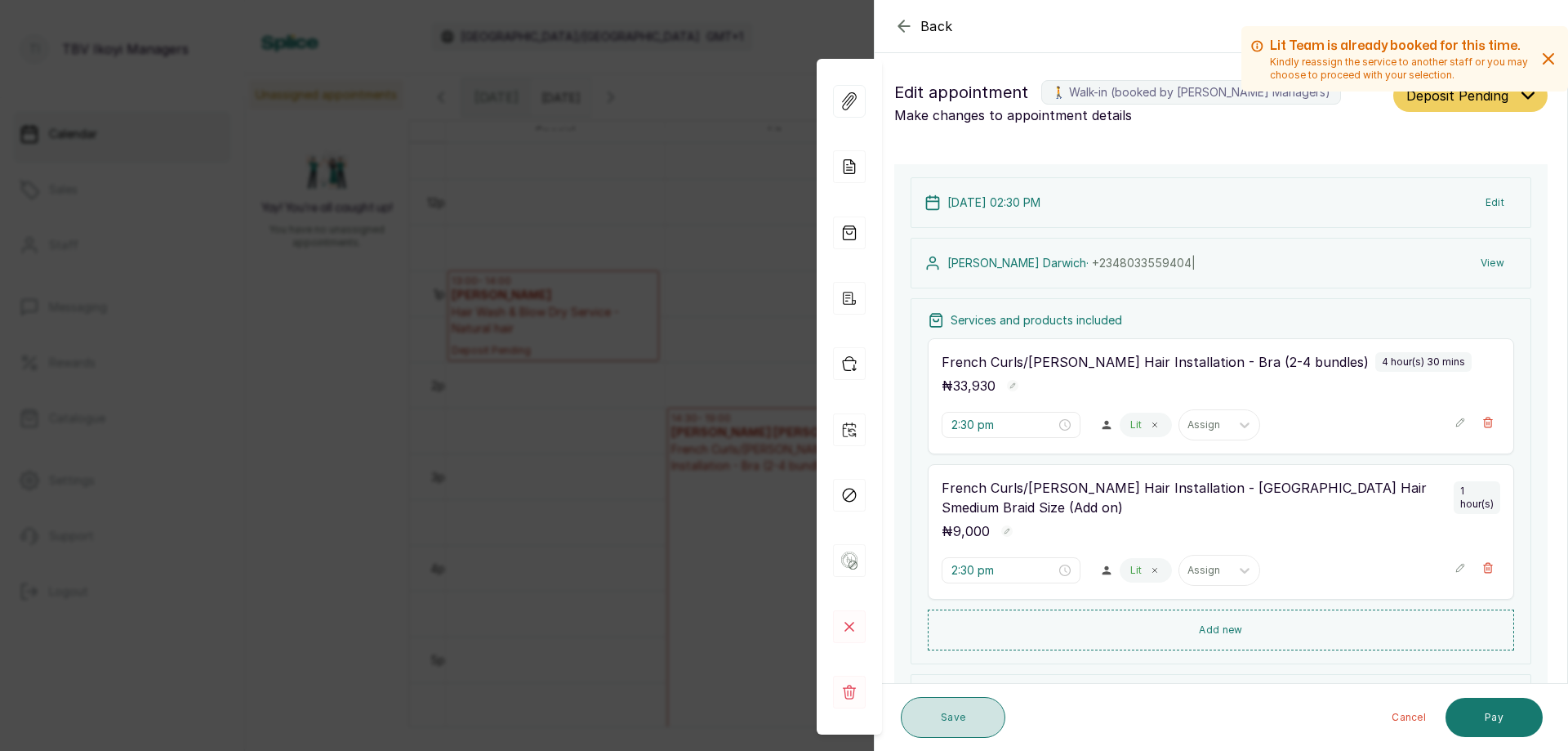
click at [923, 733] on button "Save" at bounding box center [953, 717] width 104 height 41
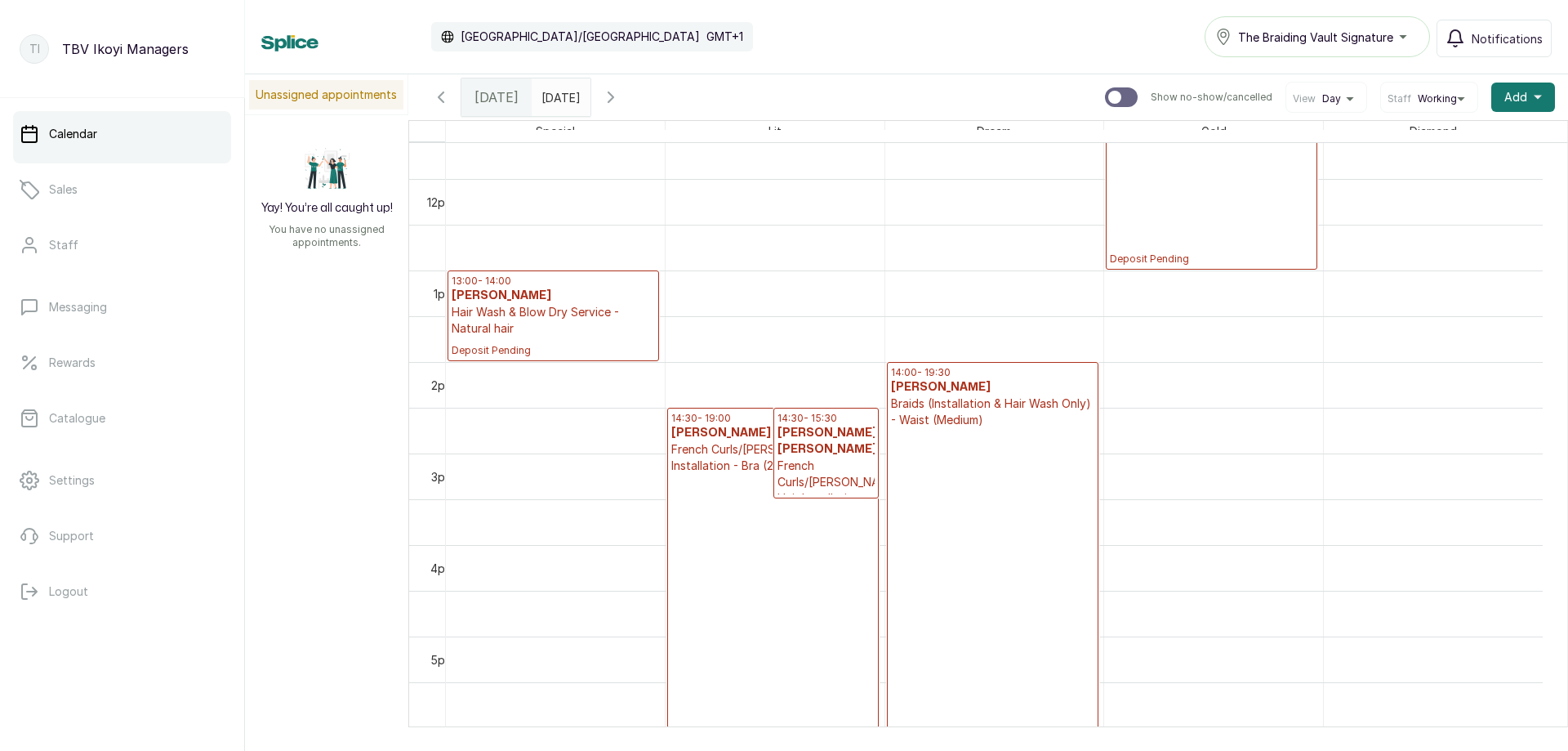
click at [817, 443] on h3 "[PERSON_NAME] [PERSON_NAME]" at bounding box center [826, 441] width 97 height 33
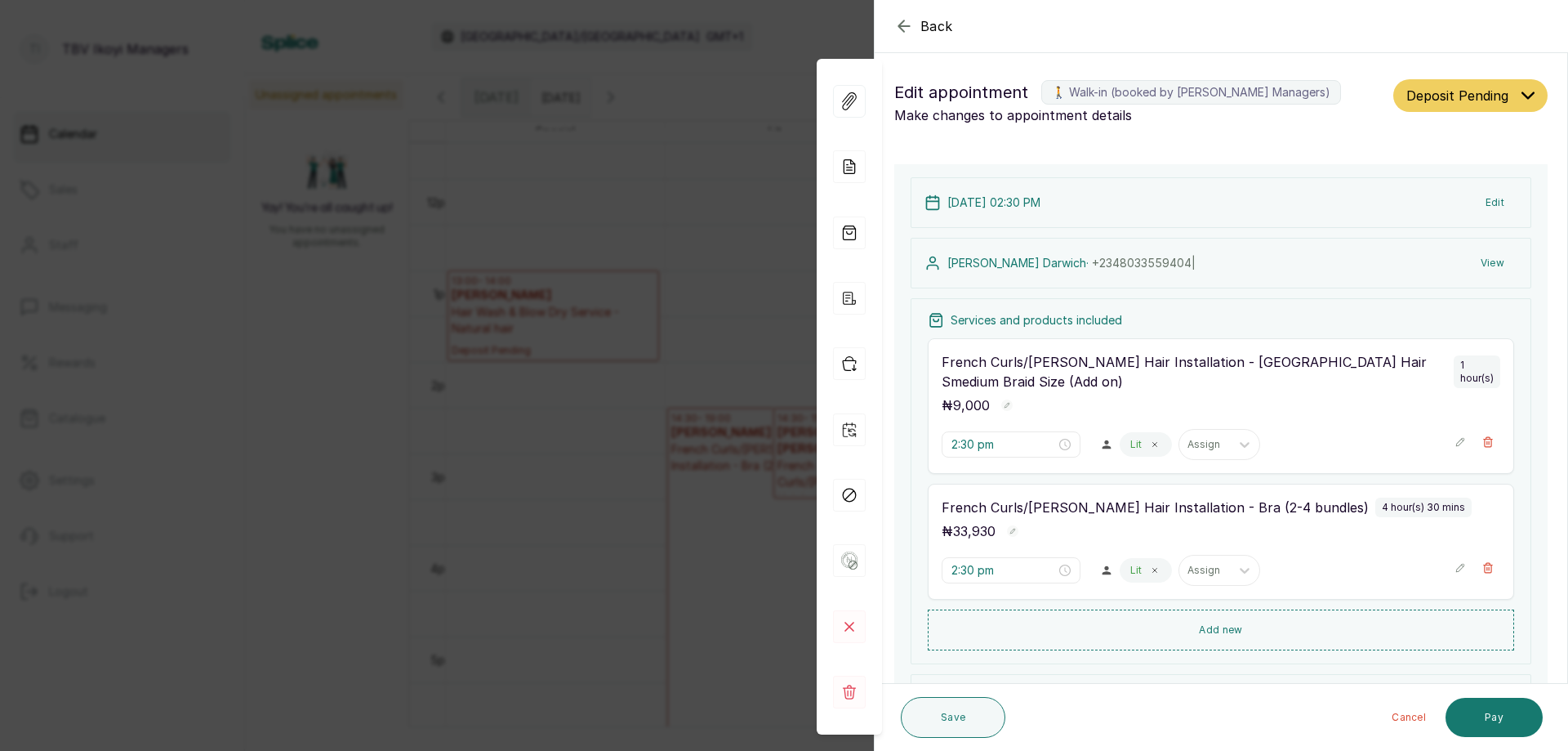
click at [895, 17] on icon "button" at bounding box center [904, 26] width 19 height 19
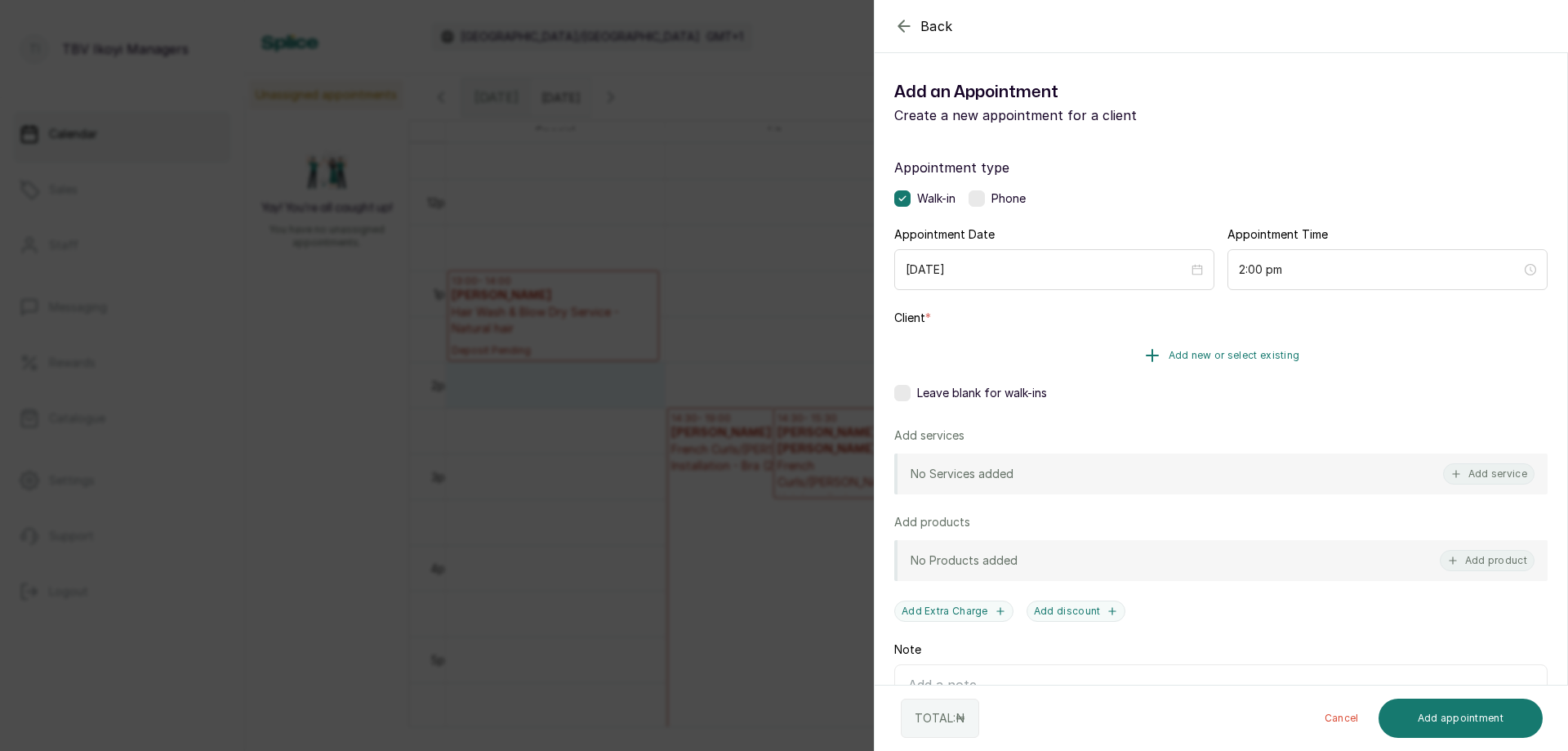
click at [1183, 349] on span "Add new or select existing" at bounding box center [1234, 355] width 132 height 13
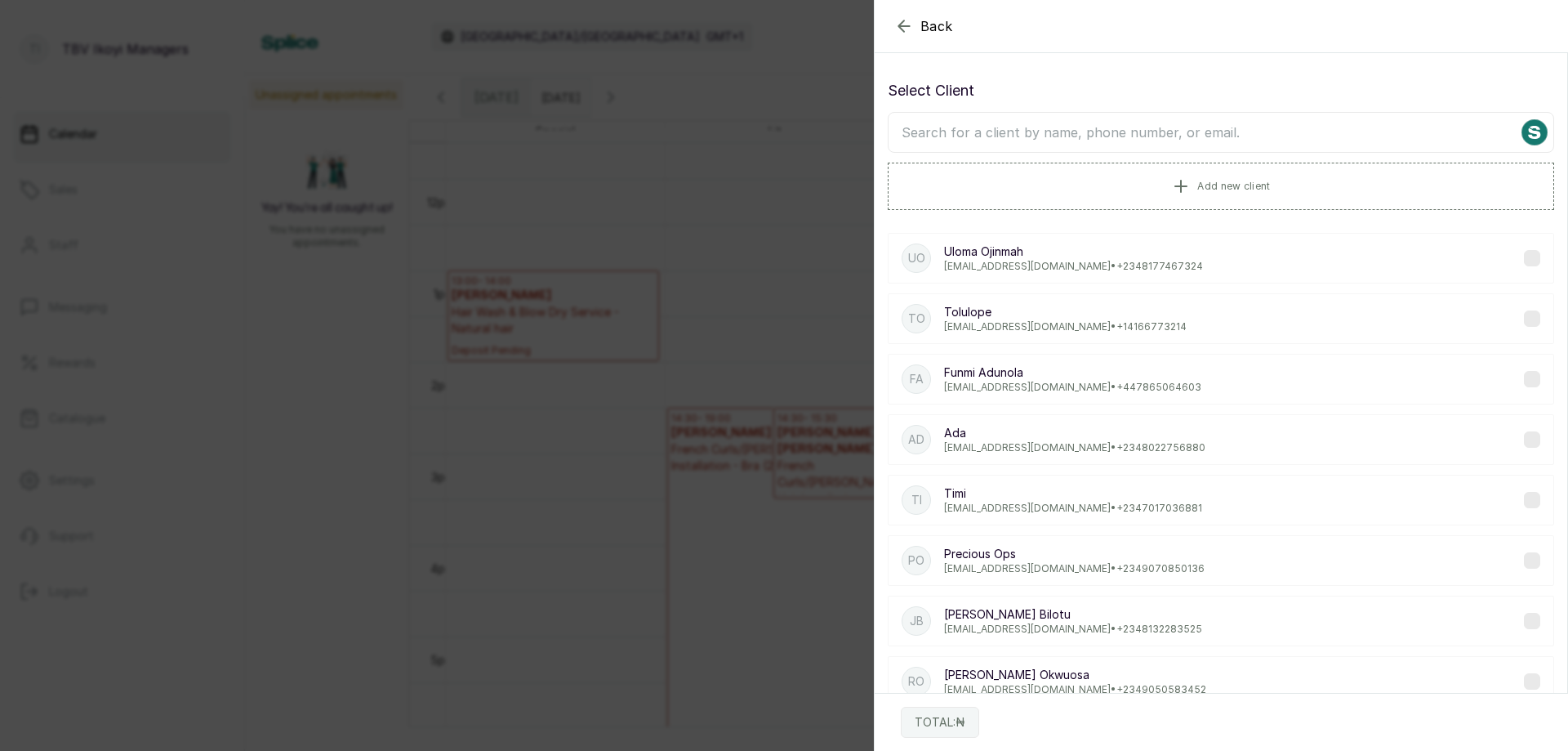
click at [1090, 134] on input "text" at bounding box center [1220, 133] width 666 height 41
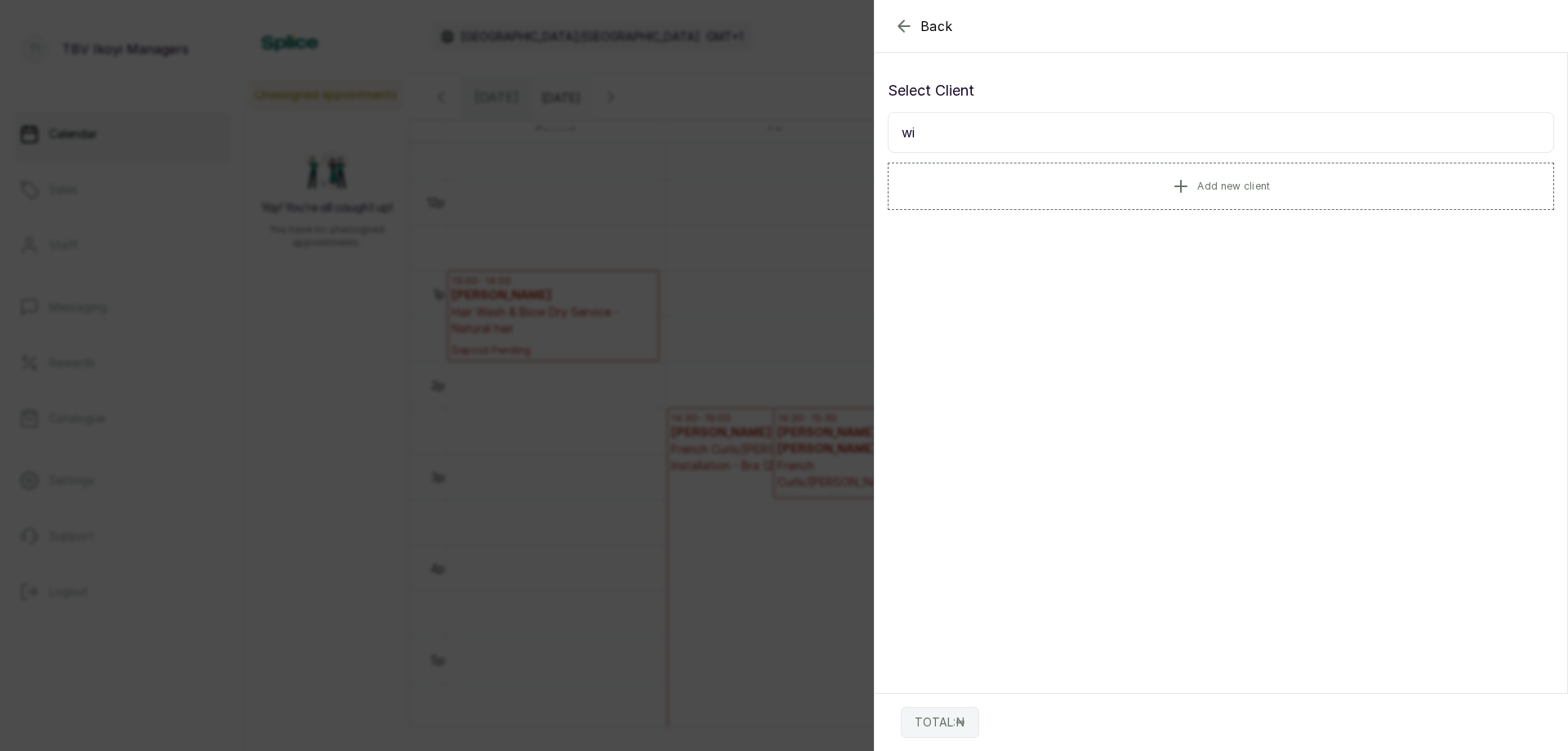
type input "w"
type input "0909162"
click at [1050, 249] on div "Wi Willabelle • [PHONE_NUMBER]" at bounding box center [1220, 257] width 666 height 50
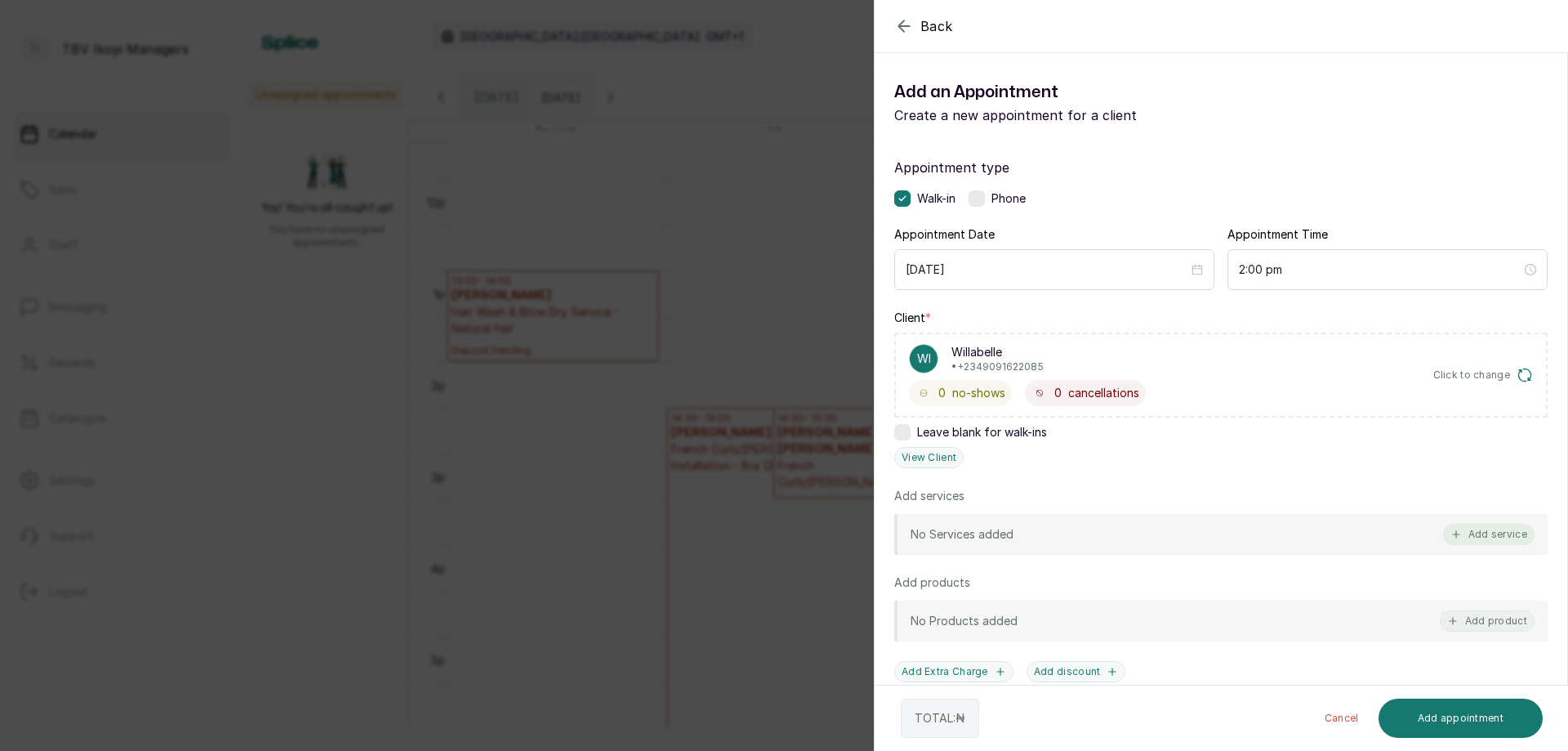
click at [1451, 535] on button "Add service" at bounding box center [1488, 534] width 91 height 21
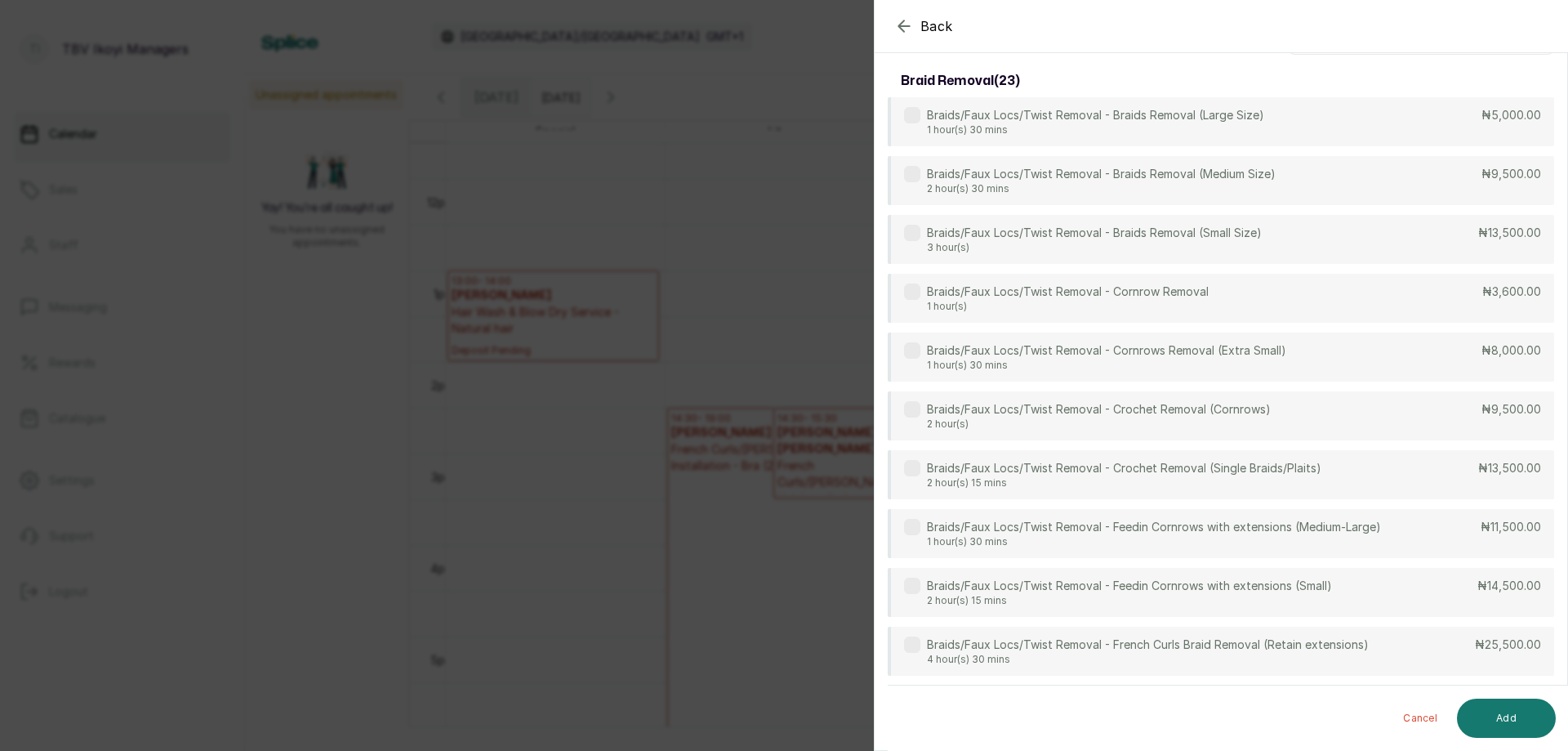
scroll to position [0, 0]
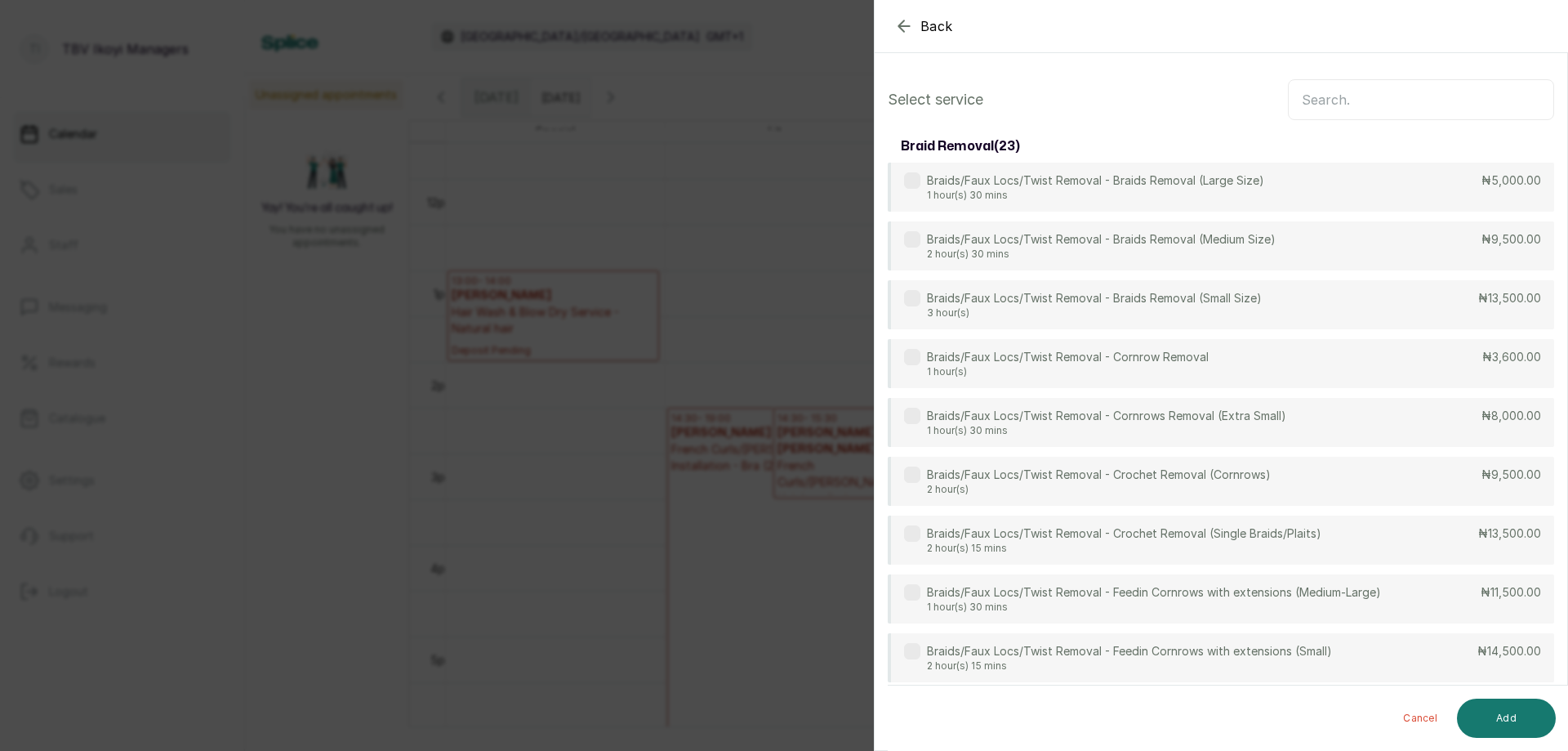
click at [1342, 110] on input "text" at bounding box center [1420, 100] width 266 height 41
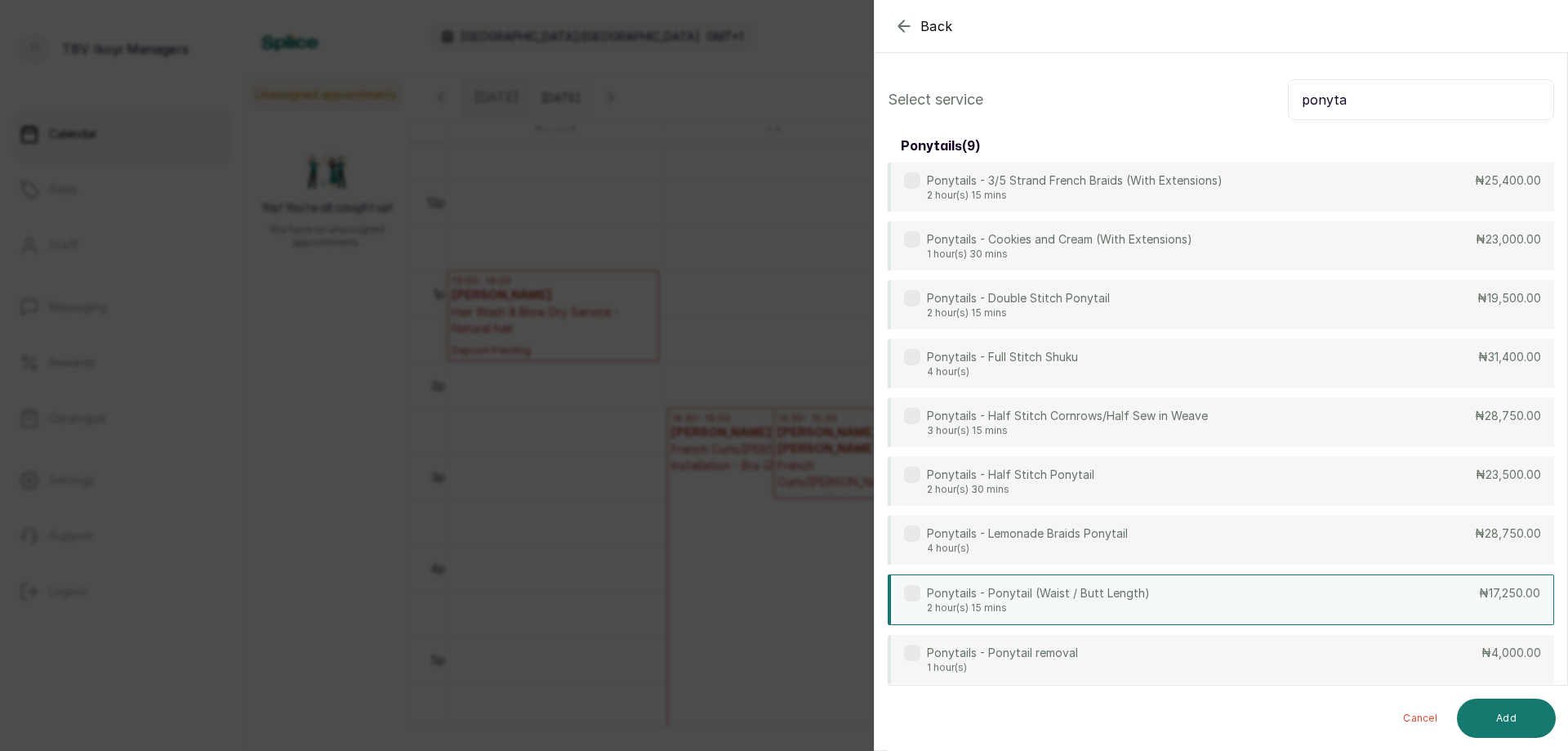
type input "ponyta"
click at [1085, 590] on p "Ponytails - Ponytail (Waist / Butt Length)" at bounding box center [1038, 593] width 223 height 16
click at [1495, 728] on button "Add" at bounding box center [1506, 718] width 99 height 39
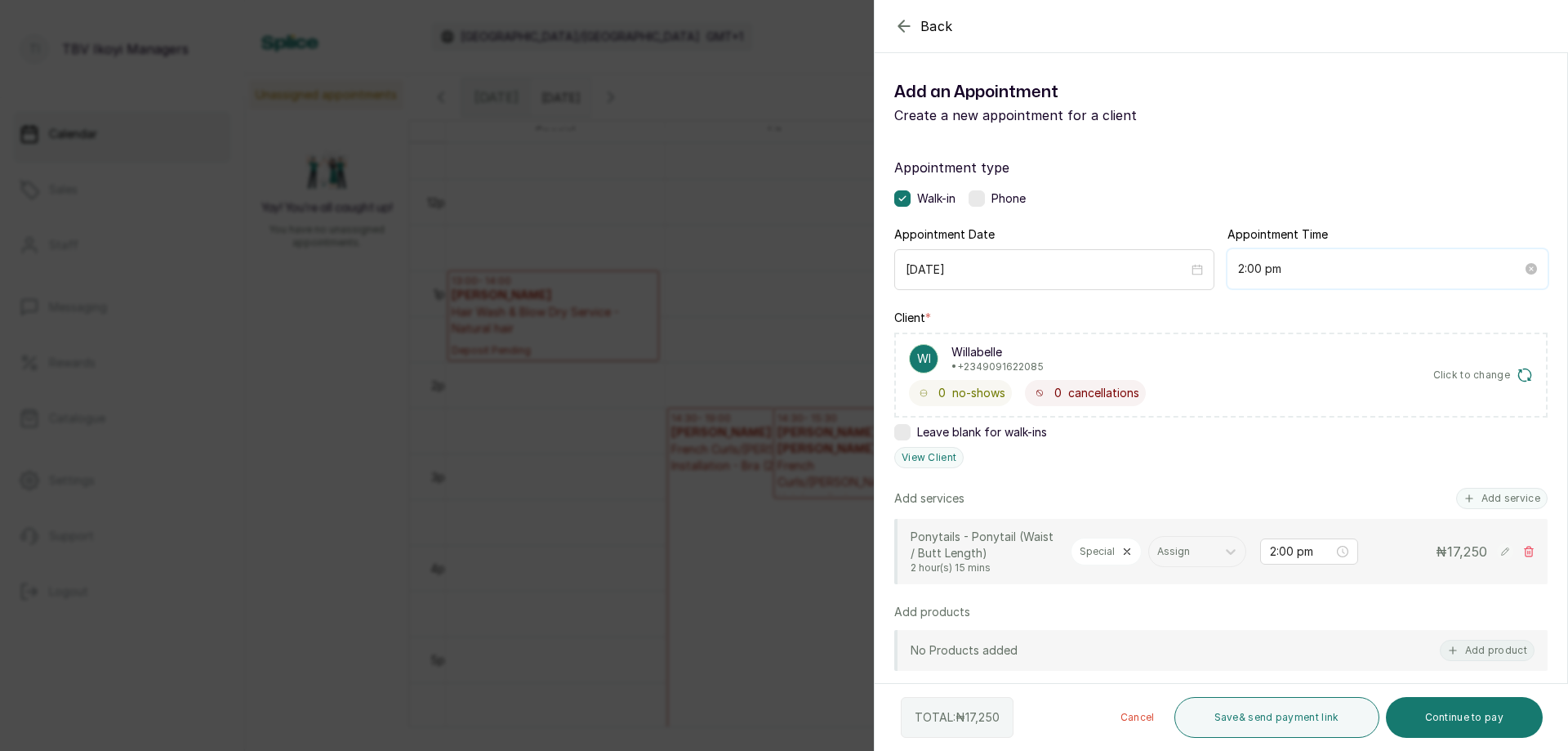
click at [1299, 268] on input "2:00 pm" at bounding box center [1380, 269] width 284 height 18
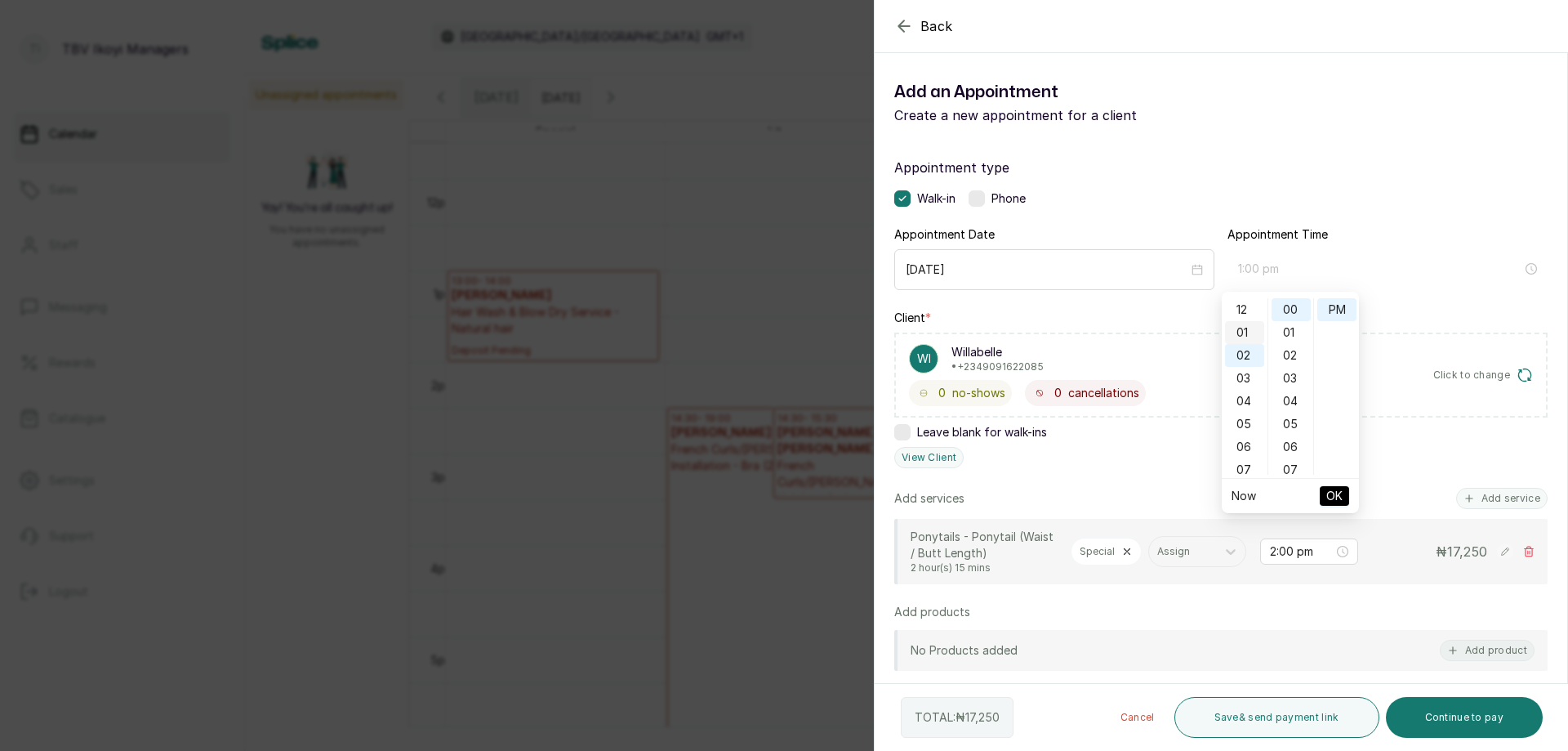
click at [1242, 325] on div "01" at bounding box center [1244, 333] width 39 height 23
type input "1:00 pm"
click at [1332, 493] on span "OK" at bounding box center [1335, 495] width 16 height 31
type input "1:00 pm"
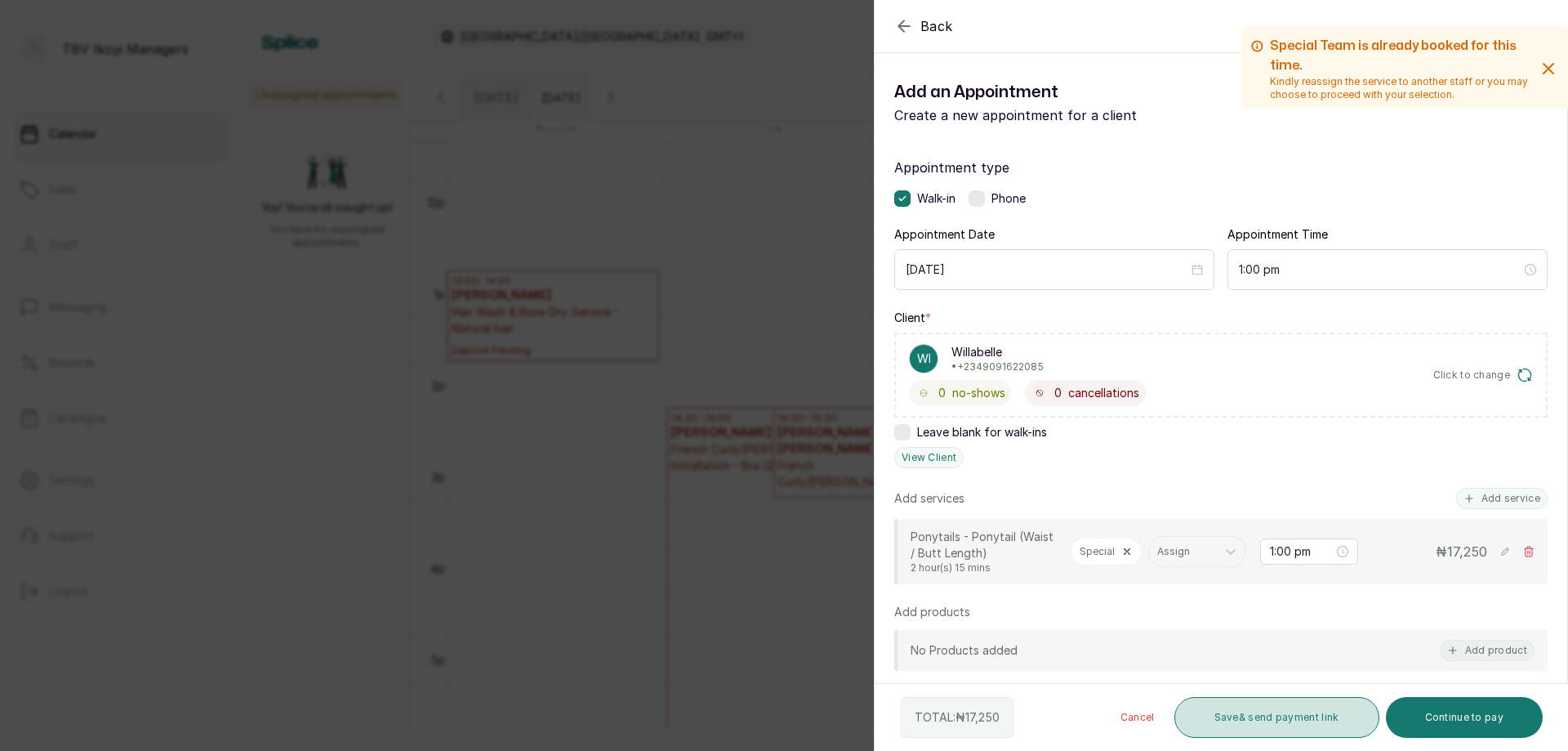
click at [1224, 713] on button "Save & send payment link" at bounding box center [1277, 717] width 205 height 41
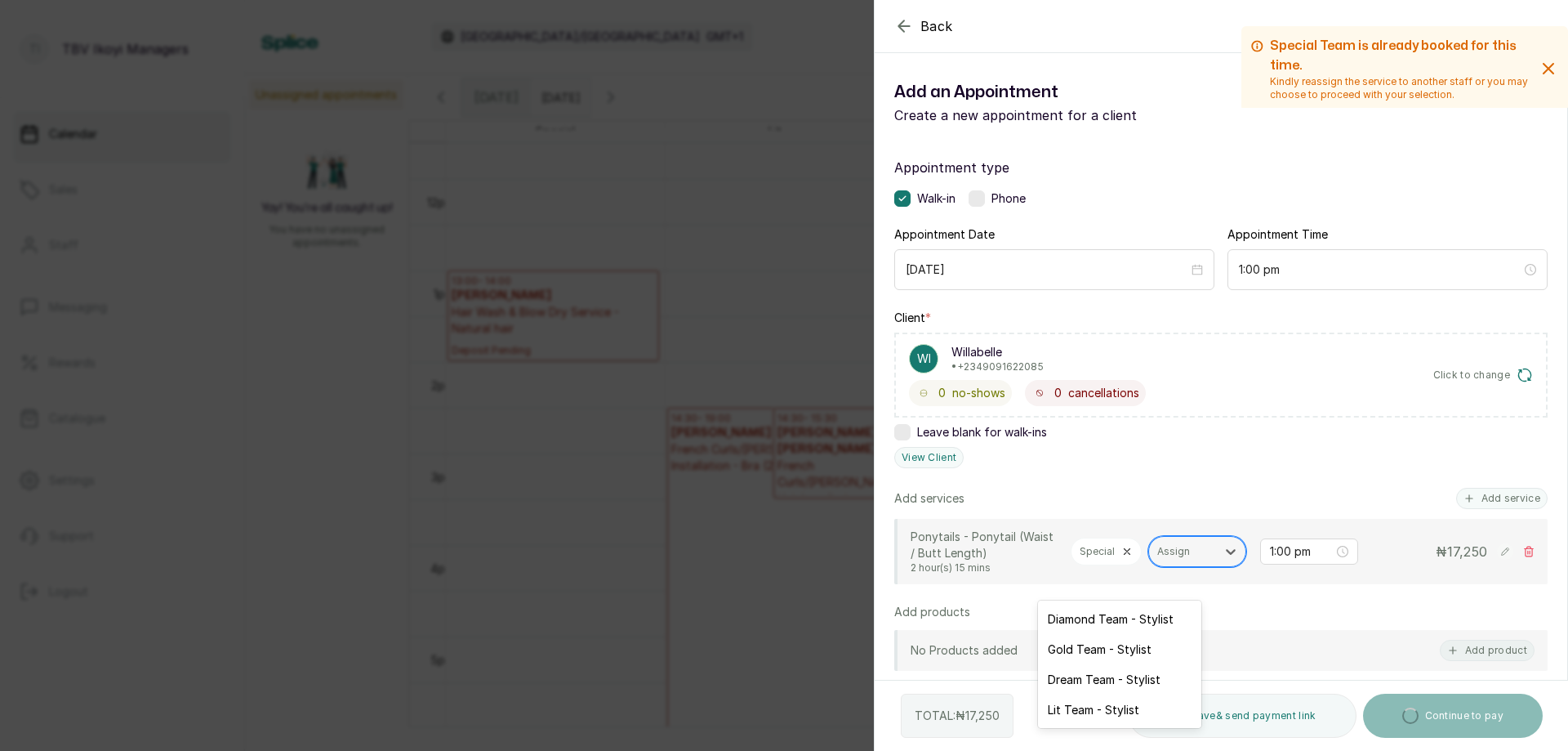
click at [1157, 559] on div at bounding box center [1182, 551] width 50 height 15
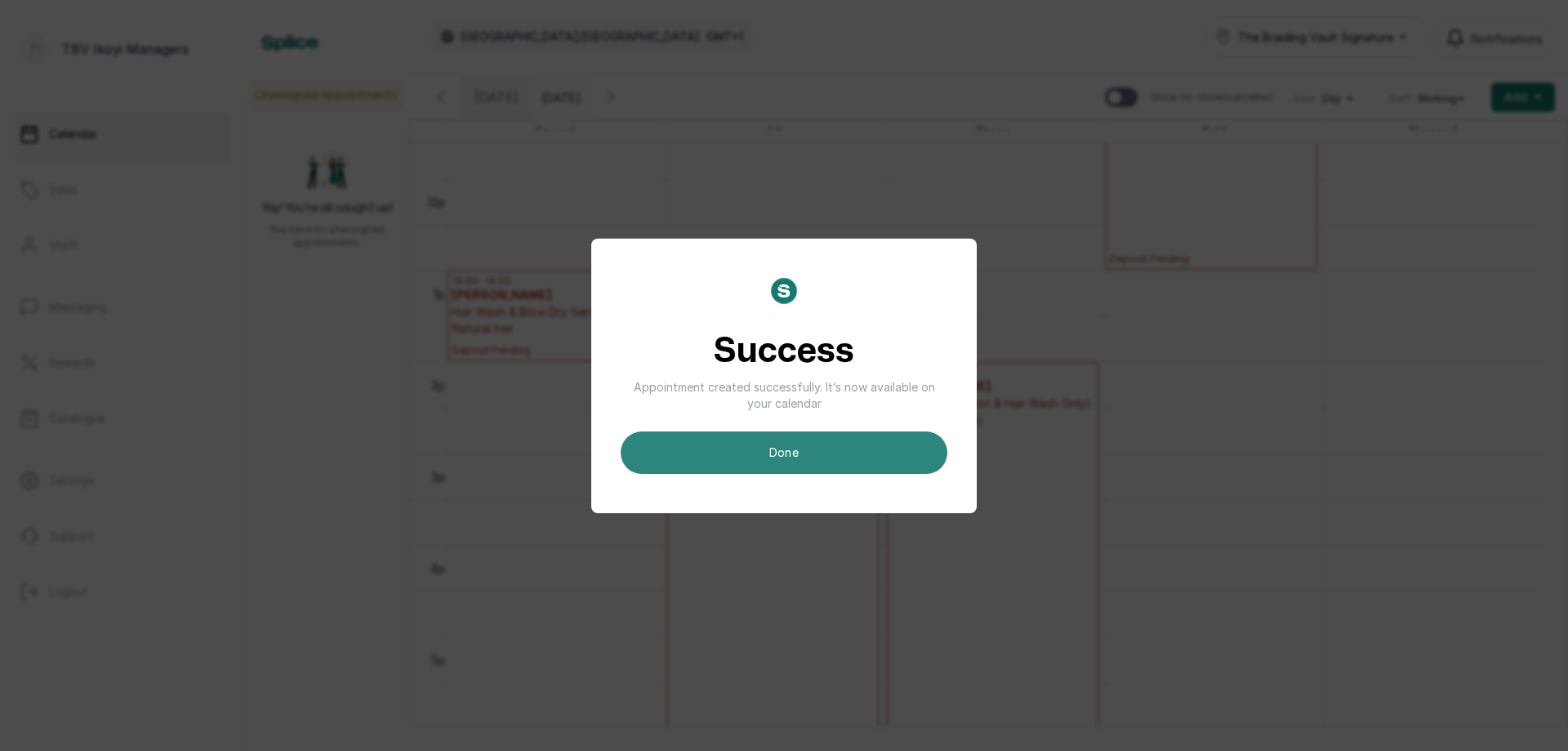
click at [856, 441] on button "done" at bounding box center [784, 453] width 326 height 42
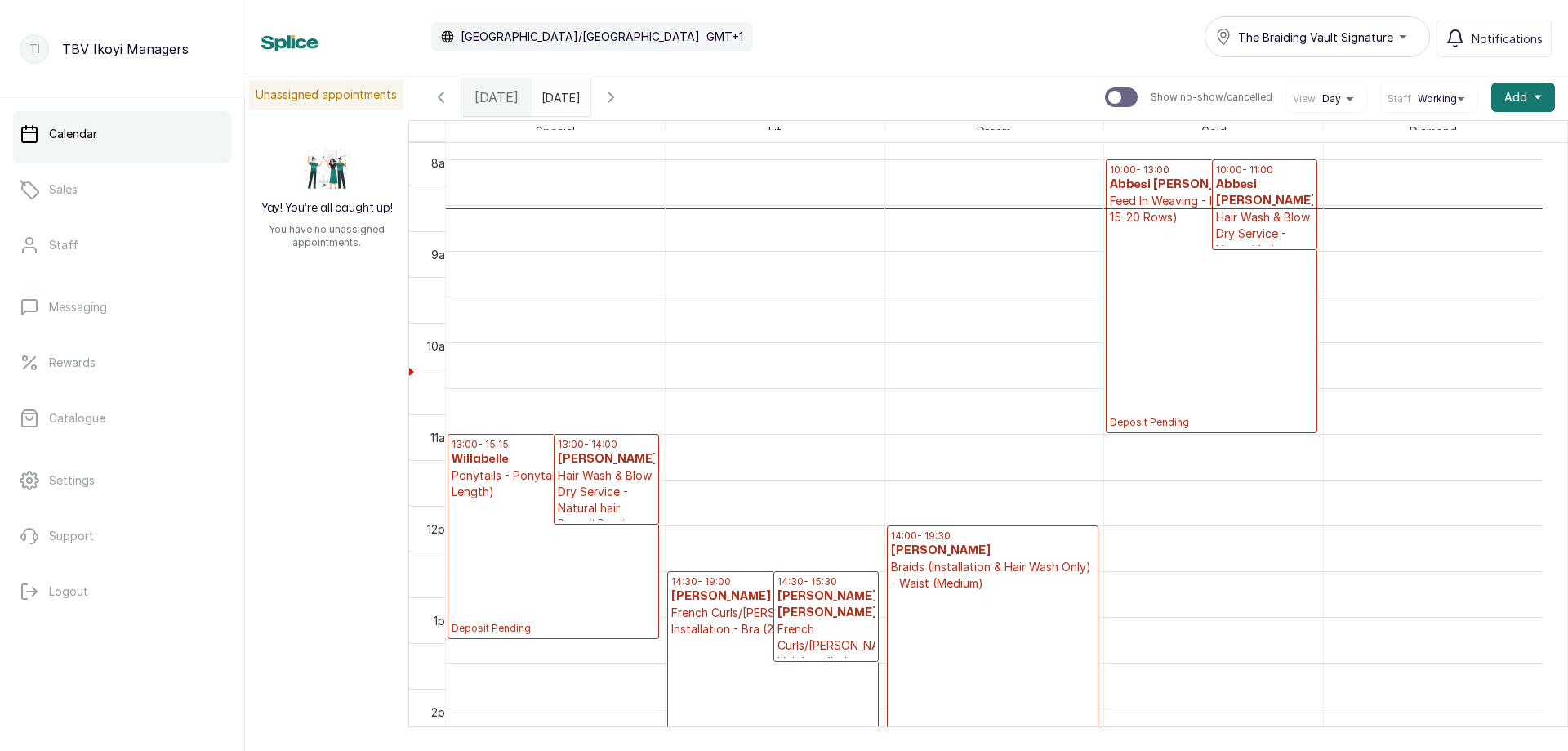
scroll to position [899, 0]
click at [623, 479] on p "Hair Wash & Blow Dry Service - Natural hair" at bounding box center [607, 491] width 98 height 49
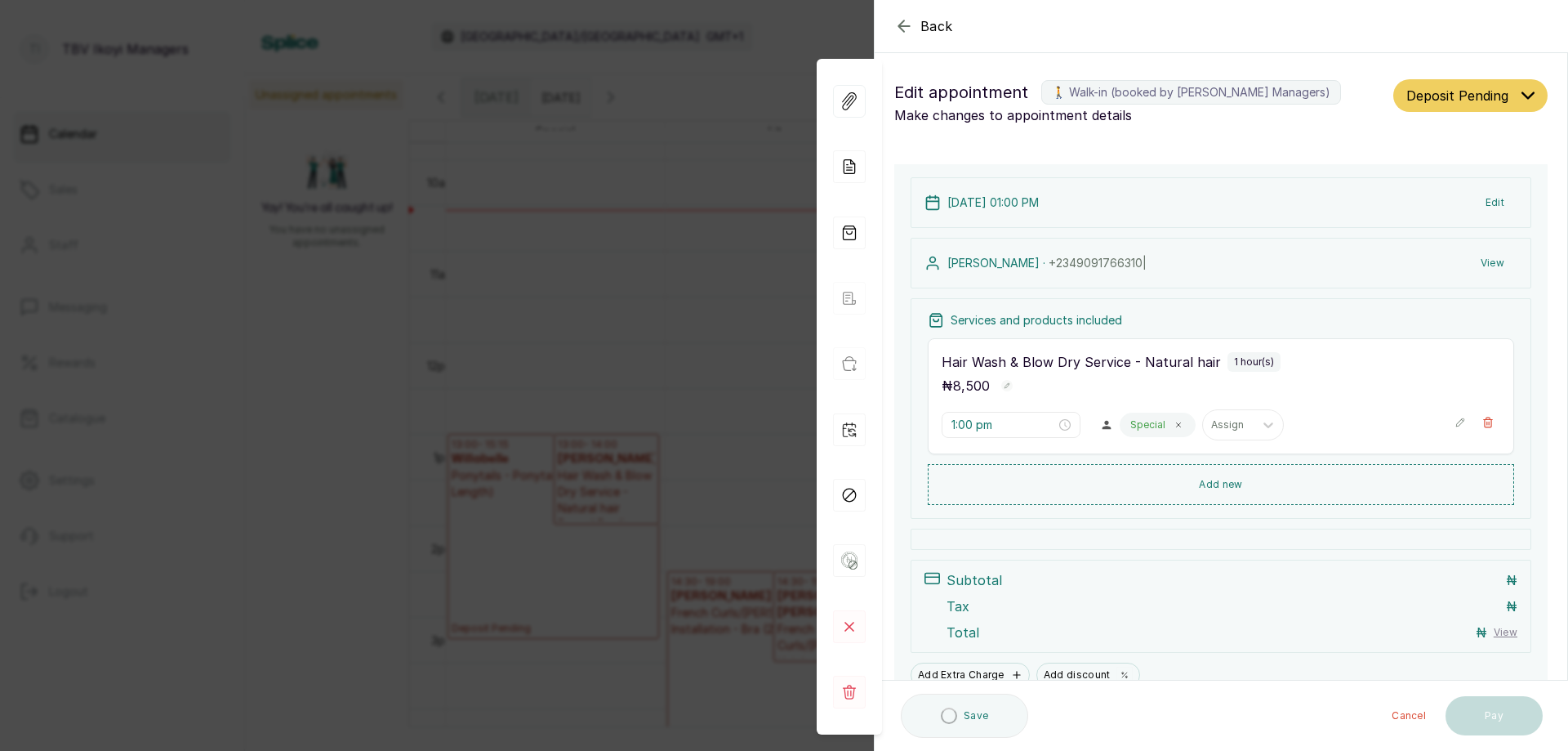
type input "1:00 pm"
click at [1139, 423] on p "Special" at bounding box center [1148, 425] width 35 height 13
click at [1139, 431] on p "Special" at bounding box center [1148, 425] width 35 height 13
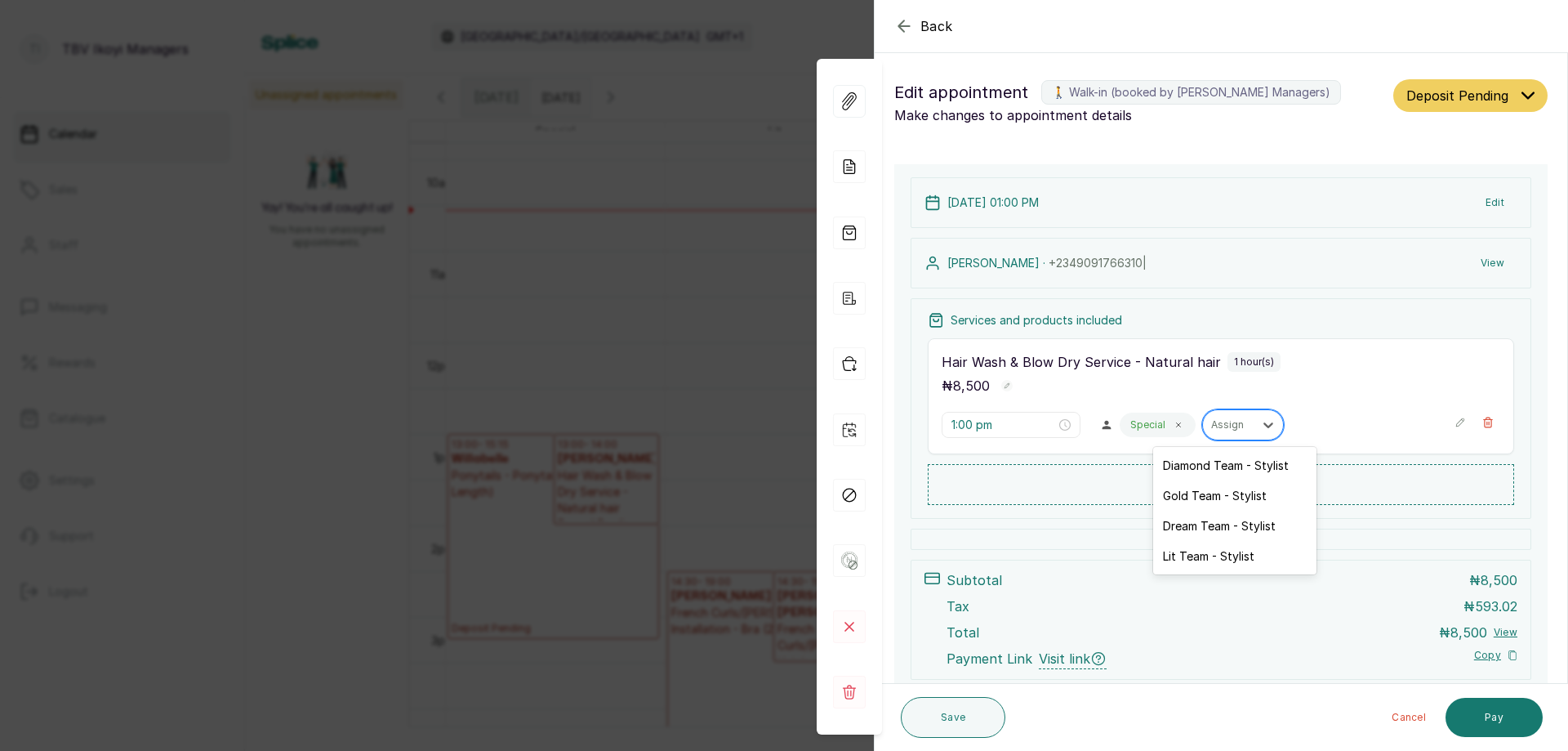
click at [1220, 430] on div at bounding box center [1228, 425] width 34 height 15
click at [1213, 530] on div "Dream Team - Stylist" at bounding box center [1235, 525] width 164 height 30
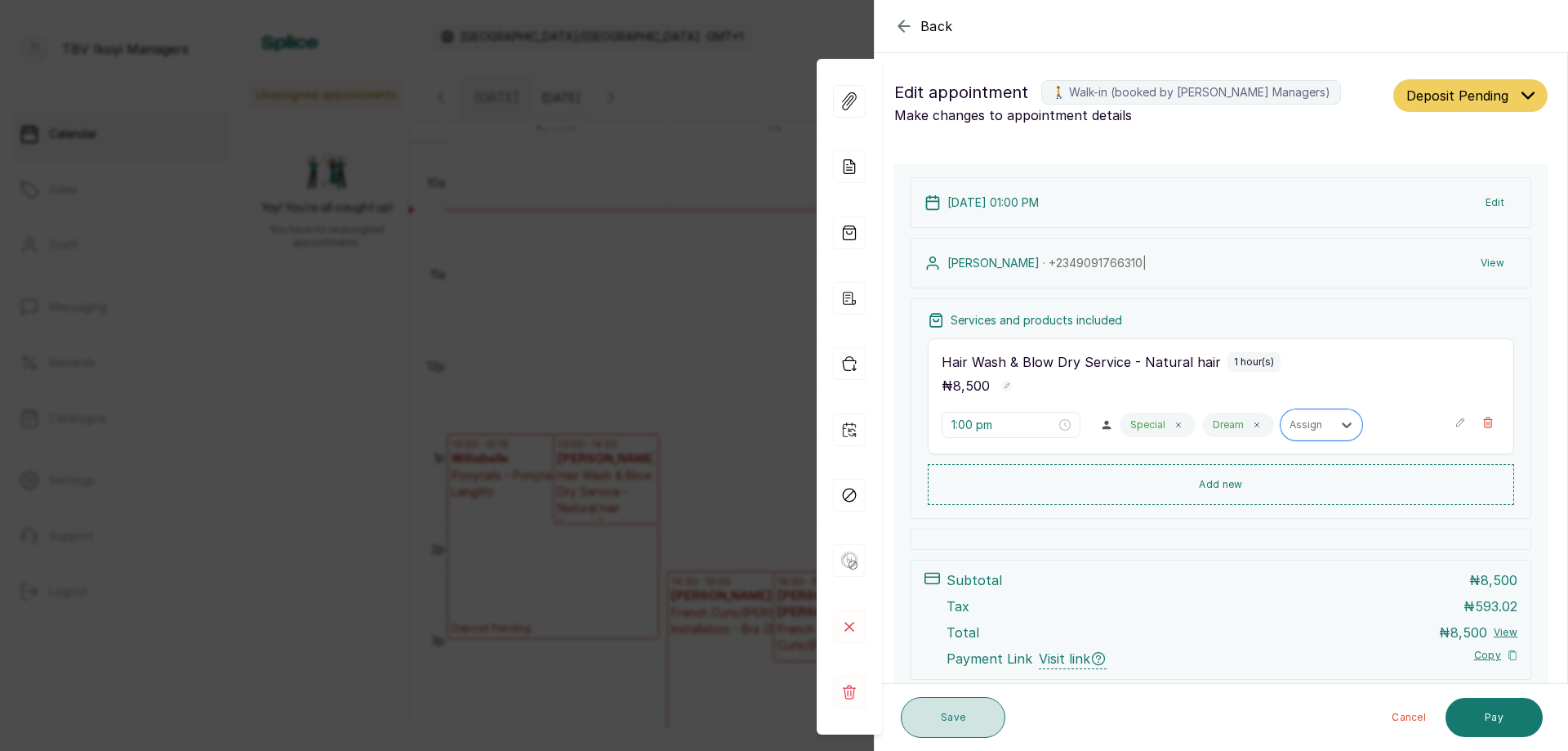
click at [975, 709] on button "Save" at bounding box center [953, 717] width 104 height 41
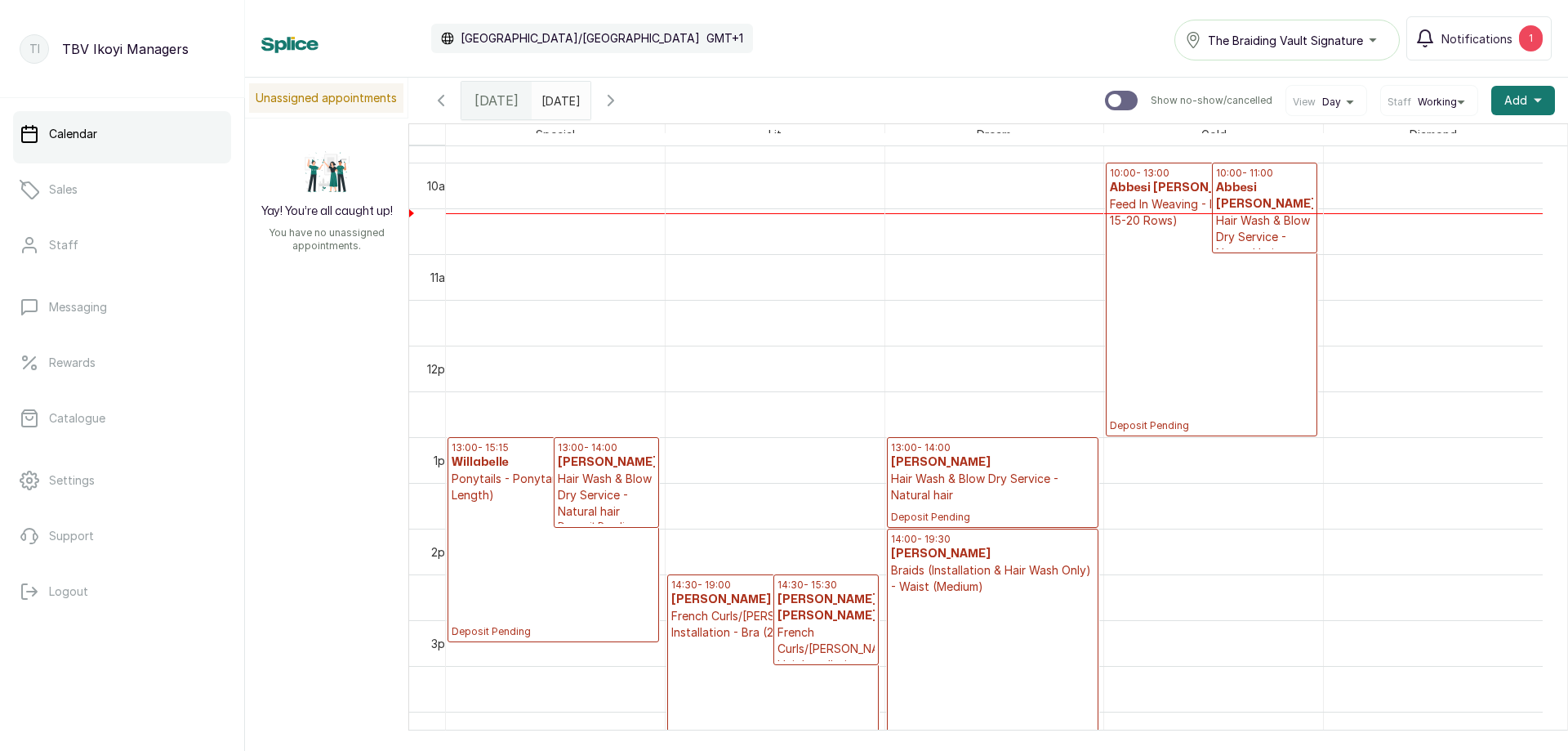
click at [1001, 507] on p "Deposit Pending" at bounding box center [992, 513] width 203 height 20
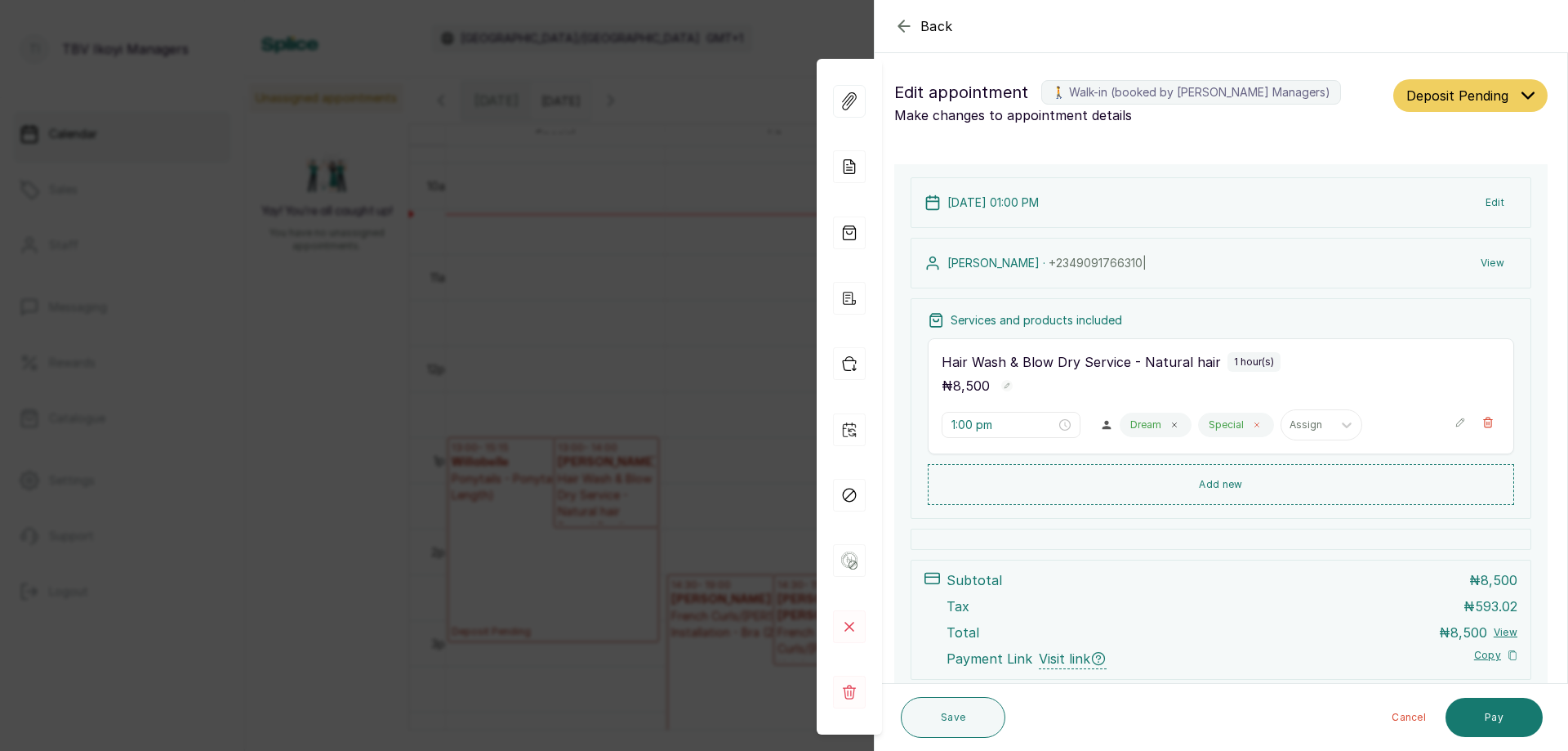
click at [1252, 427] on icon at bounding box center [1256, 425] width 8 height 8
click at [935, 717] on button "Save" at bounding box center [953, 717] width 104 height 41
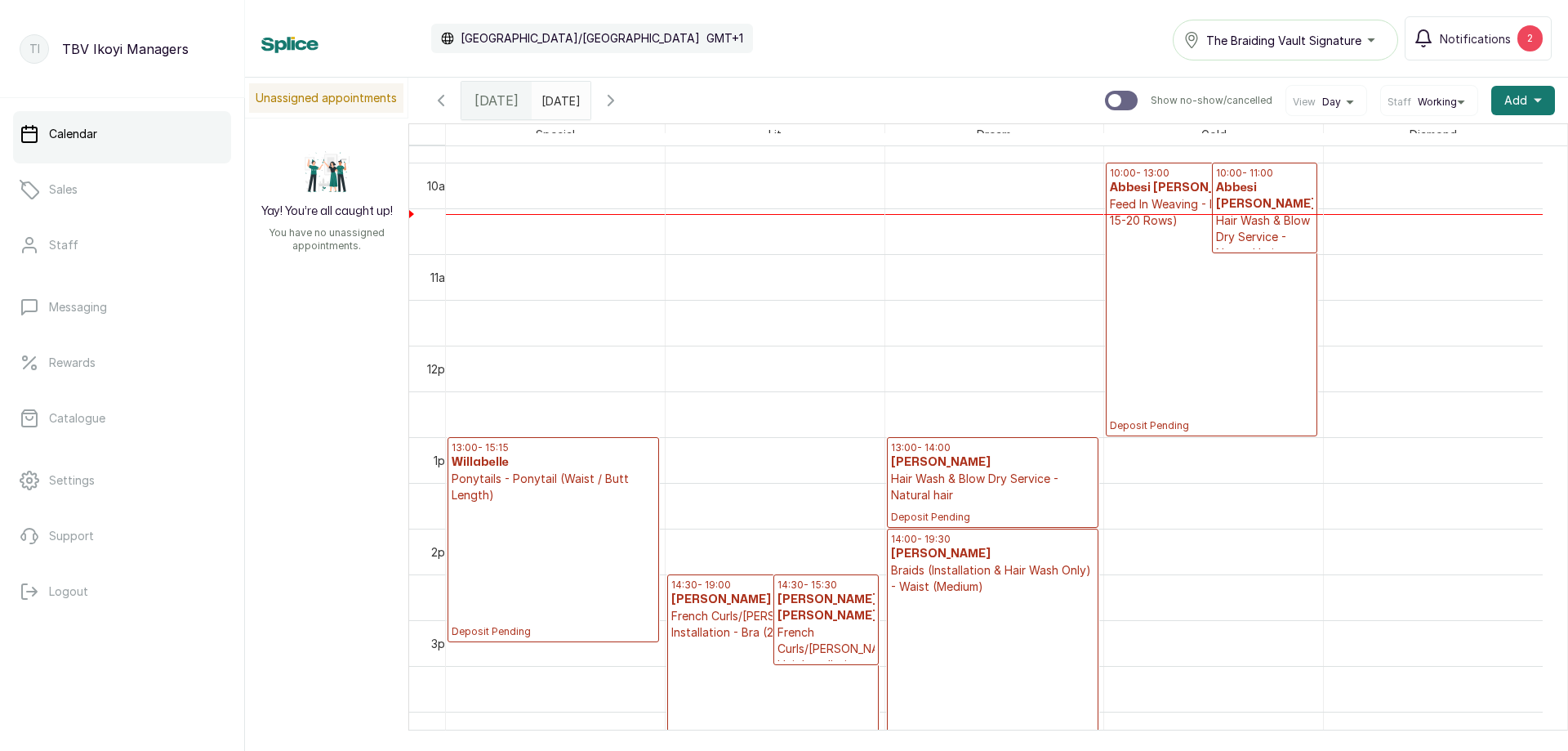
click at [1003, 464] on h3 "[PERSON_NAME]" at bounding box center [992, 462] width 203 height 16
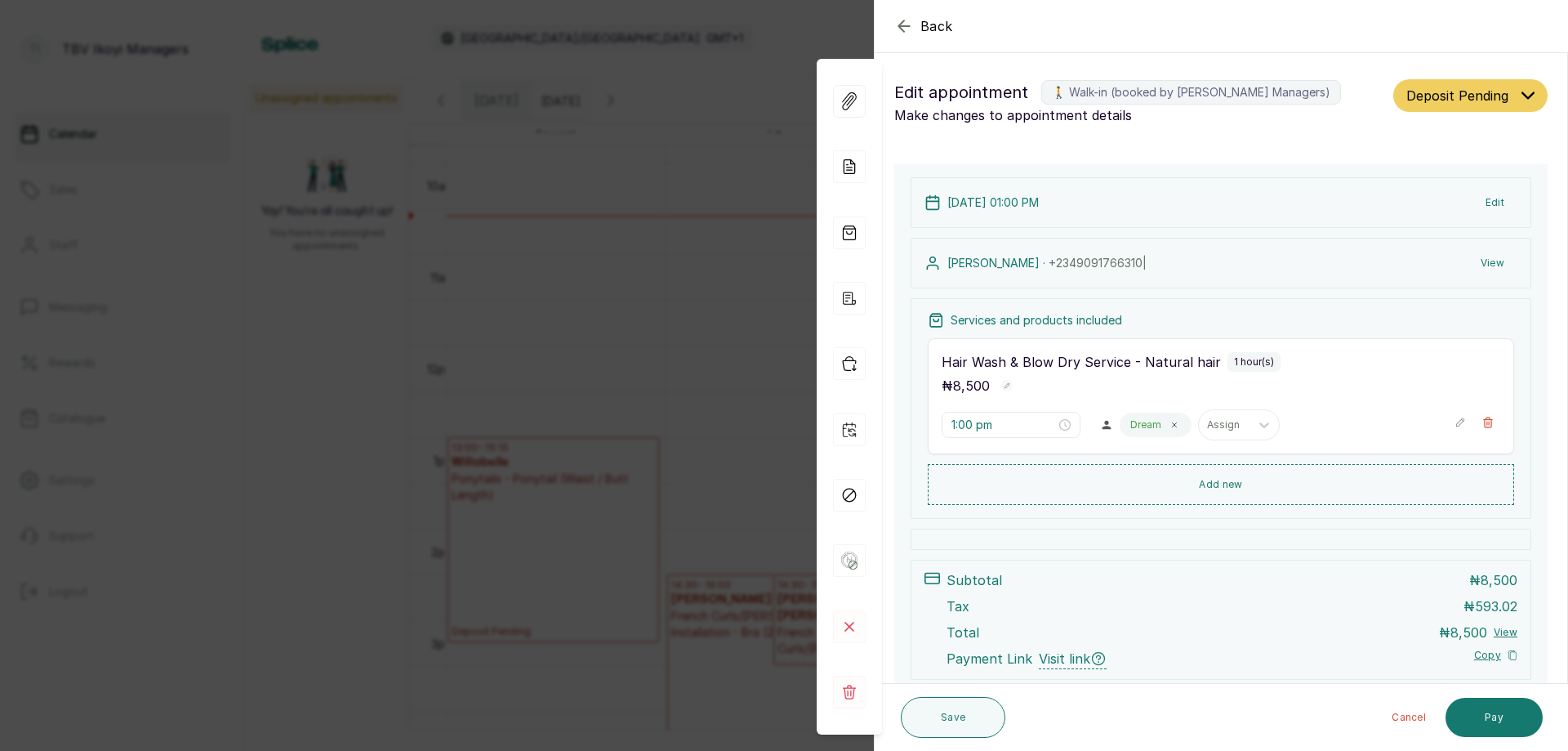
click at [1134, 425] on p "Dream" at bounding box center [1145, 425] width 31 height 13
click at [1170, 425] on icon at bounding box center [1174, 425] width 8 height 8
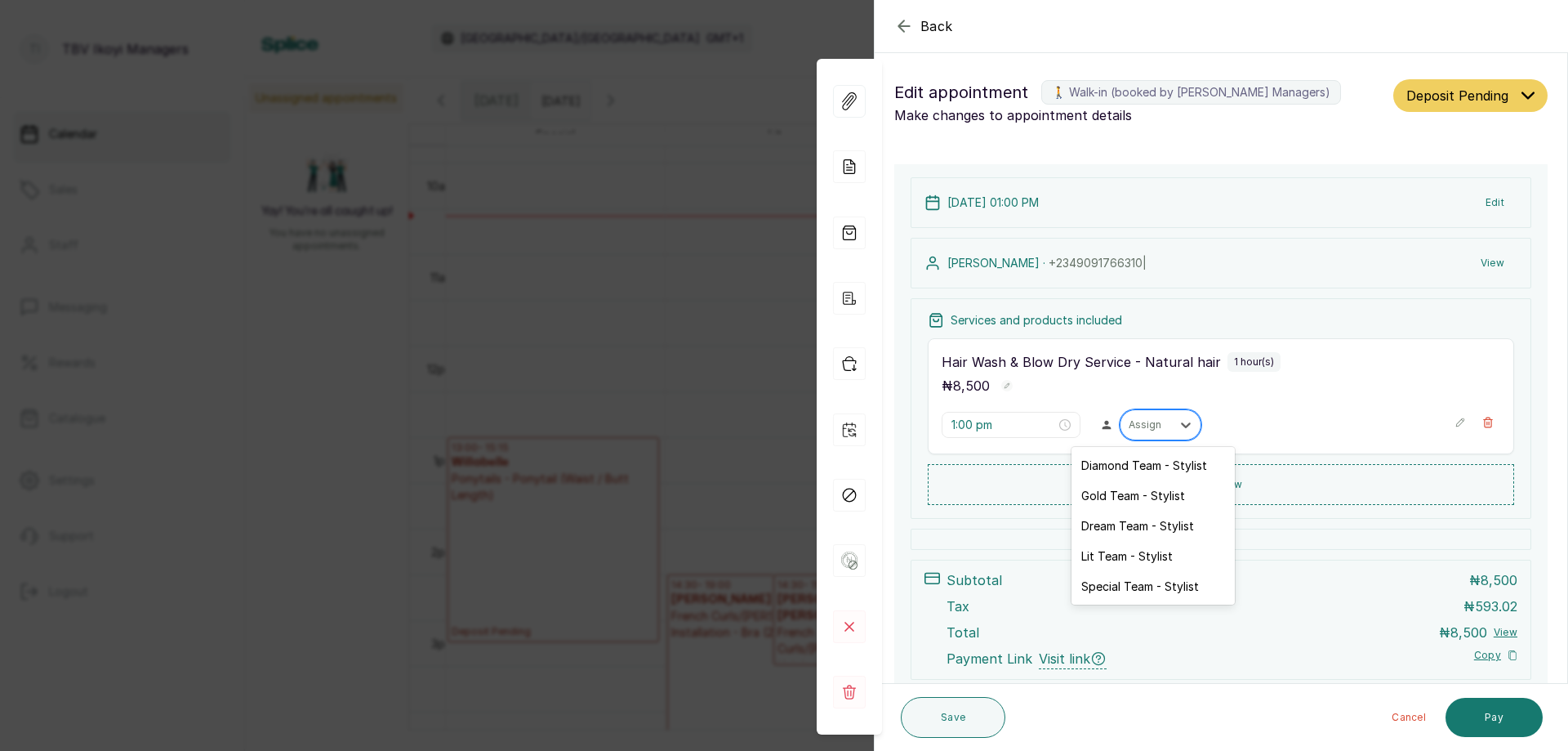
click at [1138, 422] on div at bounding box center [1145, 425] width 34 height 15
click at [1173, 592] on div "Special Team - Stylist" at bounding box center [1152, 586] width 164 height 30
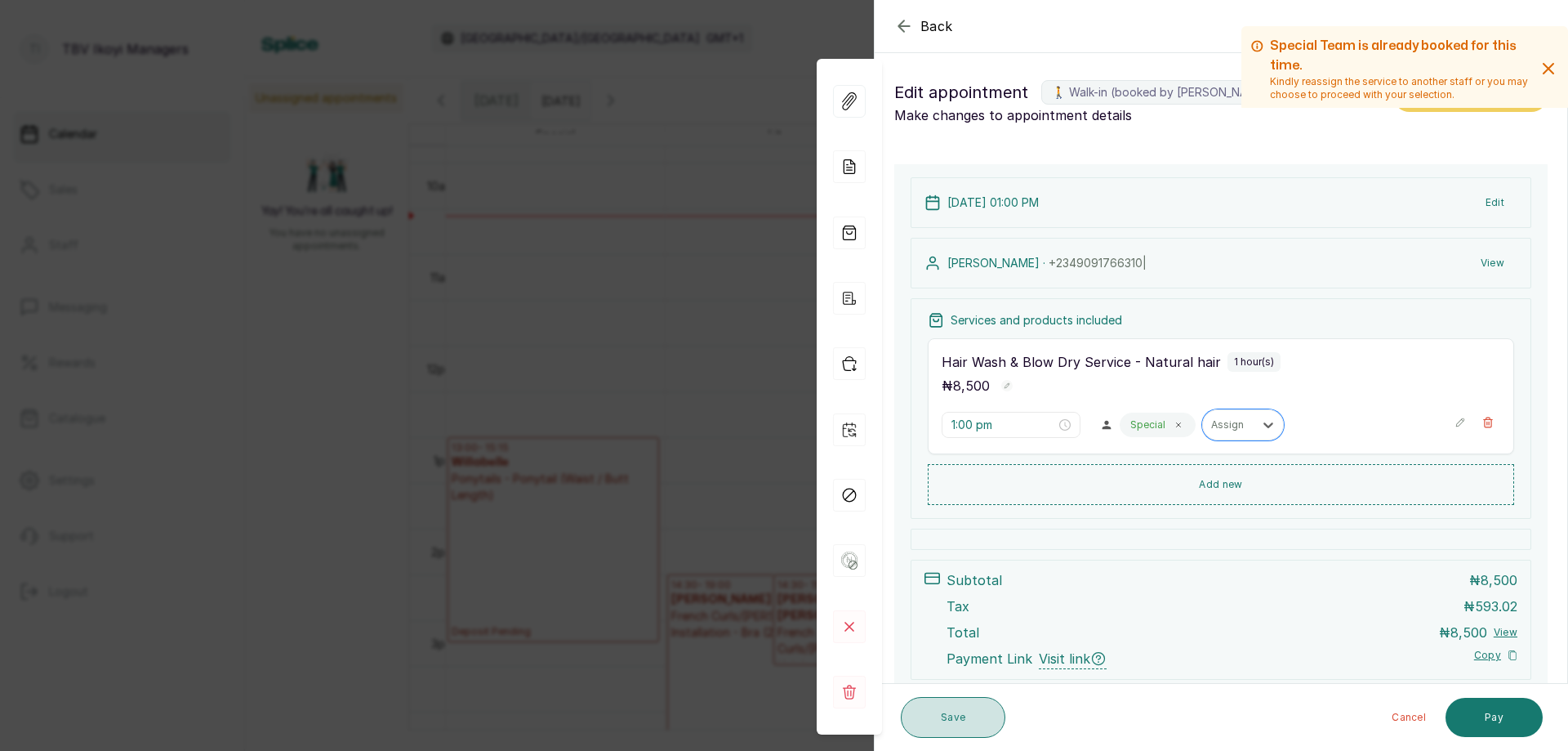
click at [957, 707] on button "Save" at bounding box center [953, 717] width 104 height 41
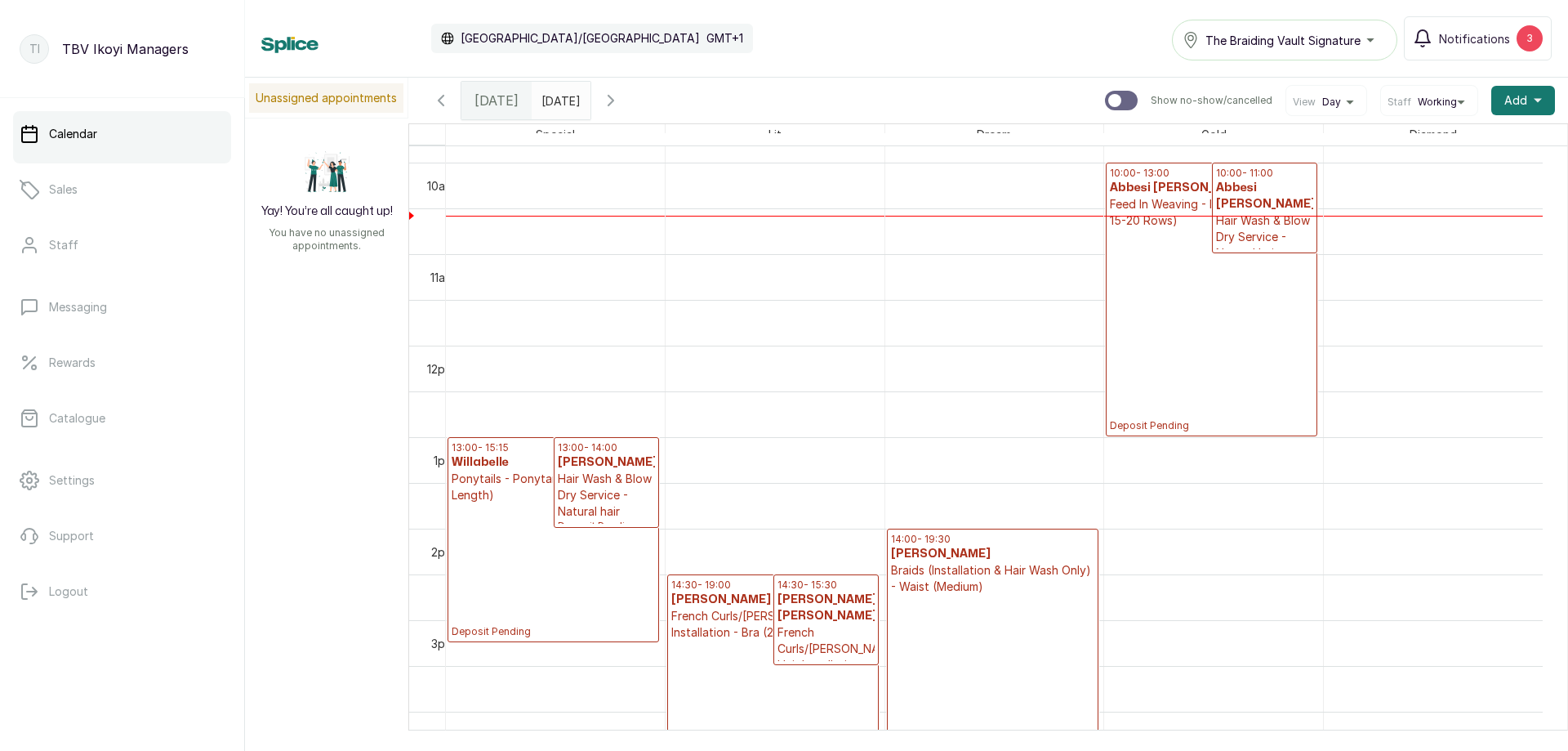
scroll to position [816, 0]
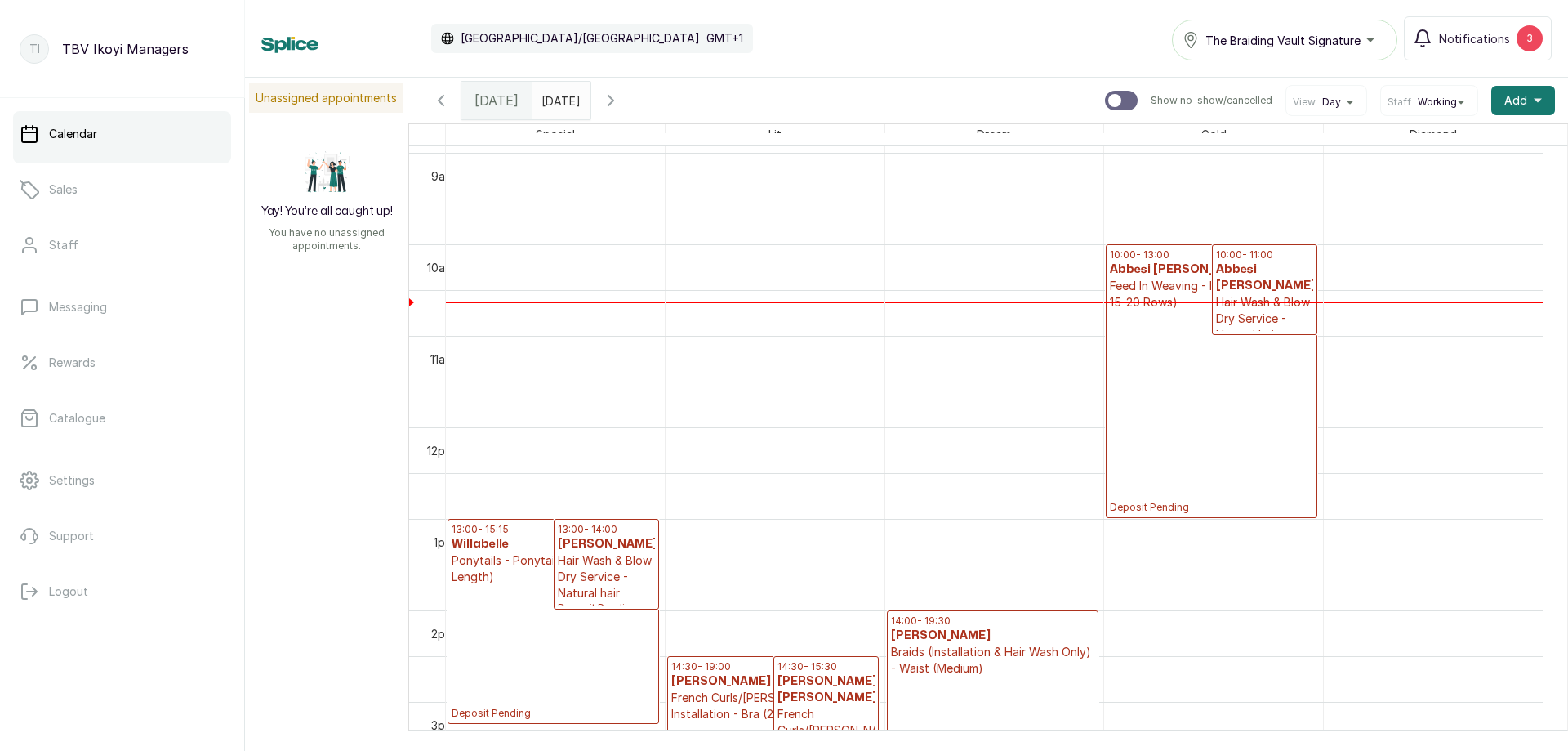
type input "dd/MM/yyyy"
click at [539, 104] on input "dd/MM/yyyy" at bounding box center [546, 96] width 27 height 27
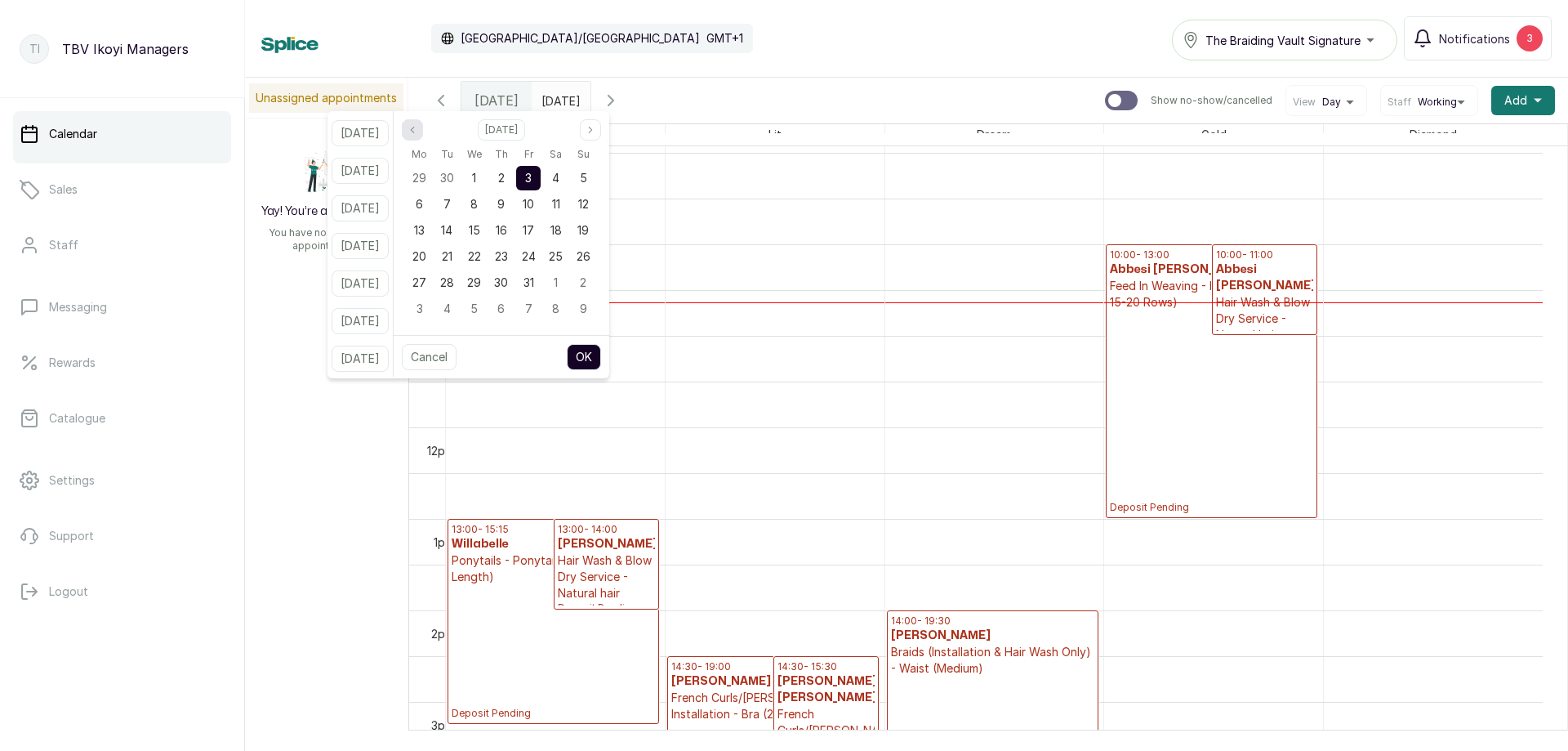
click at [423, 126] on button "Previous month" at bounding box center [412, 130] width 21 height 21
click at [450, 176] on span "2" at bounding box center [446, 178] width 6 height 14
click at [601, 356] on button "OK" at bounding box center [584, 357] width 34 height 27
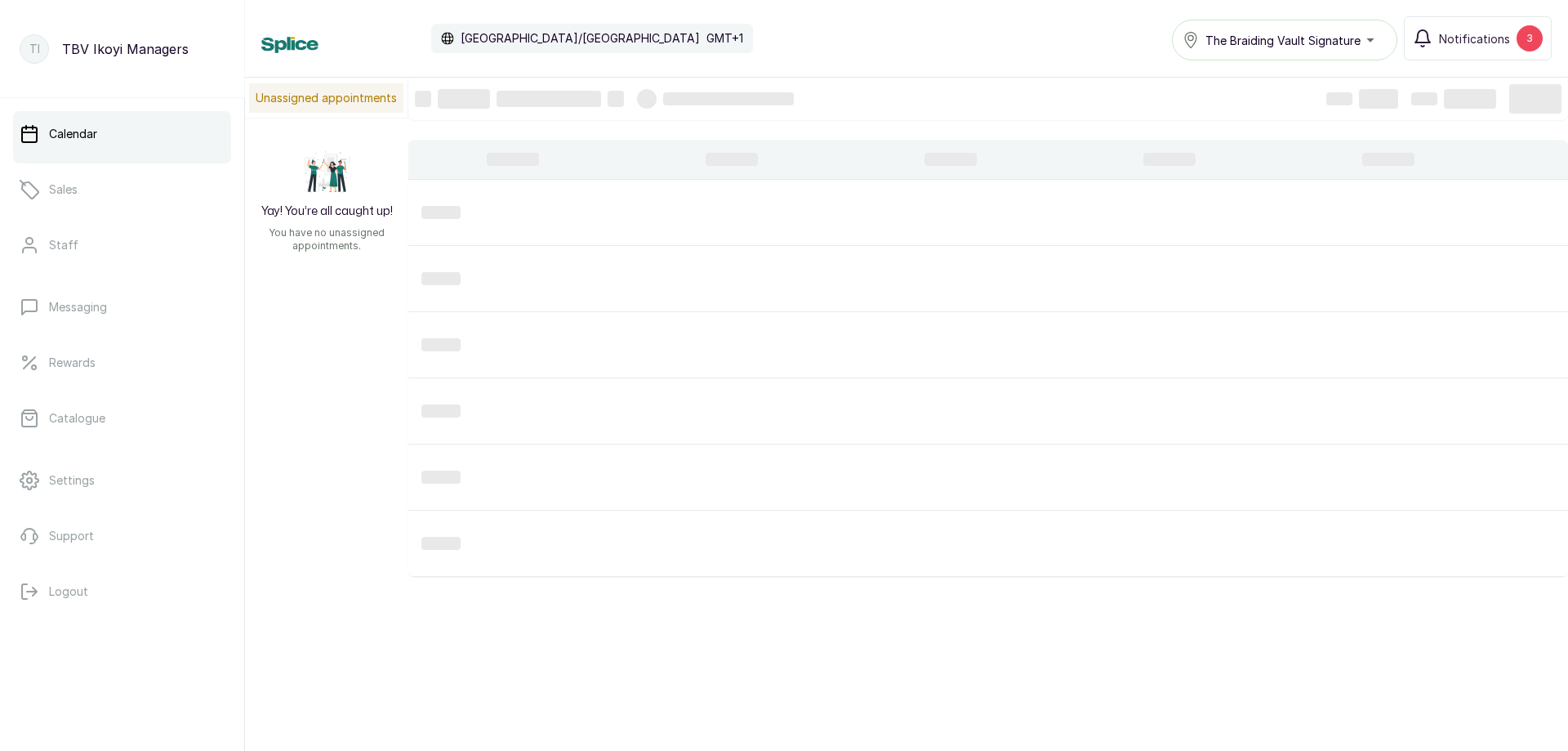
type input "[DATE]"
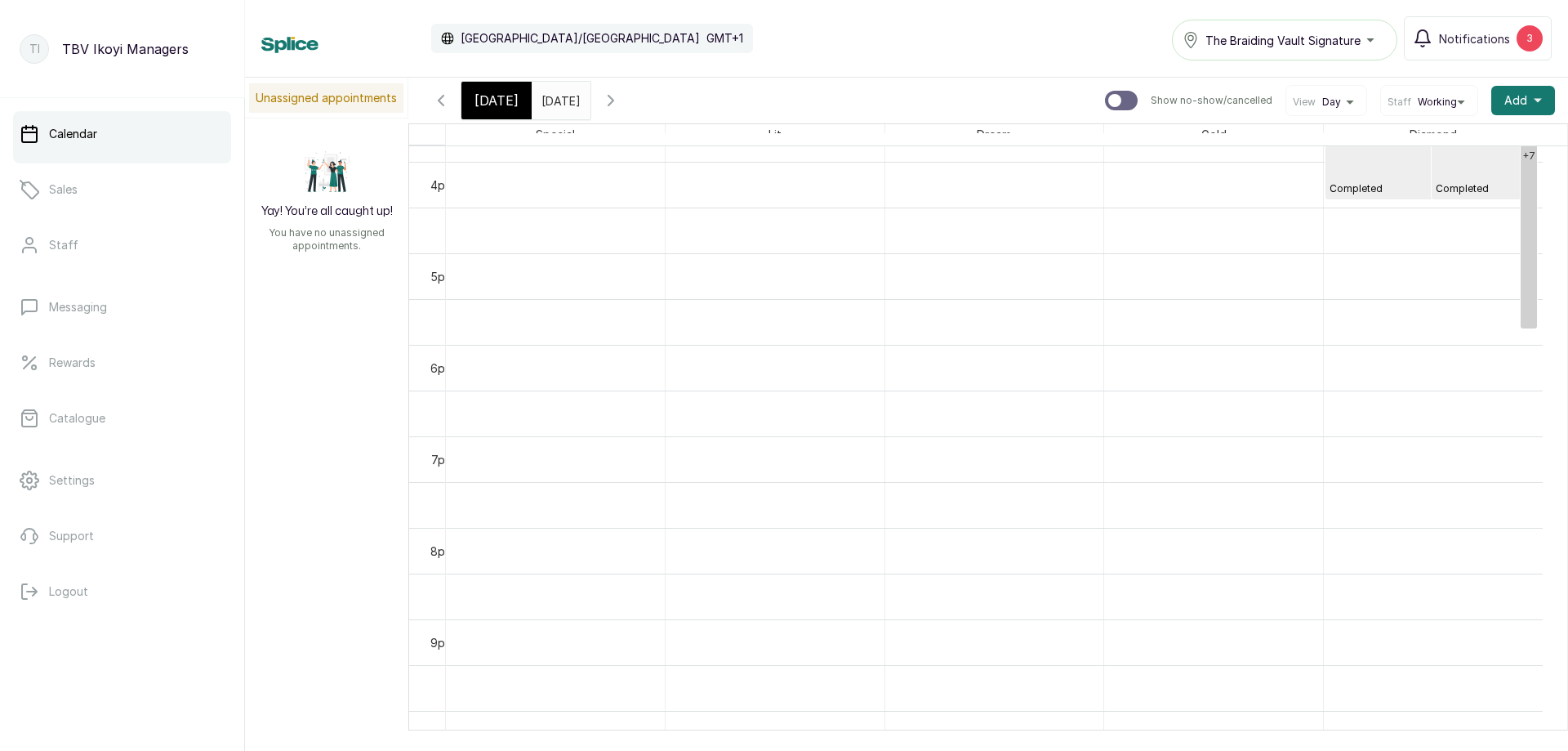
scroll to position [877, 0]
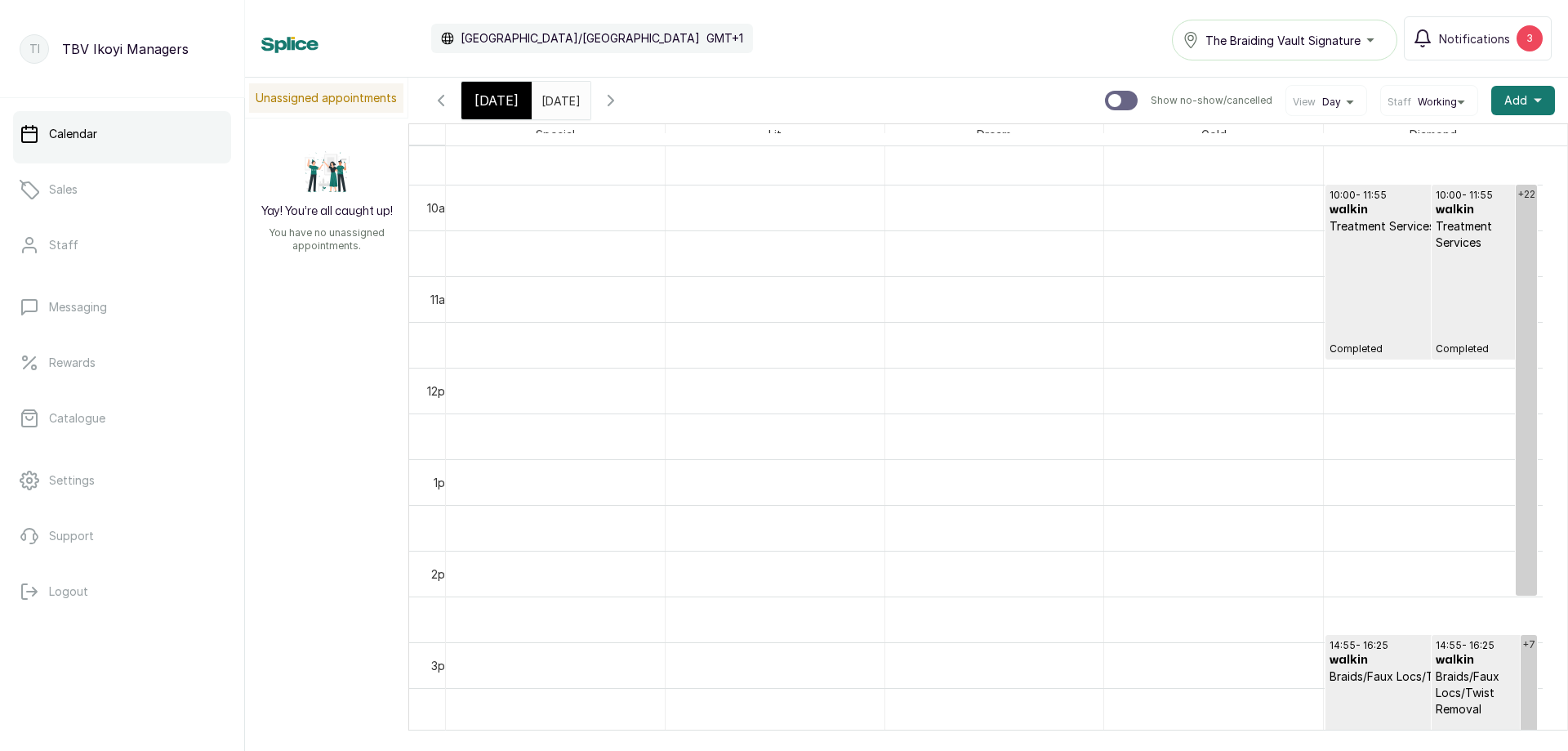
click at [631, 102] on button "Show no-show/cancelled" at bounding box center [611, 100] width 39 height 39
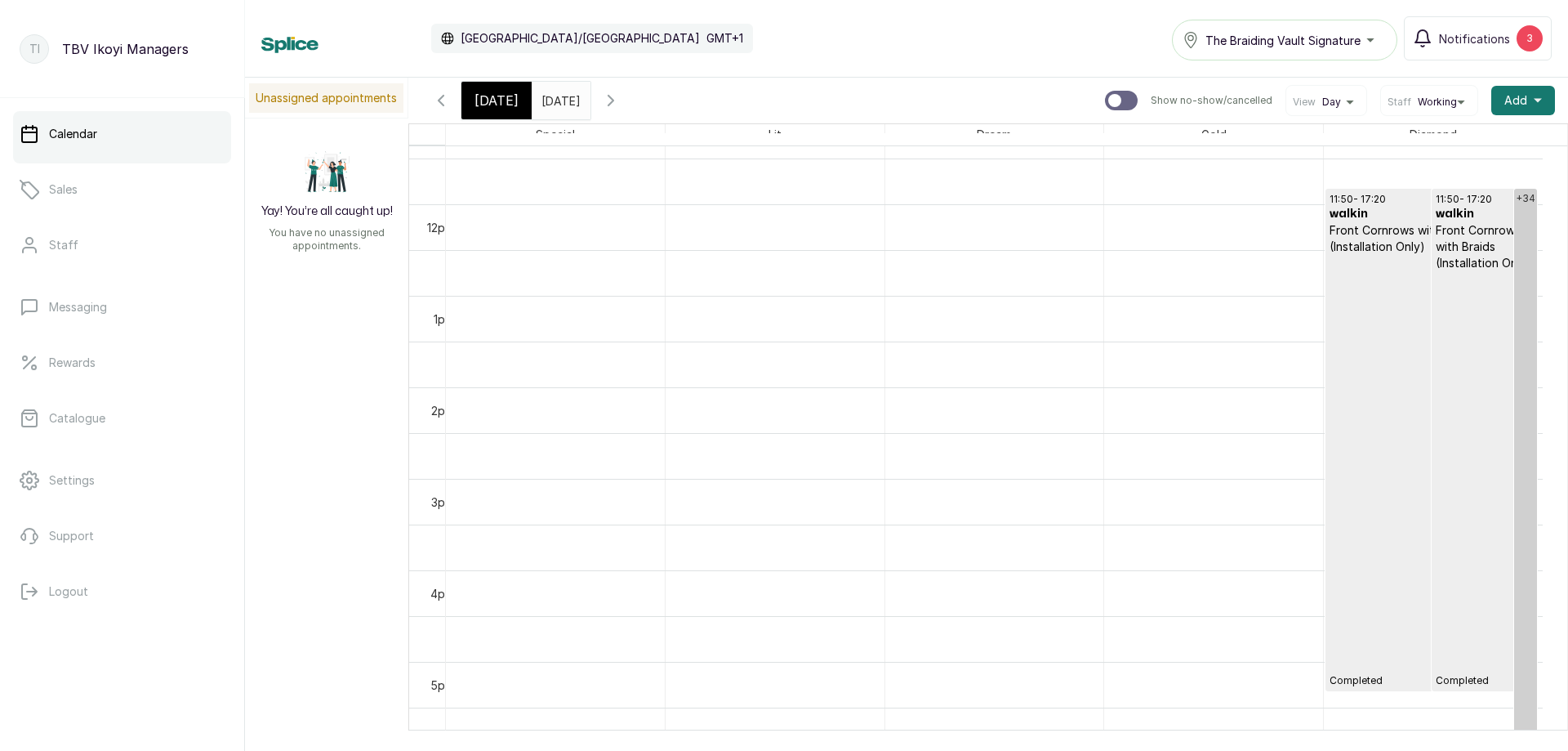
scroll to position [958, 0]
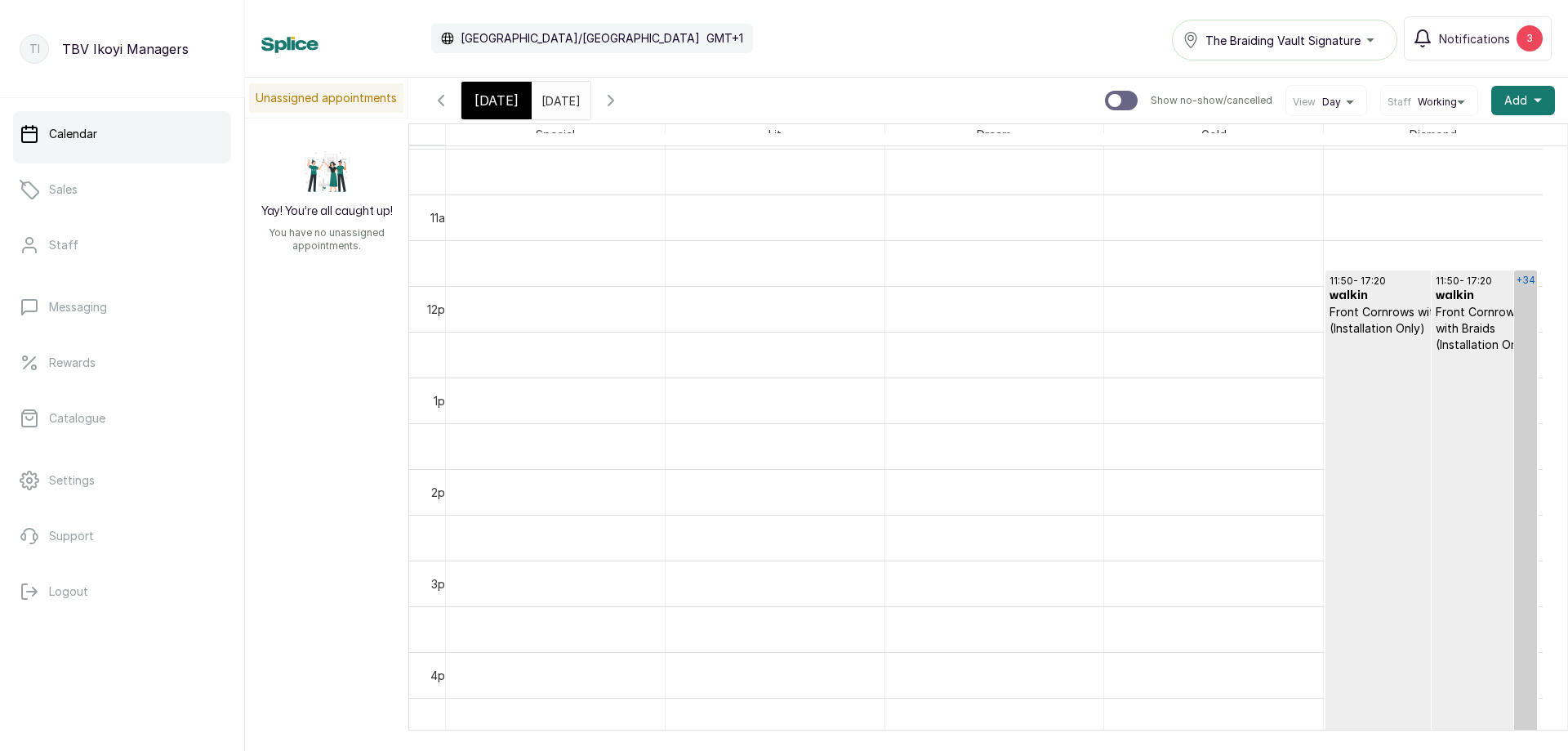
click at [1526, 287] on div "+34" at bounding box center [1526, 280] width 23 height 19
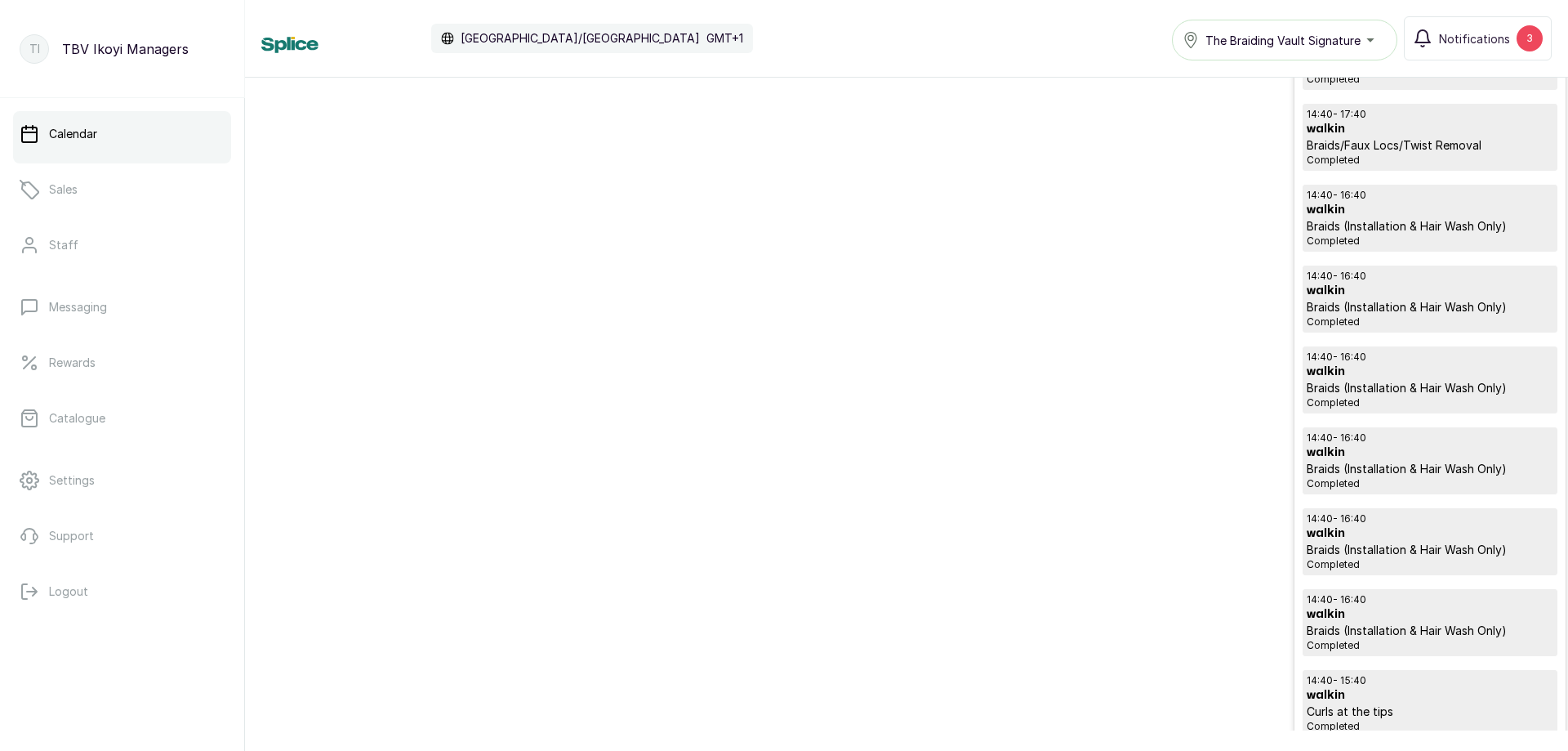
scroll to position [1797, 0]
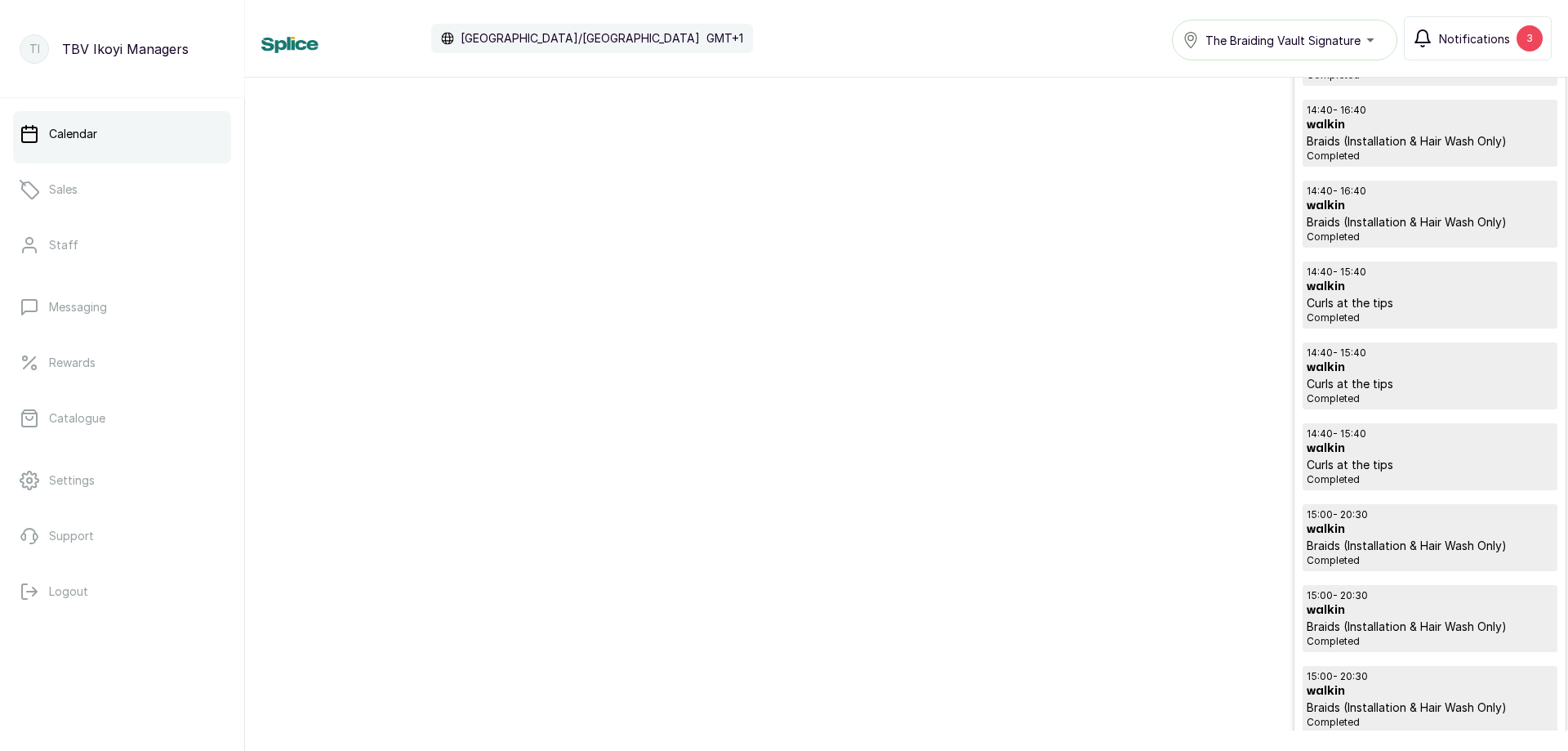
click at [1495, 30] on span "Notifications" at bounding box center [1474, 38] width 71 height 17
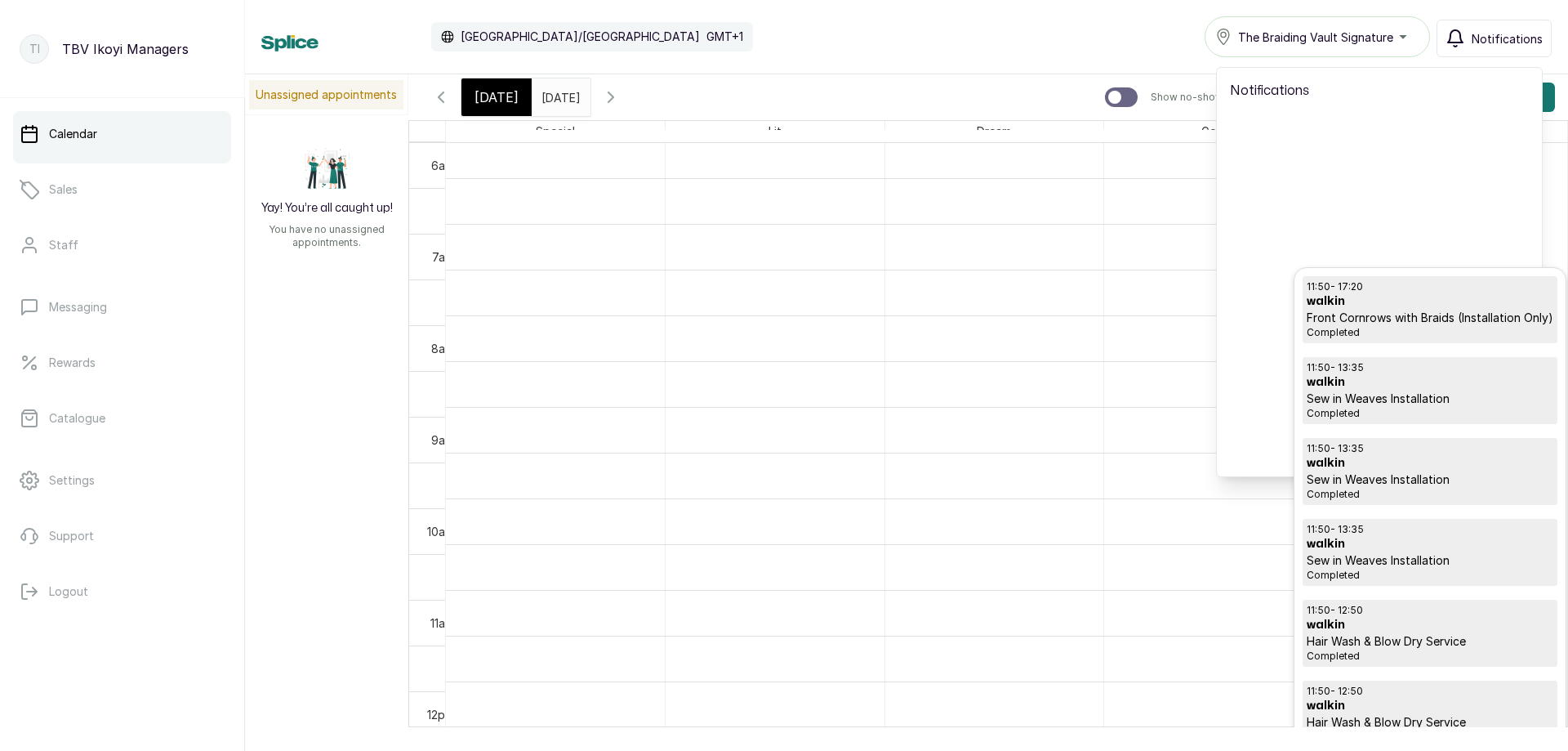
scroll to position [468, 0]
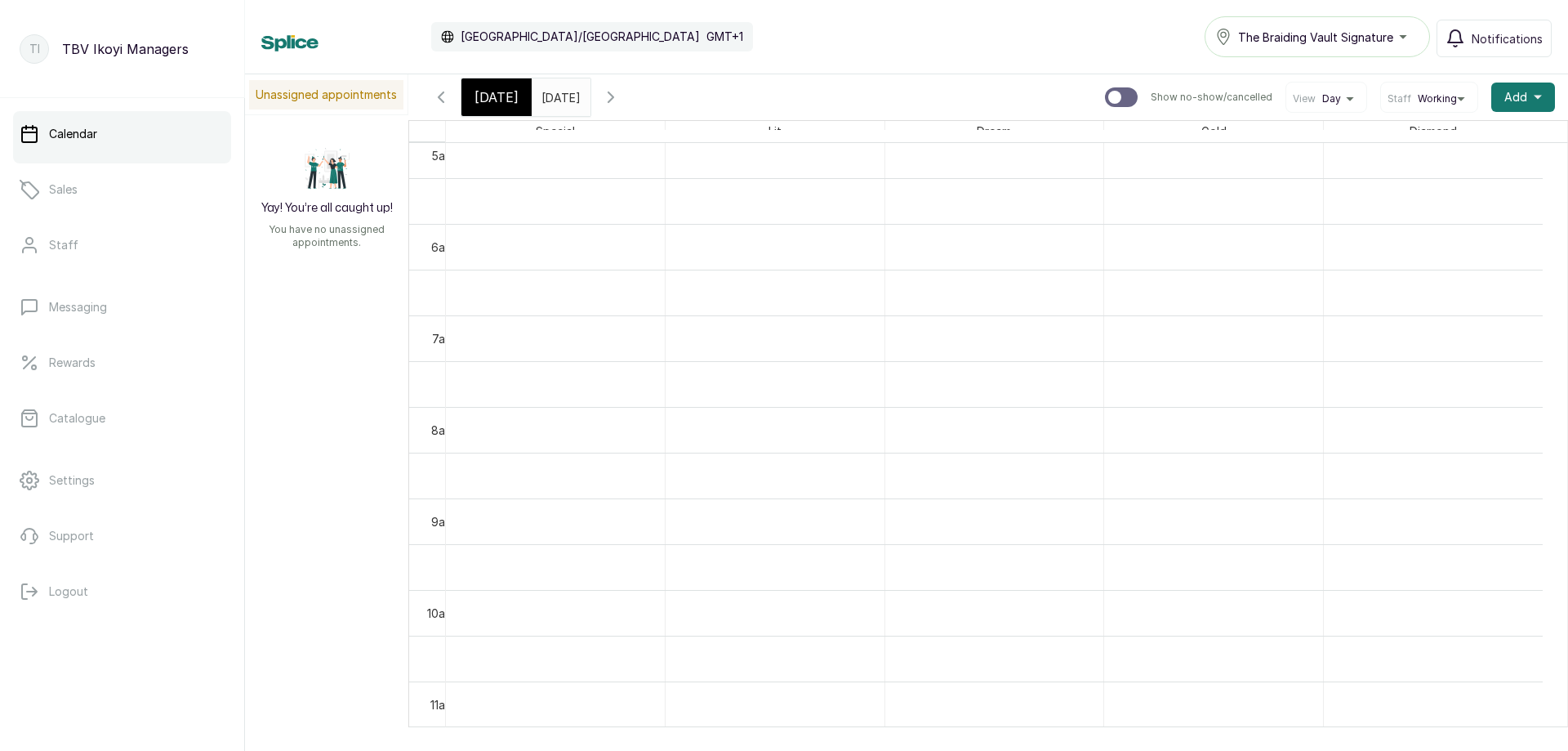
click at [621, 99] on icon "button" at bounding box center [611, 97] width 19 height 19
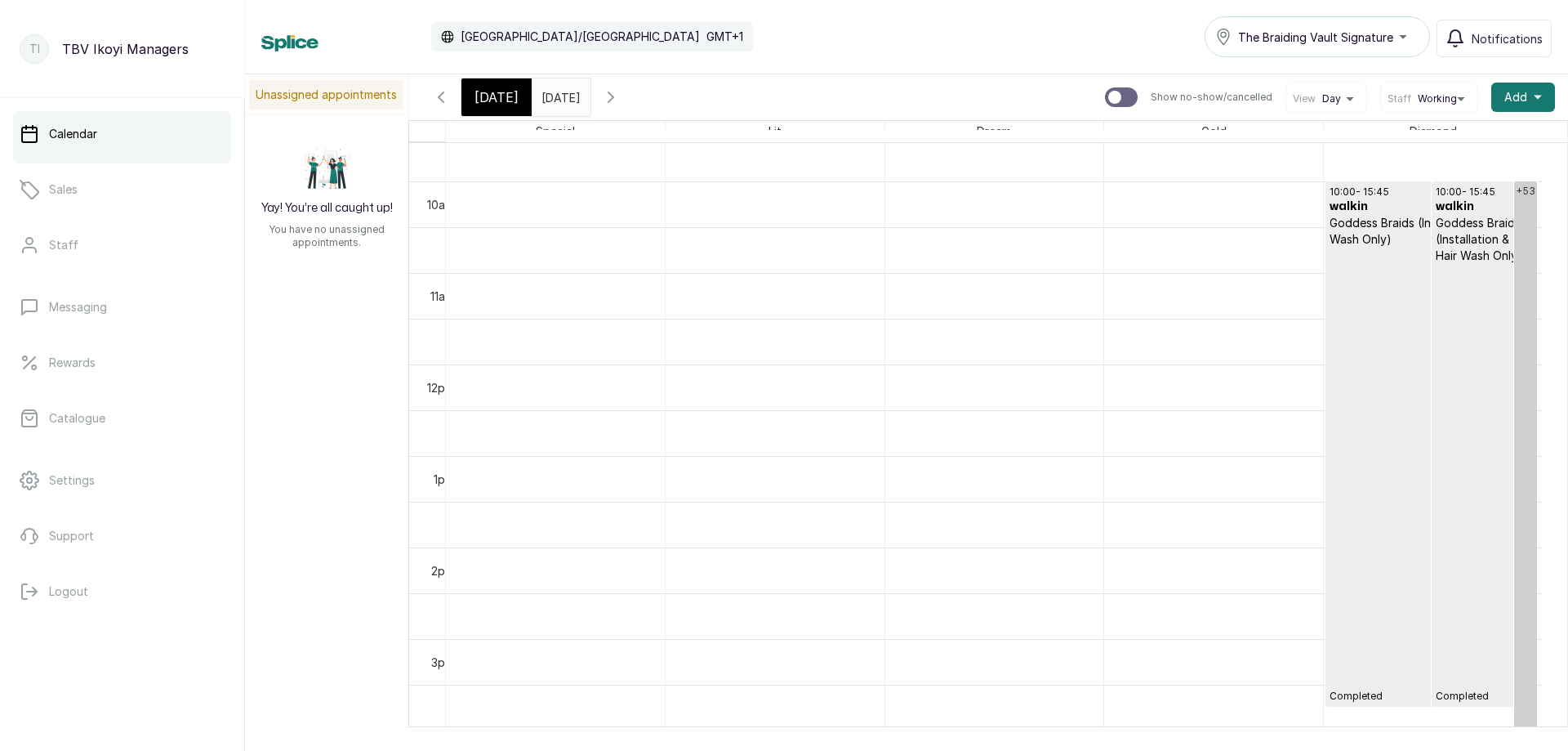
scroll to position [794, 0]
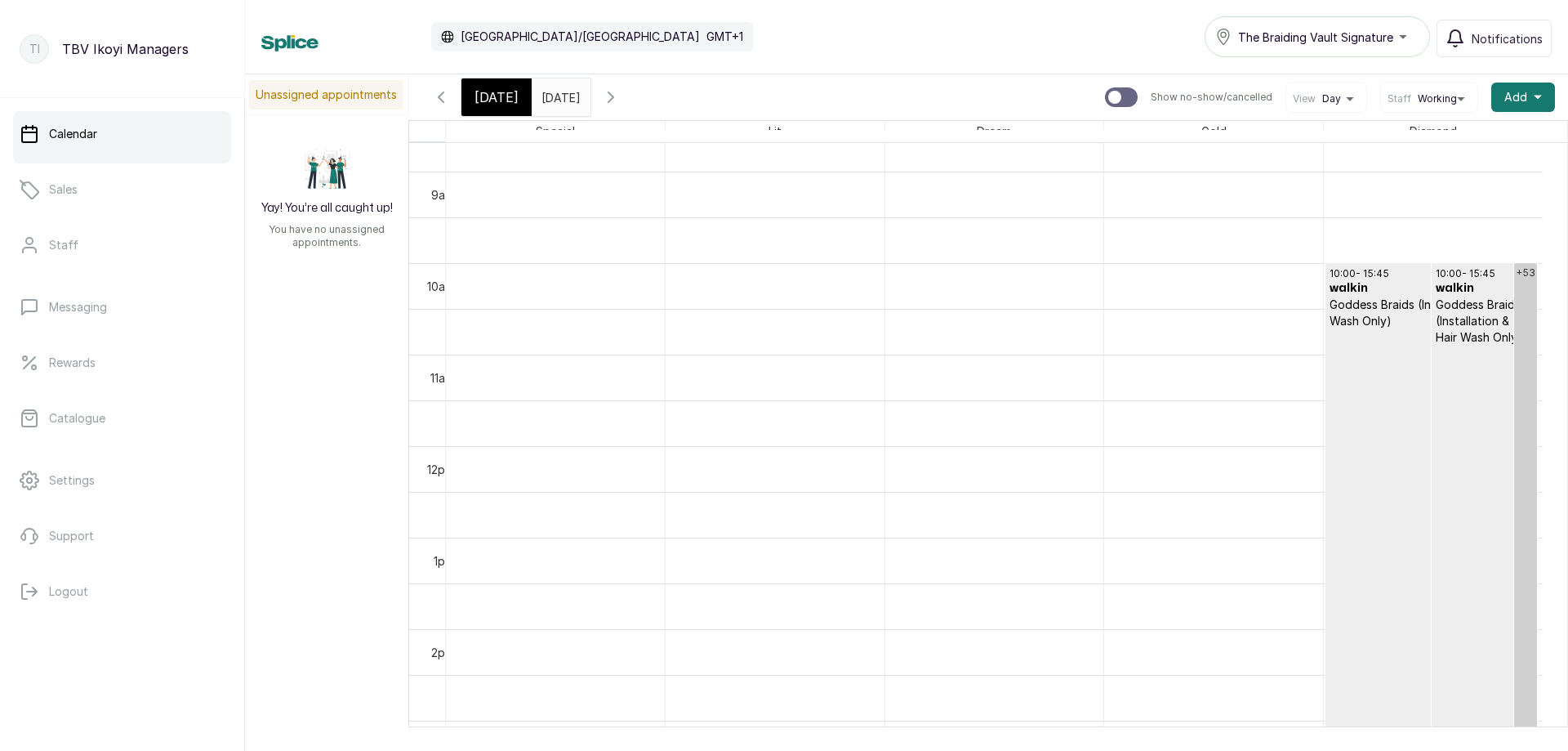
click at [432, 94] on icon "button" at bounding box center [441, 97] width 19 height 19
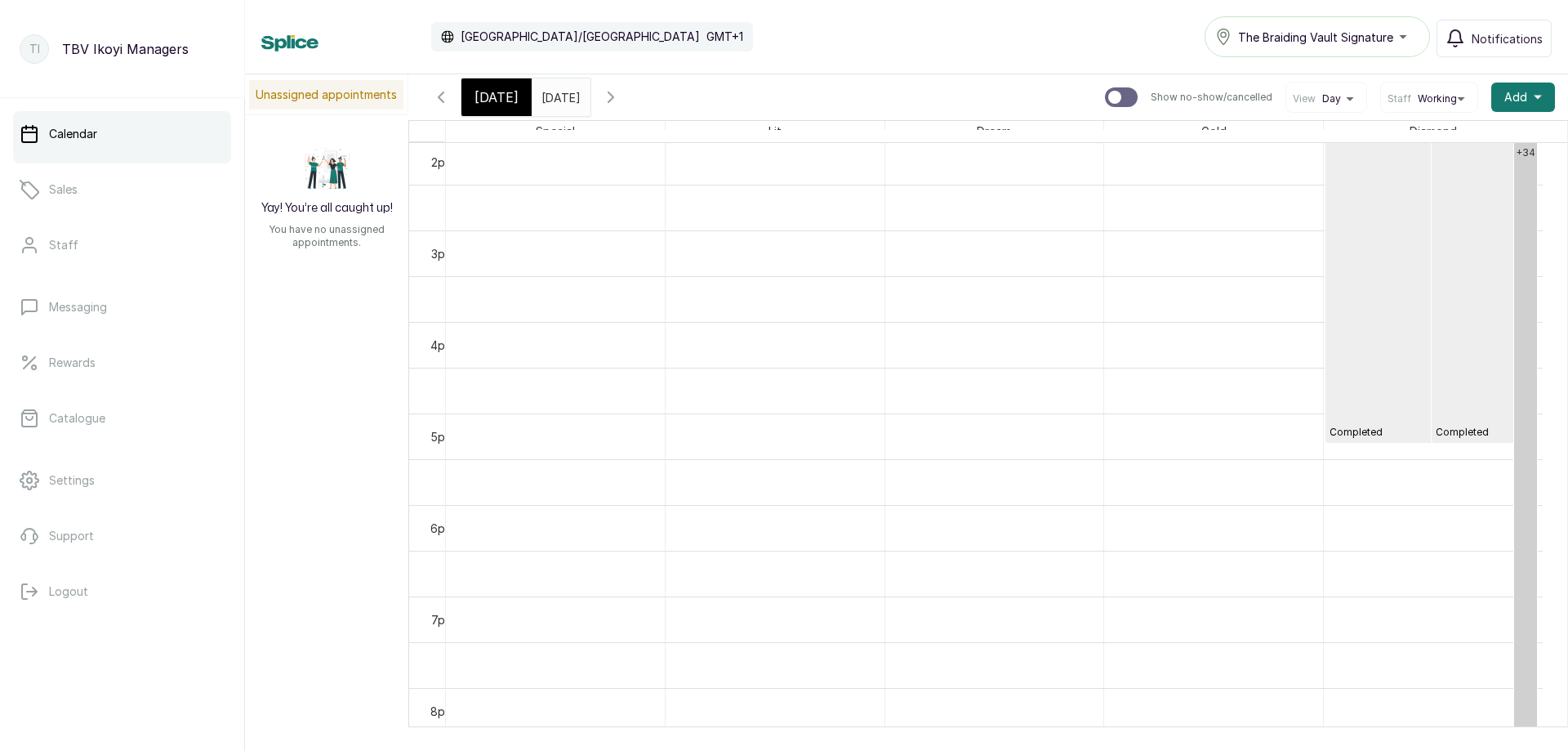
scroll to position [1039, 0]
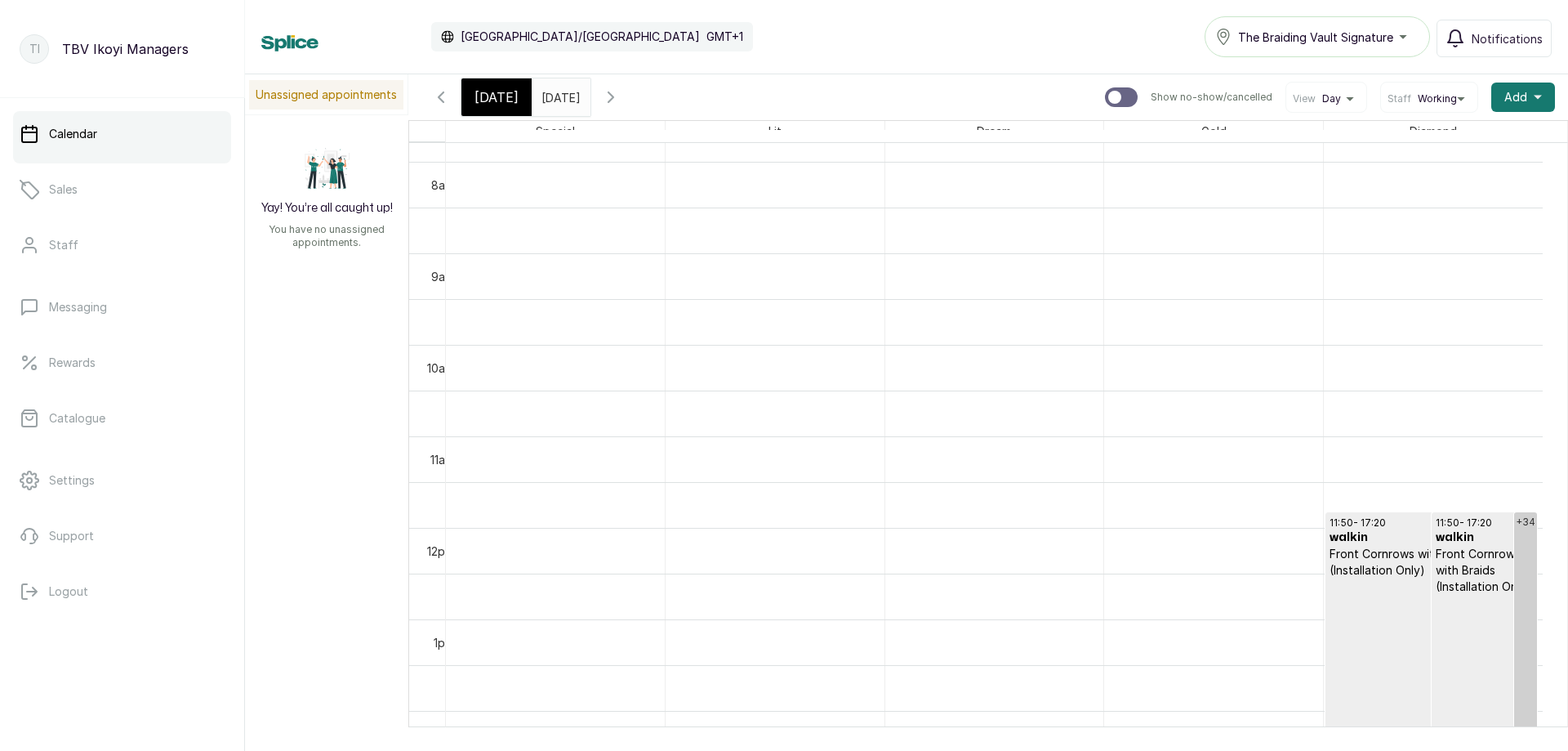
click at [621, 90] on icon "button" at bounding box center [611, 97] width 19 height 19
click at [631, 85] on button "Show no-show/cancelled" at bounding box center [611, 97] width 39 height 39
click at [613, 96] on icon "button" at bounding box center [611, 96] width 5 height 10
click at [621, 102] on icon "button" at bounding box center [611, 97] width 19 height 19
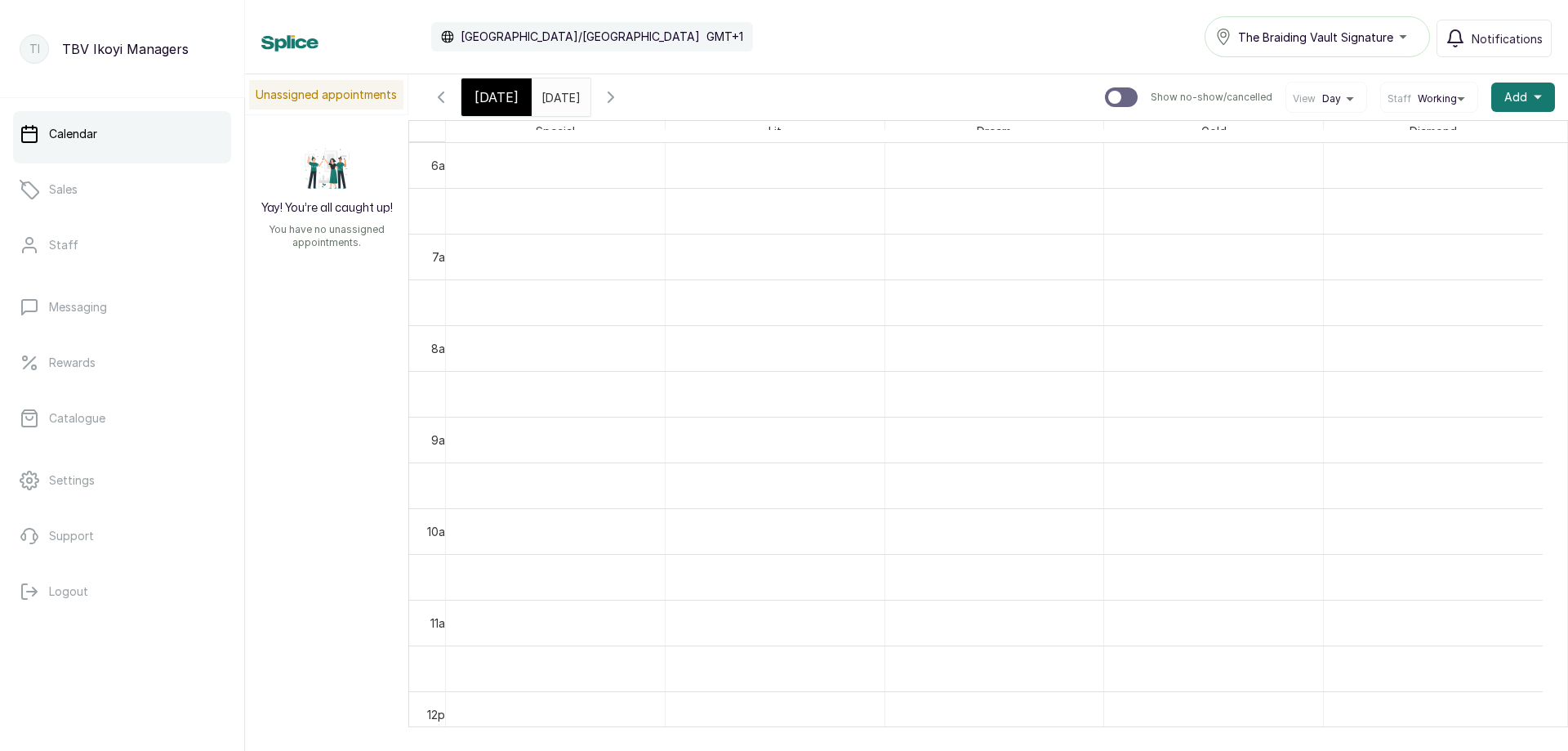
click at [621, 102] on icon "button" at bounding box center [611, 97] width 19 height 19
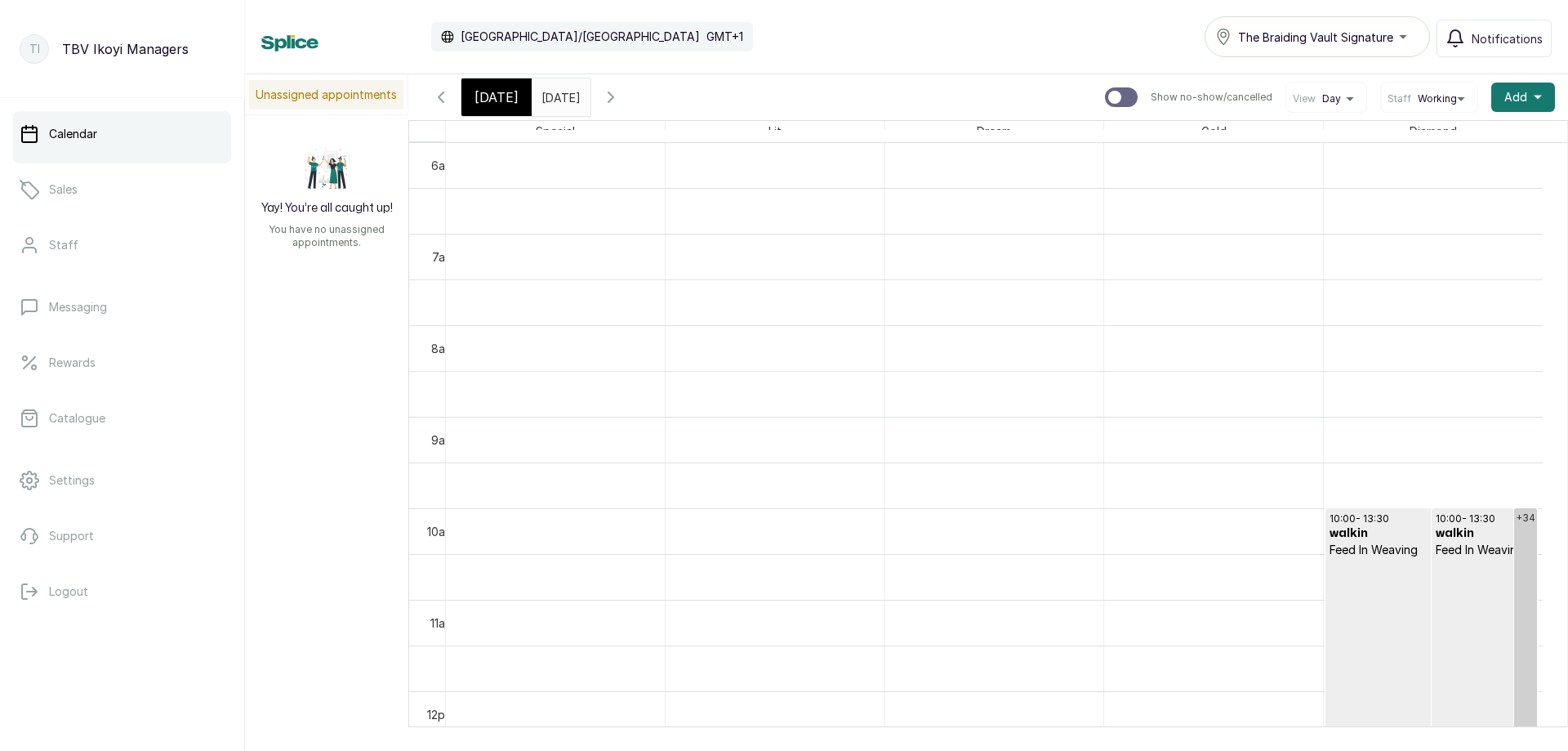
click at [631, 97] on button "Show no-show/cancelled" at bounding box center [611, 97] width 39 height 39
click at [590, 97] on span at bounding box center [574, 93] width 31 height 27
